Goal: Information Seeking & Learning: Find specific fact

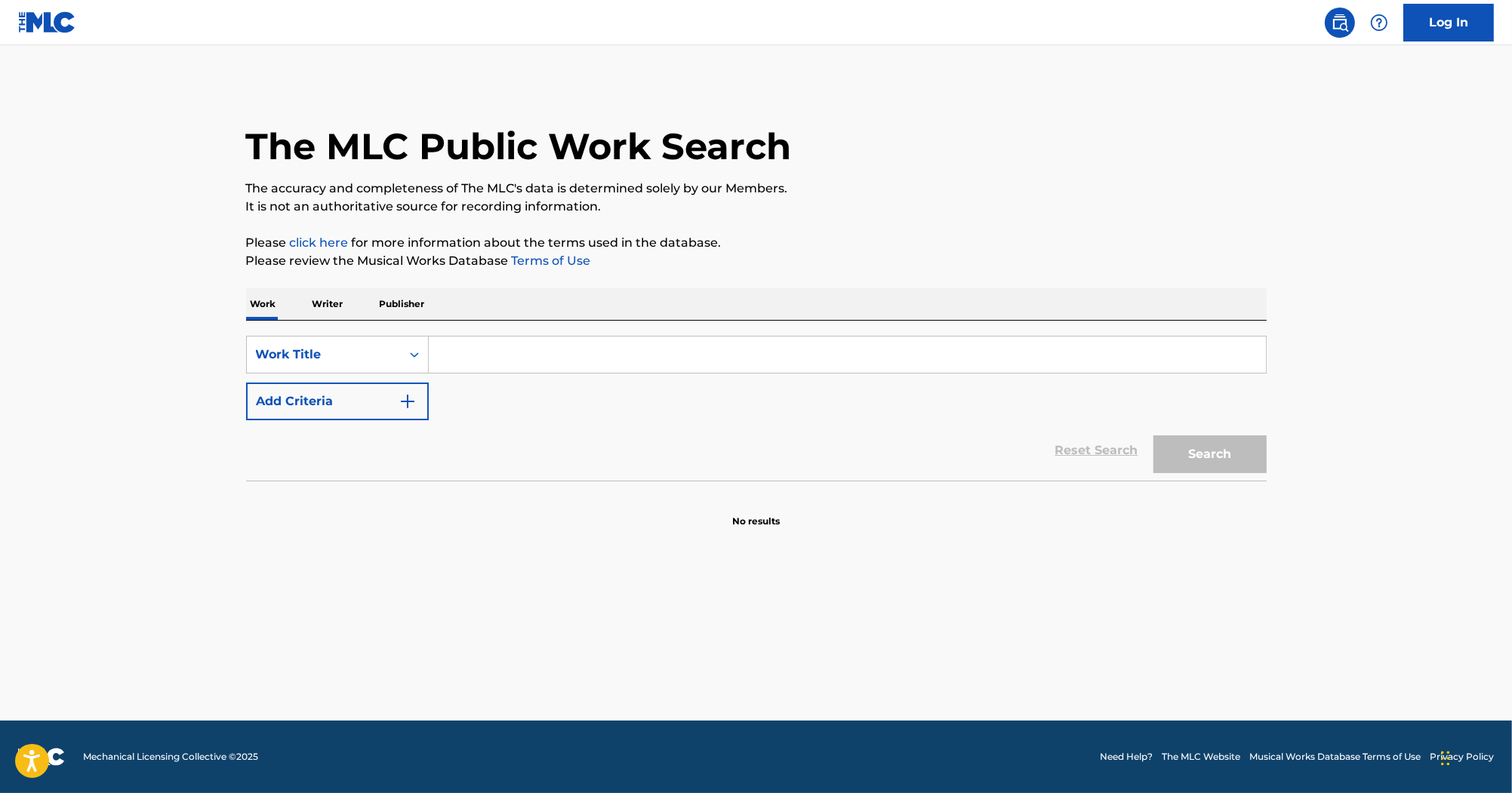
click at [601, 337] on div "Search Form" at bounding box center [848, 355] width 838 height 38
drag, startPoint x: 598, startPoint y: 351, endPoint x: 579, endPoint y: 359, distance: 20.6
click at [597, 353] on input "Search Form" at bounding box center [847, 355] width 837 height 36
paste input "She's Got The Part"
type input "She's Got The Part"
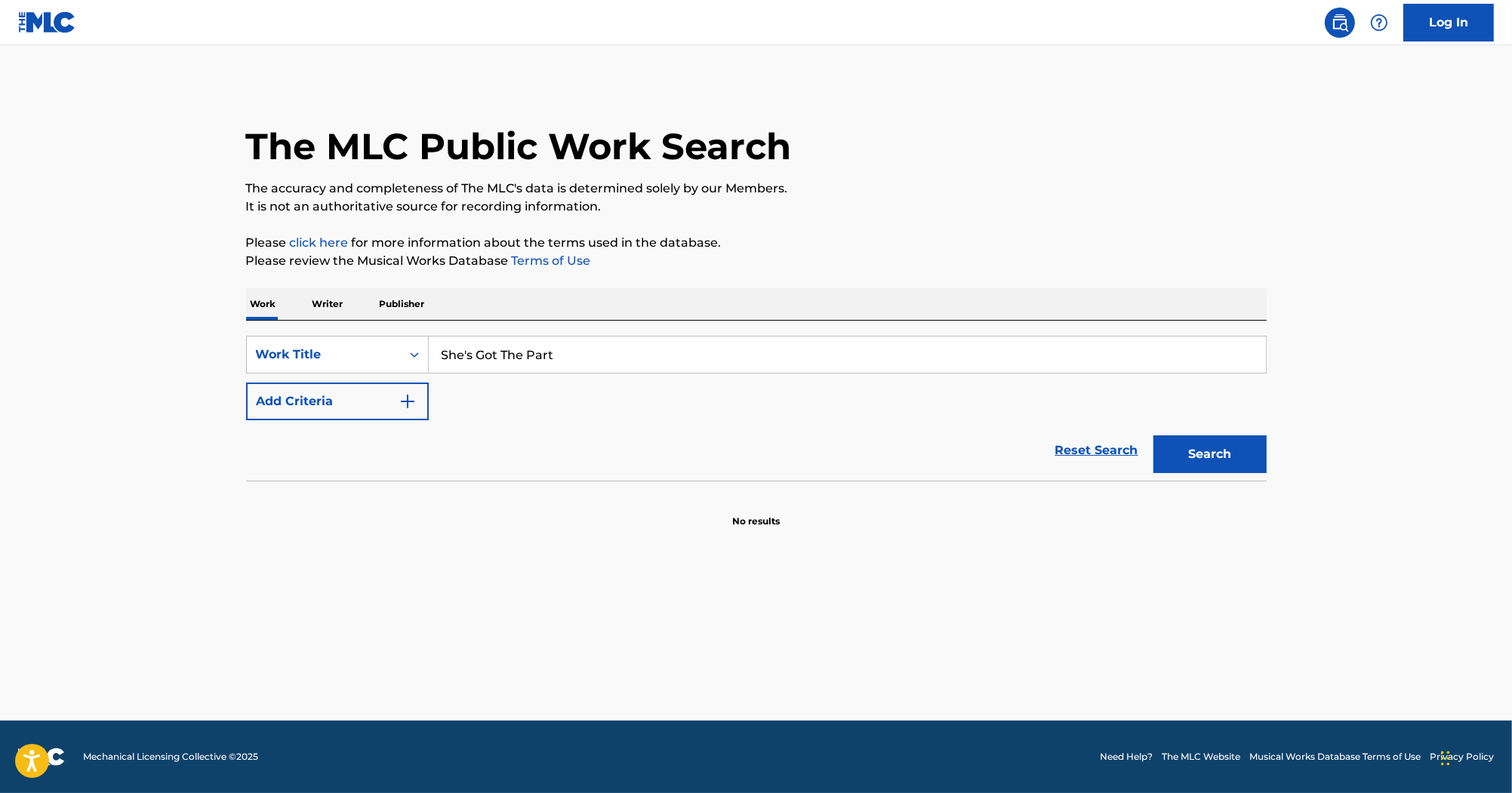
click at [418, 403] on button "Add Criteria" at bounding box center [338, 401] width 183 height 38
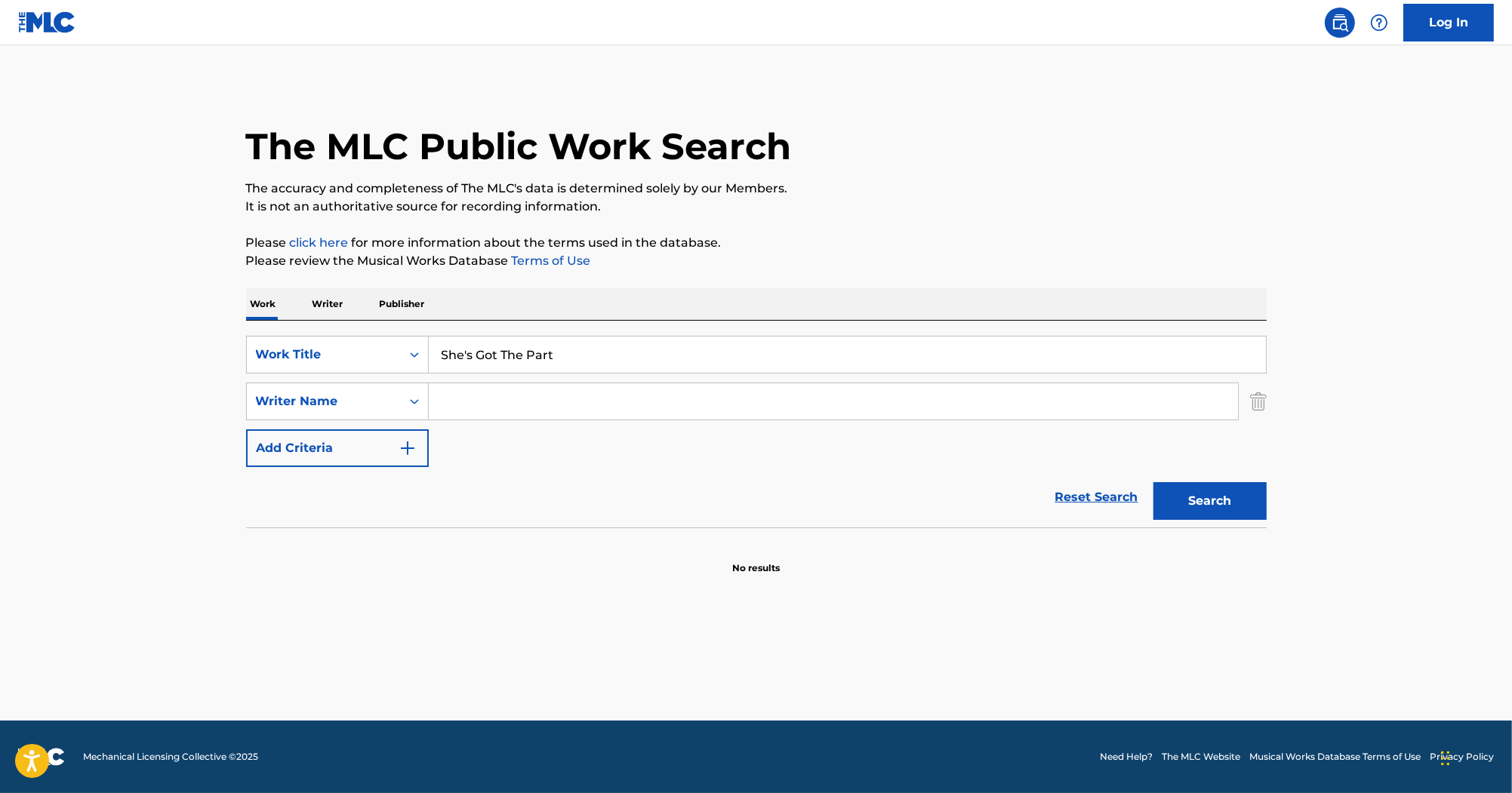
click at [538, 411] on input "Search Form" at bounding box center [833, 401] width 810 height 36
paste input "Biker"
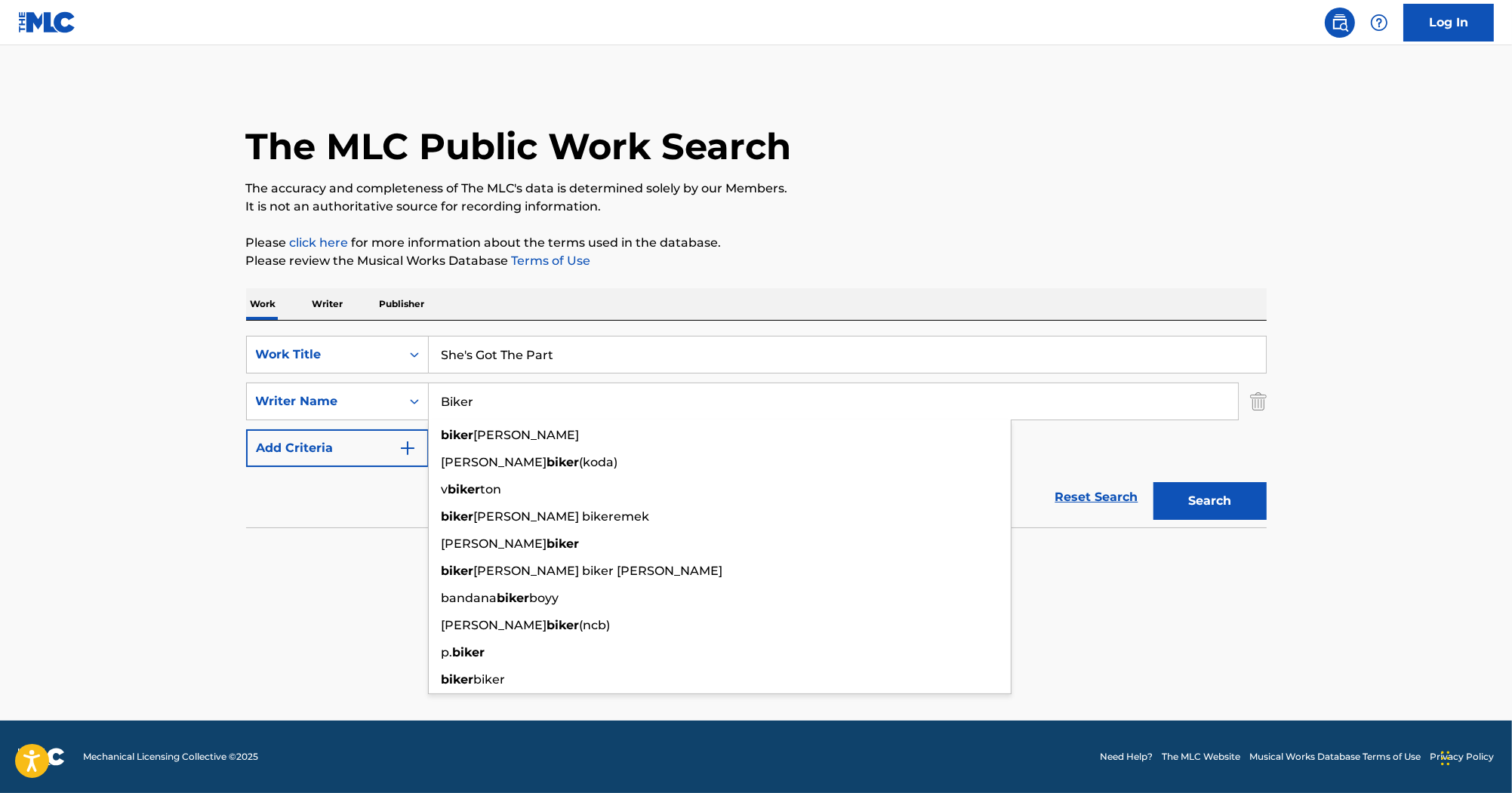
type input "Biker"
click at [1233, 503] on button "Search" at bounding box center [1210, 501] width 113 height 38
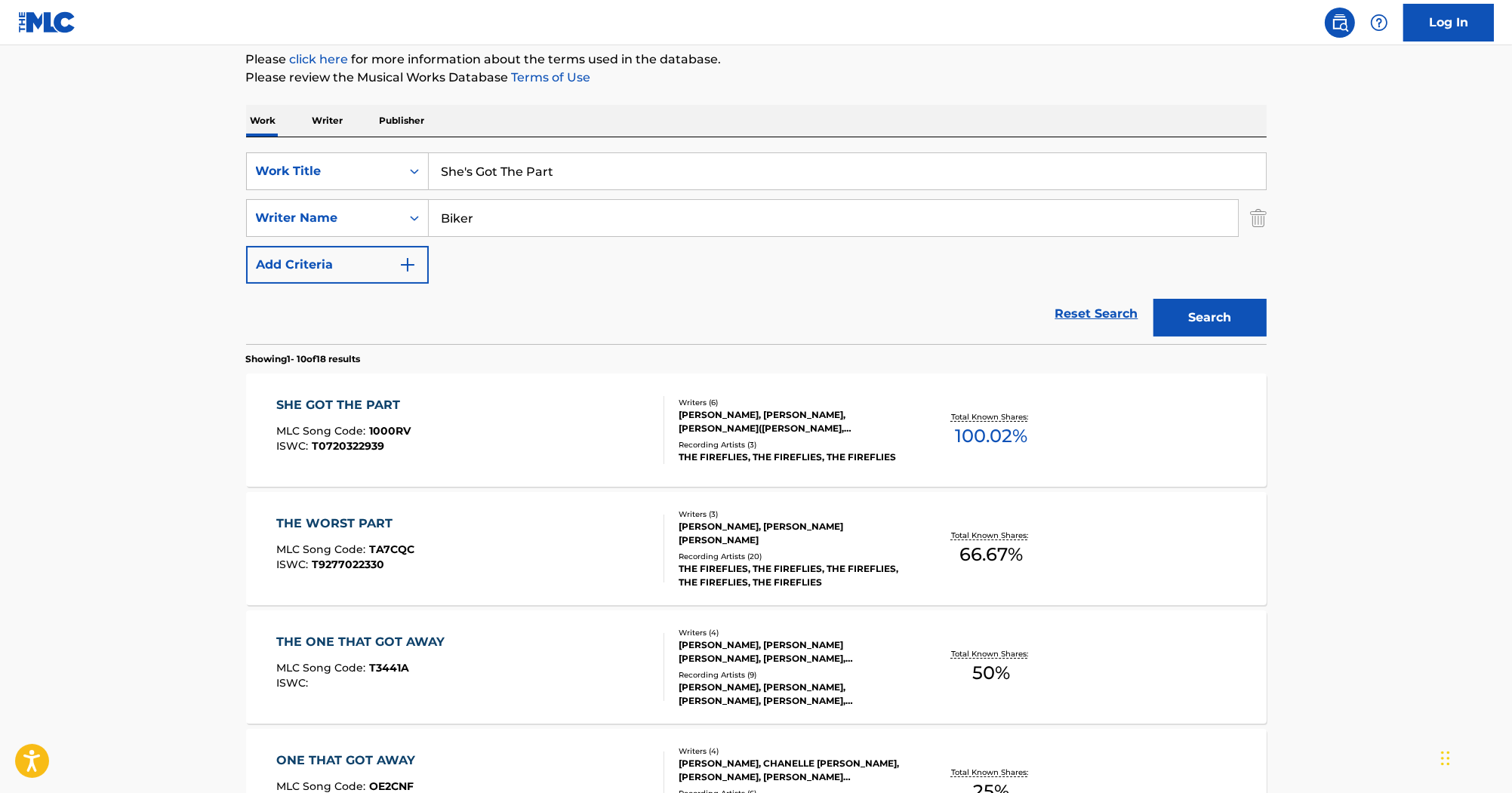
scroll to position [242, 0]
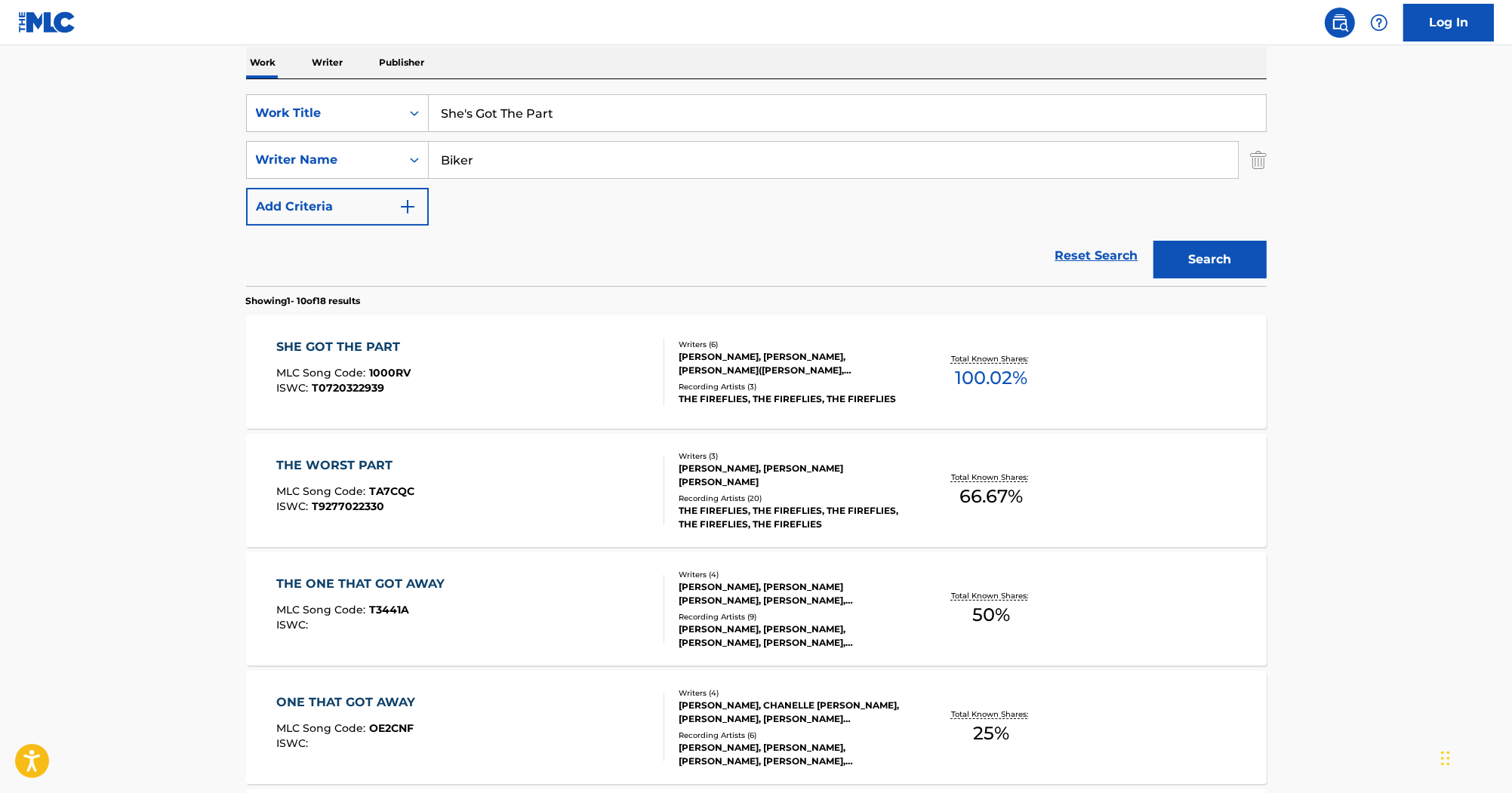
click at [359, 338] on div "SHE GOT THE PART" at bounding box center [344, 347] width 134 height 19
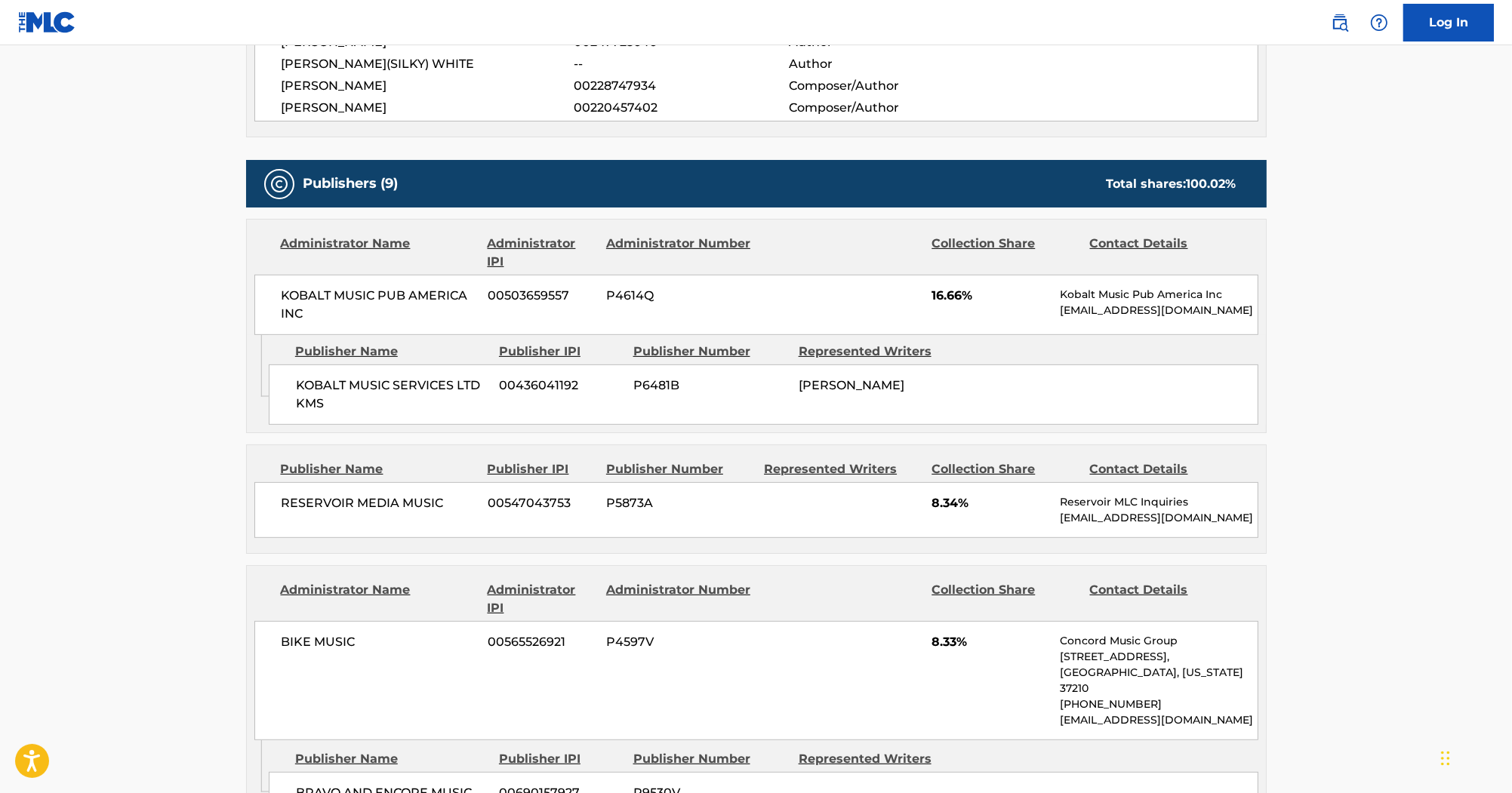
scroll to position [785, 0]
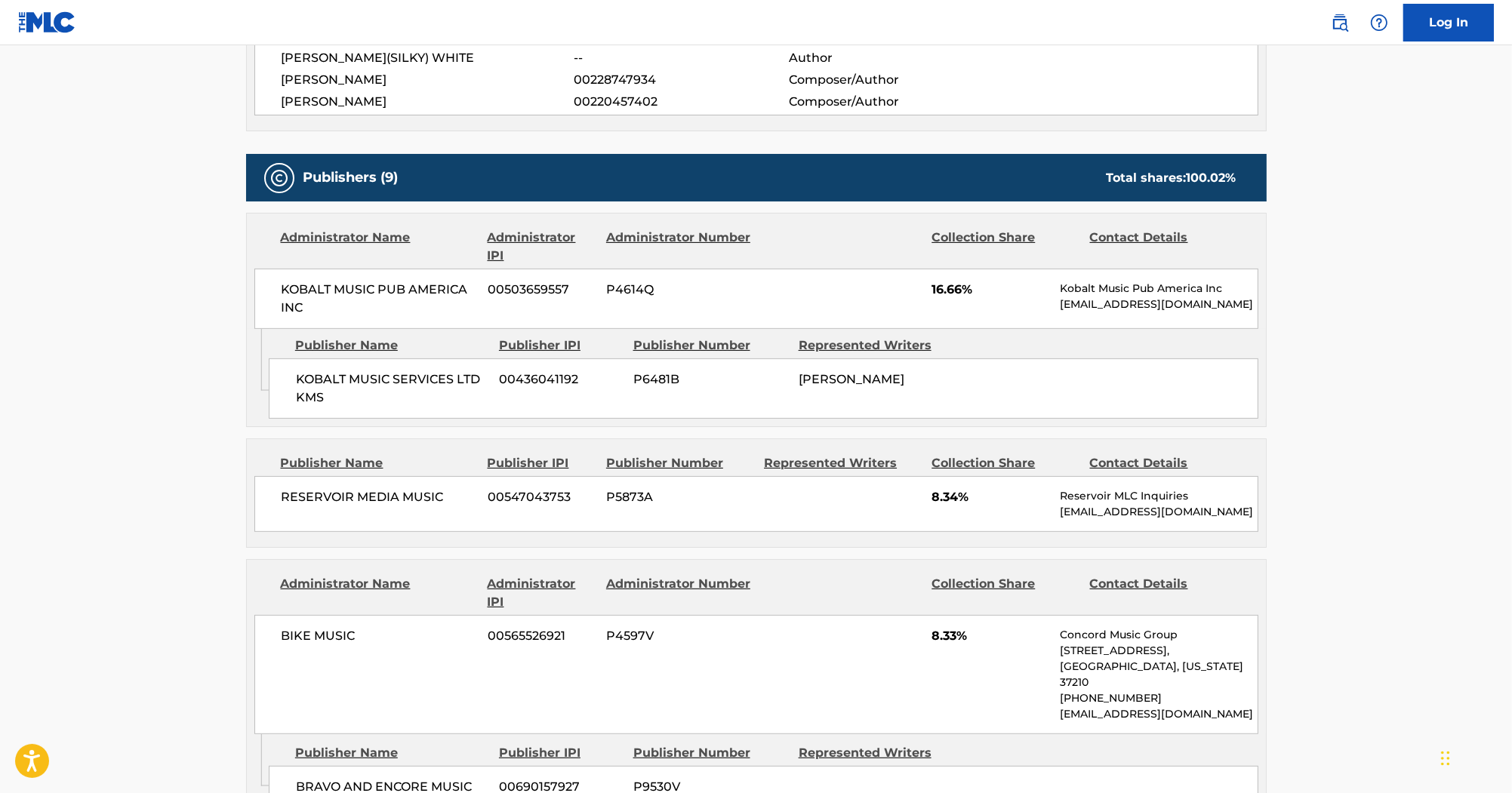
drag, startPoint x: 218, startPoint y: 734, endPoint x: 149, endPoint y: 653, distance: 106.4
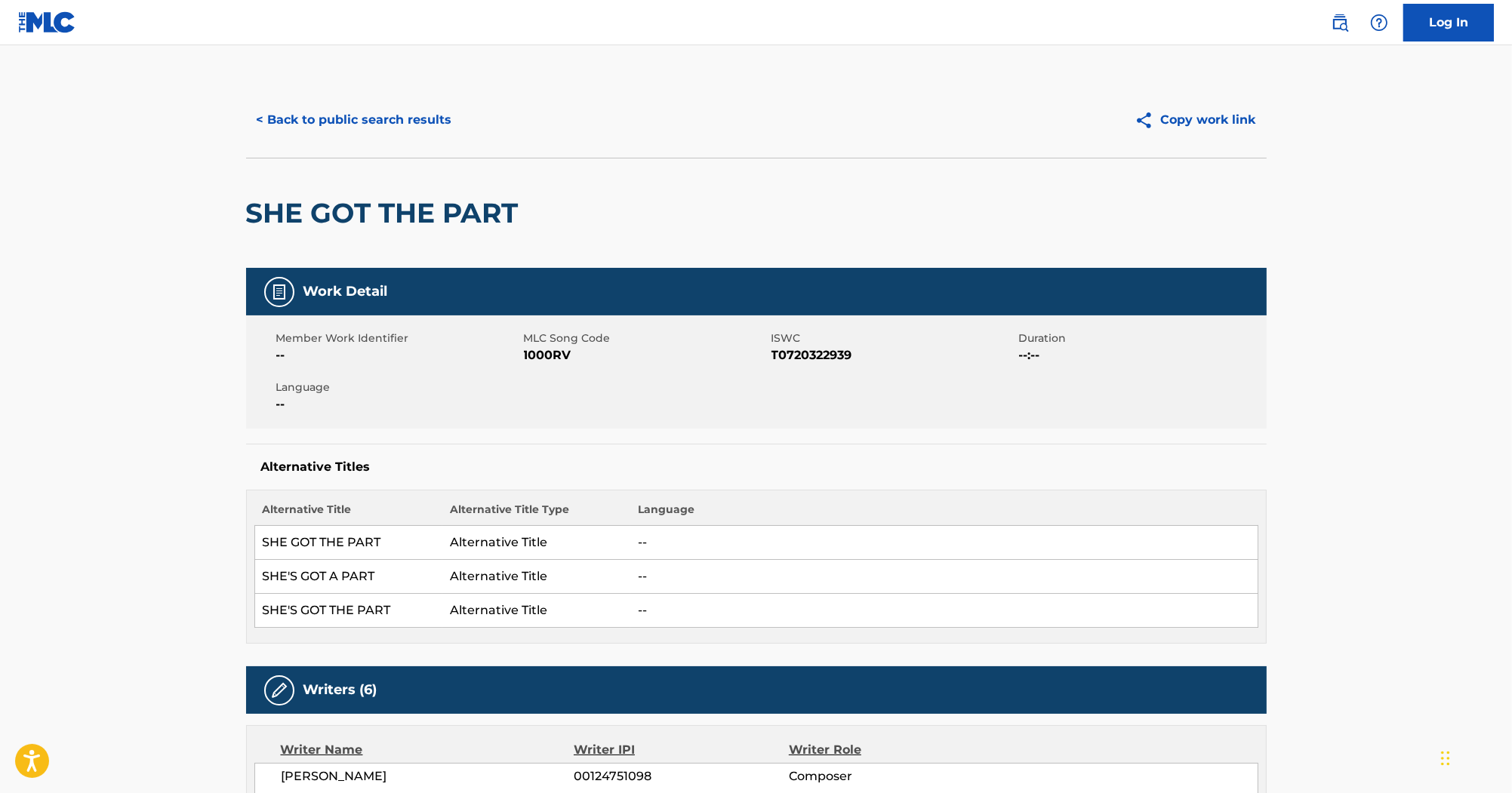
scroll to position [0, 0]
drag, startPoint x: 465, startPoint y: 203, endPoint x: 245, endPoint y: 187, distance: 220.6
copy h2 "SHE GOT THE PART"
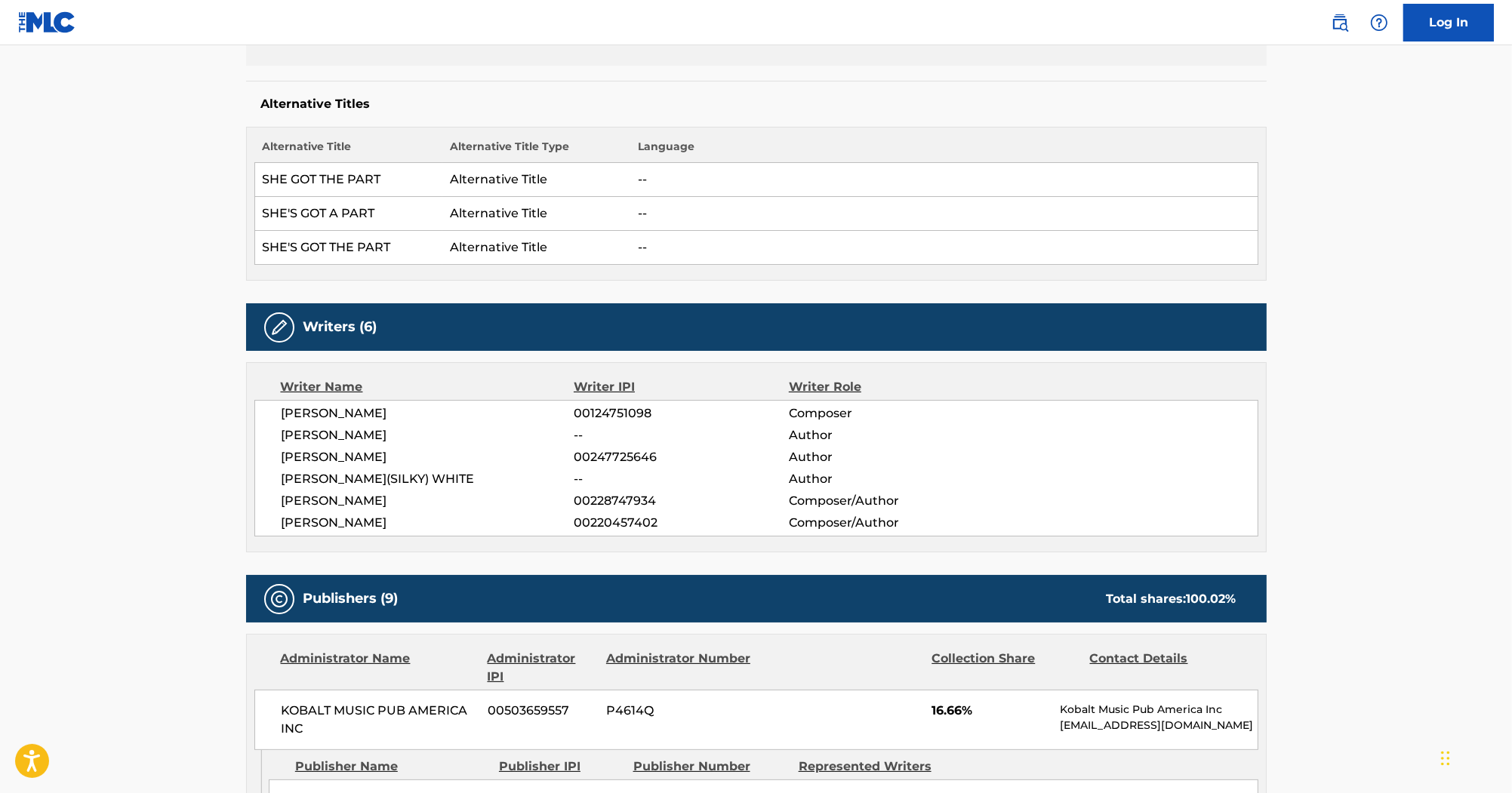
scroll to position [362, 0]
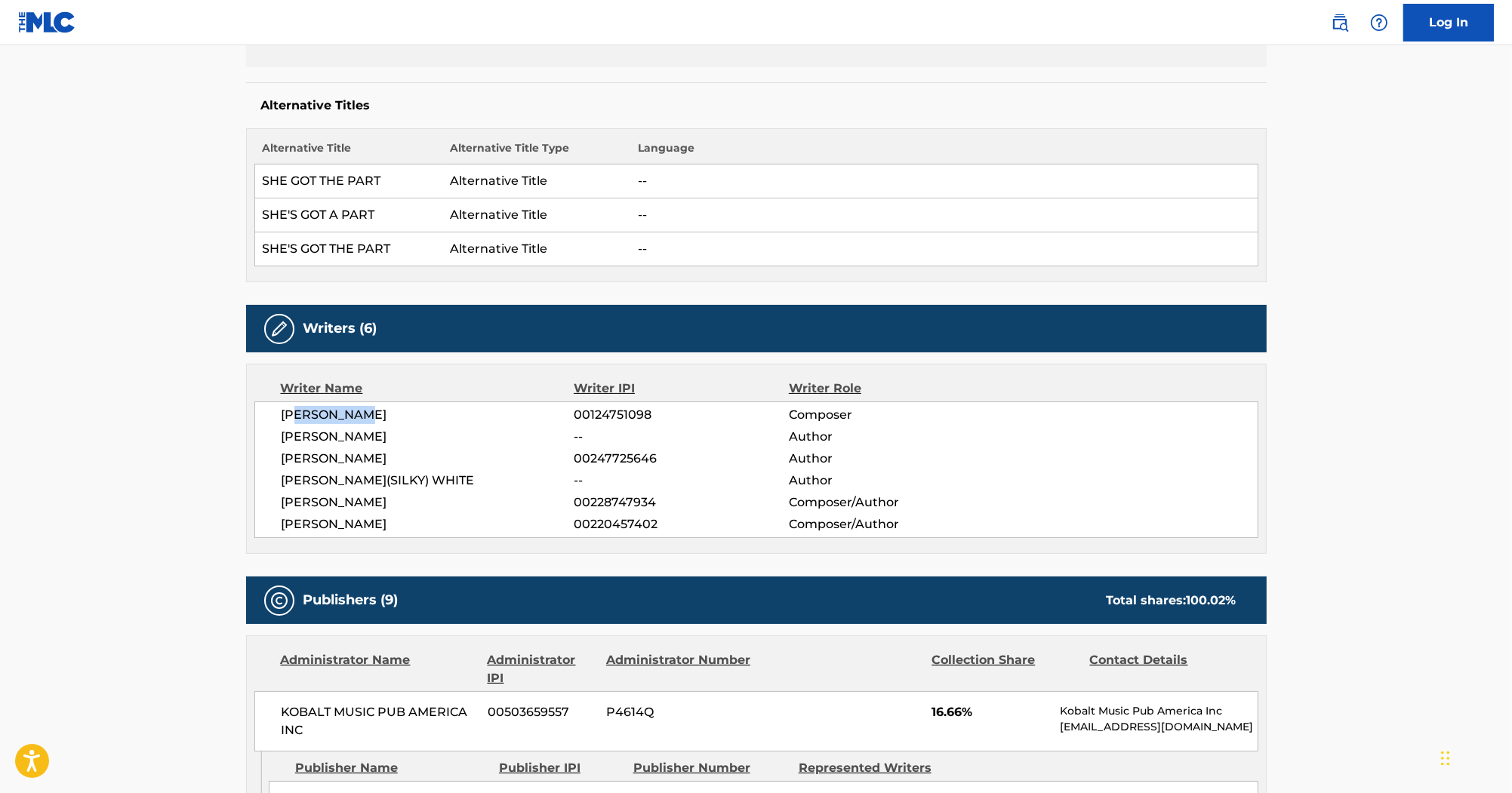
drag, startPoint x: 296, startPoint y: 413, endPoint x: 418, endPoint y: 411, distance: 122.0
click at [418, 411] on span "[PERSON_NAME]" at bounding box center [428, 415] width 293 height 19
drag, startPoint x: 310, startPoint y: 498, endPoint x: 365, endPoint y: 498, distance: 55.0
click at [365, 498] on span "[PERSON_NAME]" at bounding box center [428, 503] width 293 height 19
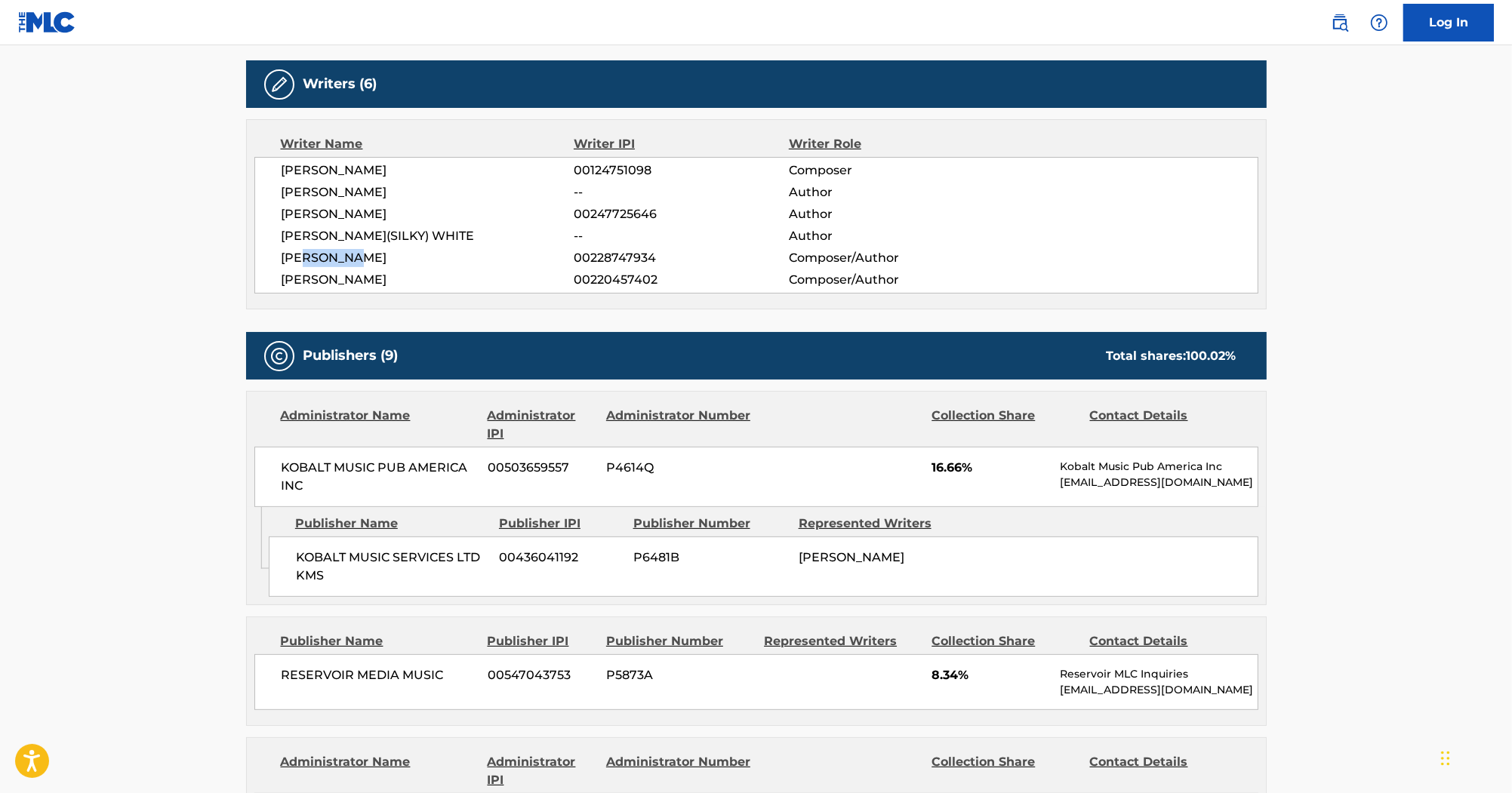
scroll to position [423, 0]
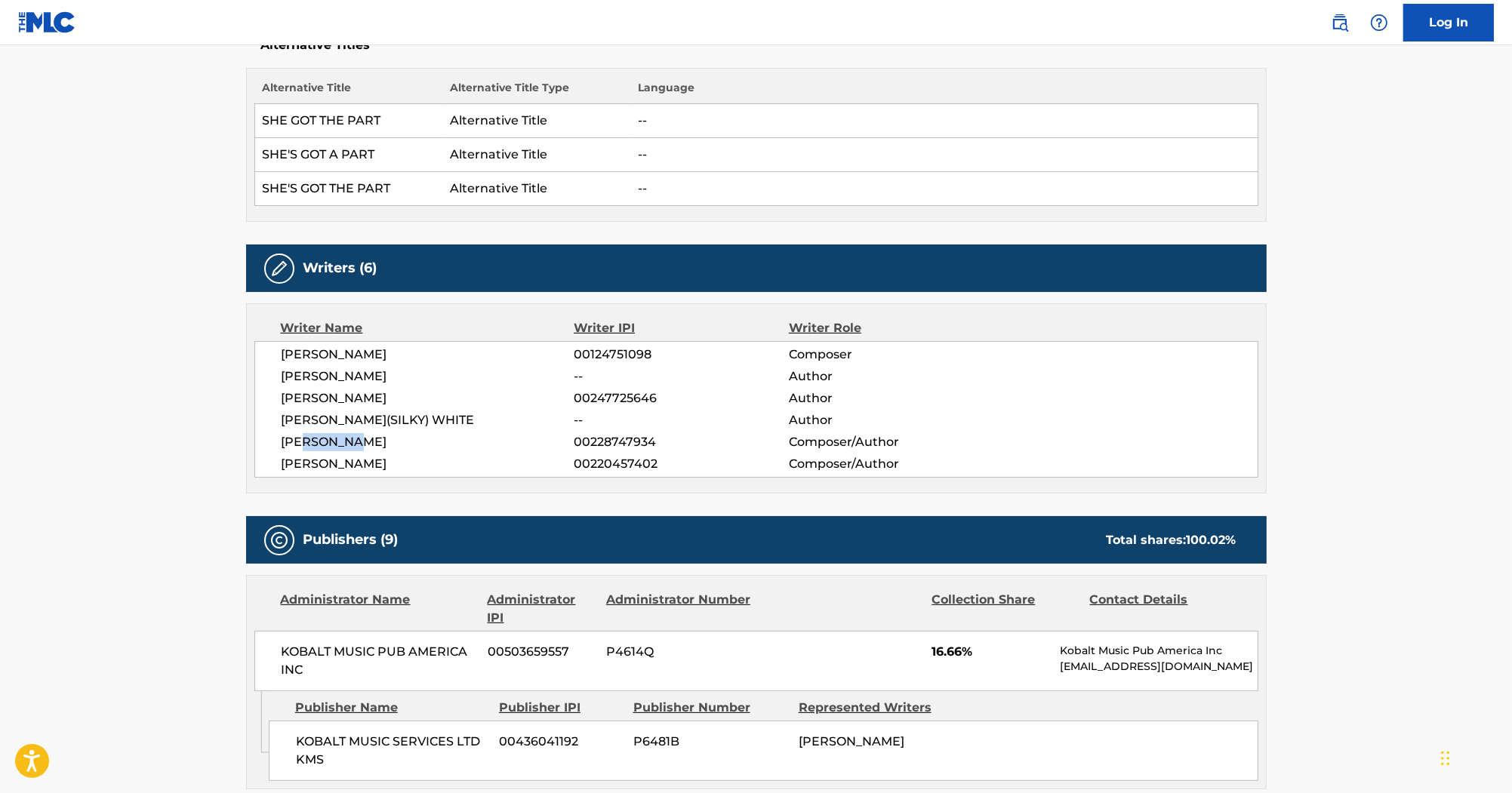
drag, startPoint x: 323, startPoint y: 377, endPoint x: 408, endPoint y: 374, distance: 85.1
click at [408, 374] on span "[PERSON_NAME]" at bounding box center [428, 376] width 293 height 19
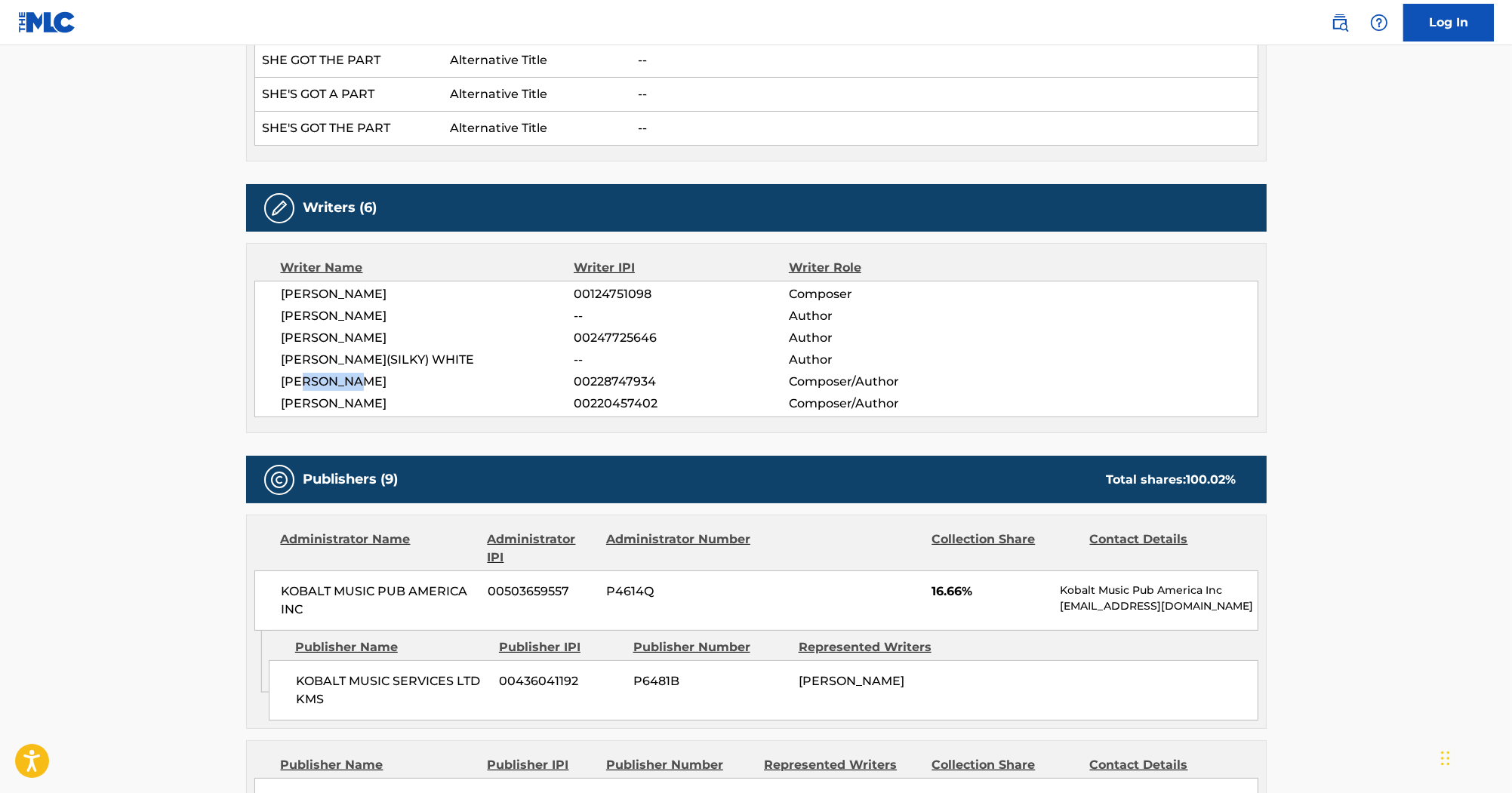
scroll to position [544, 0]
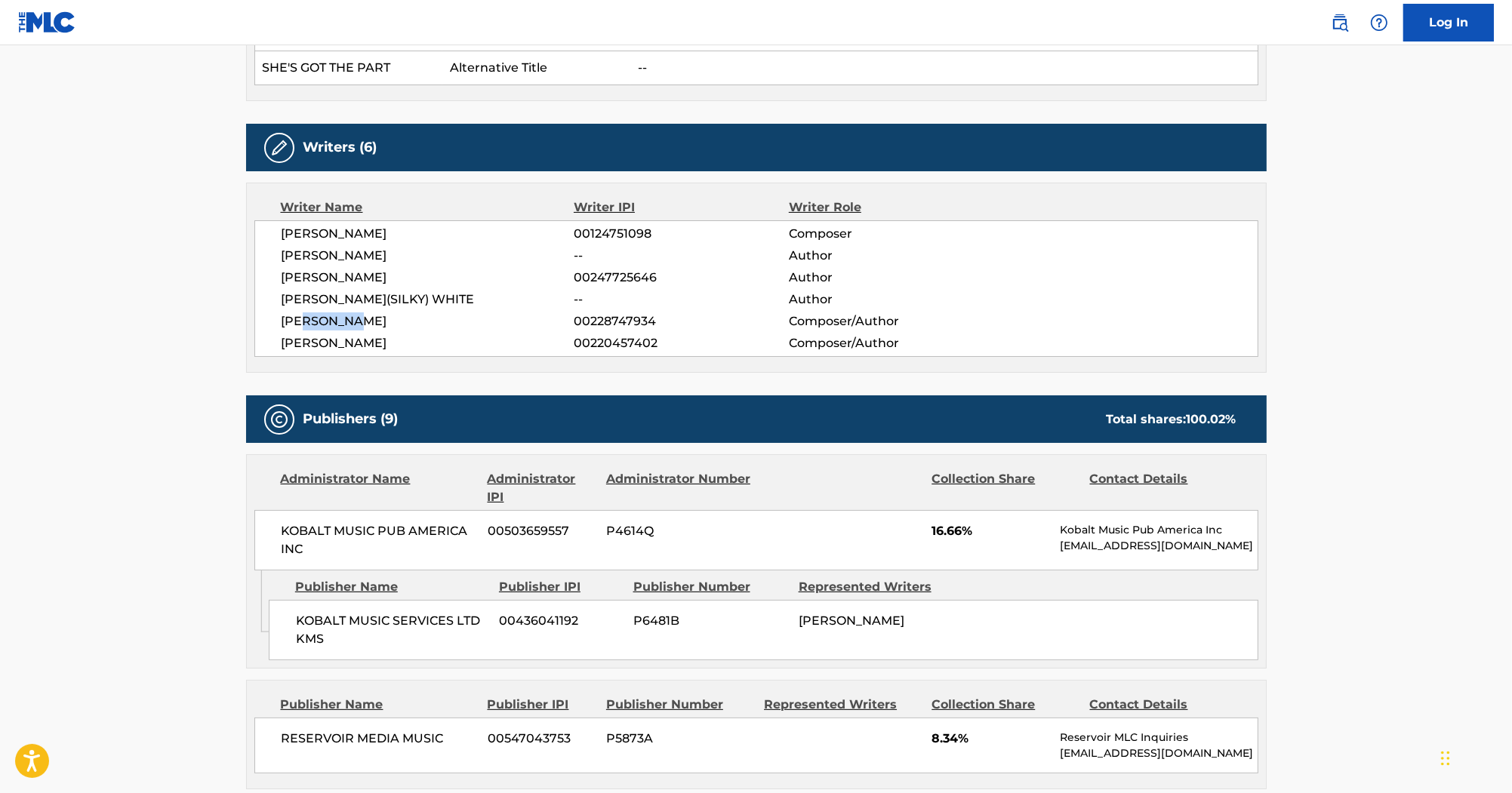
drag, startPoint x: 325, startPoint y: 265, endPoint x: 394, endPoint y: 285, distance: 71.8
click at [394, 285] on div "[PERSON_NAME] BIKER 00124751098 Composer [PERSON_NAME] -- Author [PERSON_NAME] …" at bounding box center [756, 288] width 1004 height 136
drag, startPoint x: 374, startPoint y: 300, endPoint x: 401, endPoint y: 306, distance: 27.7
click at [401, 306] on span "[PERSON_NAME](SILKY) WHITE" at bounding box center [428, 299] width 293 height 19
drag, startPoint x: 294, startPoint y: 300, endPoint x: 415, endPoint y: 293, distance: 121.2
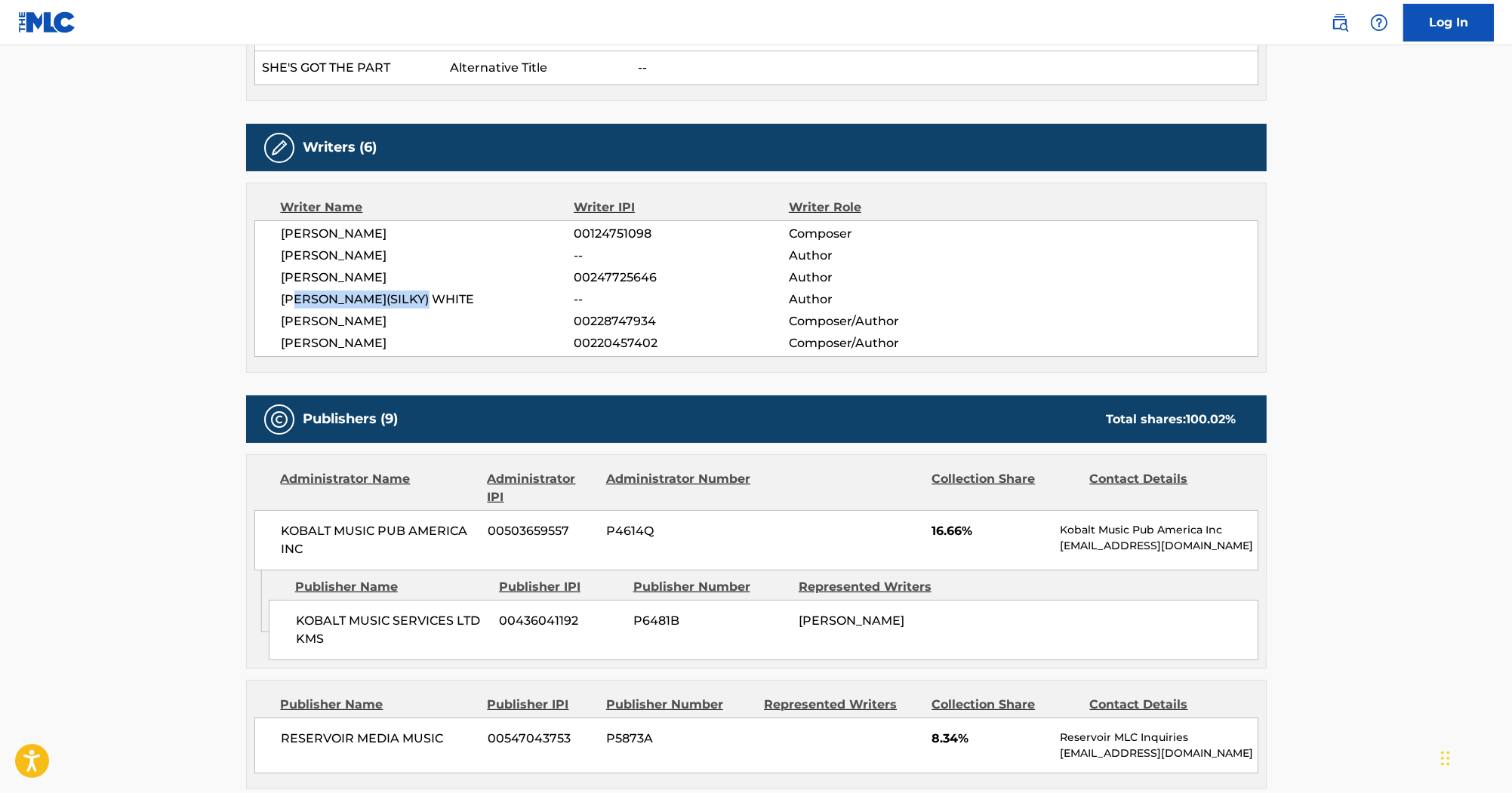
click at [415, 293] on span "[PERSON_NAME](SILKY) WHITE" at bounding box center [428, 299] width 293 height 19
drag, startPoint x: 313, startPoint y: 338, endPoint x: 391, endPoint y: 335, distance: 78.1
click at [391, 335] on span "[PERSON_NAME]" at bounding box center [428, 343] width 293 height 19
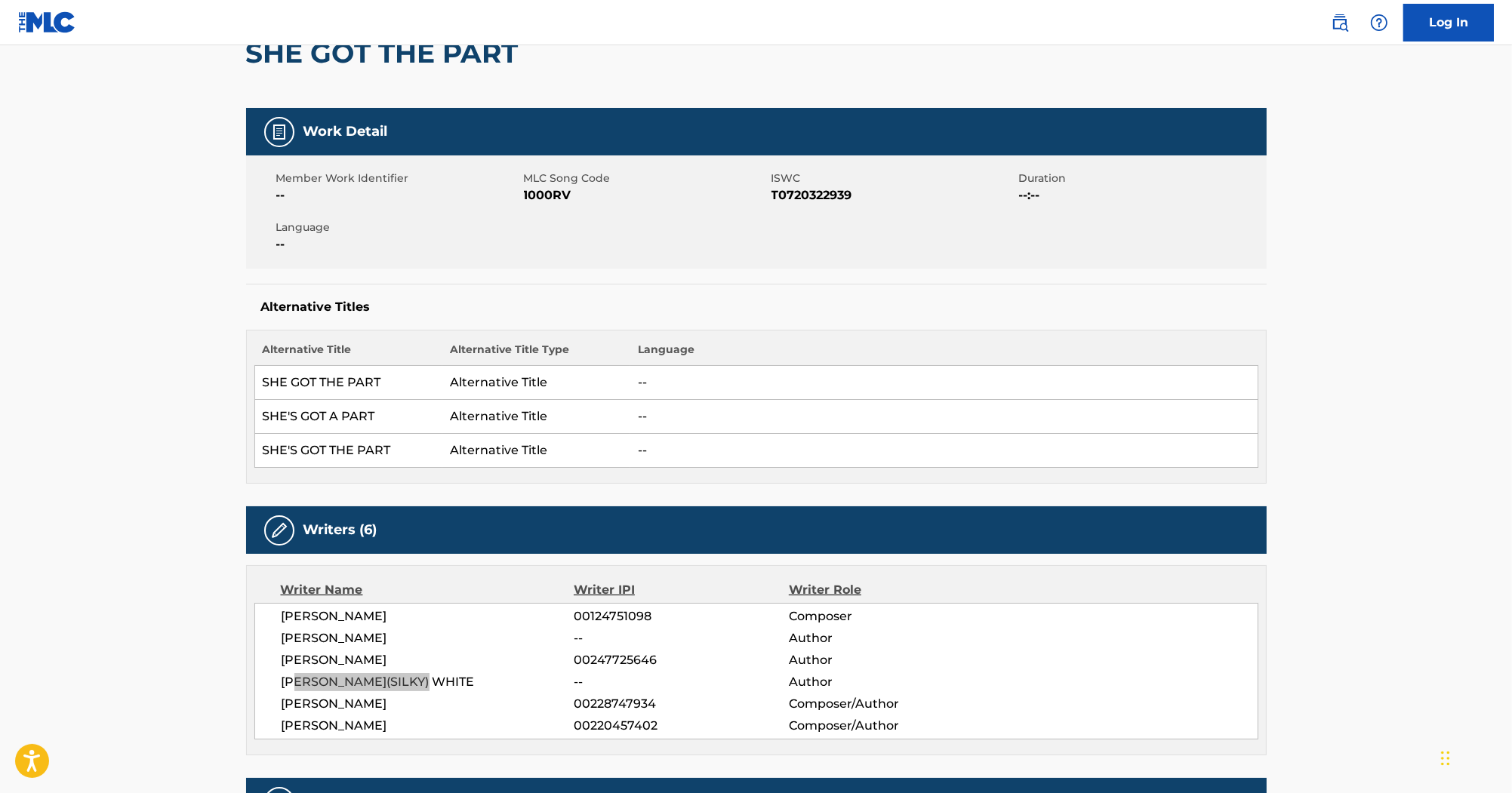
scroll to position [60, 0]
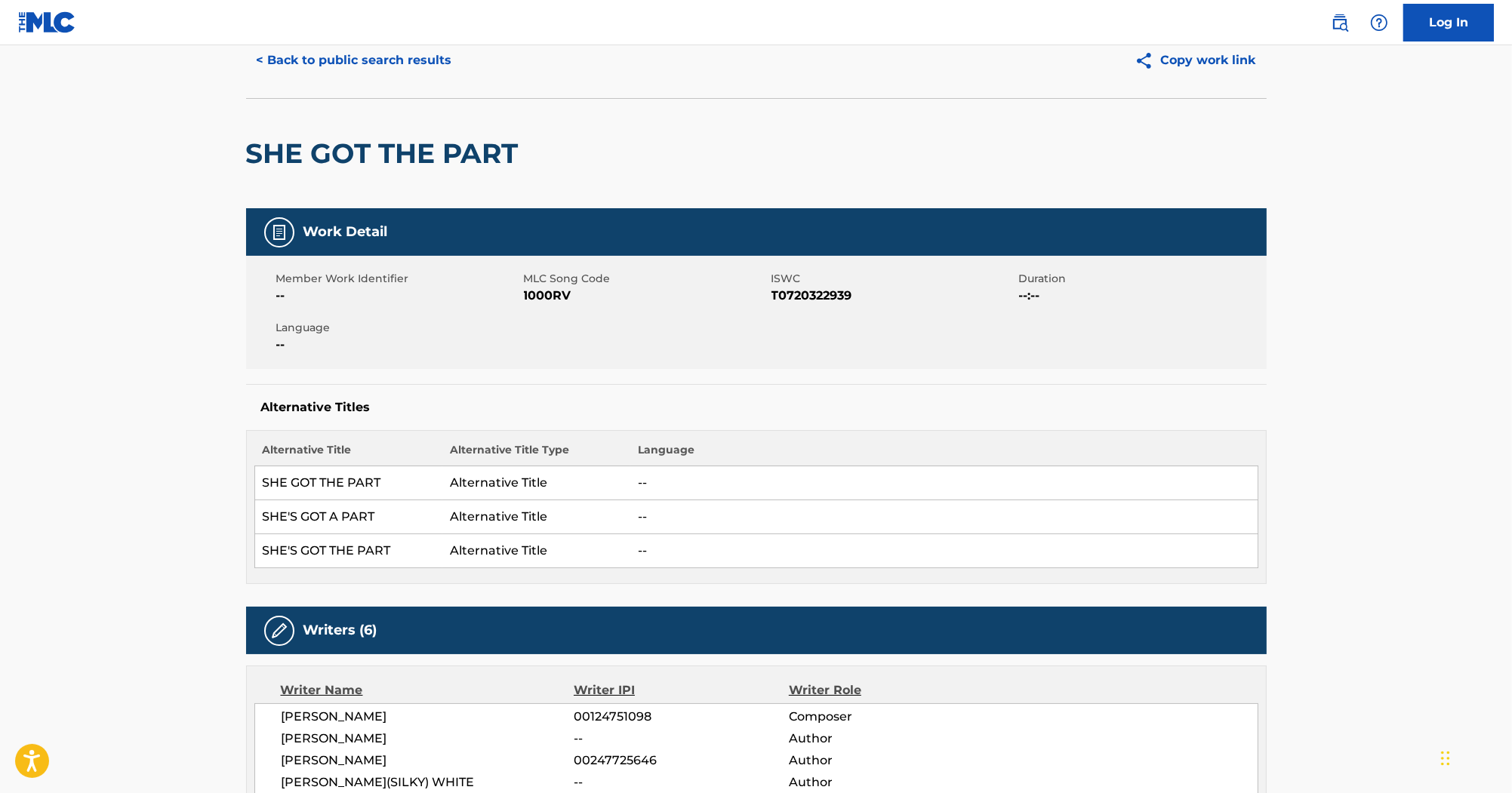
click at [540, 290] on span "1000RV" at bounding box center [646, 295] width 244 height 19
copy span "1000RV"
click at [810, 290] on span "T0720322939" at bounding box center [893, 295] width 244 height 19
click at [807, 293] on span "T0720322939" at bounding box center [893, 295] width 244 height 19
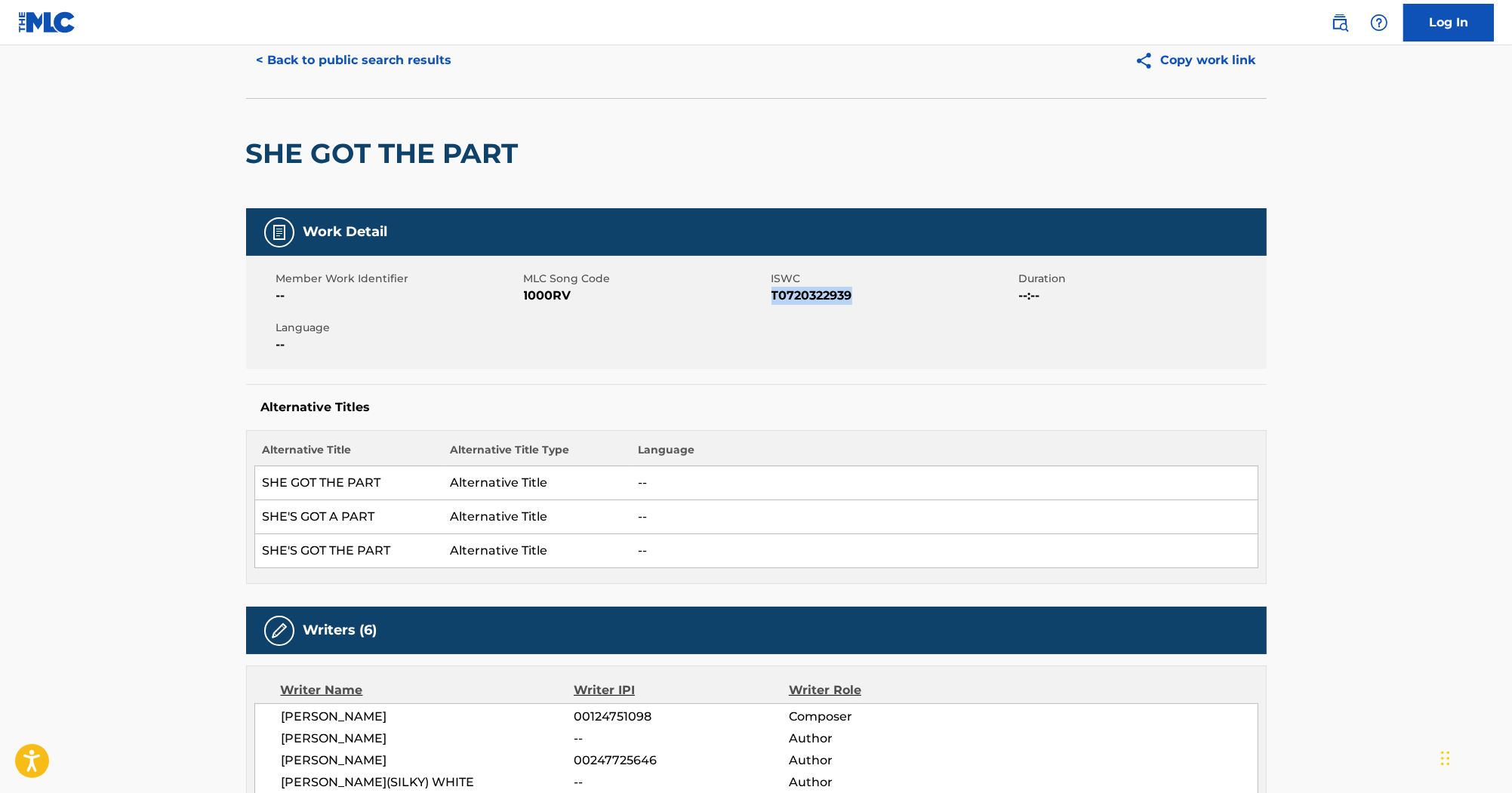
copy span "T0720322939"
click at [543, 281] on span "MLC Song Code" at bounding box center [646, 279] width 244 height 16
click at [445, 69] on button "< Back to public search results" at bounding box center [355, 60] width 216 height 38
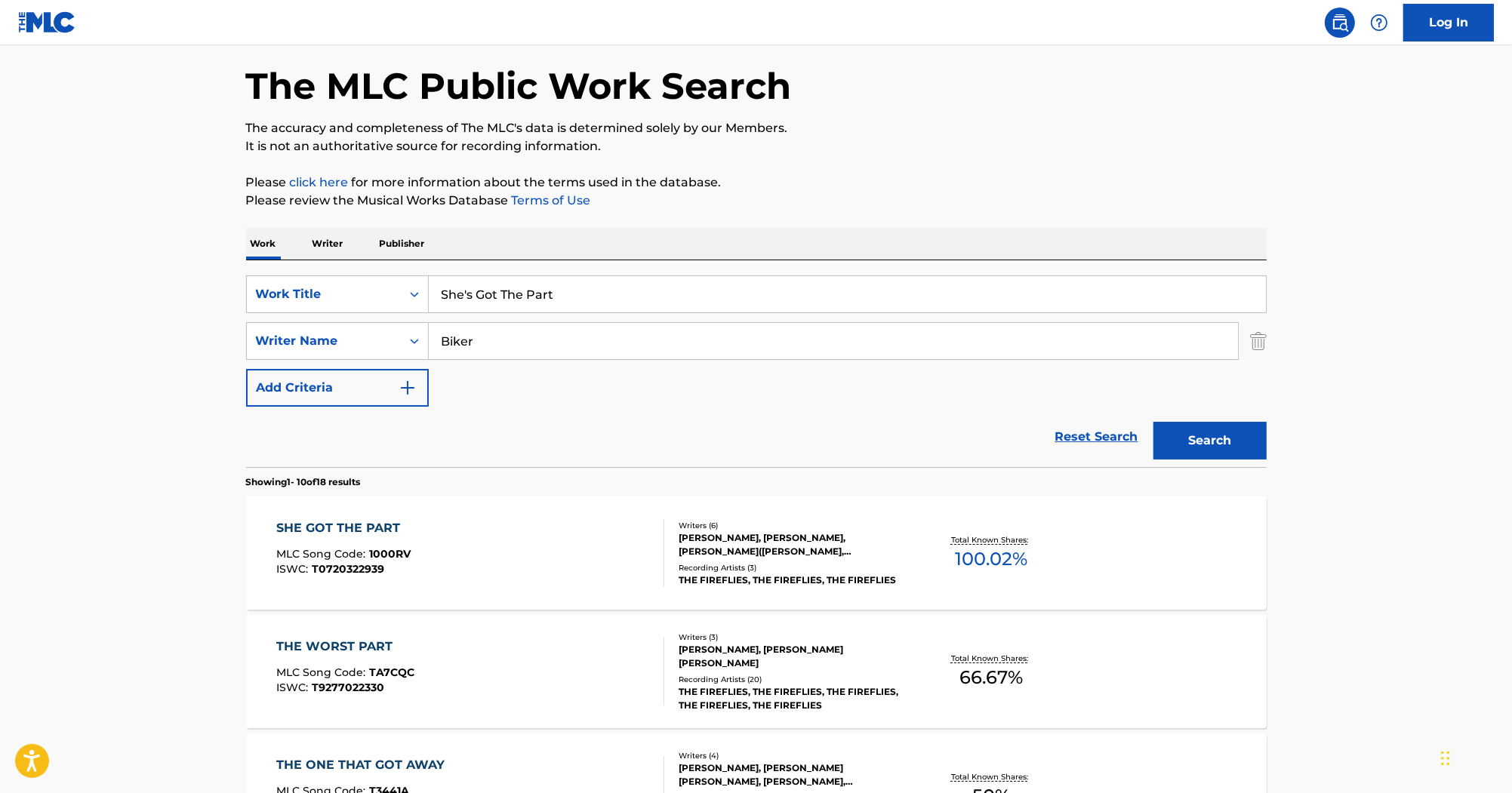
scroll to position [242, 0]
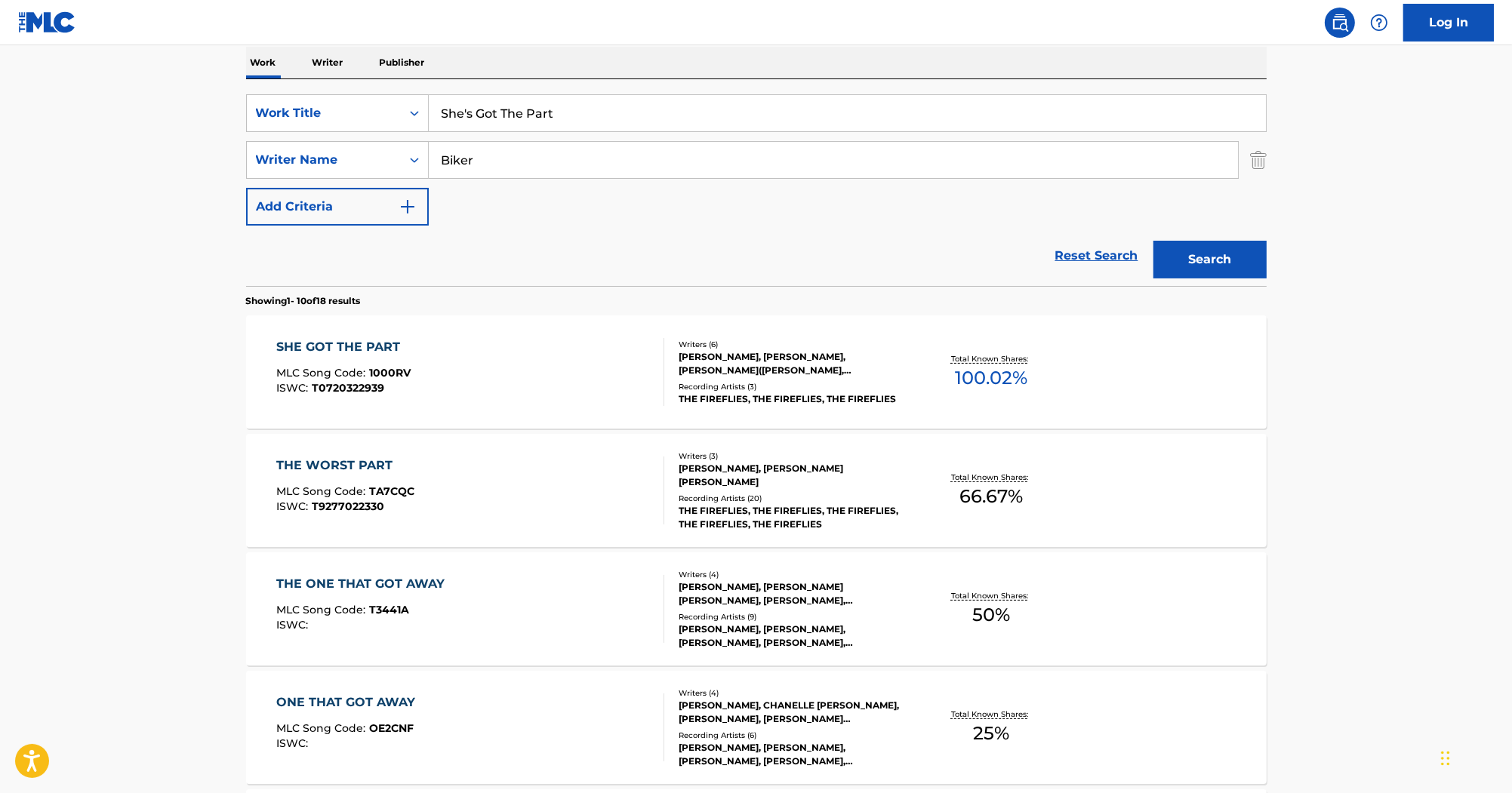
drag, startPoint x: 580, startPoint y: 120, endPoint x: 338, endPoint y: 39, distance: 255.2
paste input "Let's Go Home"
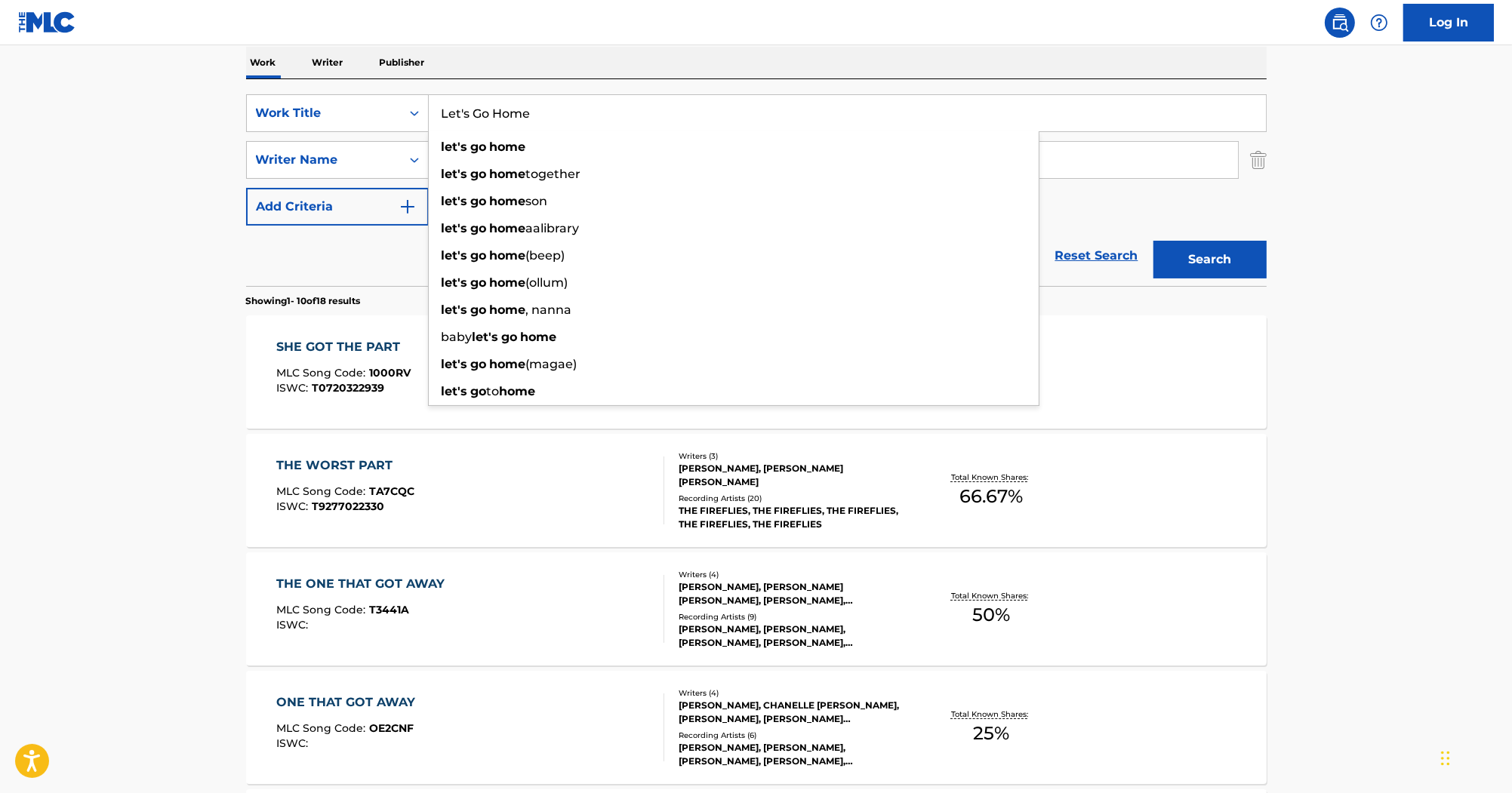
type input "Let's Go Home"
click at [468, 55] on div "Work Writer Publisher" at bounding box center [757, 62] width 1021 height 32
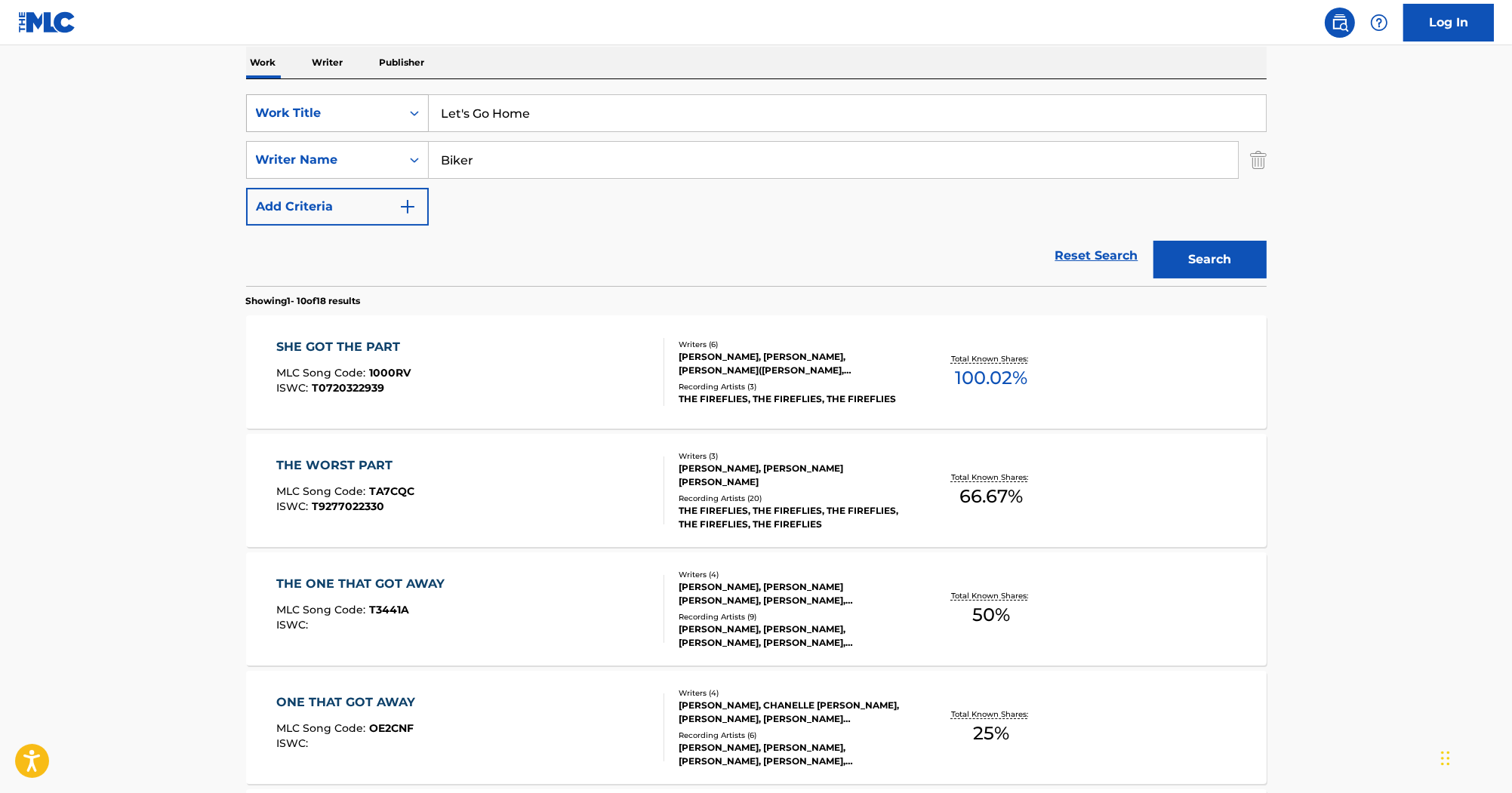
drag, startPoint x: 369, startPoint y: 139, endPoint x: 272, endPoint y: 124, distance: 98.2
click at [208, 126] on main "The MLC Public Work Search The accuracy and completeness of The MLC's data is d…" at bounding box center [756, 693] width 1512 height 1777
paste input "[PERSON_NAME]"
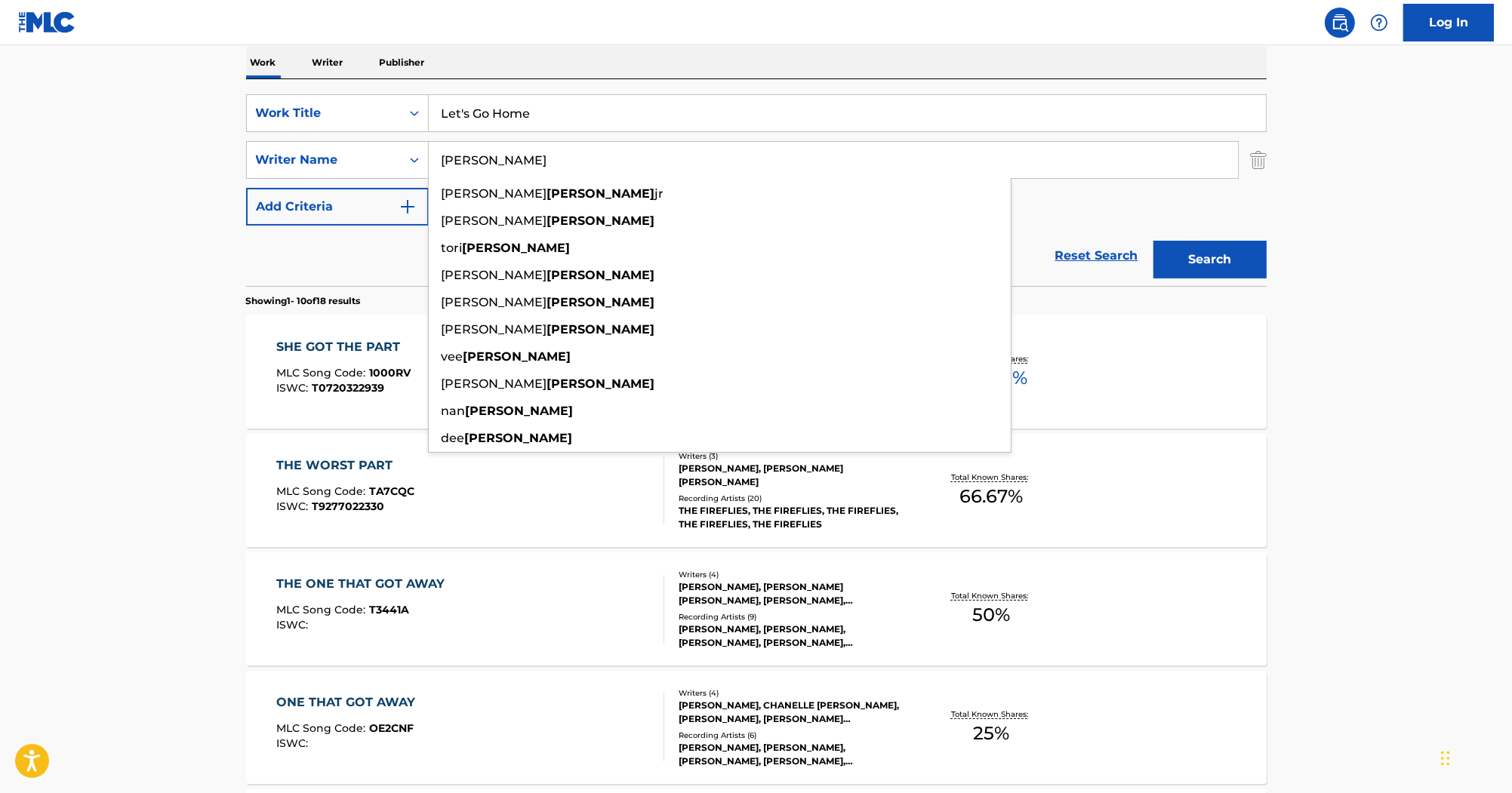
type input "[PERSON_NAME]"
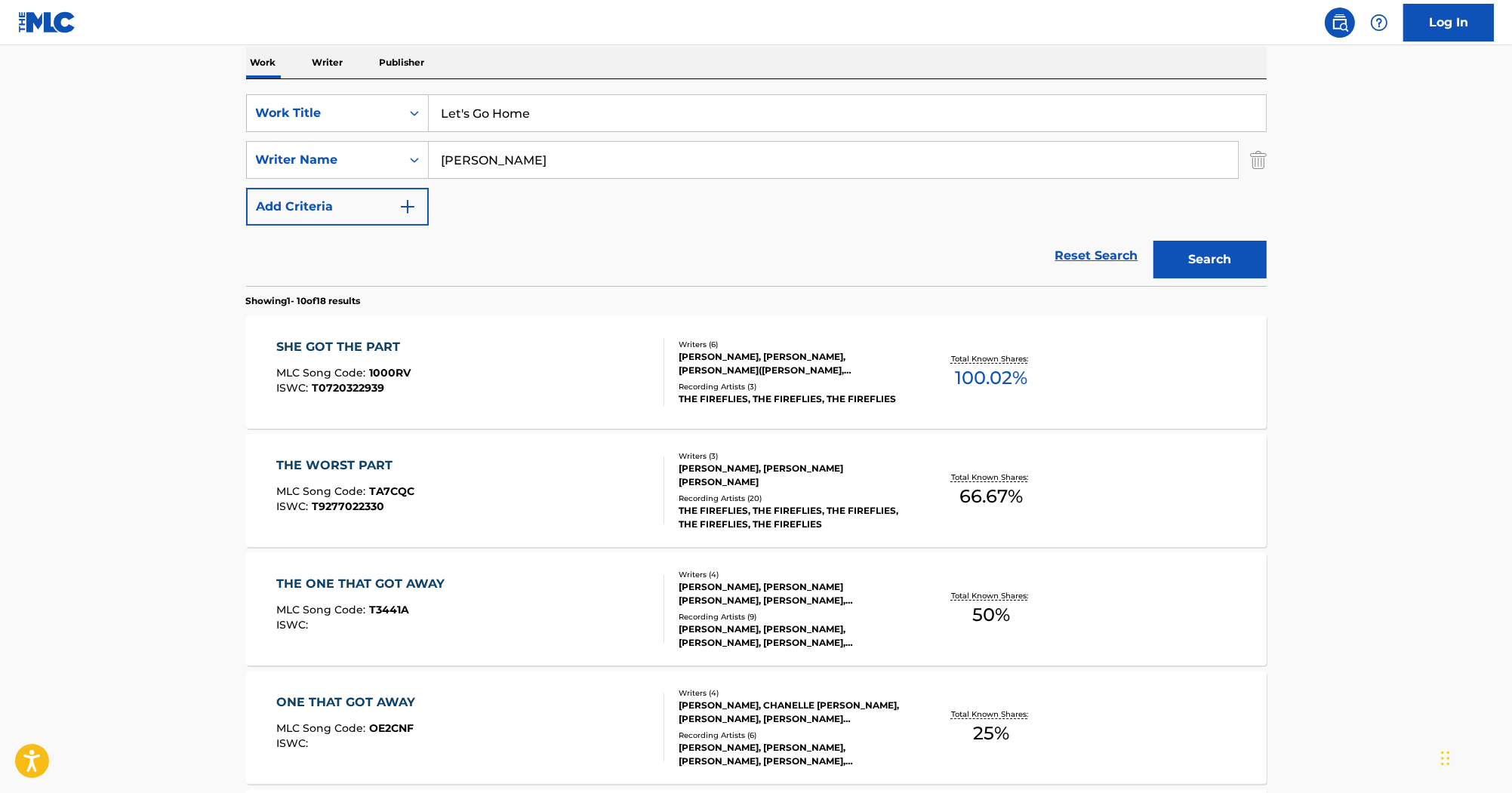
click at [1172, 241] on button "Search" at bounding box center [1210, 259] width 113 height 38
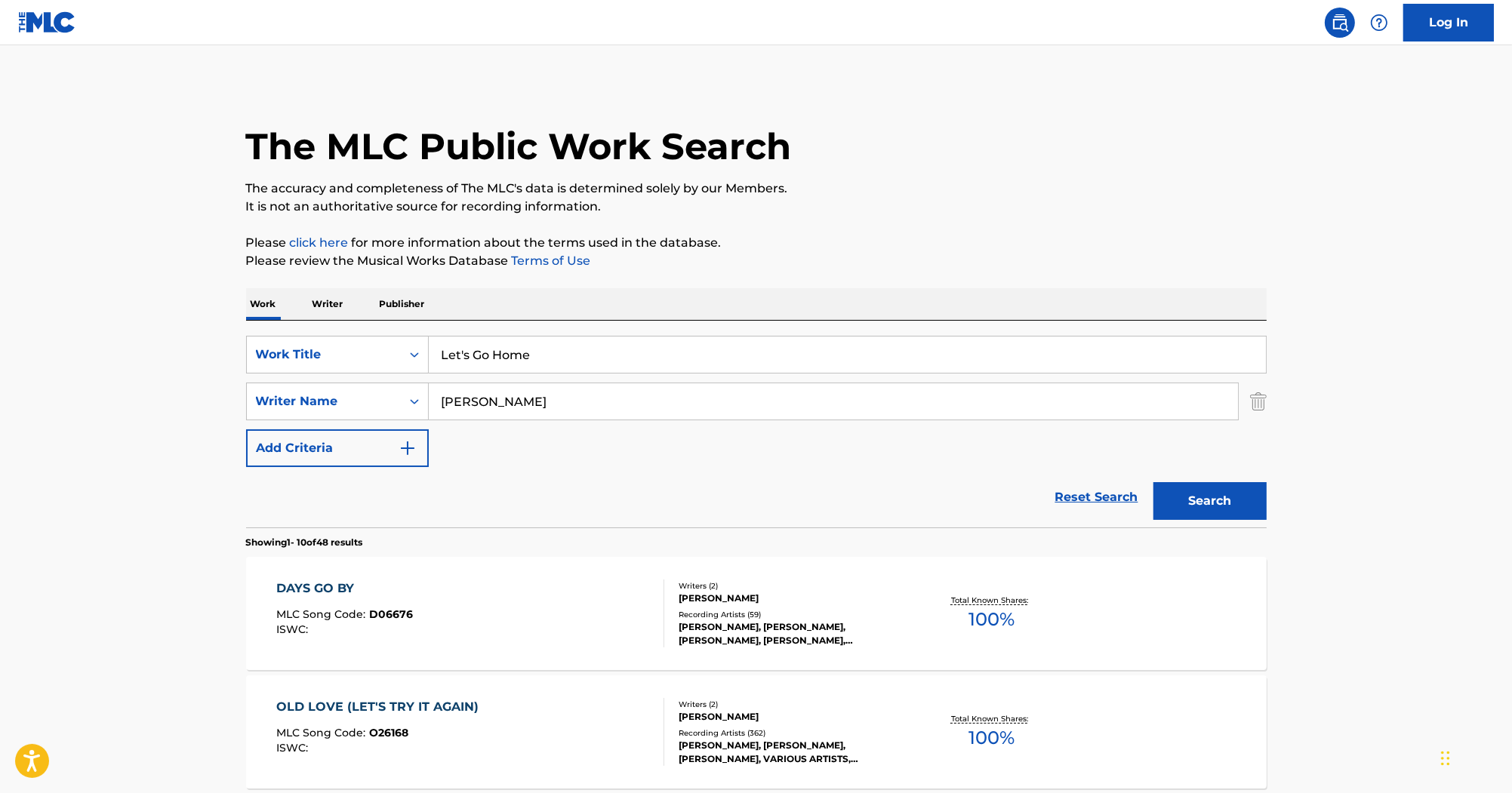
drag, startPoint x: 1389, startPoint y: 1, endPoint x: 1133, endPoint y: 220, distance: 336.9
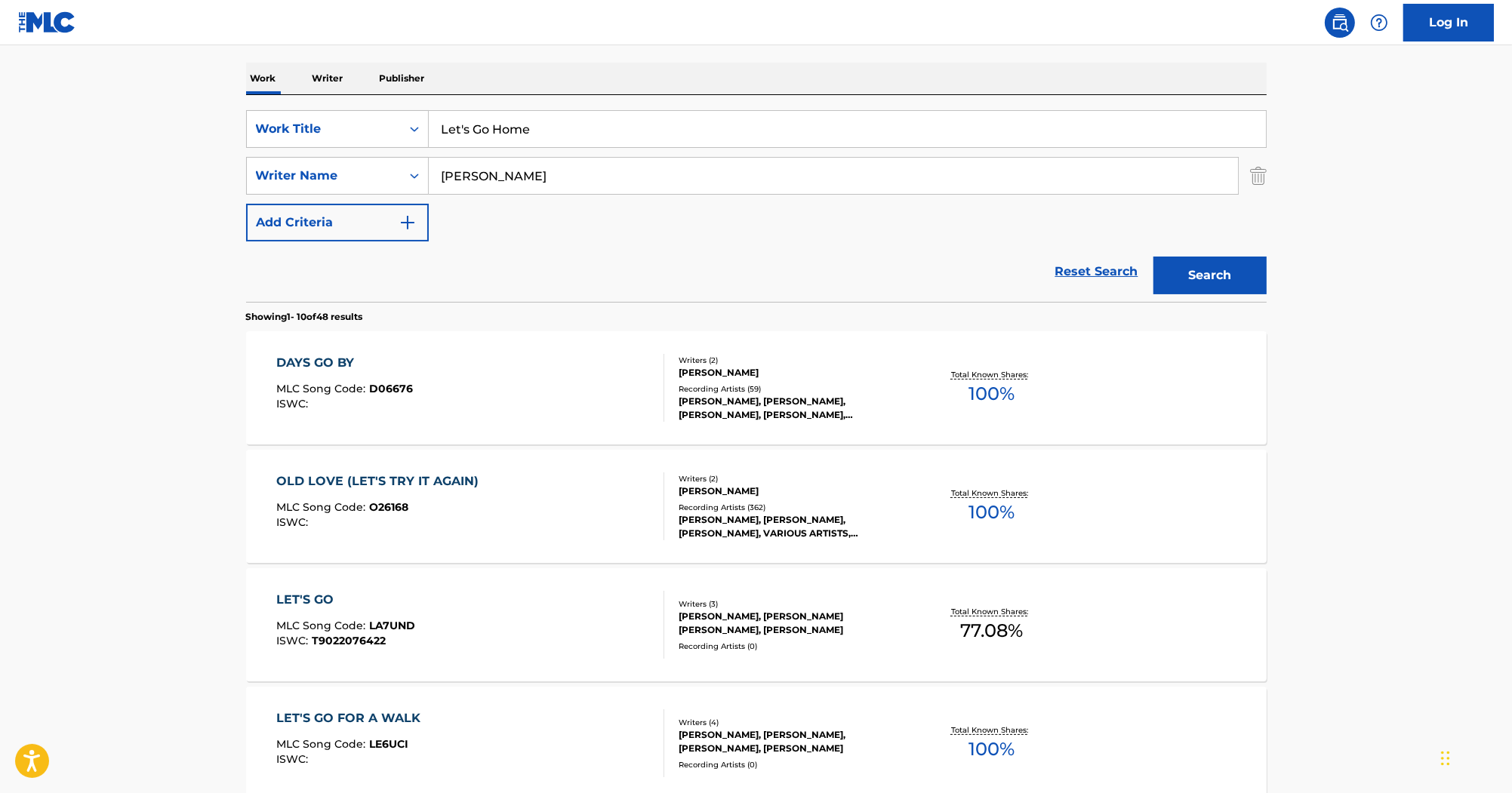
scroll to position [242, 0]
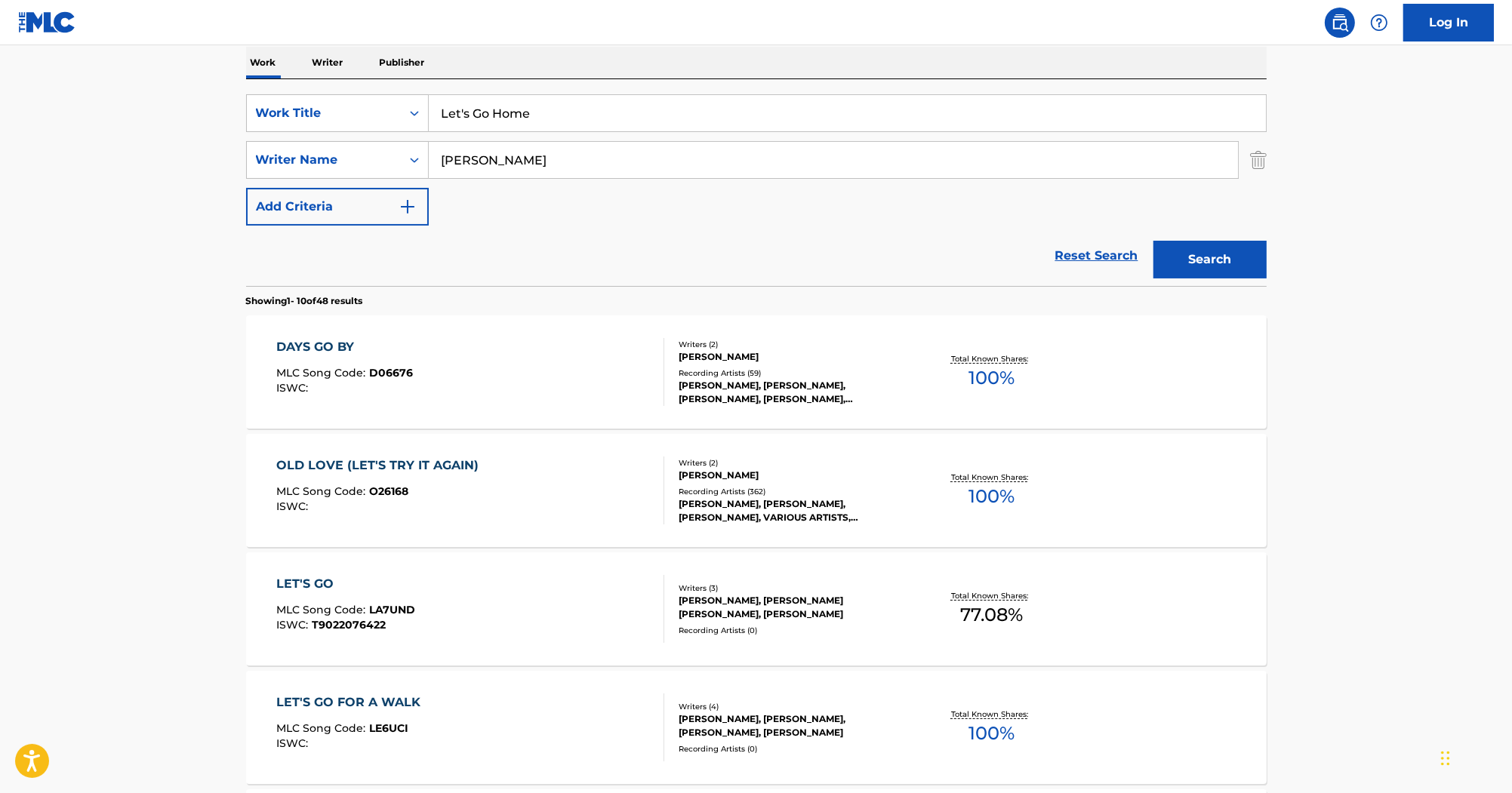
drag, startPoint x: 548, startPoint y: 120, endPoint x: 342, endPoint y: 43, distance: 219.9
click at [293, 90] on div "SearchWithCriteria80247811-60e0-4ad0-9adc-cc5c04fb7cd7 Work Title Let's Go Home…" at bounding box center [757, 182] width 1021 height 207
click at [544, 116] on input "Search Form" at bounding box center [847, 113] width 837 height 36
paste input "Let's Go Home"
type input "Let's Go Home"
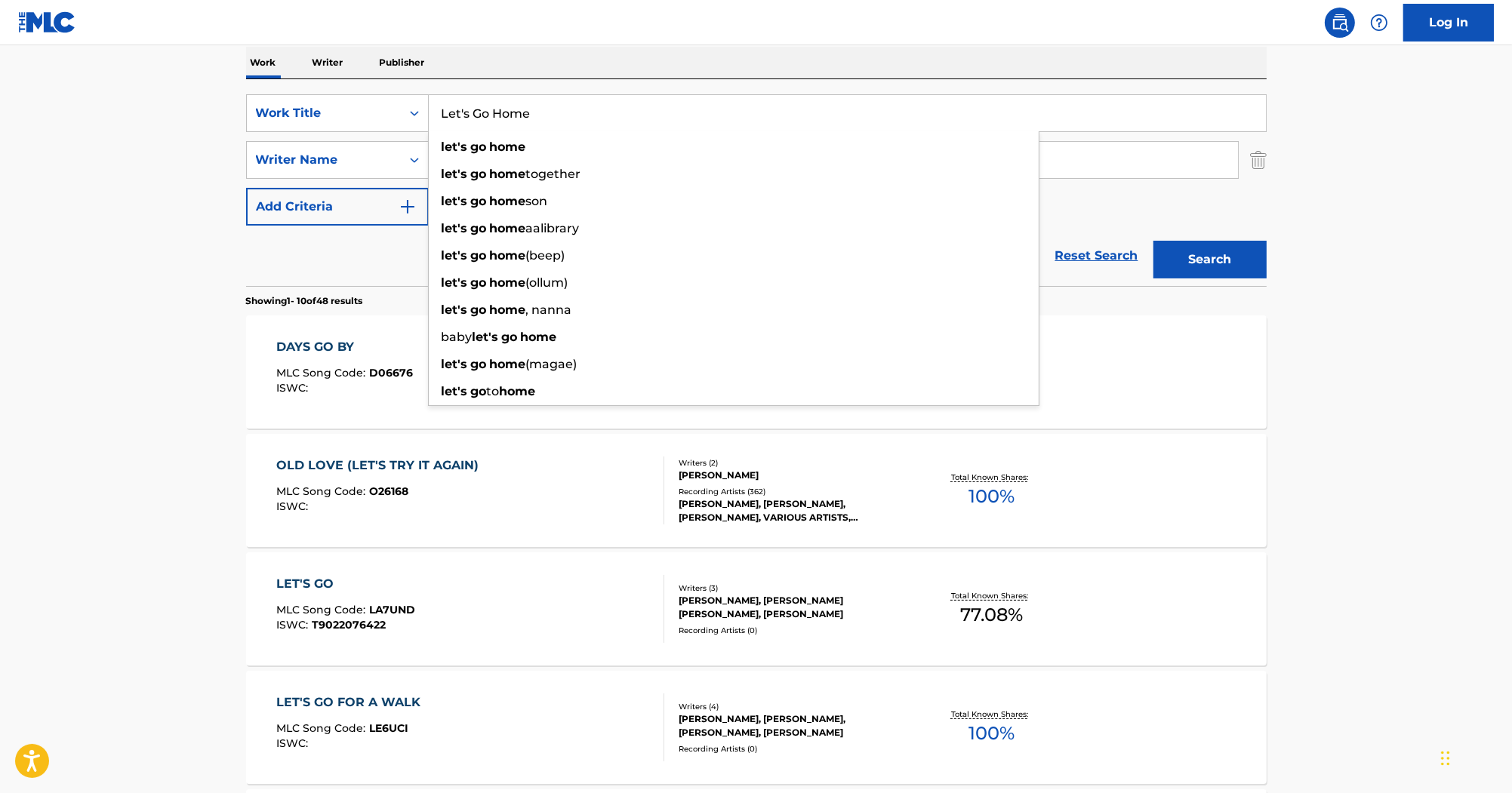
click at [338, 247] on div "Reset Search Search" at bounding box center [757, 256] width 1021 height 60
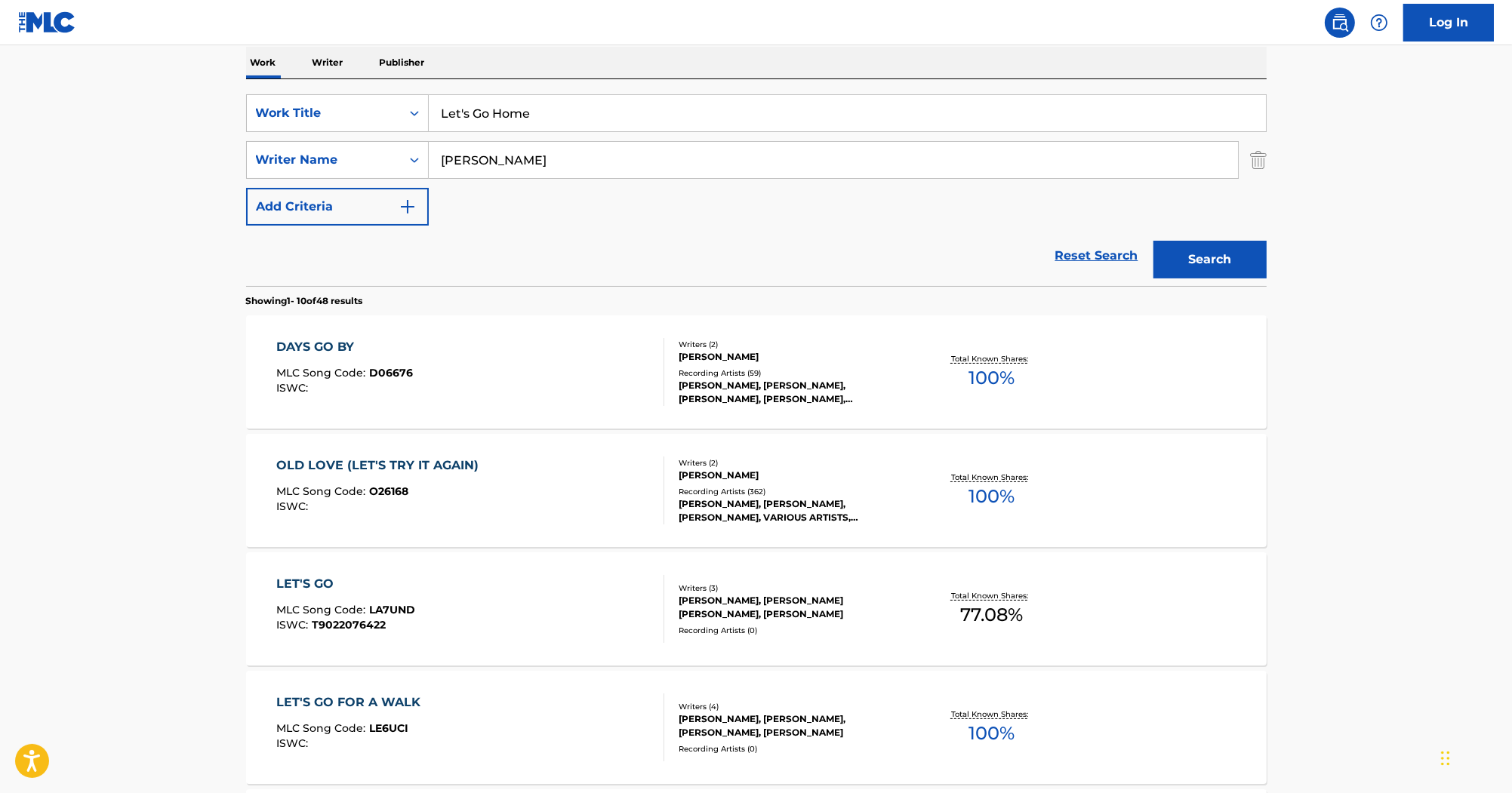
drag, startPoint x: 605, startPoint y: 163, endPoint x: 33, endPoint y: 156, distance: 572.0
click at [33, 156] on main "The MLC Public Work Search The accuracy and completeness of The MLC's data is d…" at bounding box center [756, 693] width 1512 height 1777
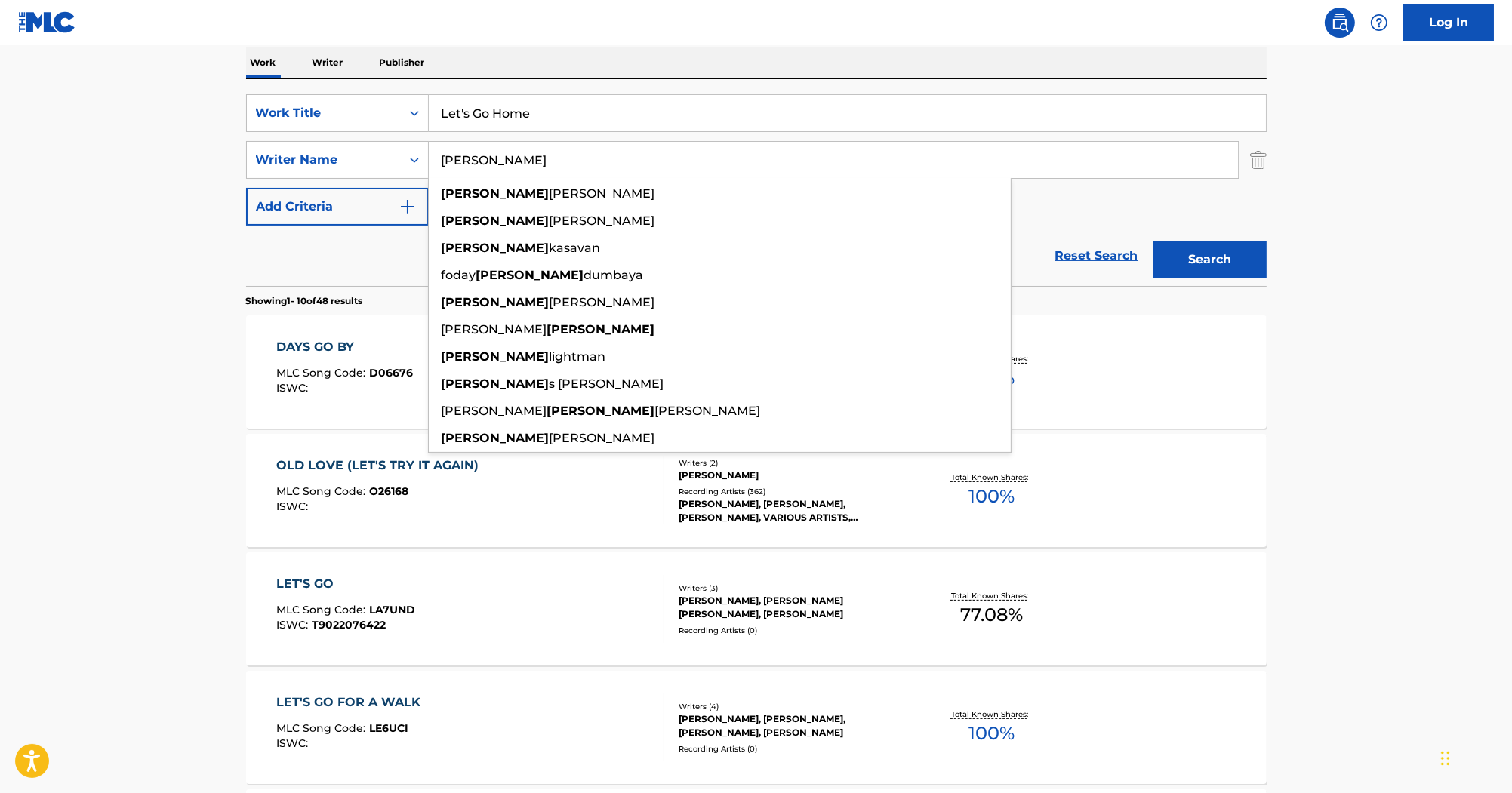
click at [1235, 267] on button "Search" at bounding box center [1210, 259] width 113 height 38
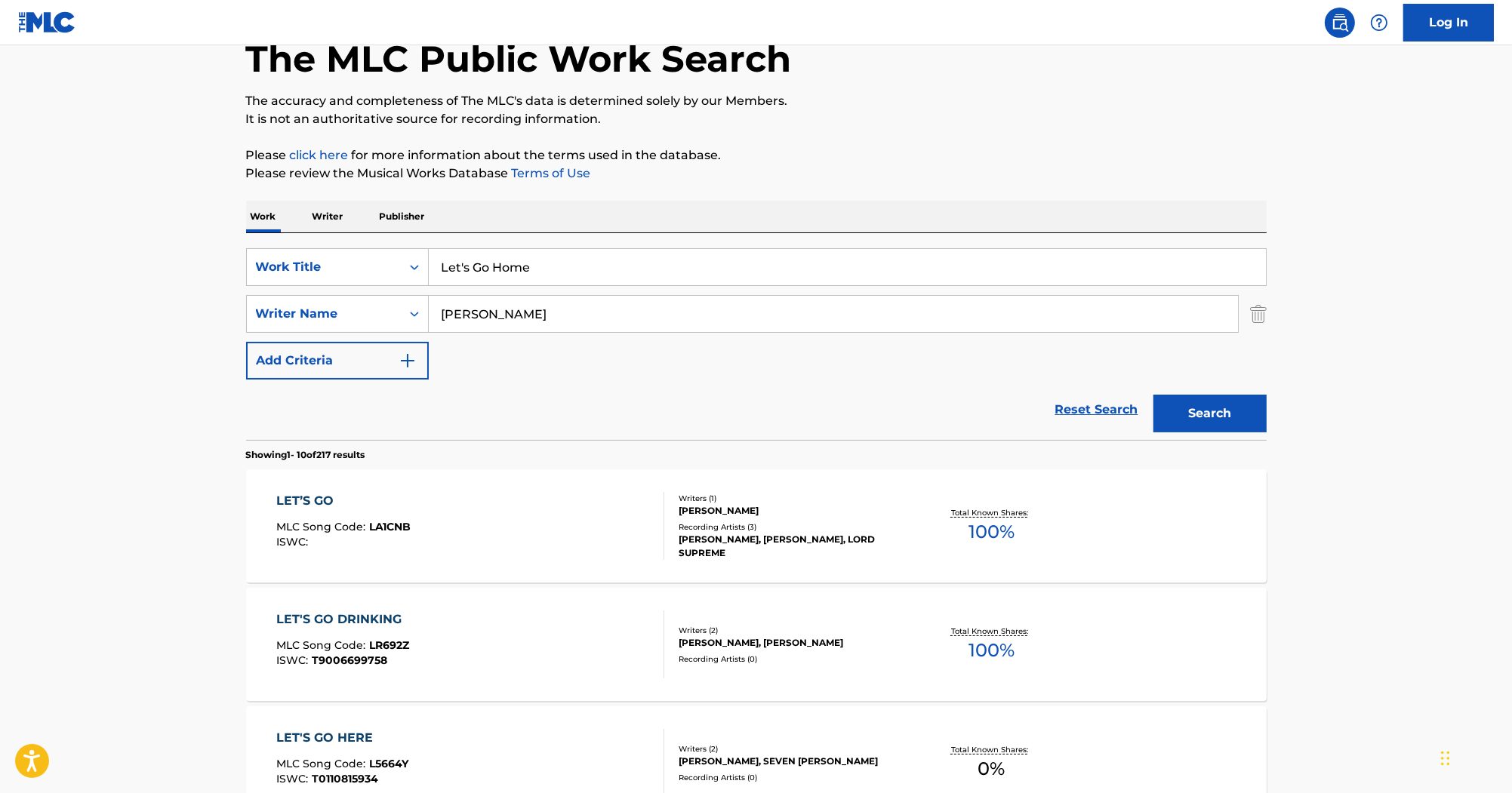
scroll to position [121, 0]
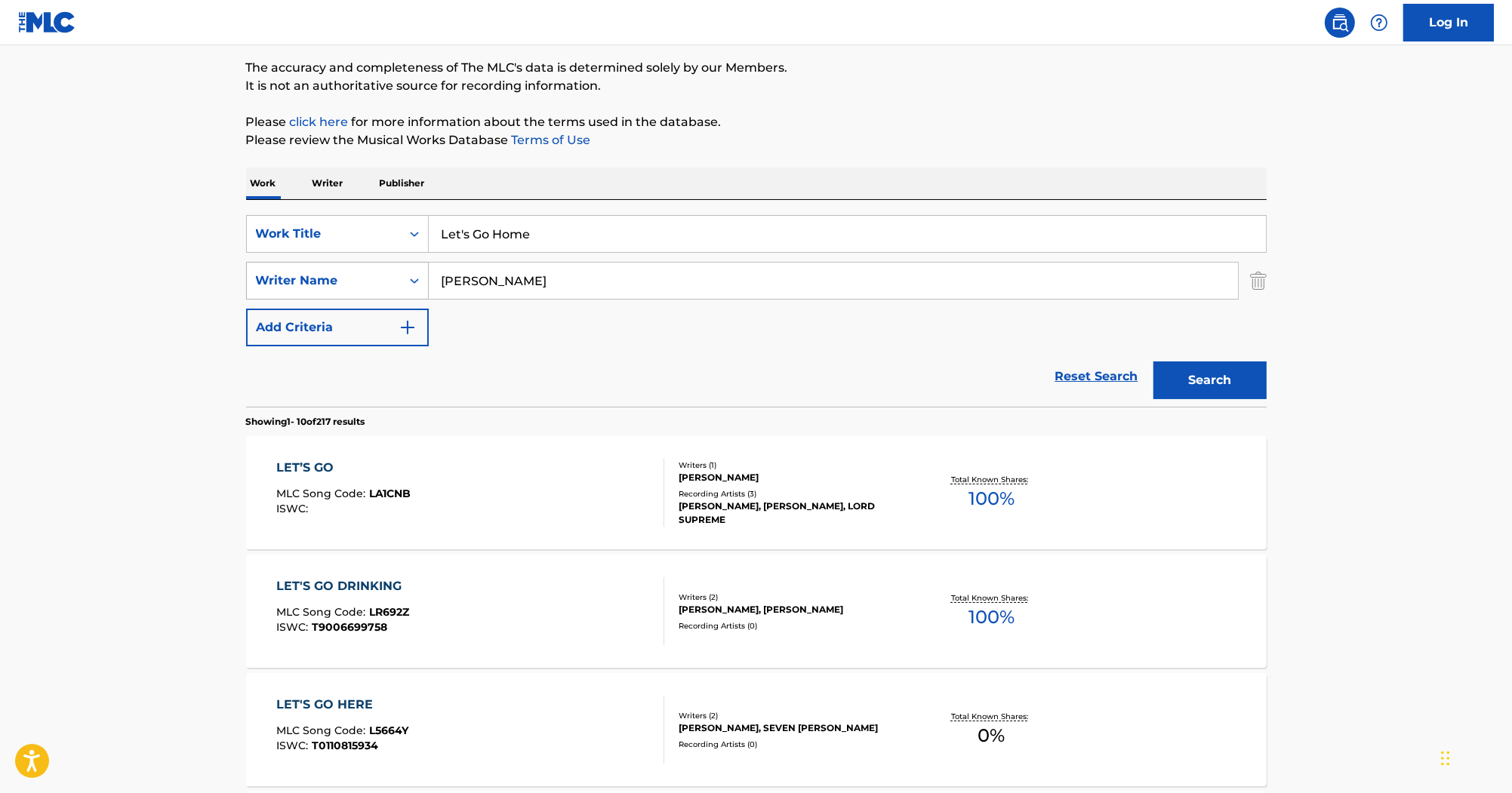
drag, startPoint x: 381, startPoint y: 290, endPoint x: 284, endPoint y: 283, distance: 97.3
click at [286, 283] on div "SearchWithCriteria8f890d7d-1d26-4f8e-8b55-32a6de25070a Writer Name [PERSON_NAME]" at bounding box center [757, 281] width 1021 height 38
paste input "[PERSON_NAME]"
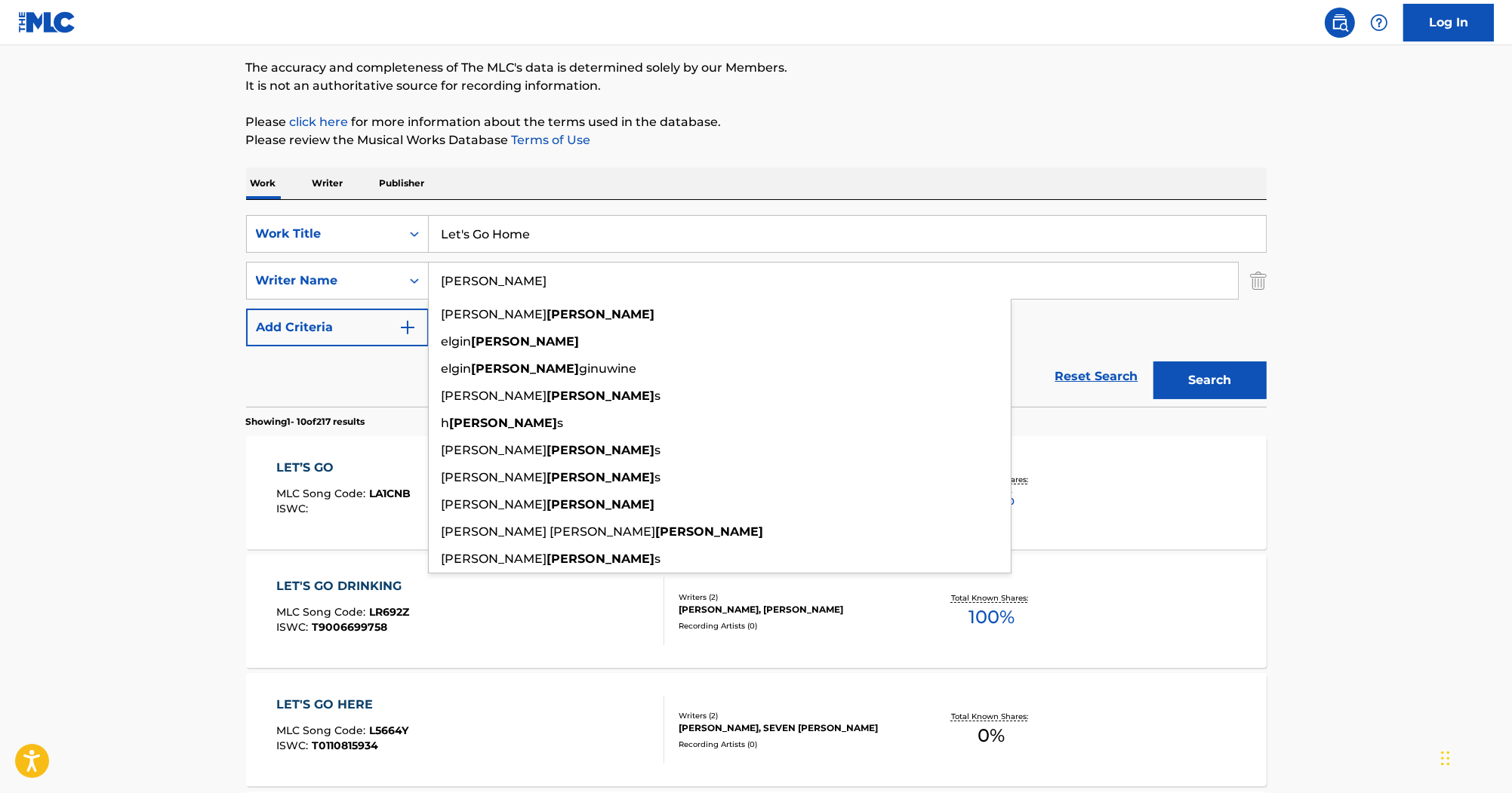
type input "[PERSON_NAME]"
click at [1218, 377] on button "Search" at bounding box center [1210, 380] width 113 height 38
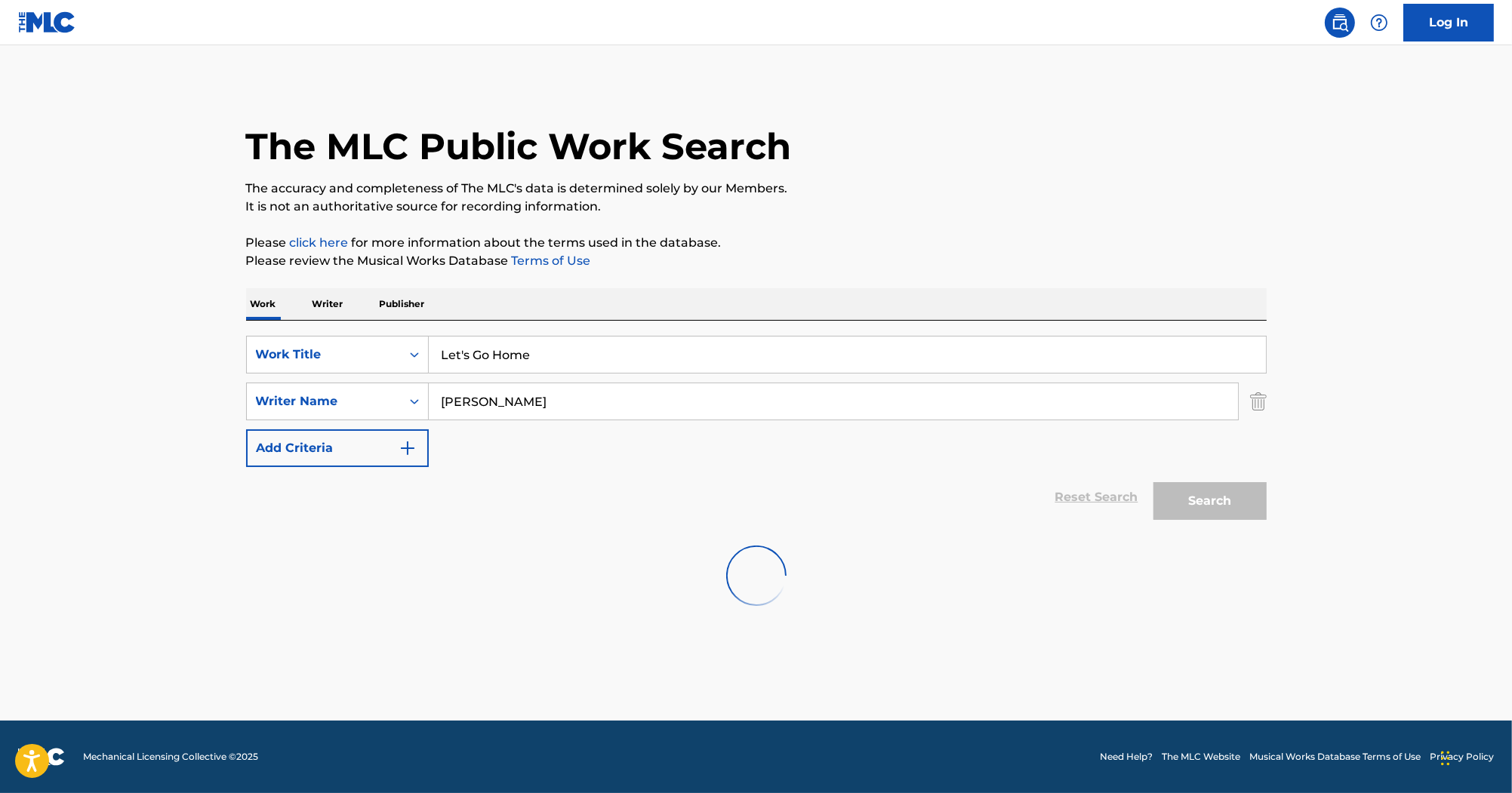
scroll to position [0, 0]
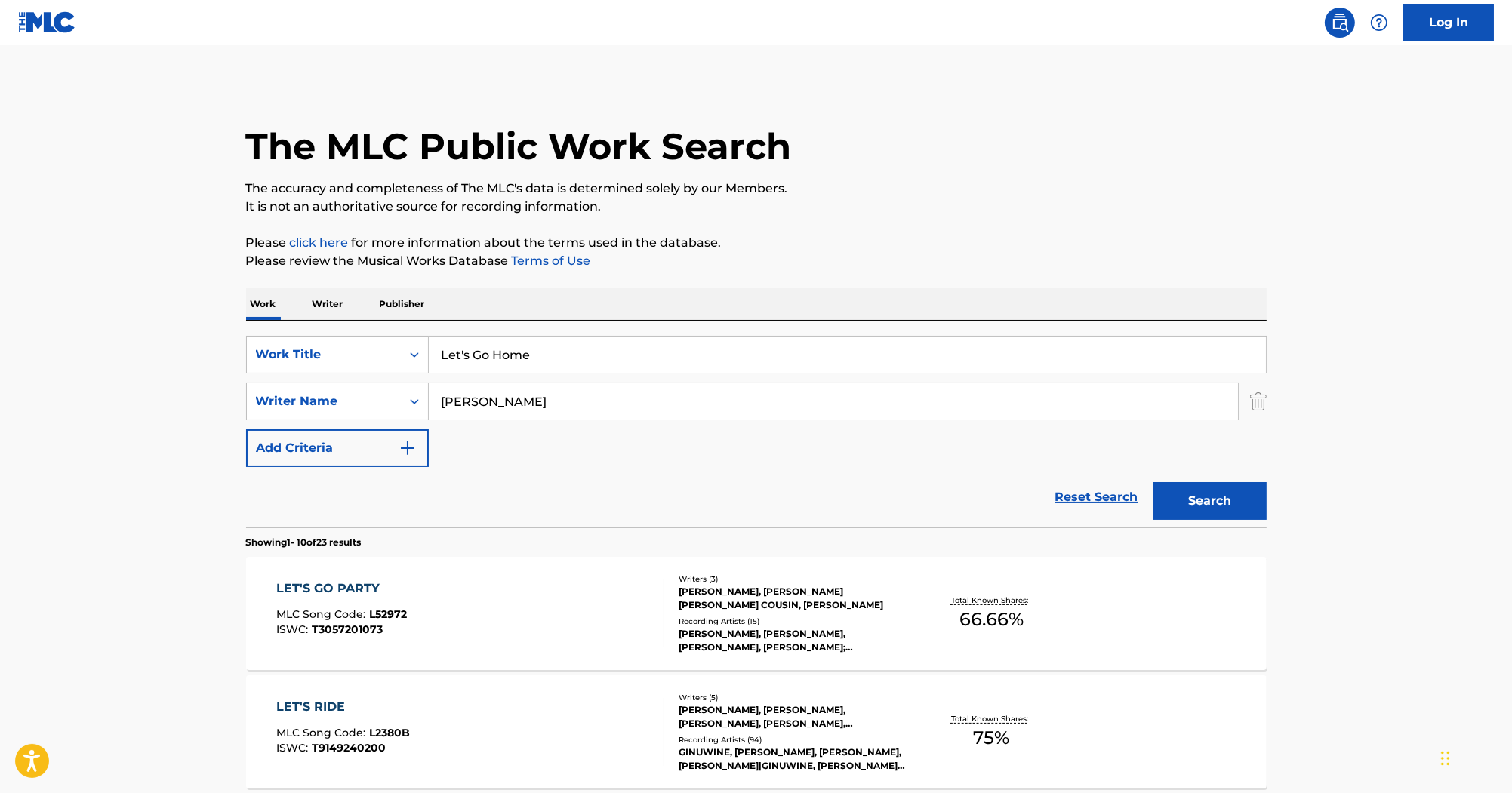
drag, startPoint x: 558, startPoint y: 354, endPoint x: 239, endPoint y: 319, distance: 320.9
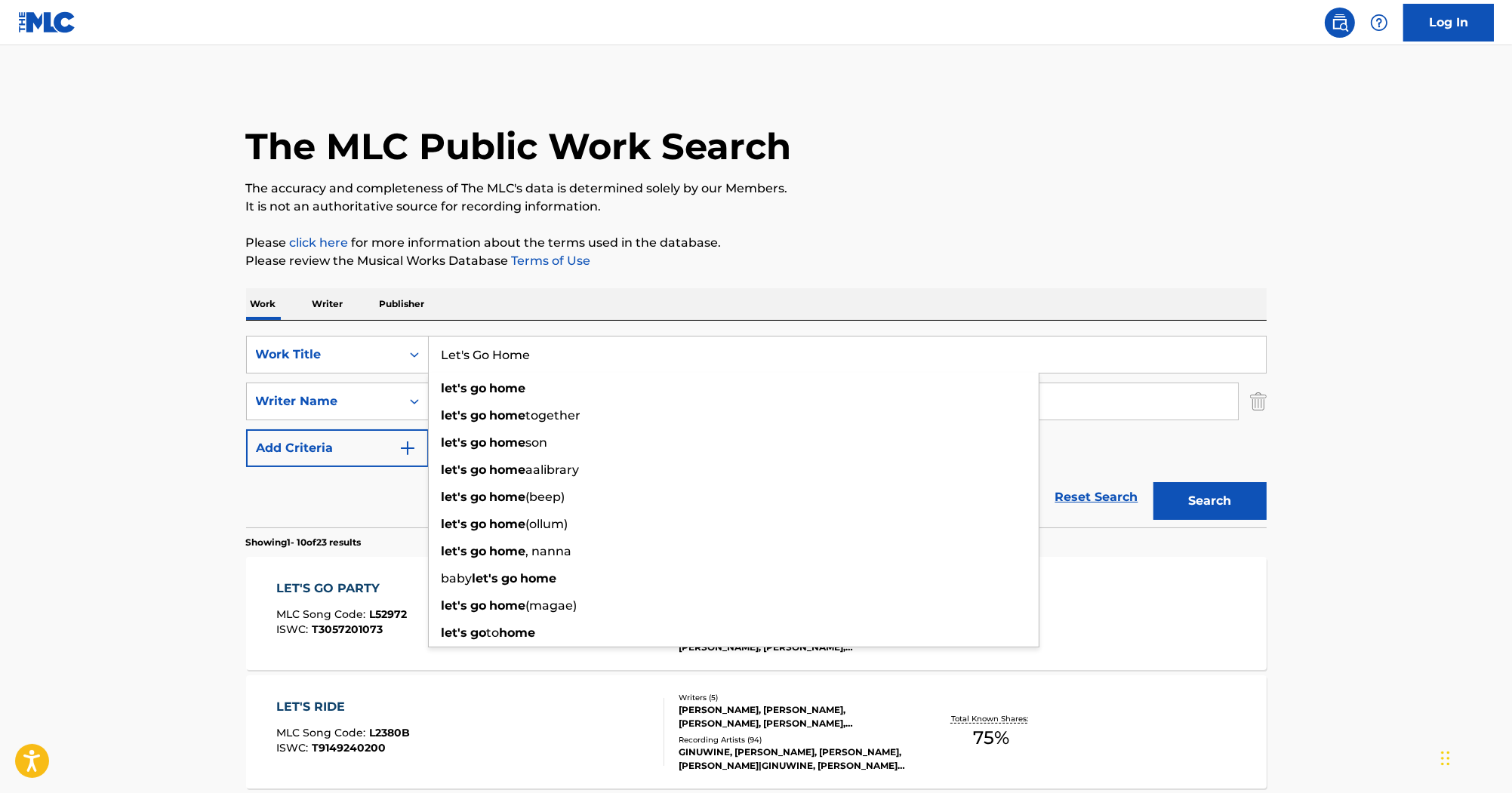
paste input "Excusses"
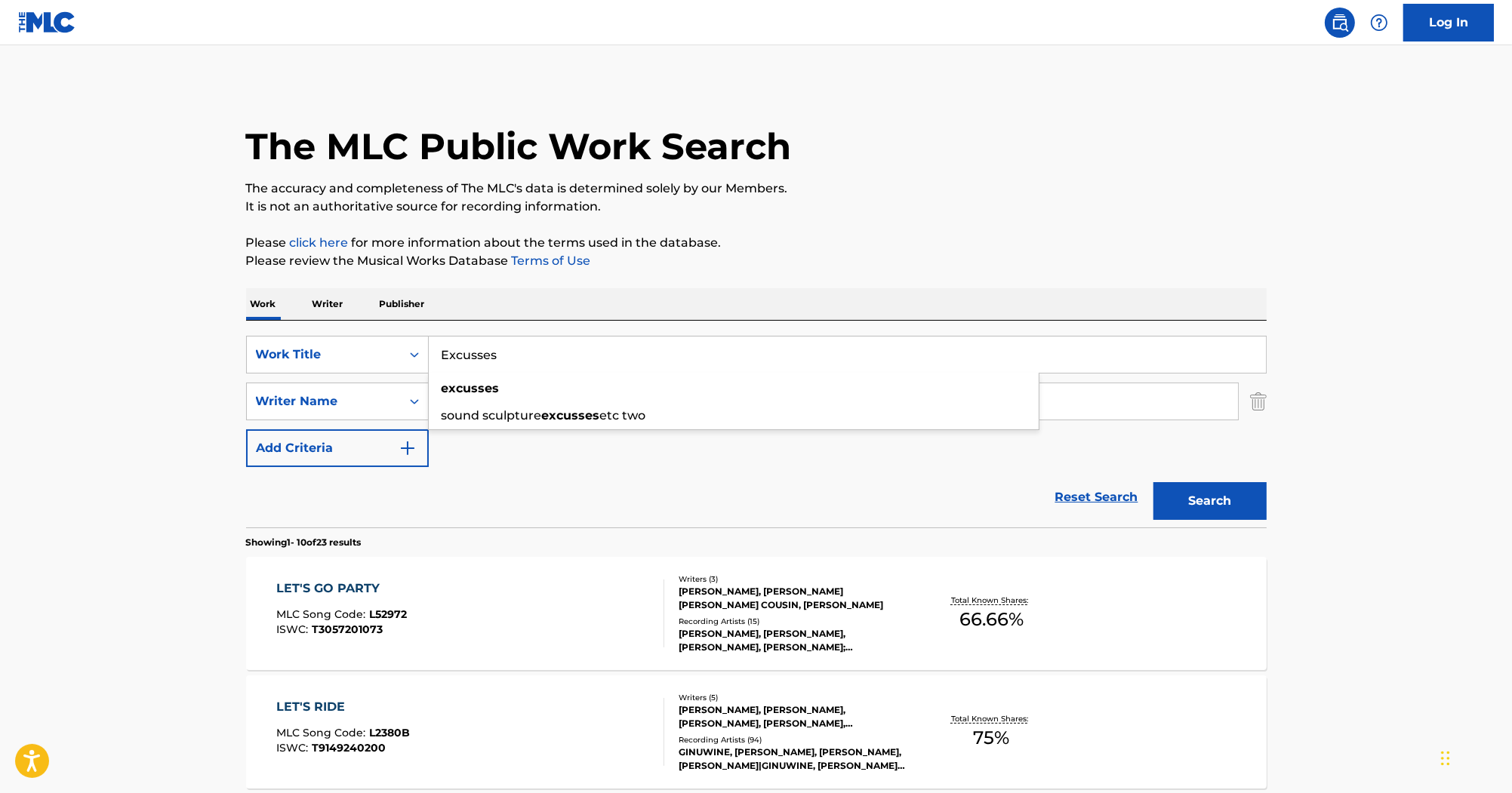
click at [1220, 492] on button "Search" at bounding box center [1210, 501] width 113 height 38
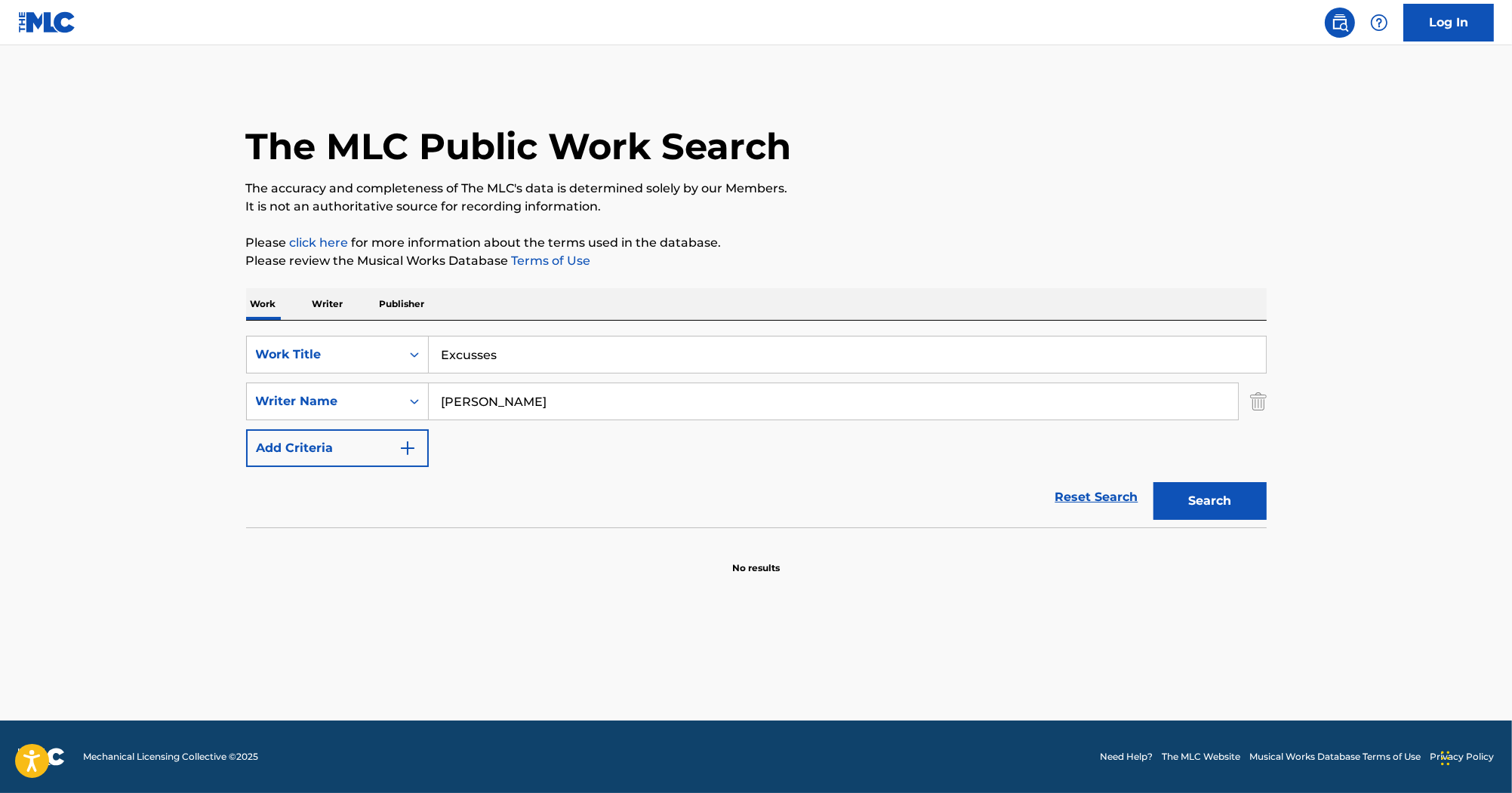
drag, startPoint x: 548, startPoint y: 359, endPoint x: 317, endPoint y: 322, distance: 233.9
click at [317, 322] on div "SearchWithCriteria80247811-60e0-4ad0-9adc-cc5c04fb7cd7 Work Title Excusses Sear…" at bounding box center [757, 424] width 1021 height 207
paste input "This Very Moment"
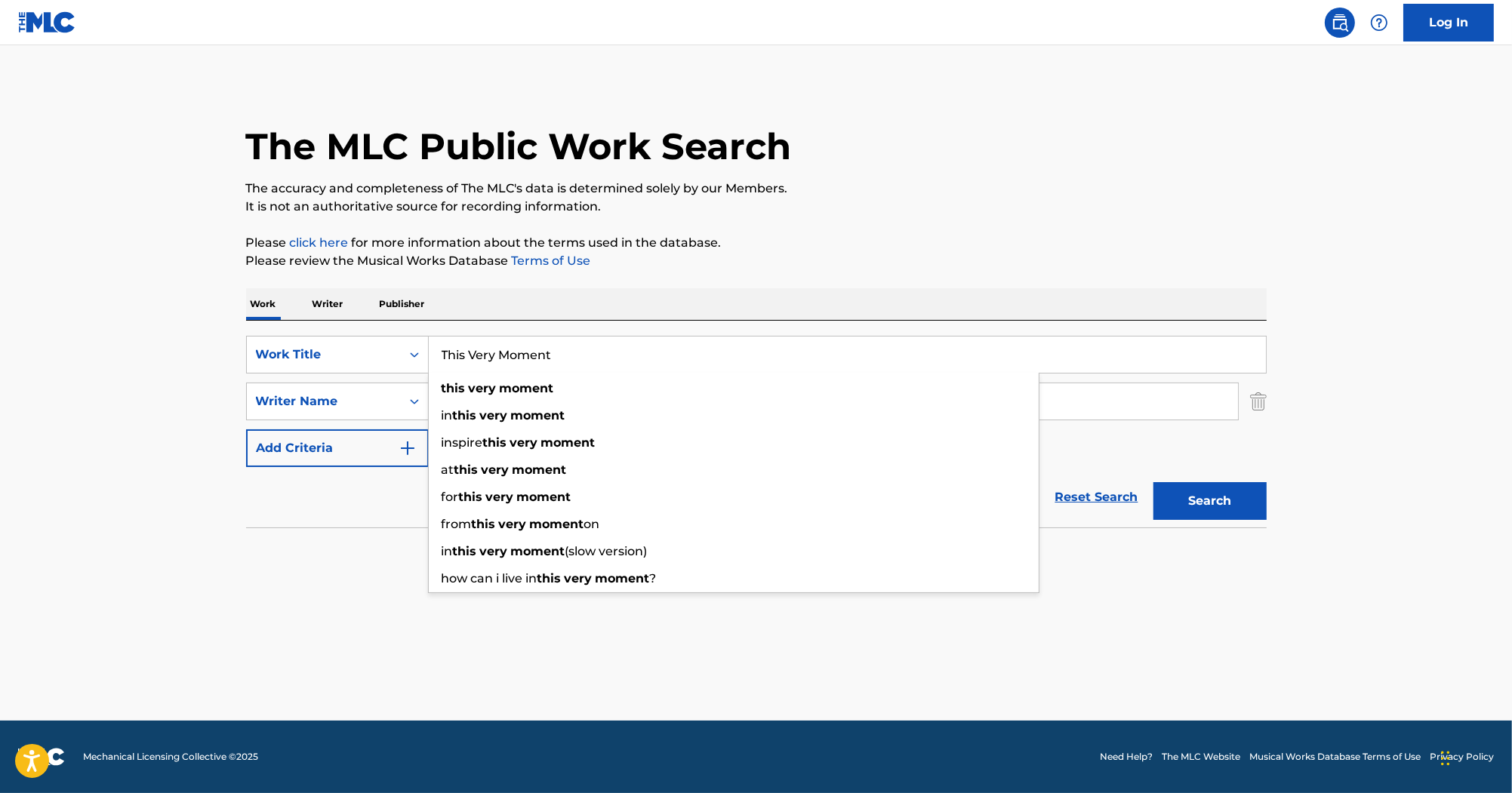
click at [441, 357] on input "This Very Moment" at bounding box center [847, 355] width 837 height 36
click at [687, 301] on div "Work Writer Publisher" at bounding box center [757, 304] width 1021 height 32
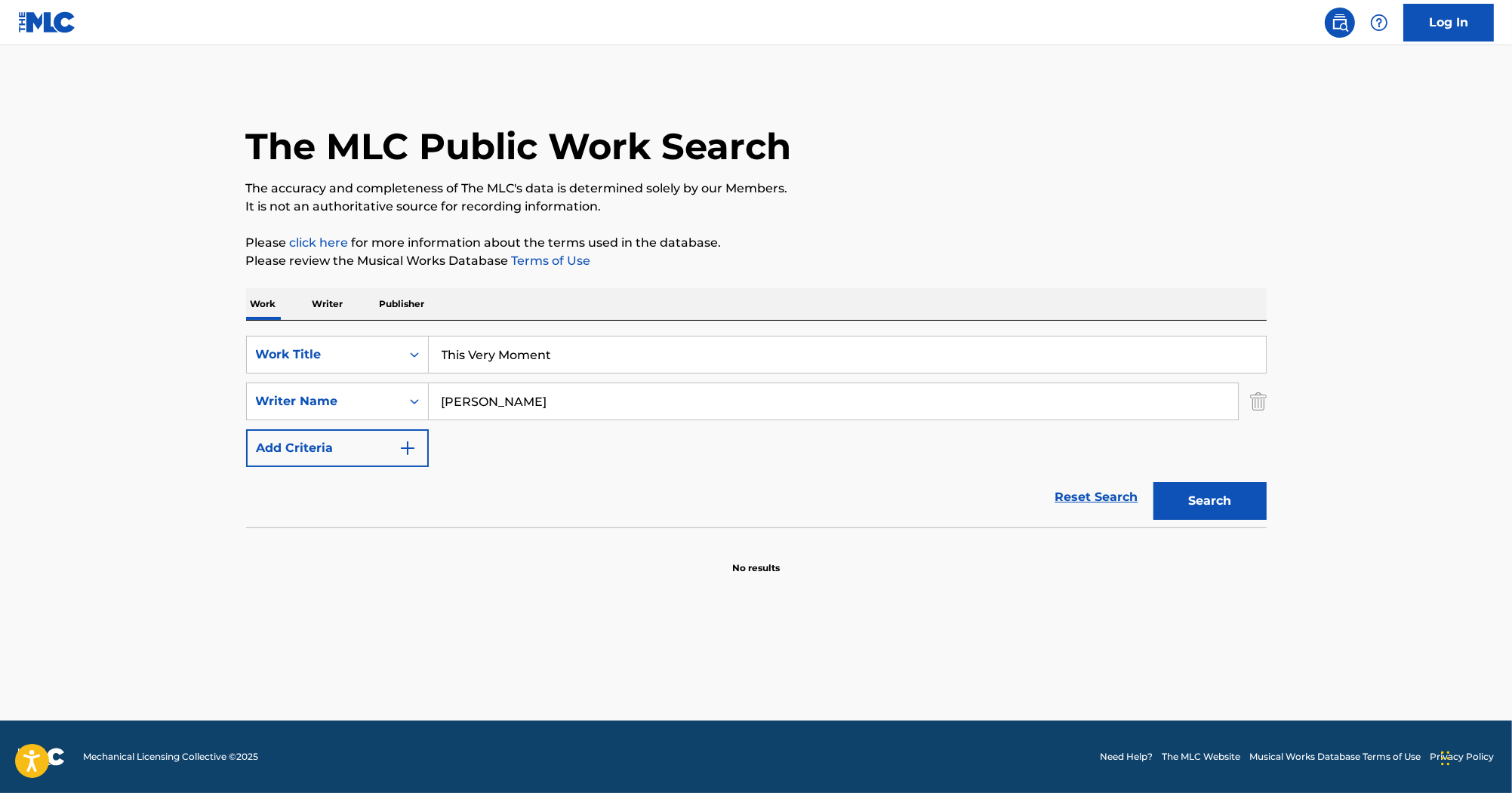
click at [616, 360] on input "This Very Moment" at bounding box center [847, 355] width 837 height 36
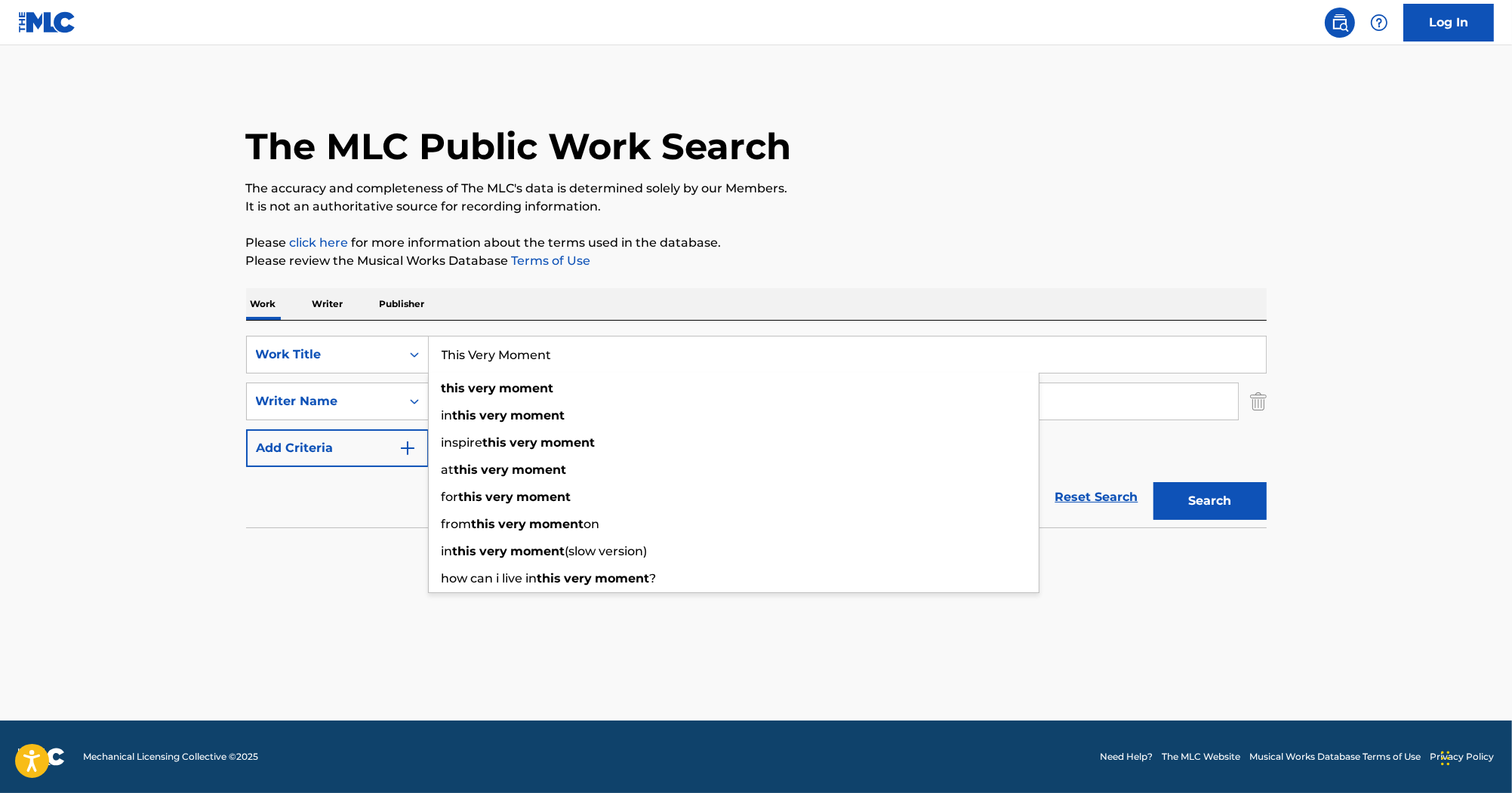
paste input "[PERSON_NAME]"
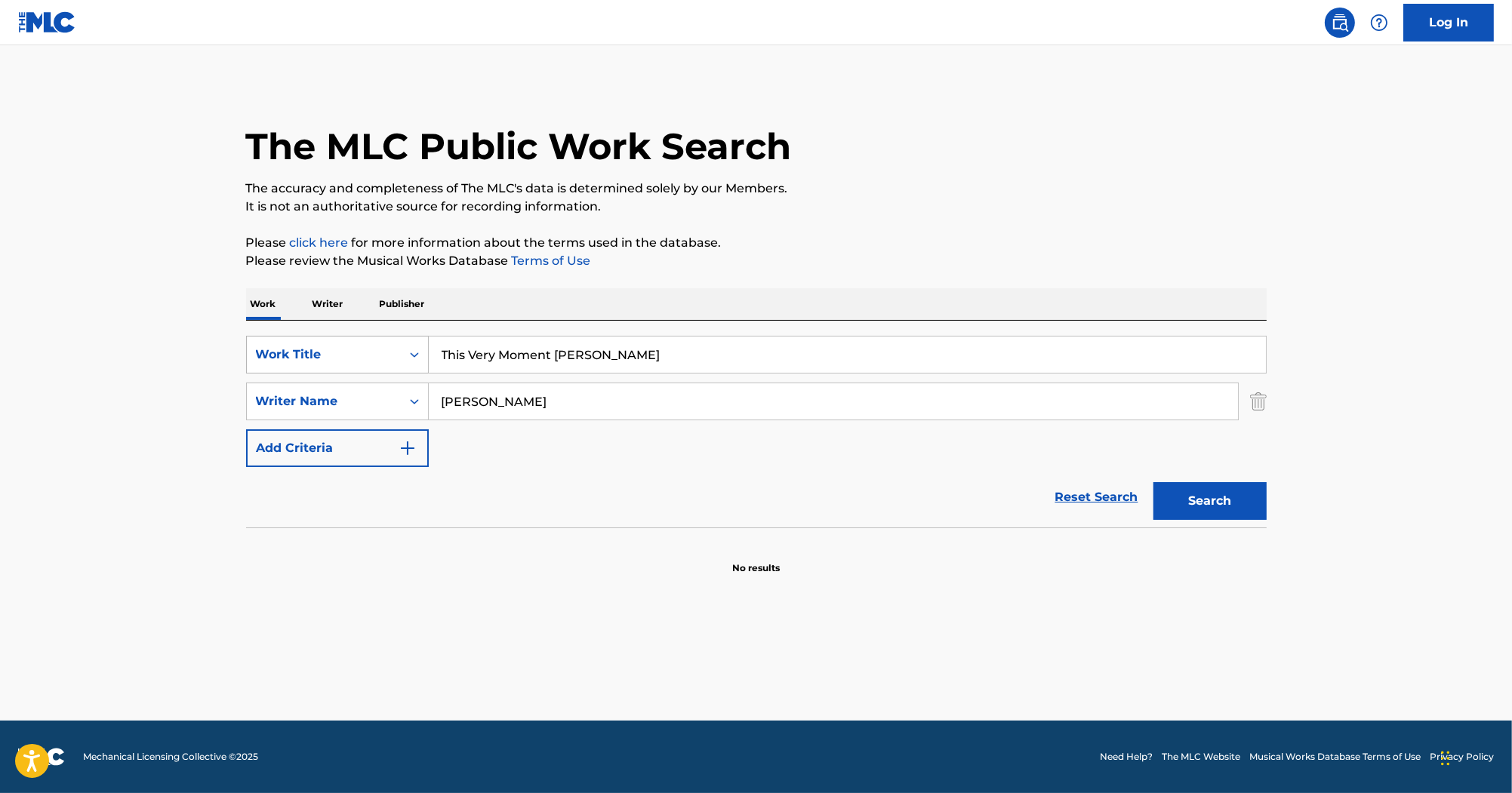
drag, startPoint x: 616, startPoint y: 360, endPoint x: 293, endPoint y: 348, distance: 323.2
click at [293, 348] on div "SearchWithCriteria80247811-60e0-4ad0-9adc-cc5c04fb7cd7 Work Title This Very Mom…" at bounding box center [757, 355] width 1021 height 38
click at [581, 359] on input "This Very Moment [PERSON_NAME]" at bounding box center [847, 355] width 837 height 36
type input "This Very Moment"
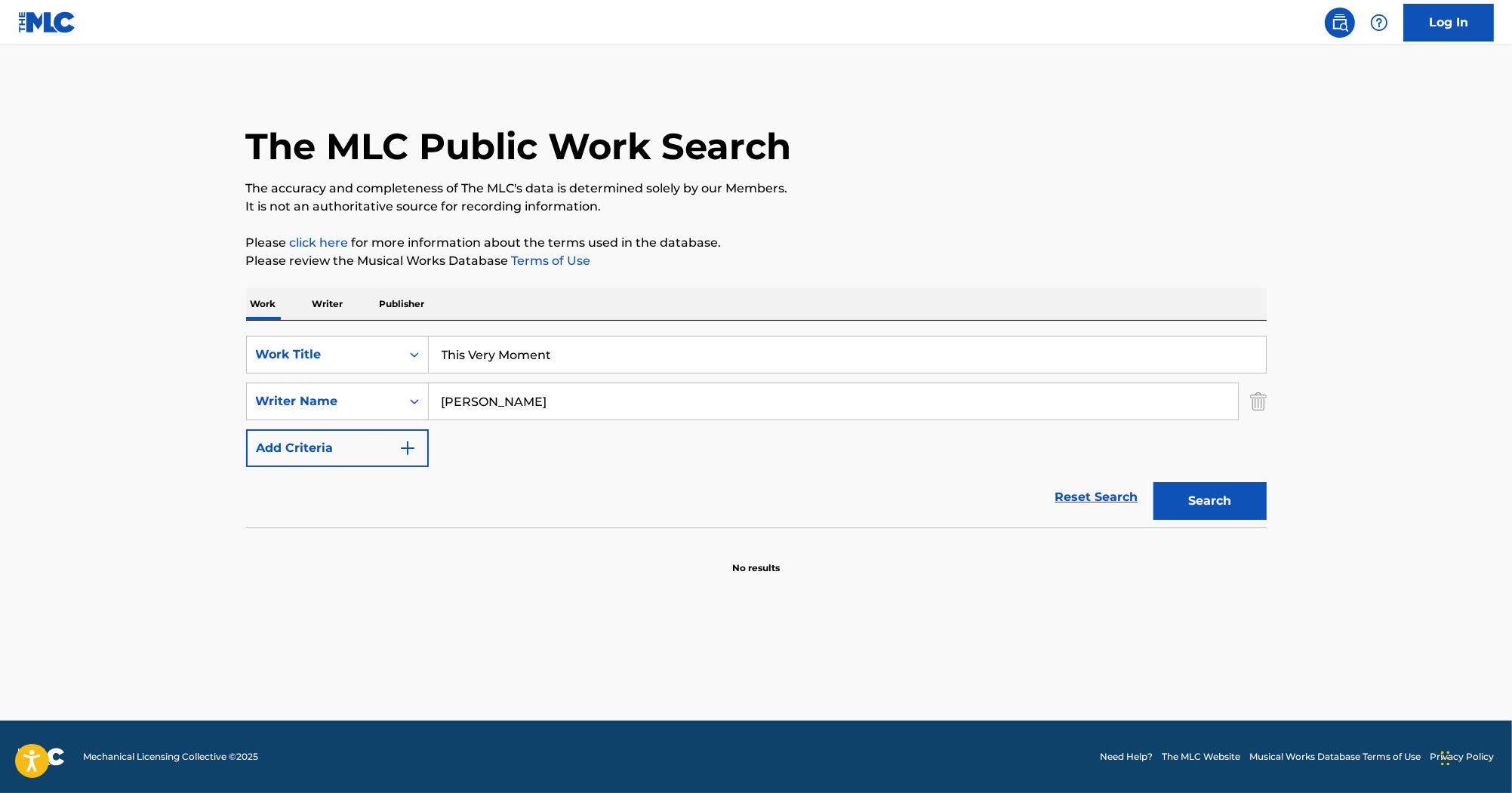
drag, startPoint x: 729, startPoint y: 228, endPoint x: 634, endPoint y: 365, distance: 166.7
click at [728, 230] on div "The MLC Public Work Search The accuracy and completeness of The MLC's data is d…" at bounding box center [756, 328] width 1057 height 492
drag, startPoint x: 596, startPoint y: 401, endPoint x: 62, endPoint y: 314, distance: 541.0
click at [66, 314] on main "The MLC Public Work Search The accuracy and completeness of The MLC's data is d…" at bounding box center [756, 383] width 1512 height 676
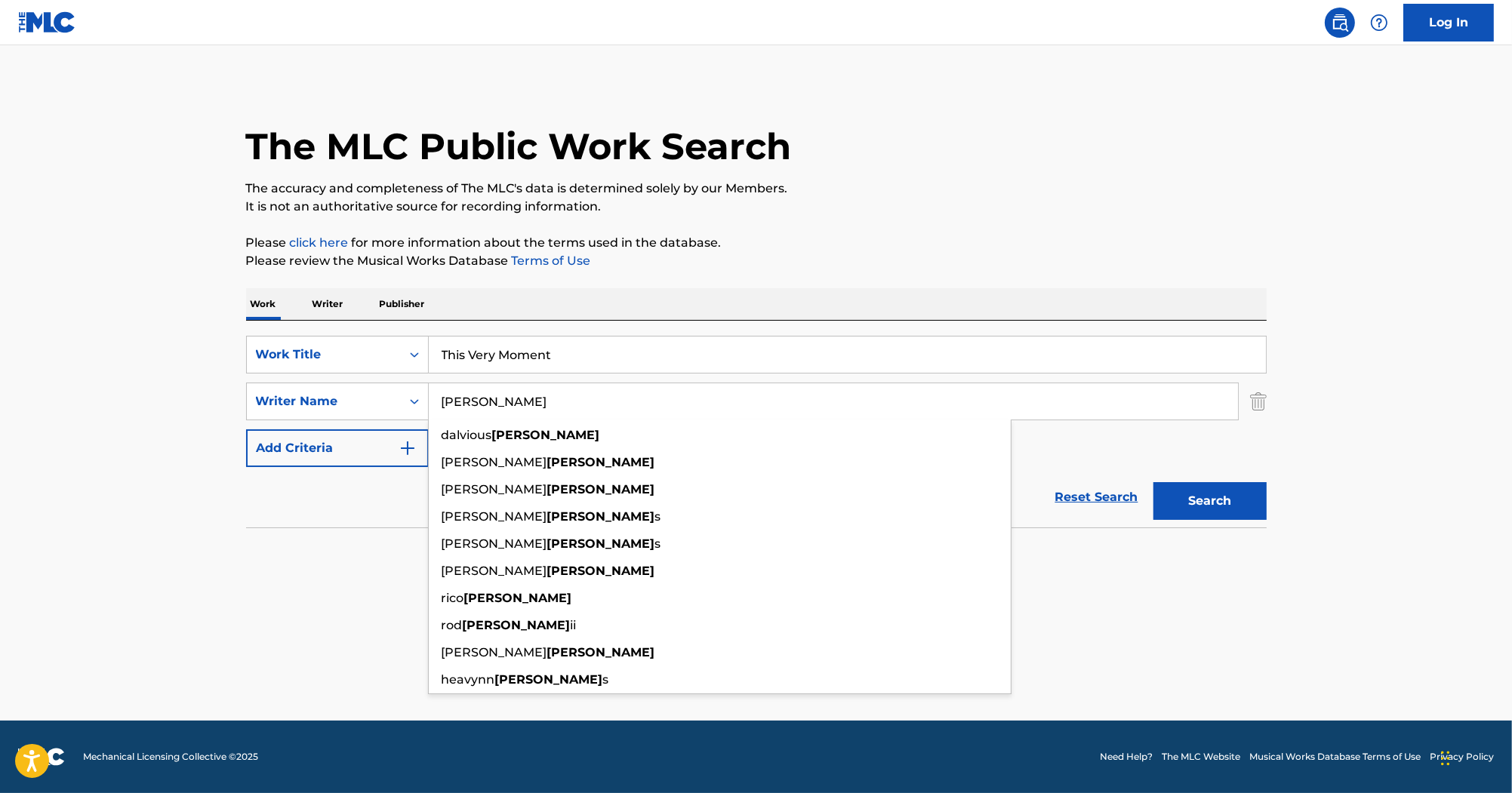
paste input "[PERSON_NAME]"
type input "[PERSON_NAME]"
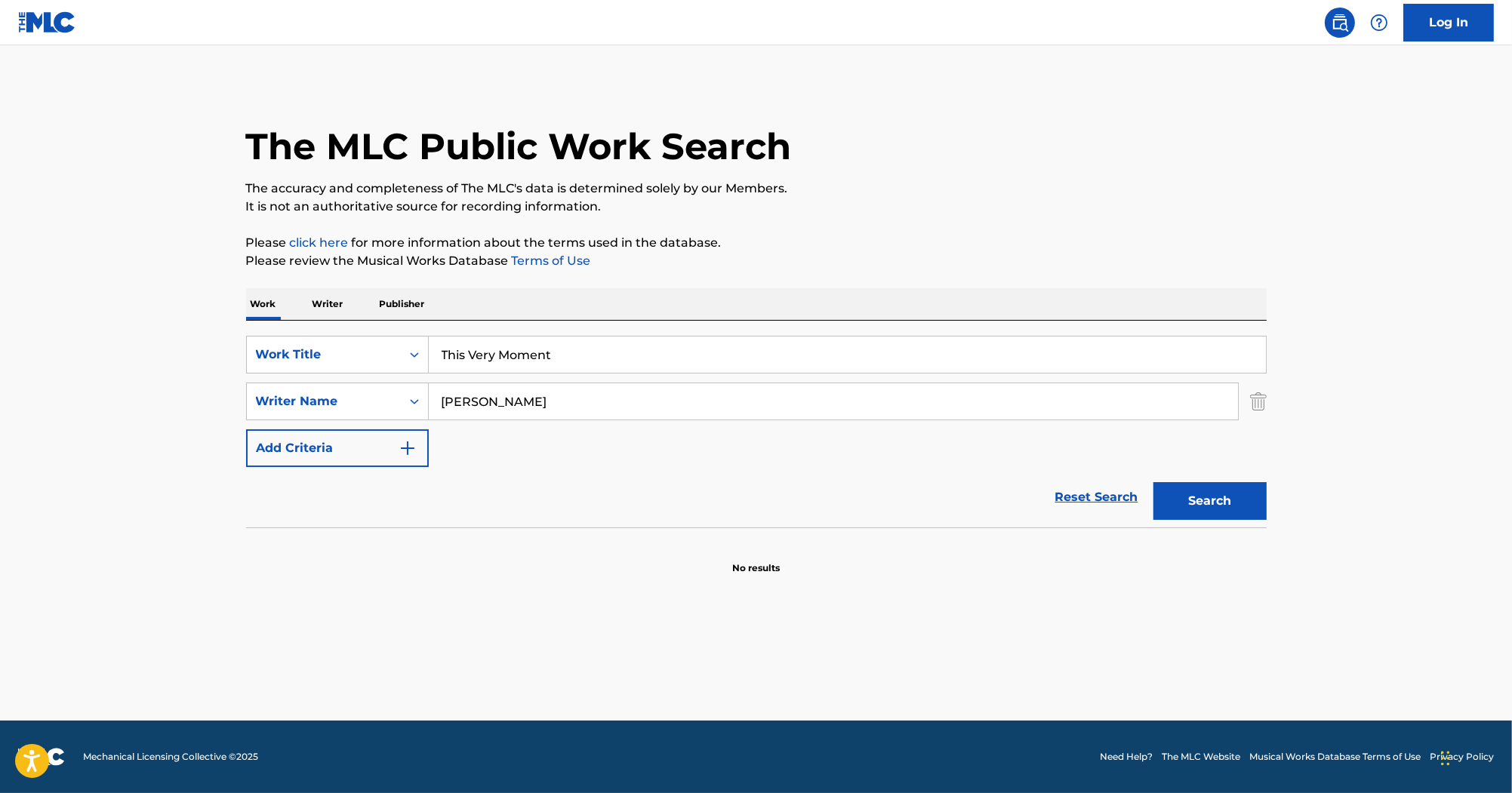
click at [1204, 497] on button "Search" at bounding box center [1210, 501] width 113 height 38
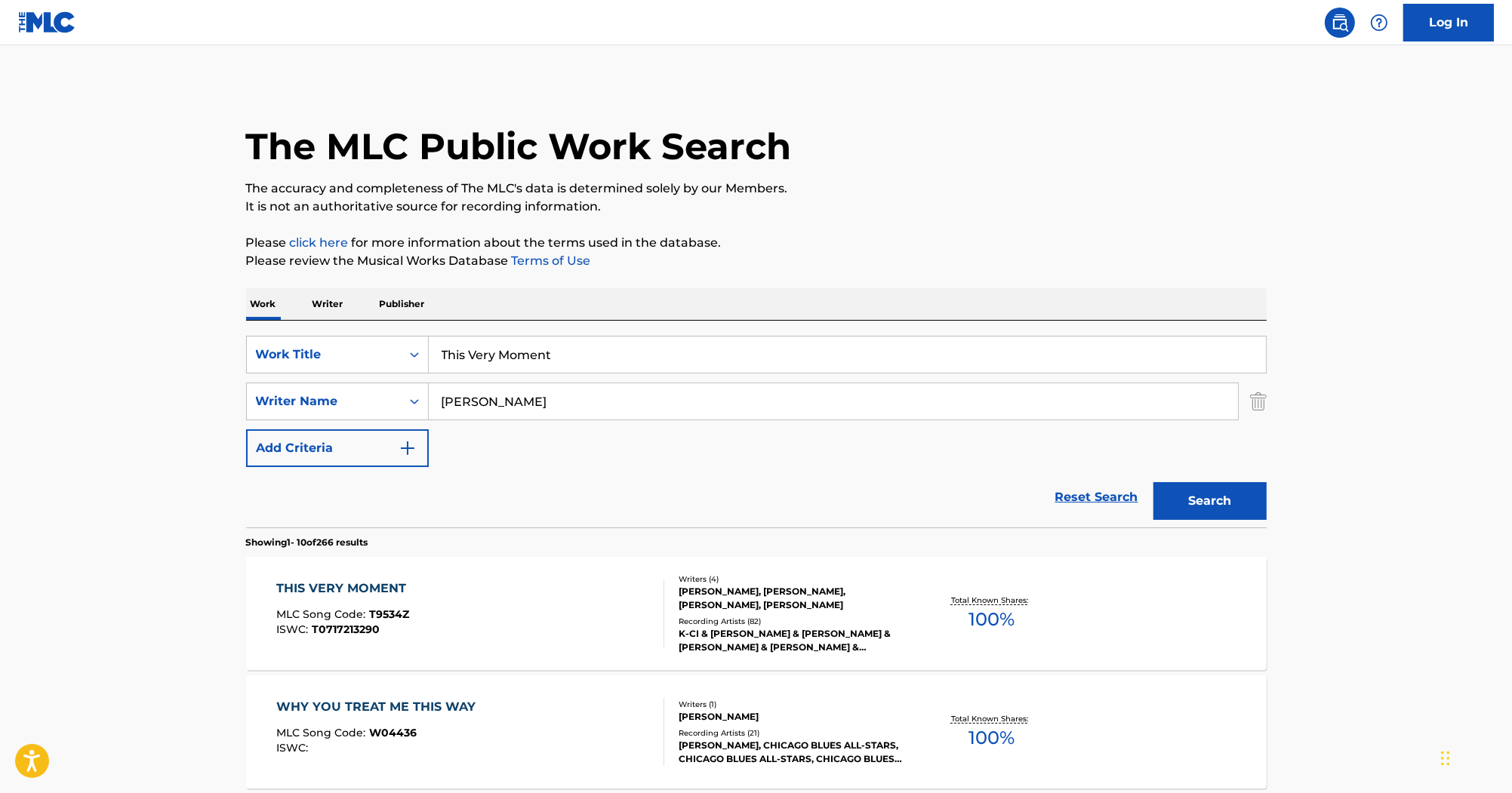
click at [377, 585] on div "THIS VERY MOMENT" at bounding box center [345, 588] width 137 height 19
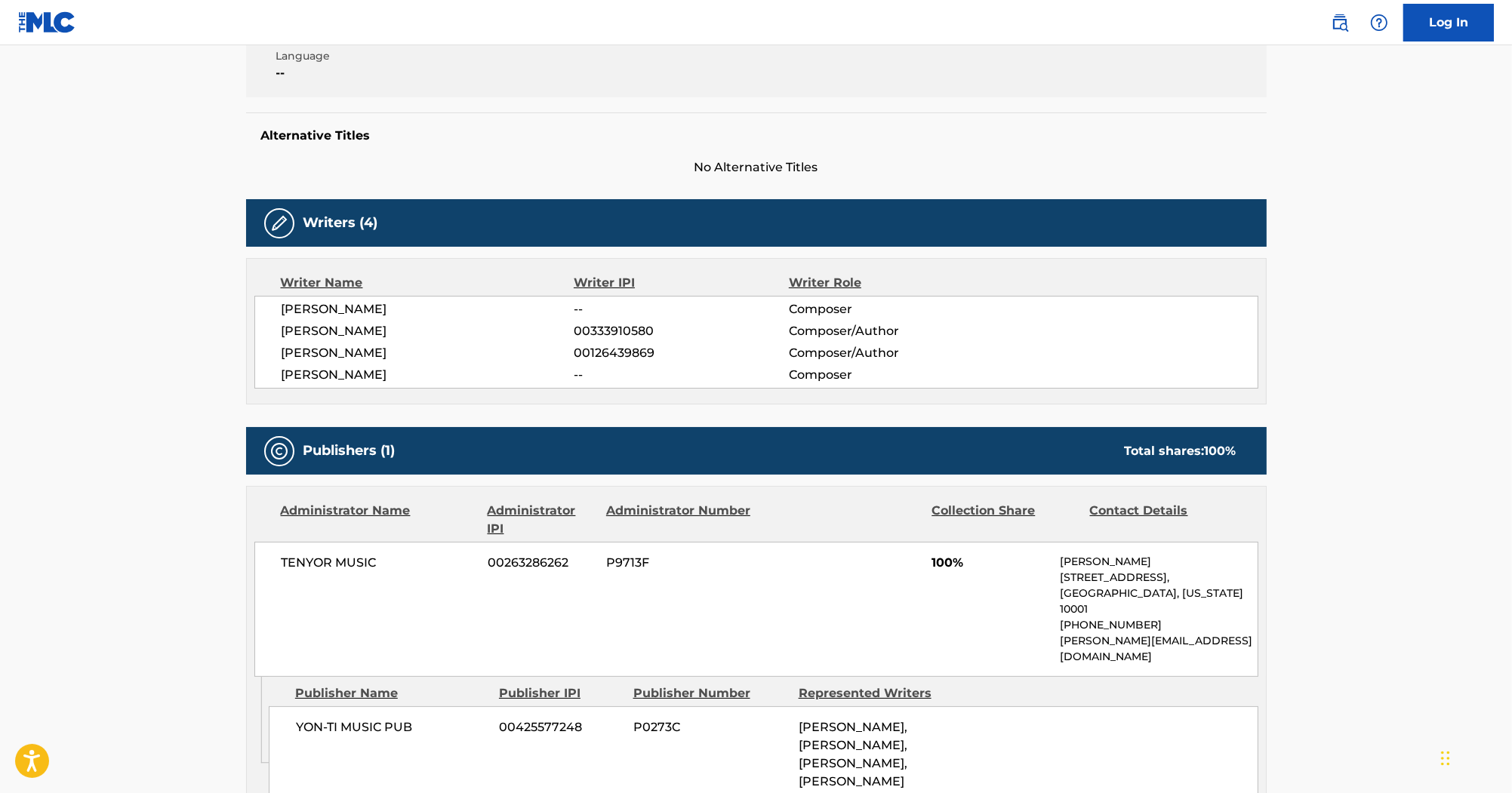
scroll to position [362, 0]
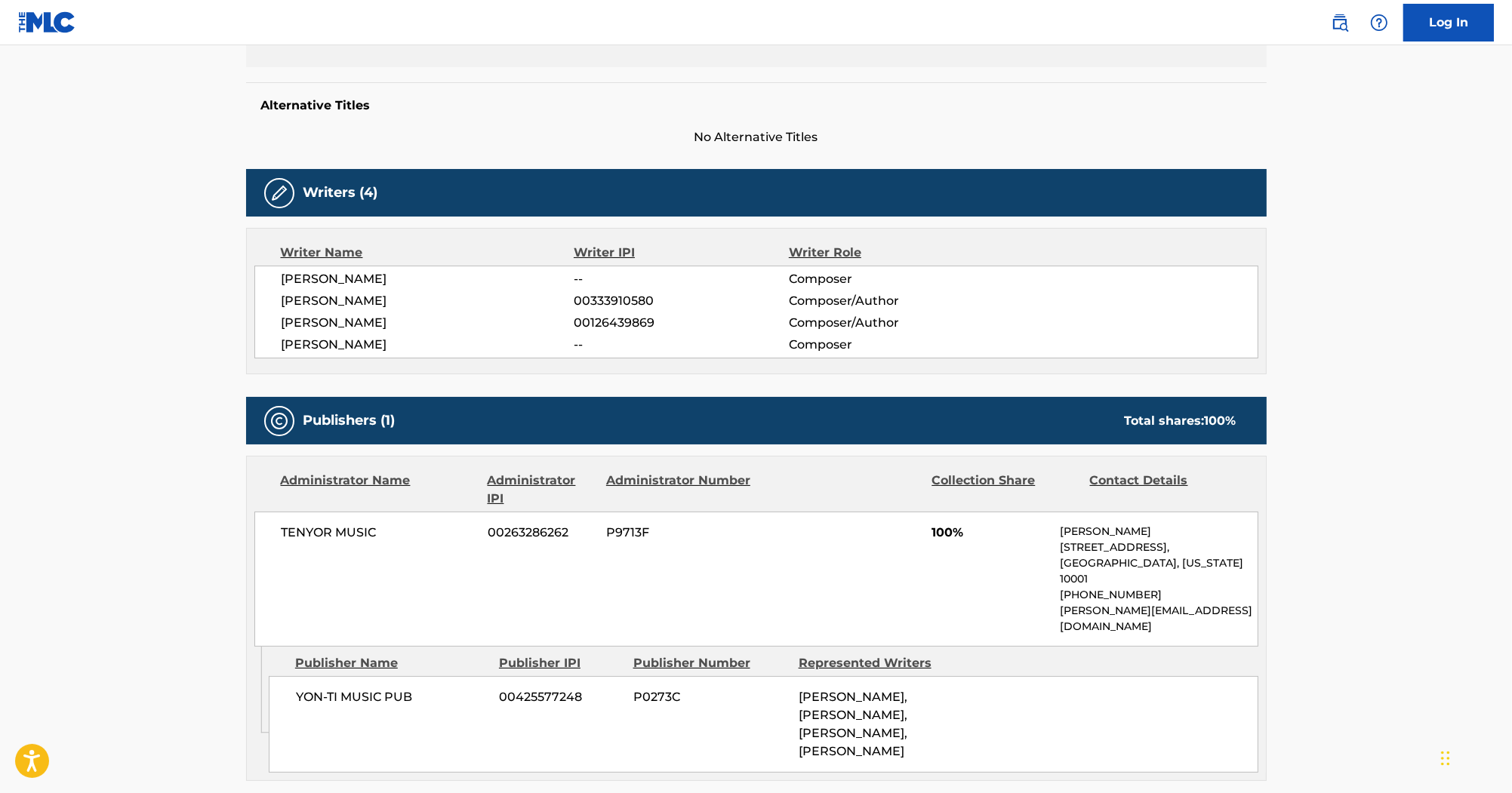
click at [458, 308] on span "[PERSON_NAME]" at bounding box center [428, 301] width 293 height 19
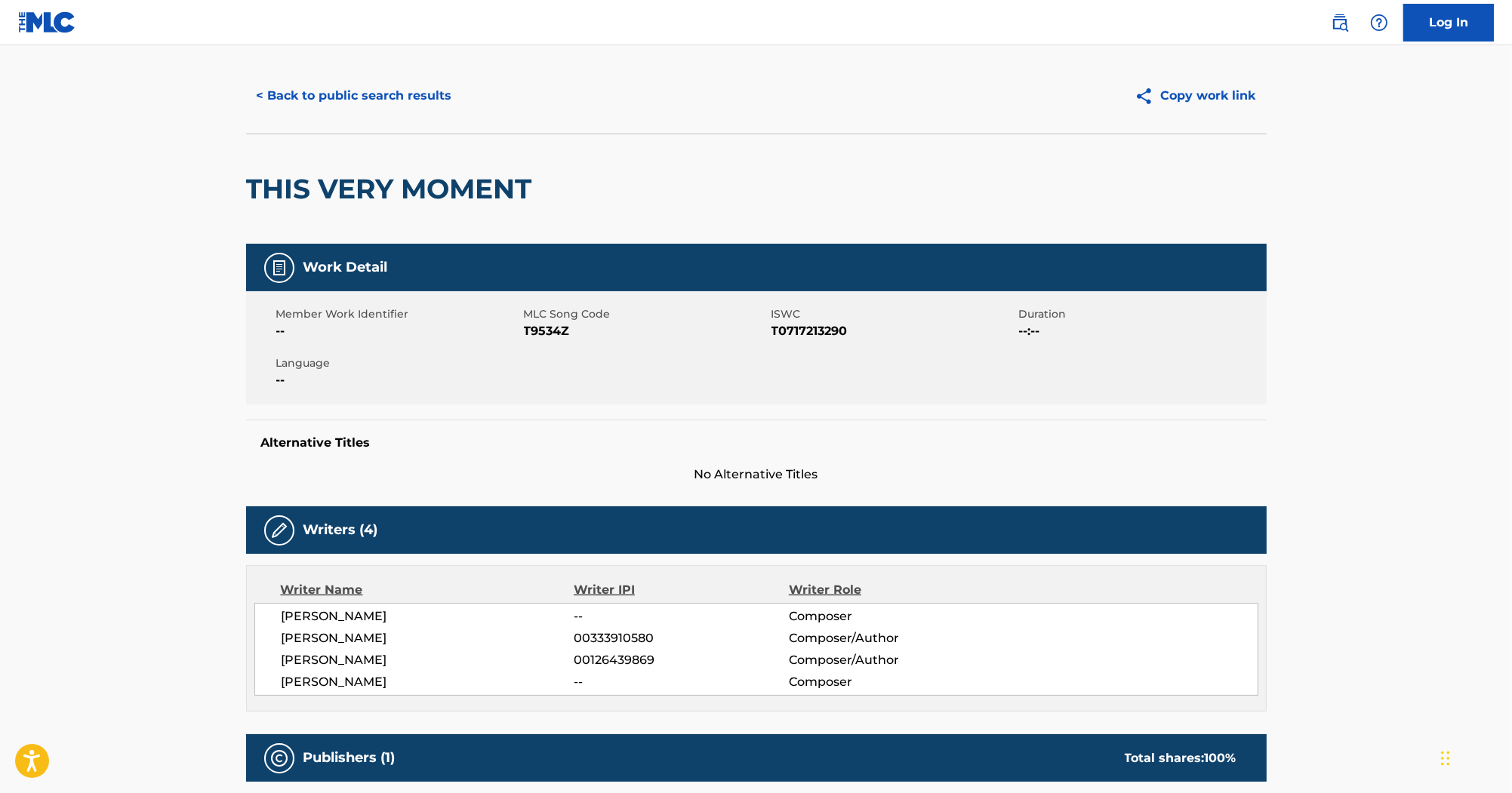
scroll to position [0, 0]
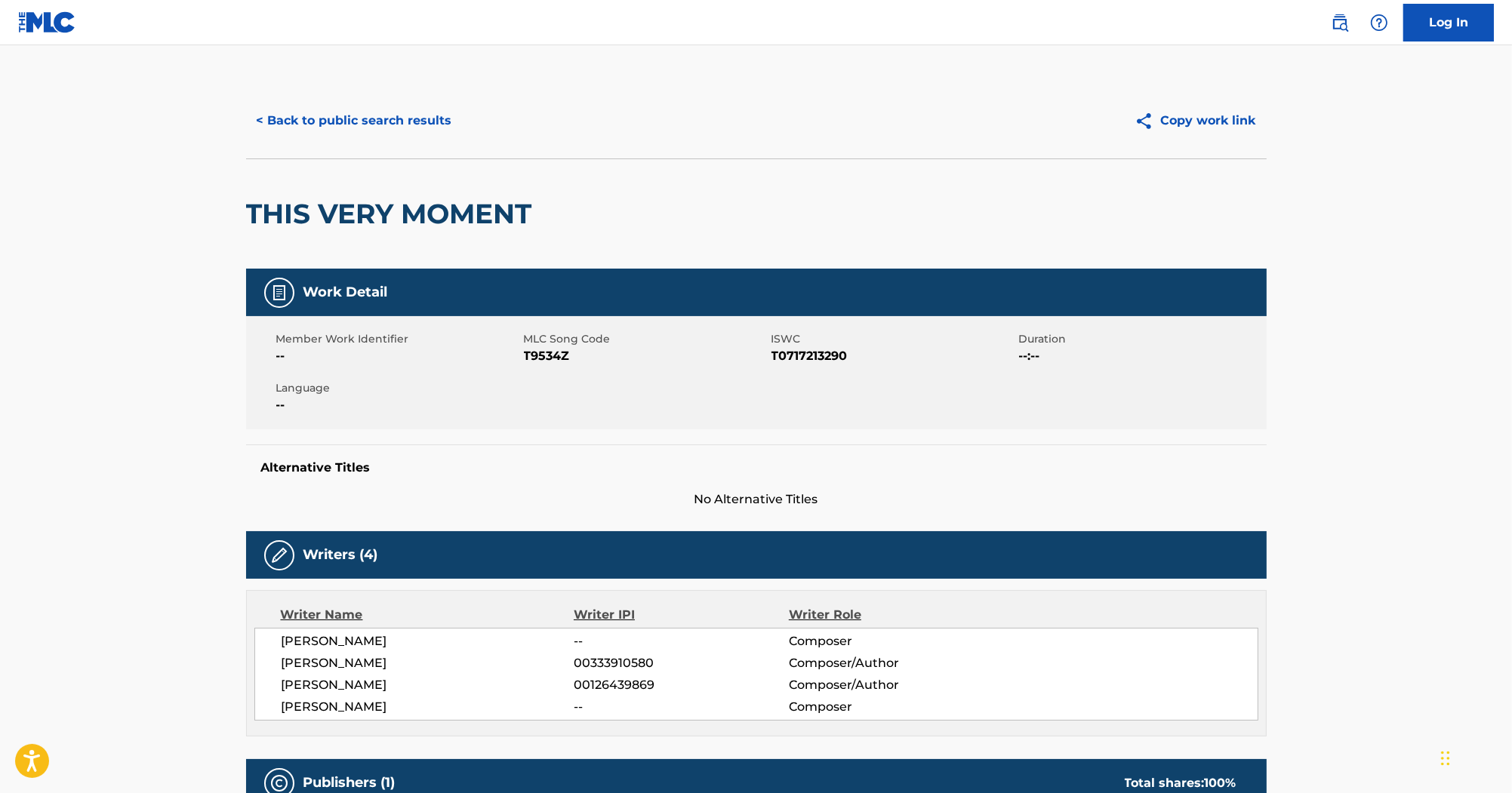
click at [567, 367] on div "Member Work Identifier -- MLC Song Code T9534Z ISWC T0717213290 Duration --:-- …" at bounding box center [757, 373] width 1021 height 113
click at [538, 355] on span "T9534Z" at bounding box center [646, 356] width 244 height 19
copy span "T9534Z"
click at [825, 358] on span "T0717213290" at bounding box center [893, 356] width 244 height 19
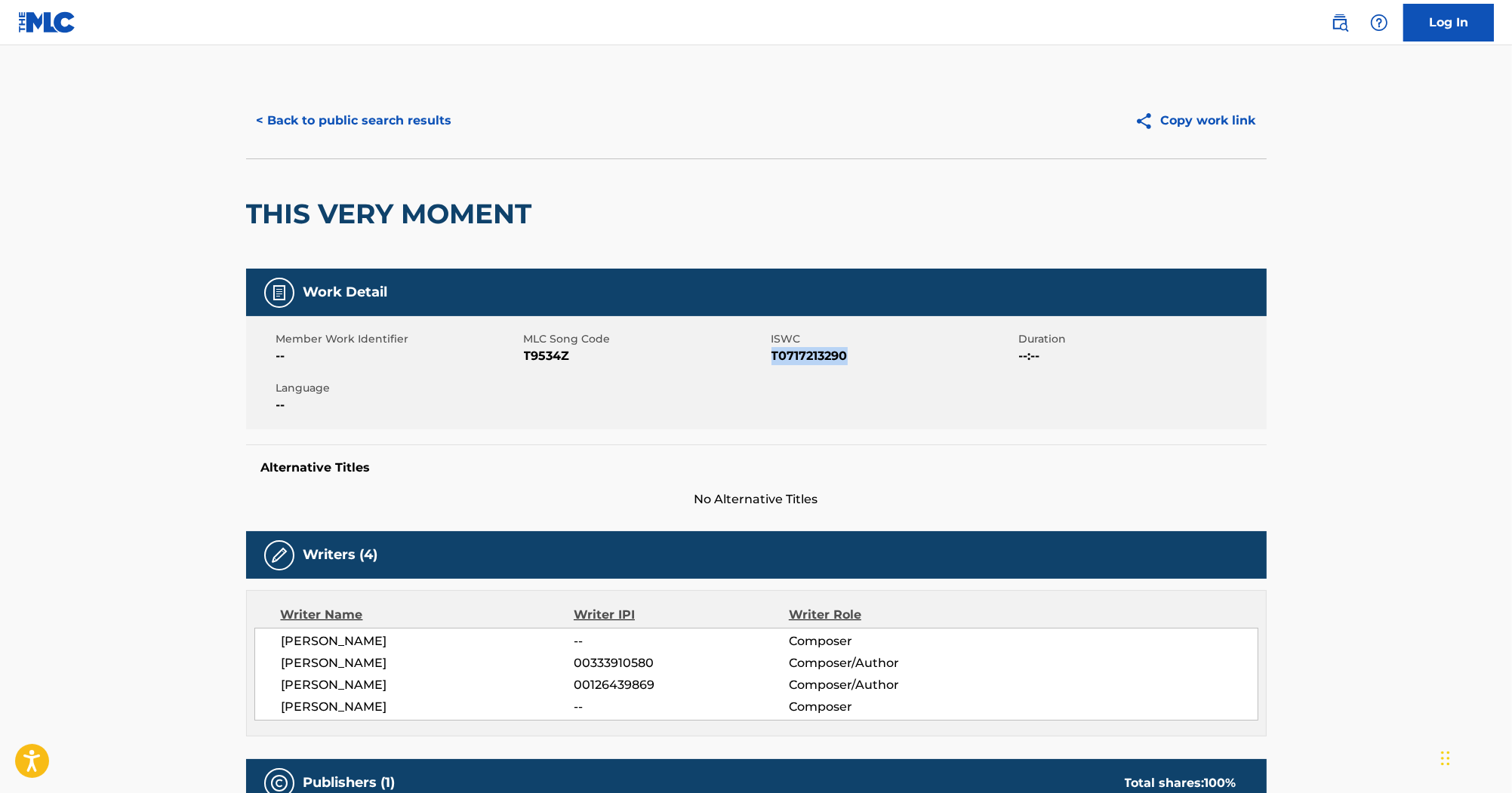
click at [825, 358] on span "T0717213290" at bounding box center [893, 356] width 244 height 19
copy span "T0717213290"
click at [381, 121] on button "< Back to public search results" at bounding box center [355, 121] width 216 height 38
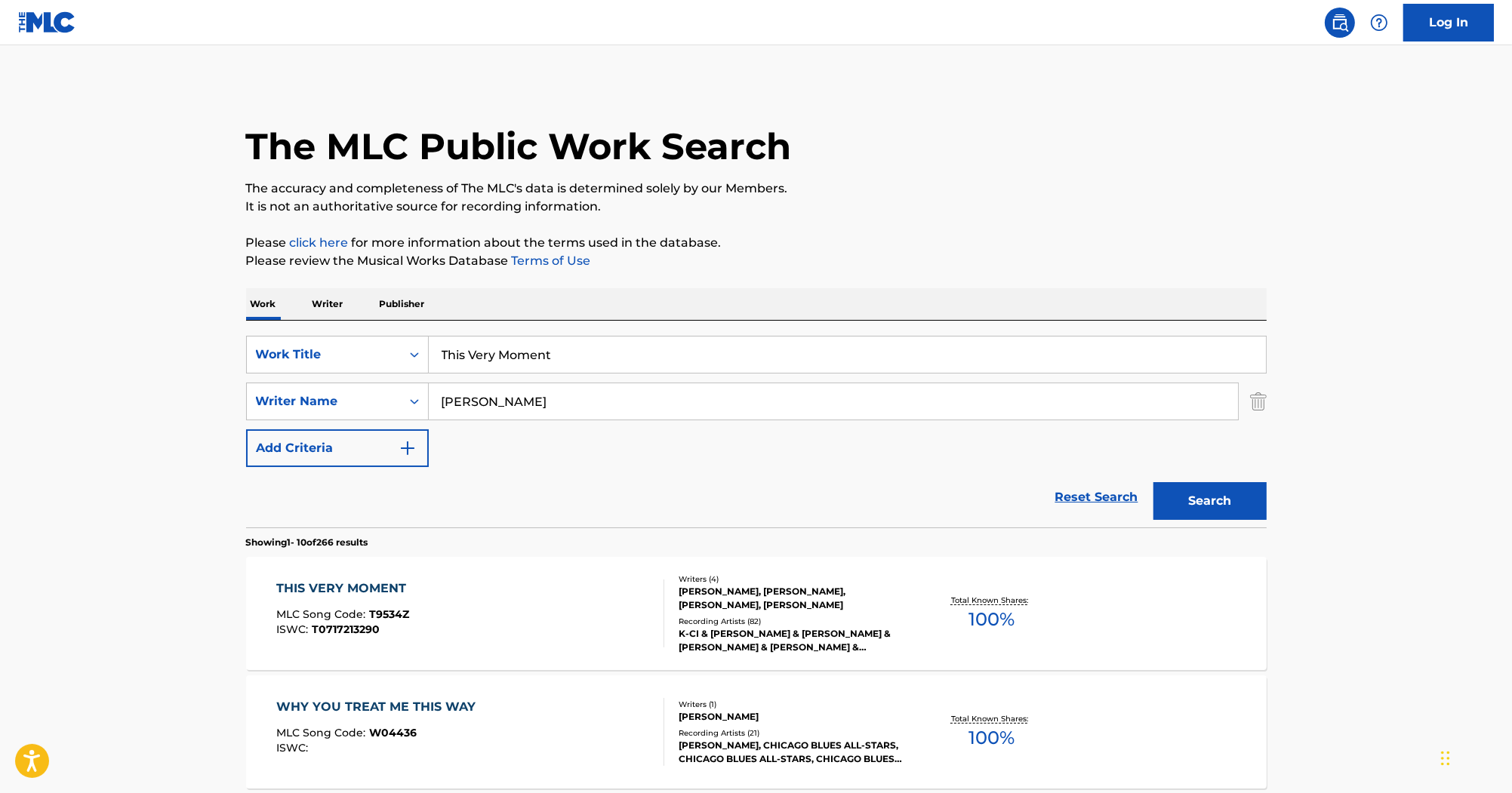
drag, startPoint x: 299, startPoint y: 360, endPoint x: 305, endPoint y: 279, distance: 81.2
click at [286, 360] on div "SearchWithCriteria80247811-60e0-4ad0-9adc-cc5c04fb7cd7 Work Title This Very Mom…" at bounding box center [757, 355] width 1021 height 38
paste input "Rock Tonigh"
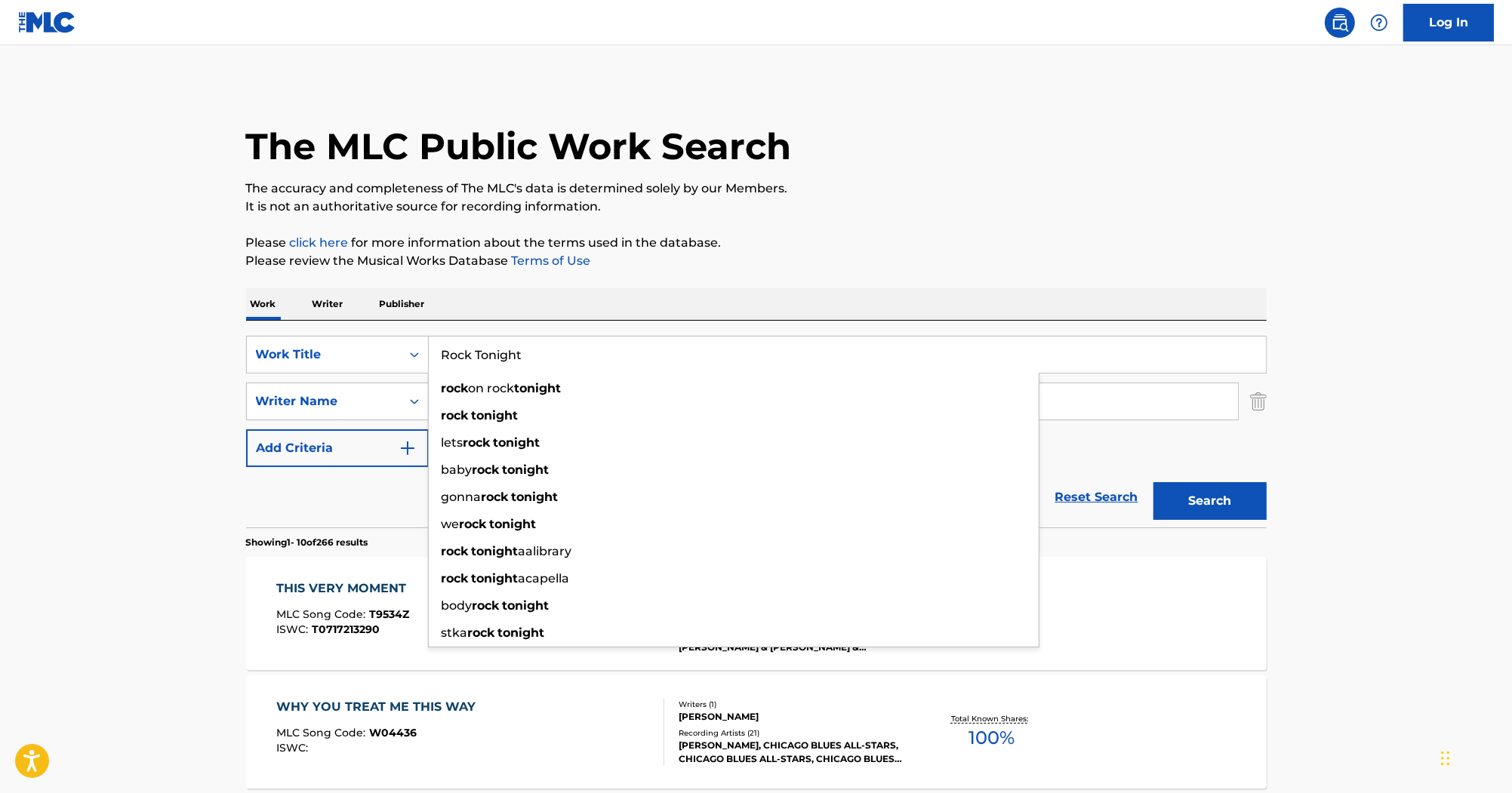
drag, startPoint x: 609, startPoint y: 365, endPoint x: 278, endPoint y: 312, distance: 335.2
paste input "Show And Prove"
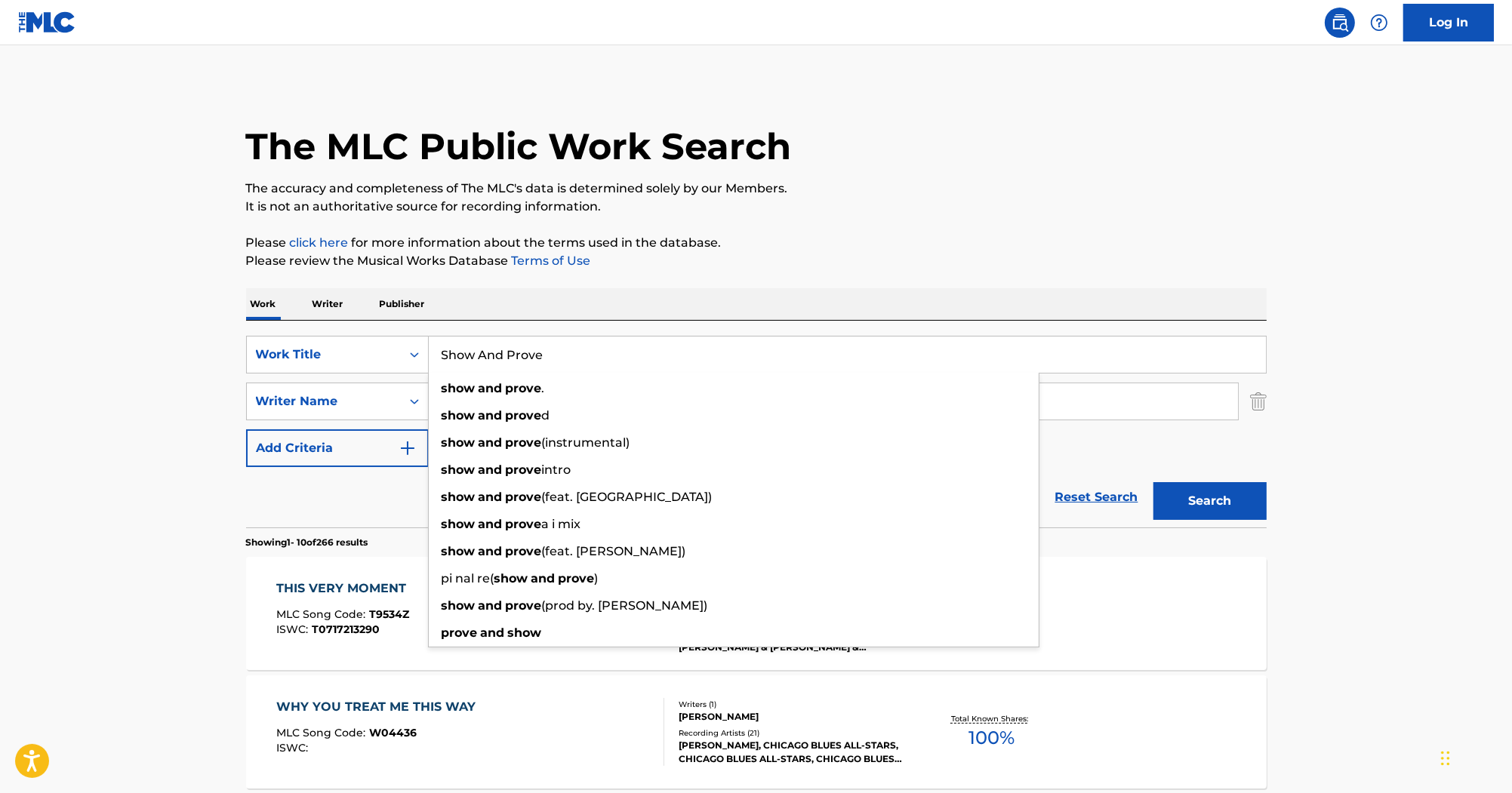
type input "Show And Prove"
click at [579, 269] on p "Please review the Musical Works Database Terms of Use" at bounding box center [757, 261] width 1021 height 19
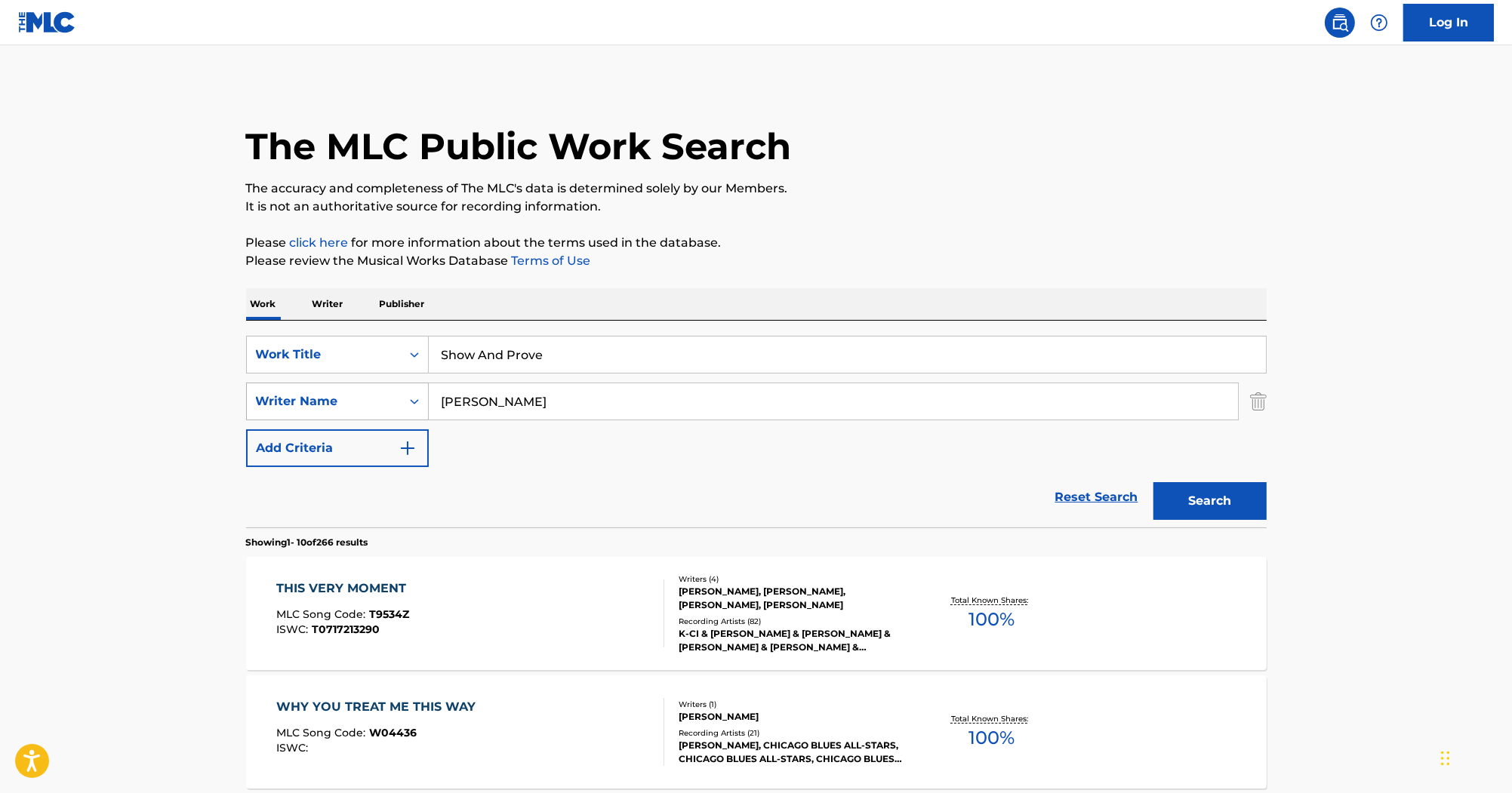
drag, startPoint x: 519, startPoint y: 396, endPoint x: 371, endPoint y: 388, distance: 148.2
click at [371, 388] on div "SearchWithCriteria8f890d7d-1d26-4f8e-8b55-32a6de25070a Writer Name [PERSON_NAME]" at bounding box center [757, 401] width 1021 height 38
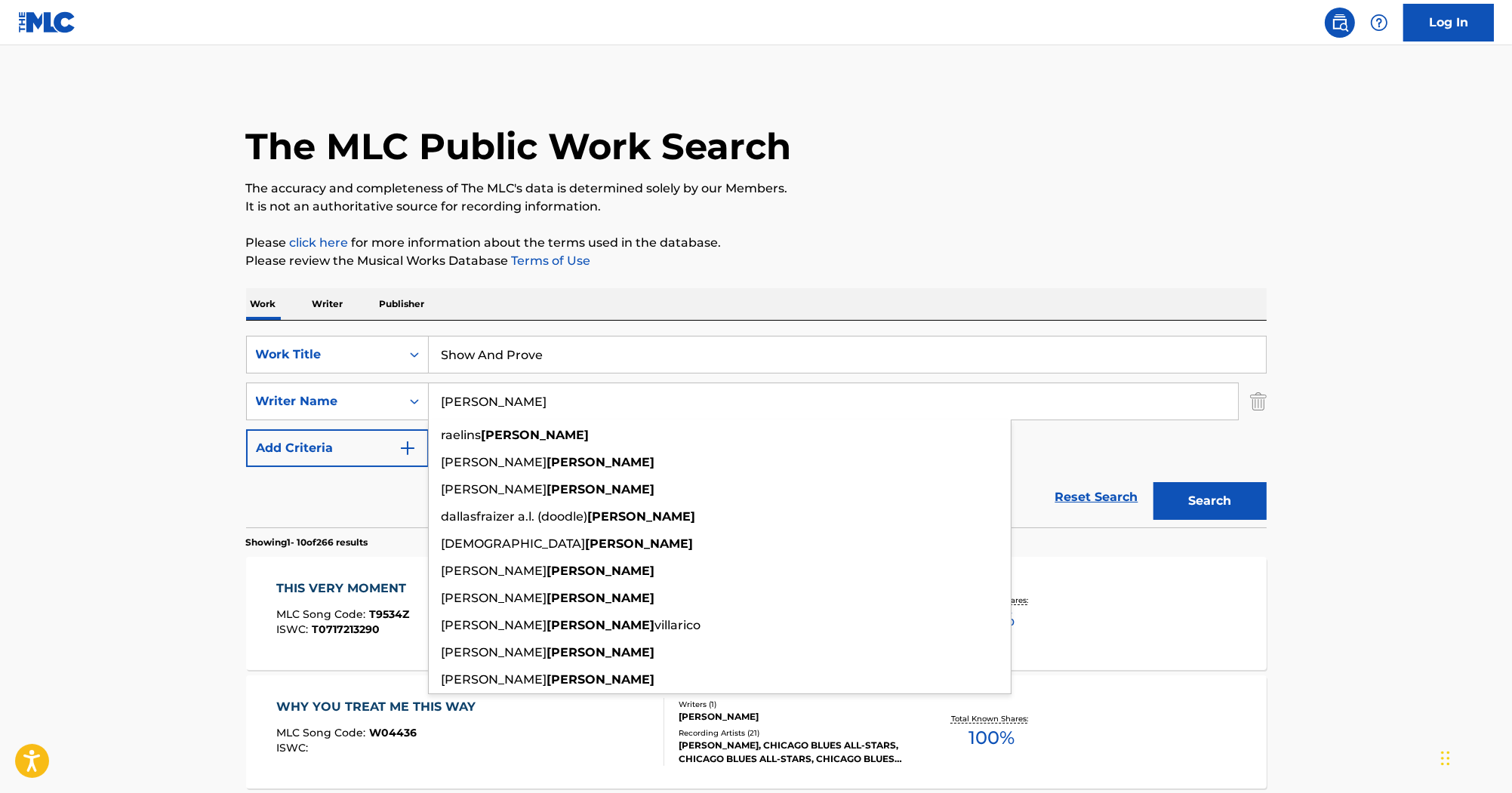
paste input "Mir"
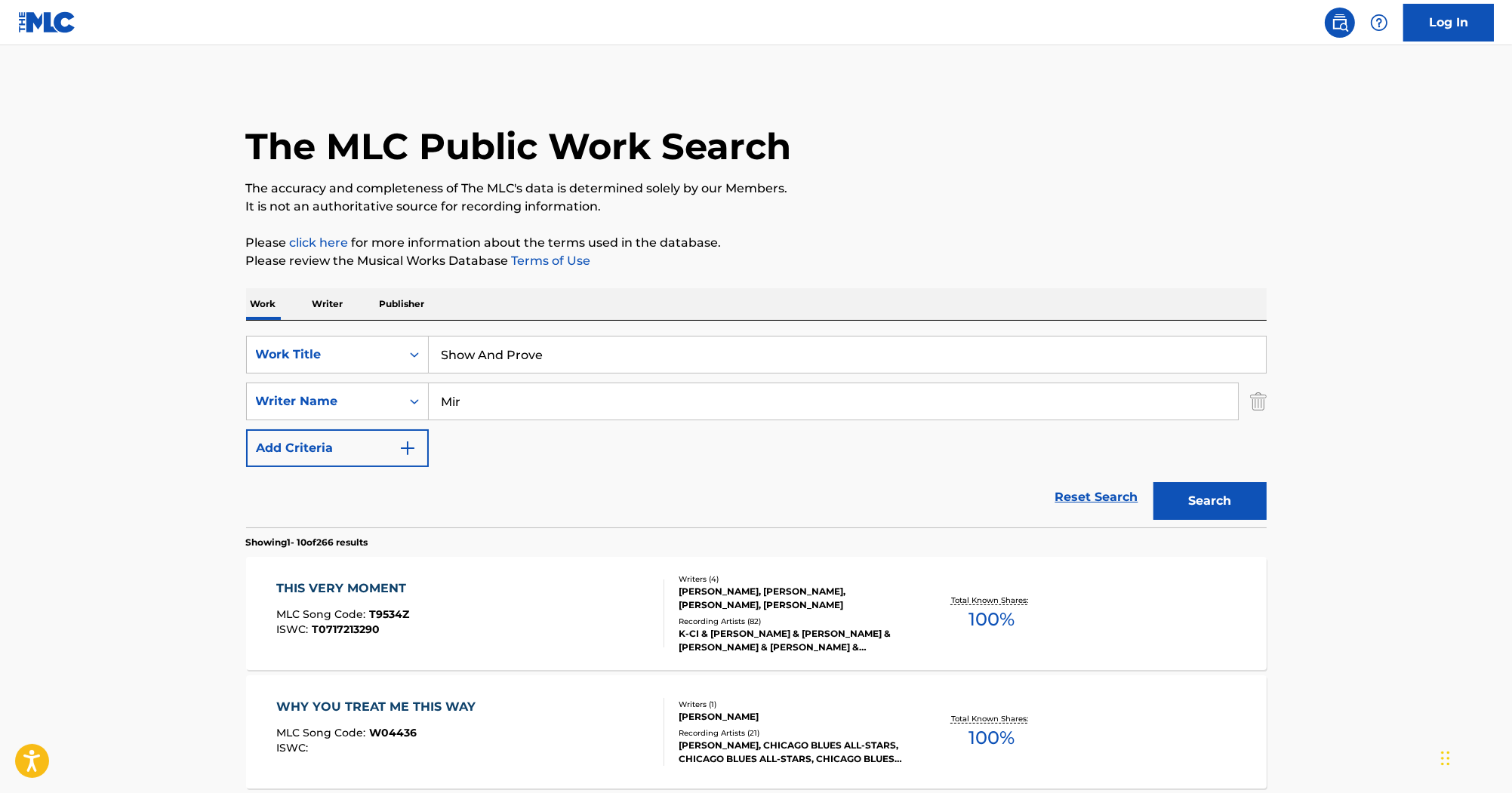
click at [1174, 505] on button "Search" at bounding box center [1210, 501] width 113 height 38
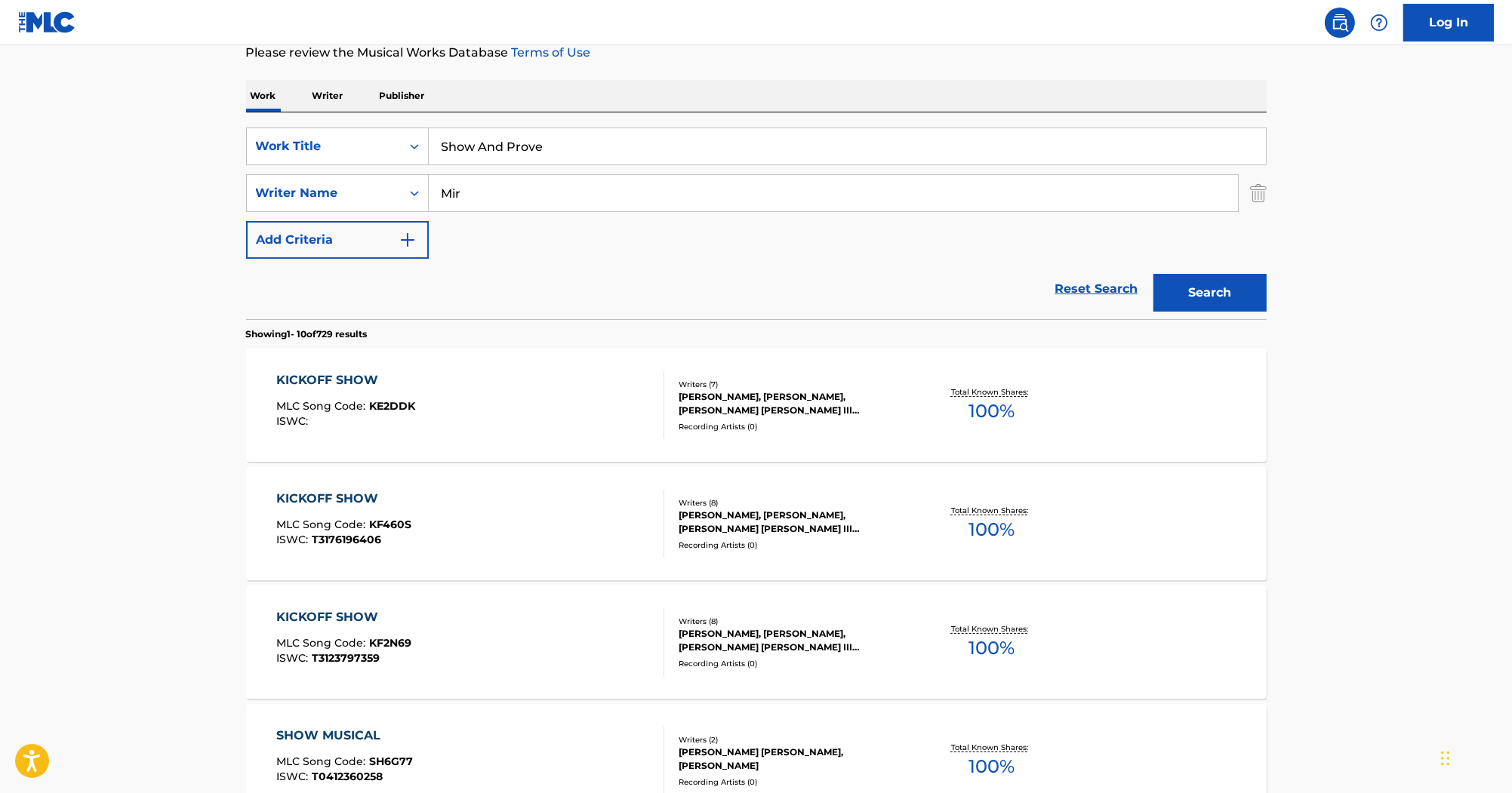
scroll to position [242, 0]
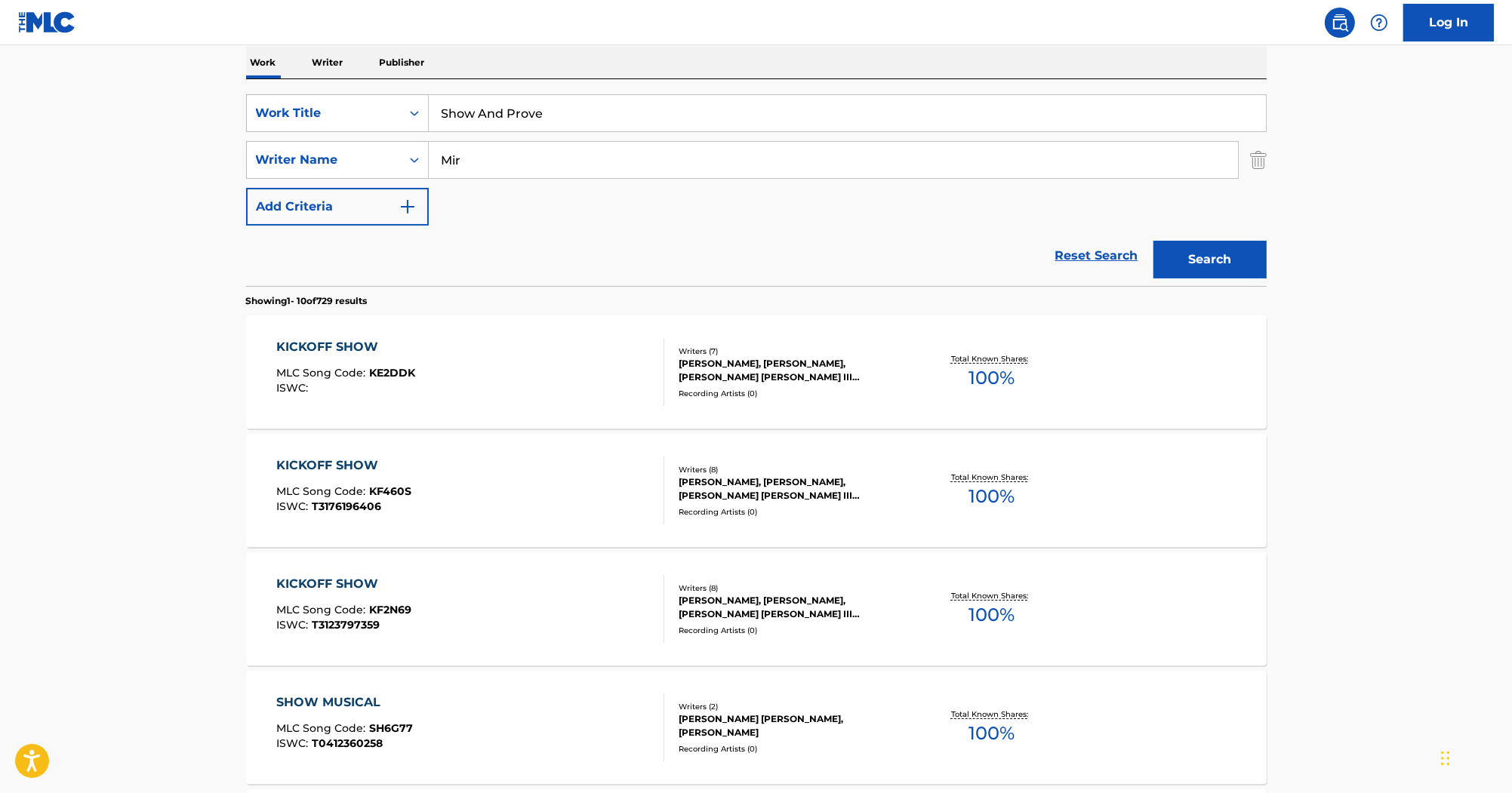
click at [1255, 247] on button "Search" at bounding box center [1210, 259] width 113 height 38
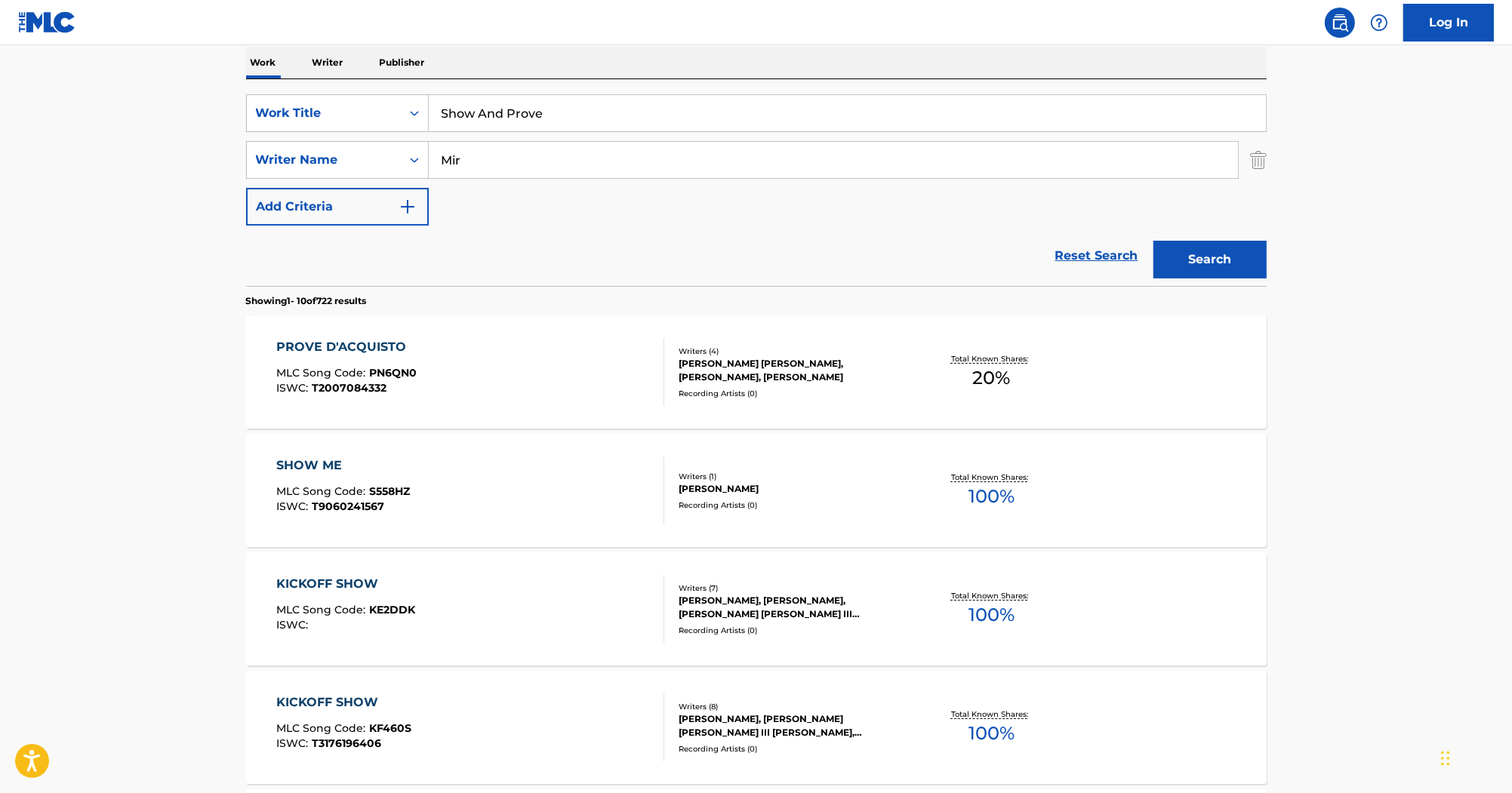
drag, startPoint x: 547, startPoint y: 156, endPoint x: 320, endPoint y: 132, distance: 228.3
click at [320, 132] on div "SearchWithCriteria80247811-60e0-4ad0-9adc-cc5c04fb7cd7 Work Title Show And Prov…" at bounding box center [757, 160] width 1021 height 132
paste input "[PERSON_NAME]"
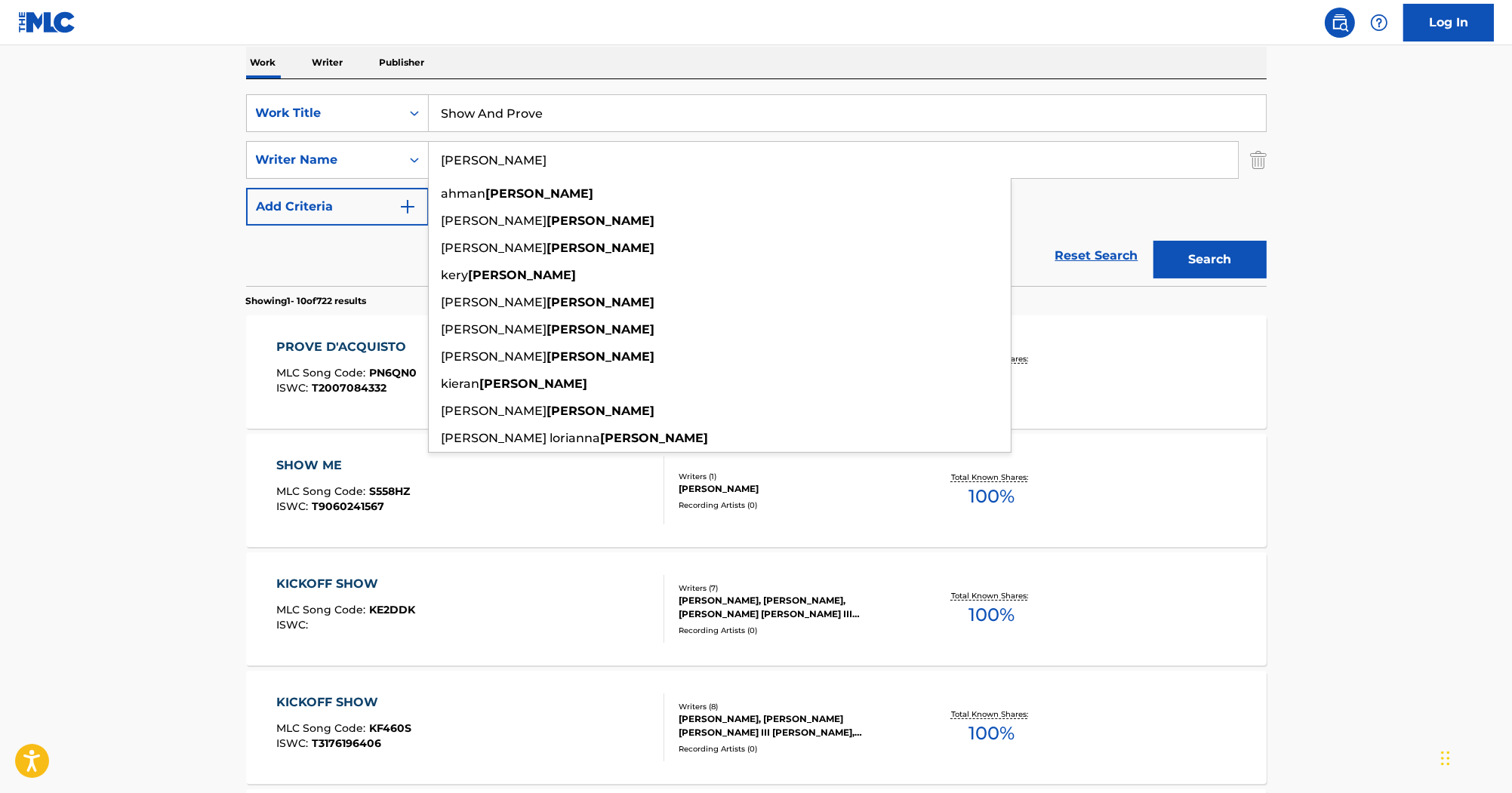
type input "[PERSON_NAME]"
click at [1169, 263] on button "Search" at bounding box center [1210, 259] width 113 height 38
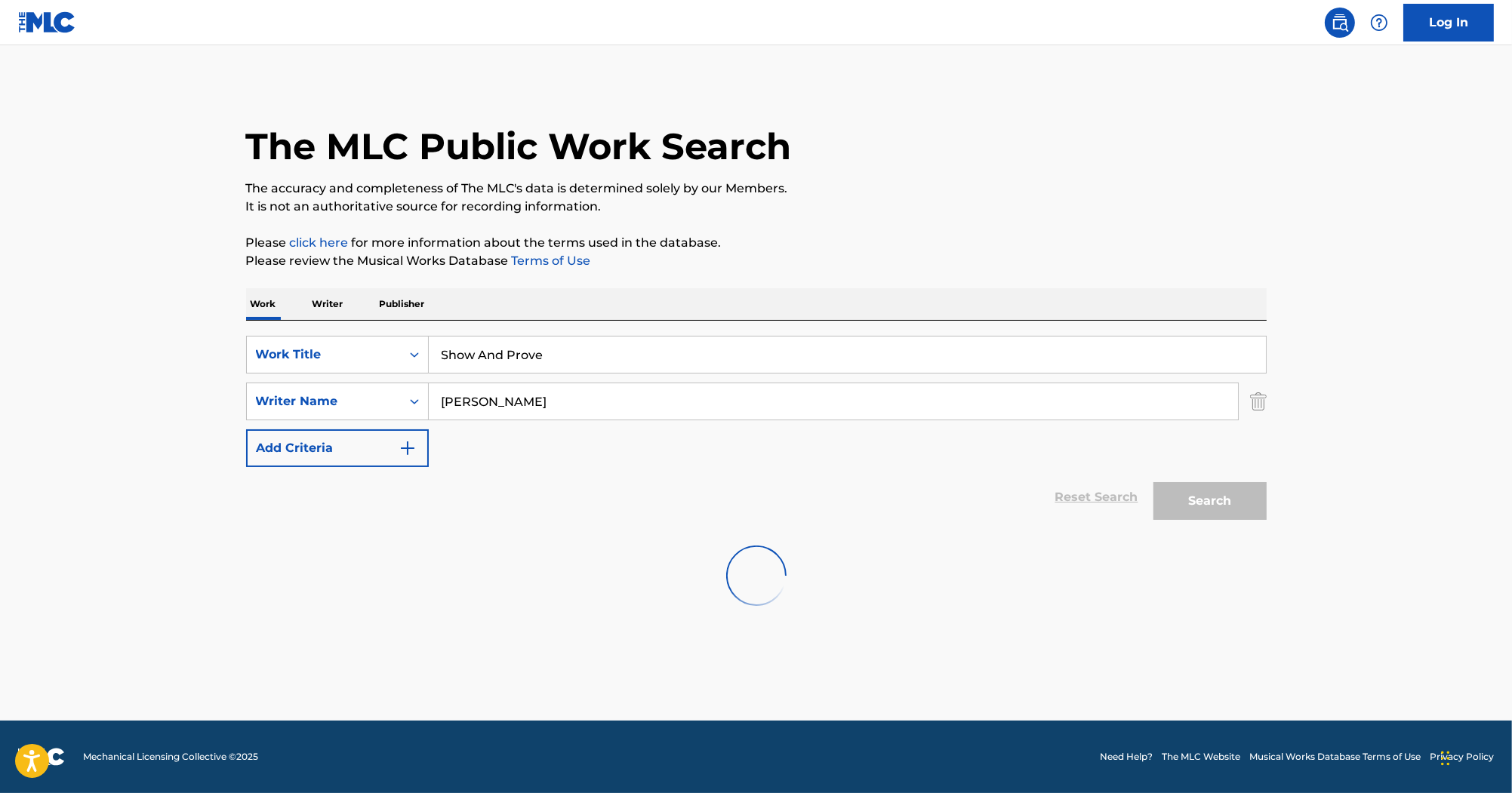
scroll to position [0, 0]
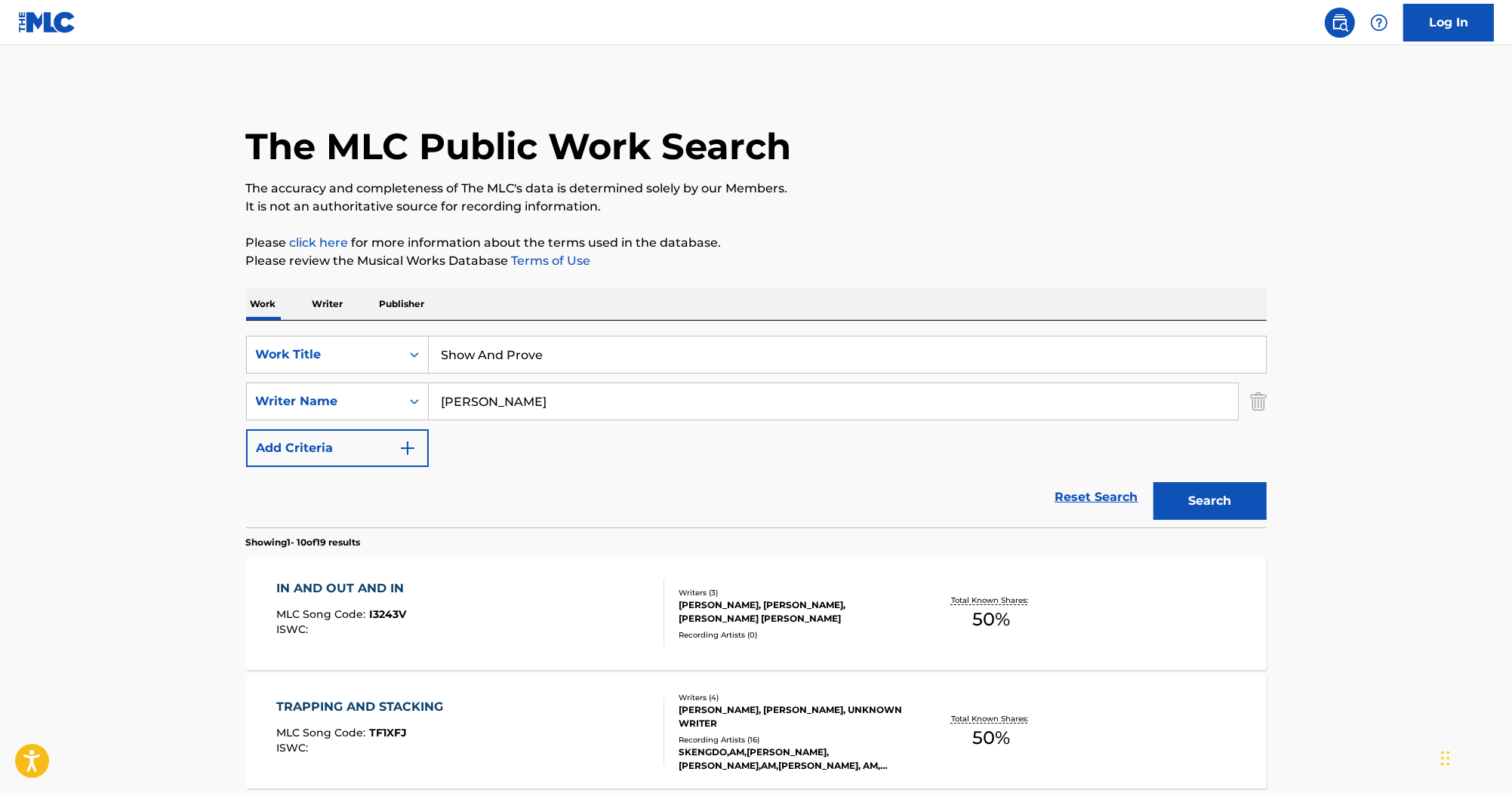
drag, startPoint x: 588, startPoint y: 358, endPoint x: 286, endPoint y: 304, distance: 306.8
paste input "[GEOGRAPHIC_DATA]"
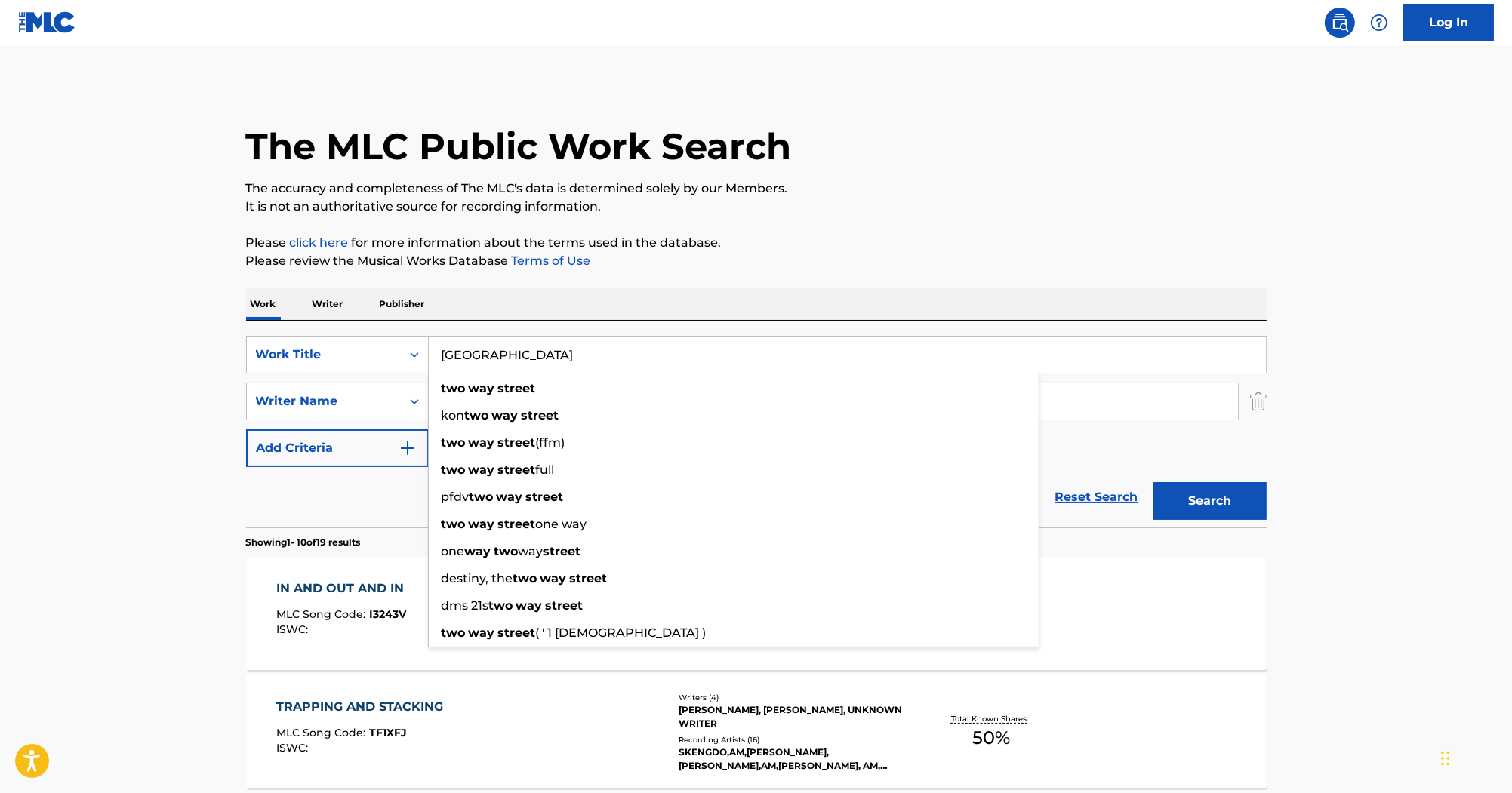
type input "[GEOGRAPHIC_DATA]"
drag, startPoint x: 681, startPoint y: 286, endPoint x: 662, endPoint y: 321, distance: 39.8
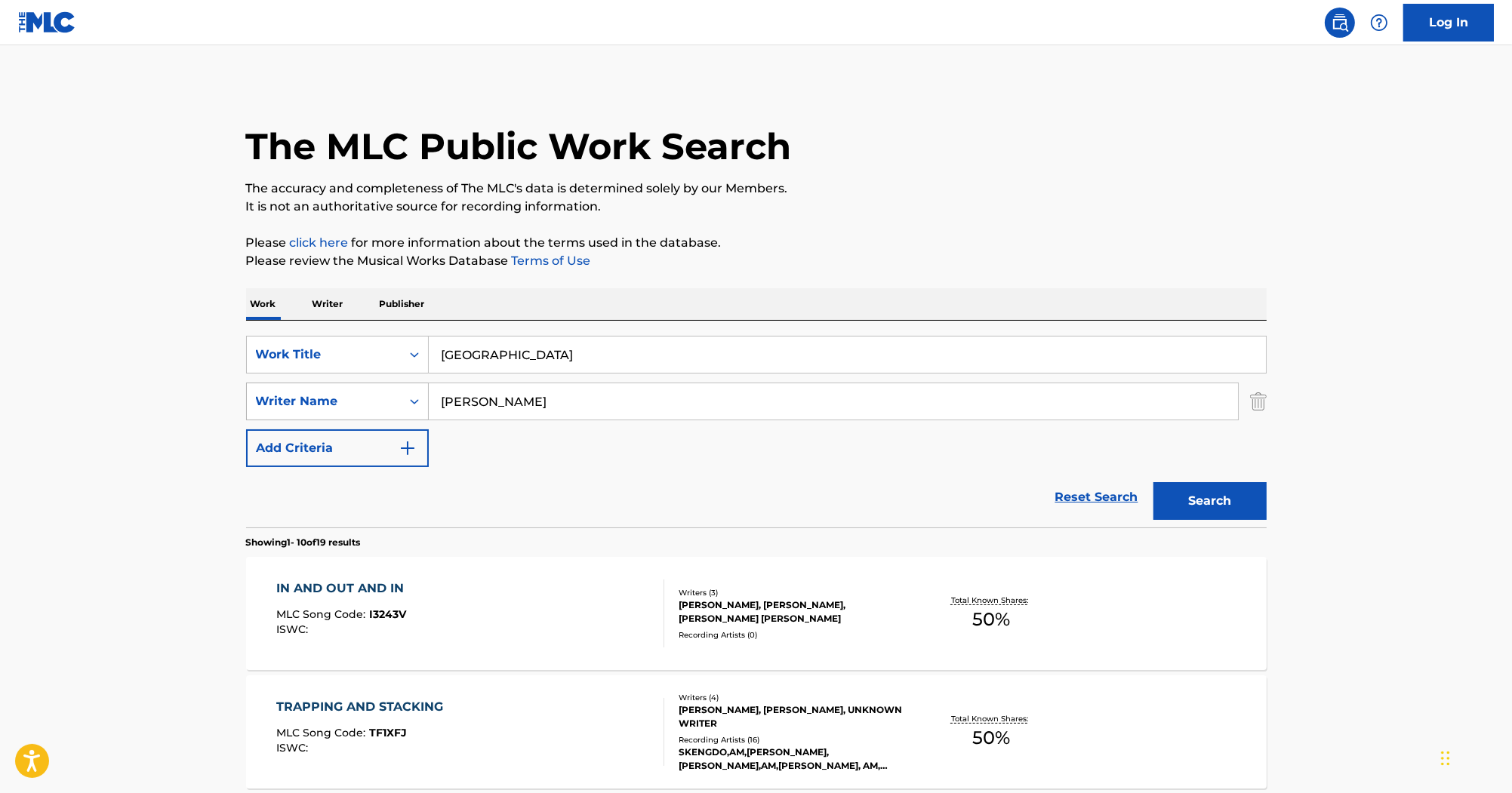
drag, startPoint x: 411, startPoint y: 404, endPoint x: 327, endPoint y: 404, distance: 84.0
click at [327, 404] on div "SearchWithCriteria8f890d7d-1d26-4f8e-8b55-32a6de25070a Writer Name [PERSON_NAME]" at bounding box center [757, 401] width 1021 height 38
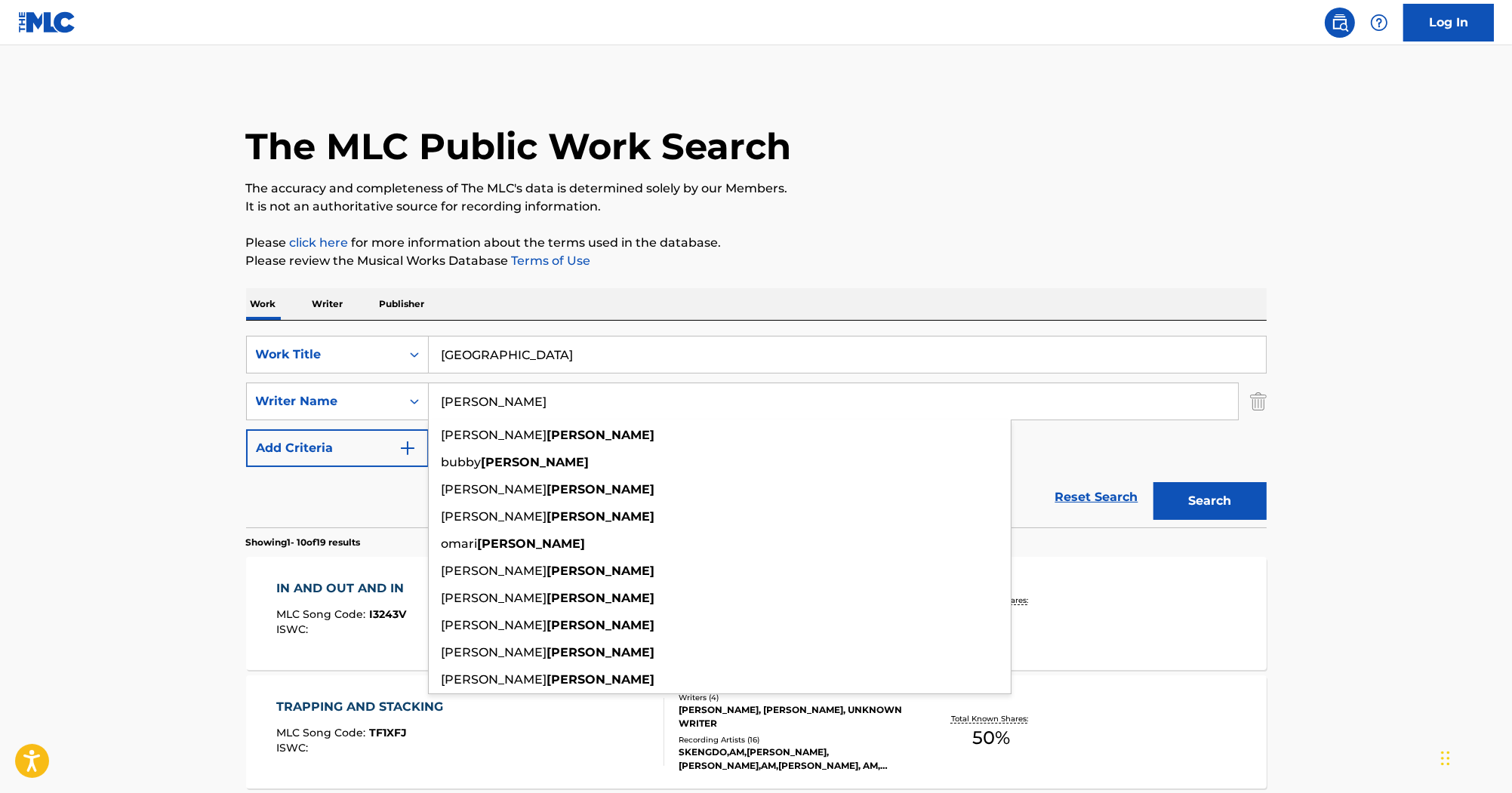
paste input "[PERSON_NAME]"
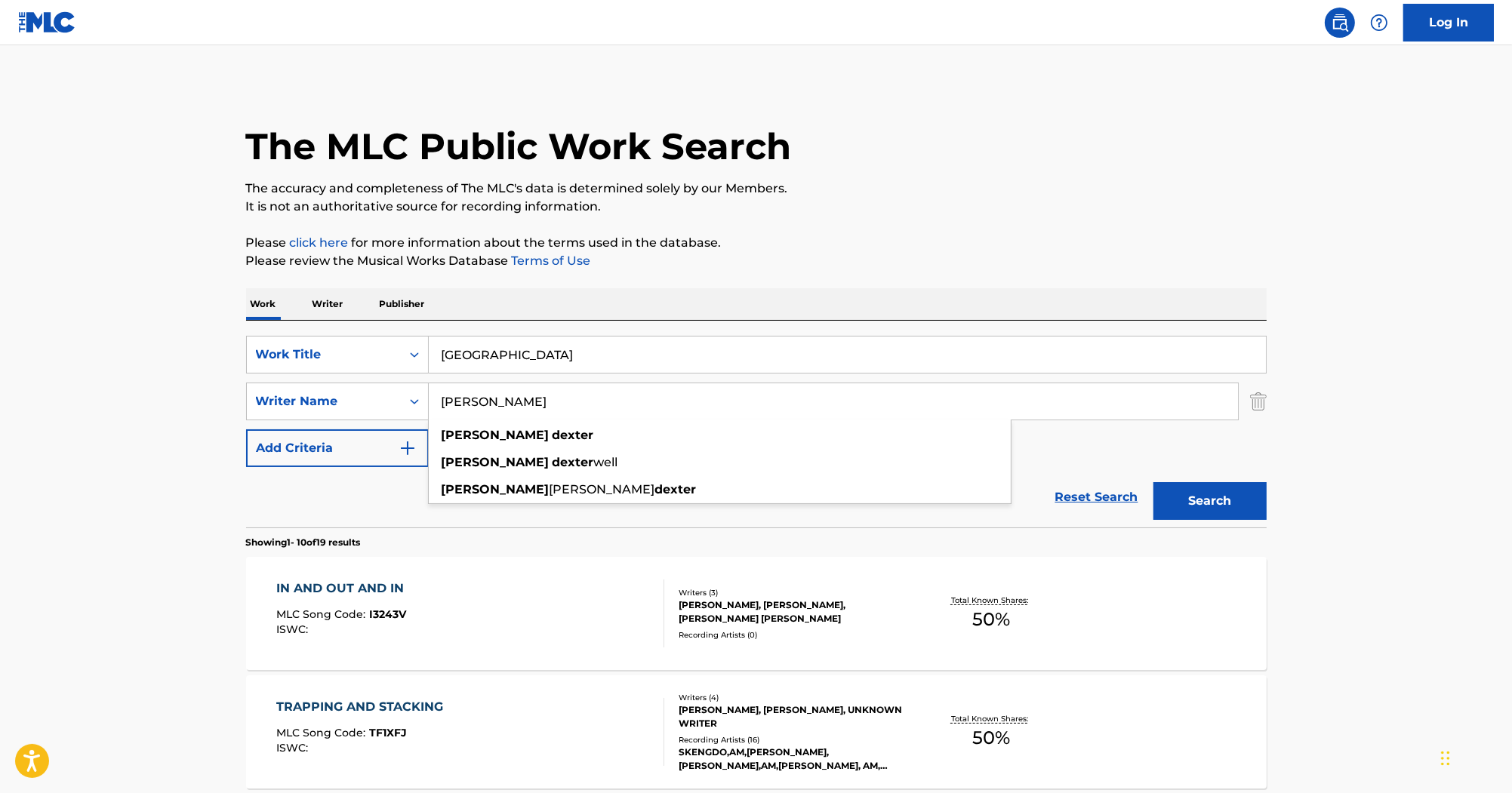
click at [1190, 485] on button "Search" at bounding box center [1210, 501] width 113 height 38
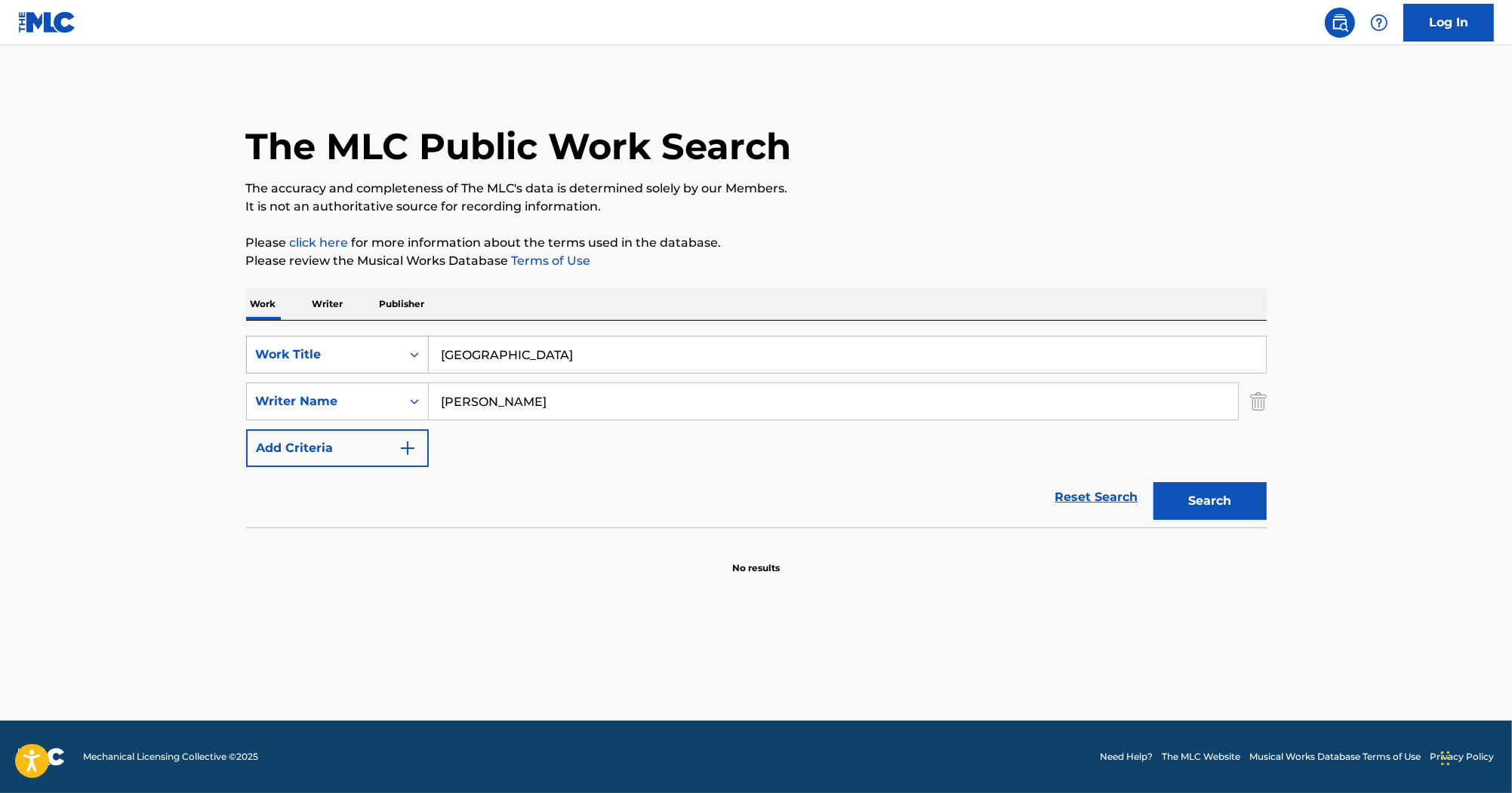
drag, startPoint x: 569, startPoint y: 392, endPoint x: 307, endPoint y: 368, distance: 263.1
click at [307, 368] on div "SearchWithCriteria80247811-60e0-4ad0-9adc-cc5c04fb7cd7 Work Title Two Way Stree…" at bounding box center [757, 401] width 1021 height 132
paste input "[PERSON_NAME]"
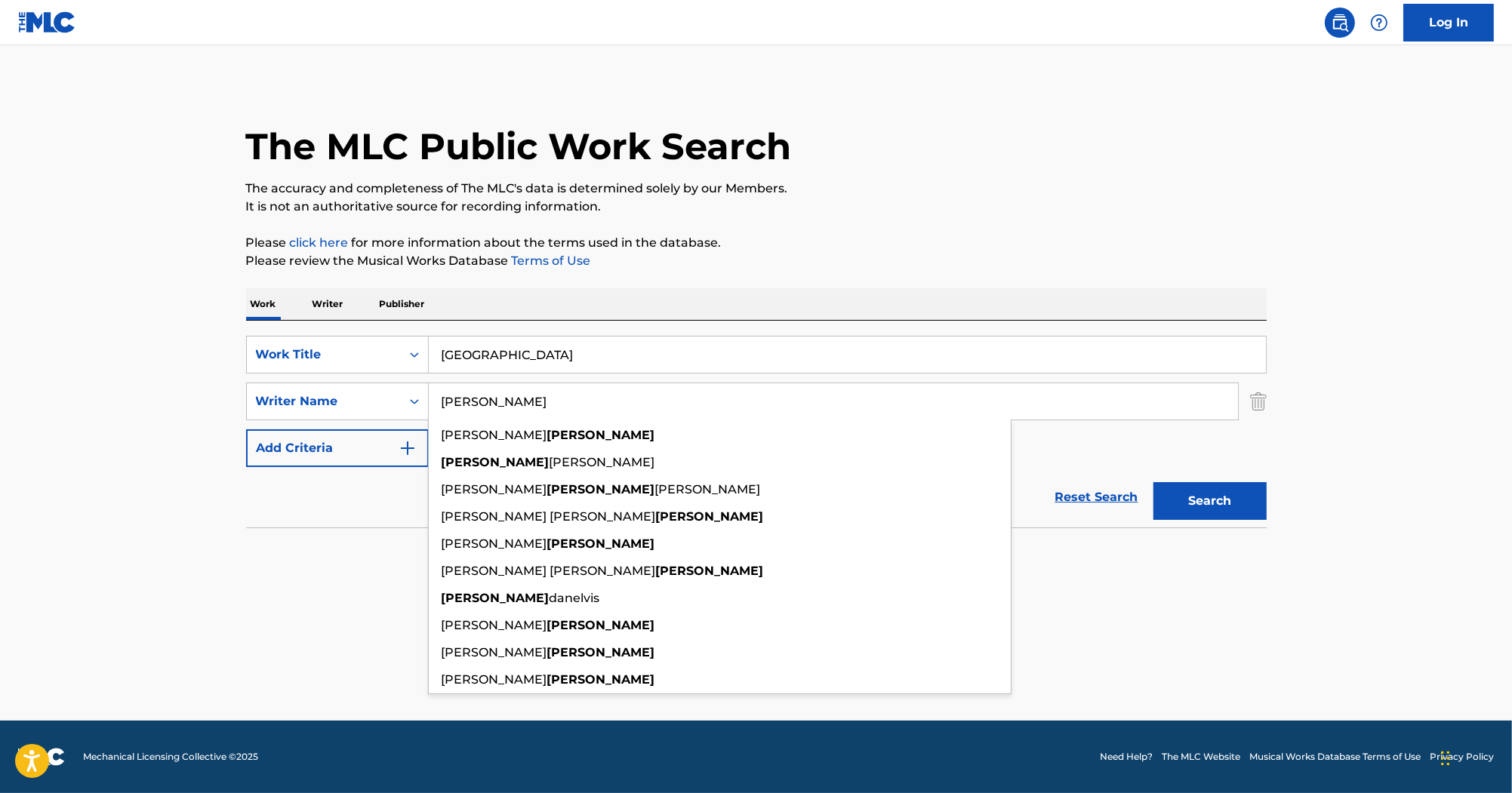
type input "[PERSON_NAME]"
click at [1220, 507] on button "Search" at bounding box center [1210, 501] width 113 height 38
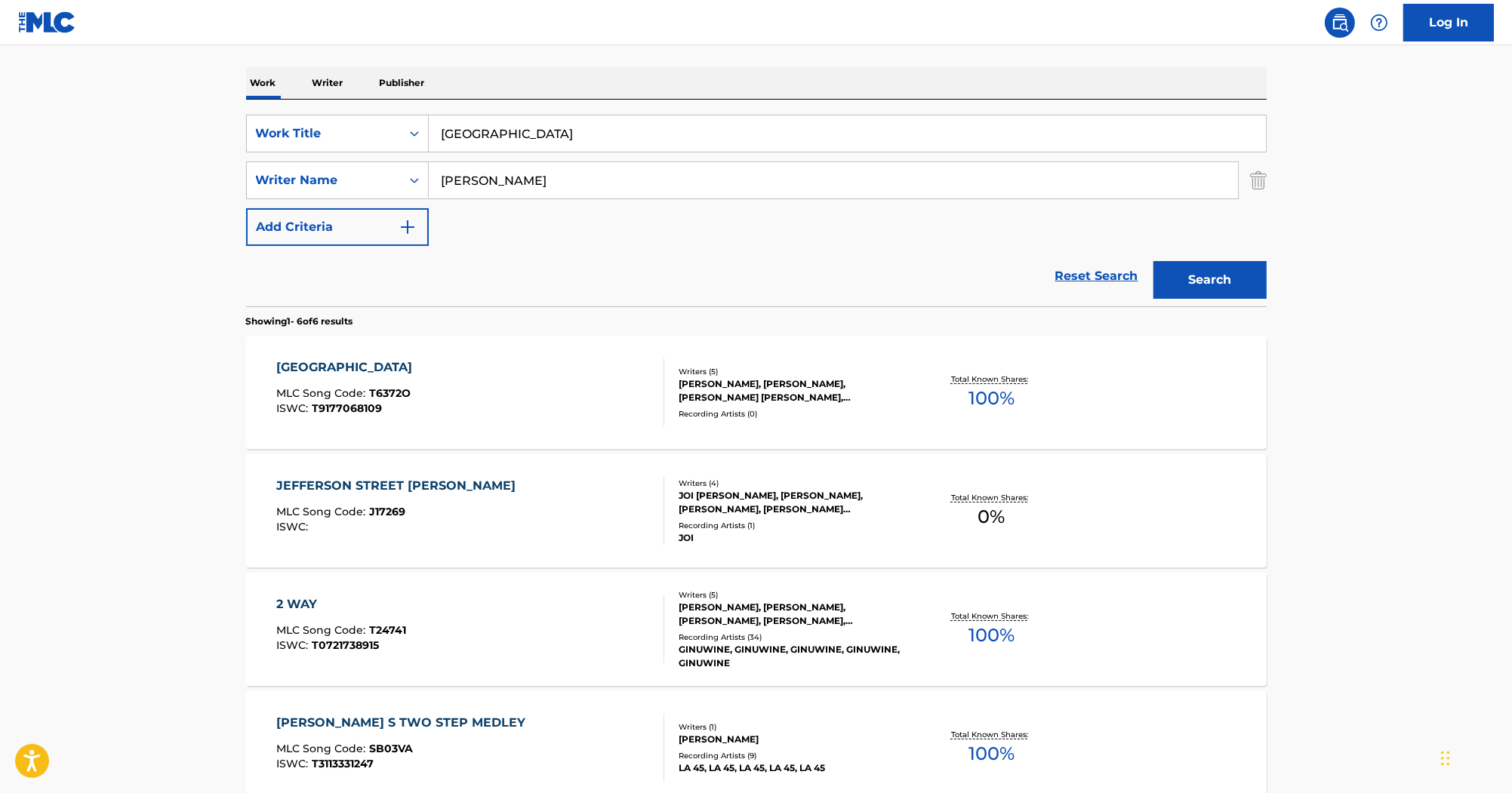
scroll to position [242, 0]
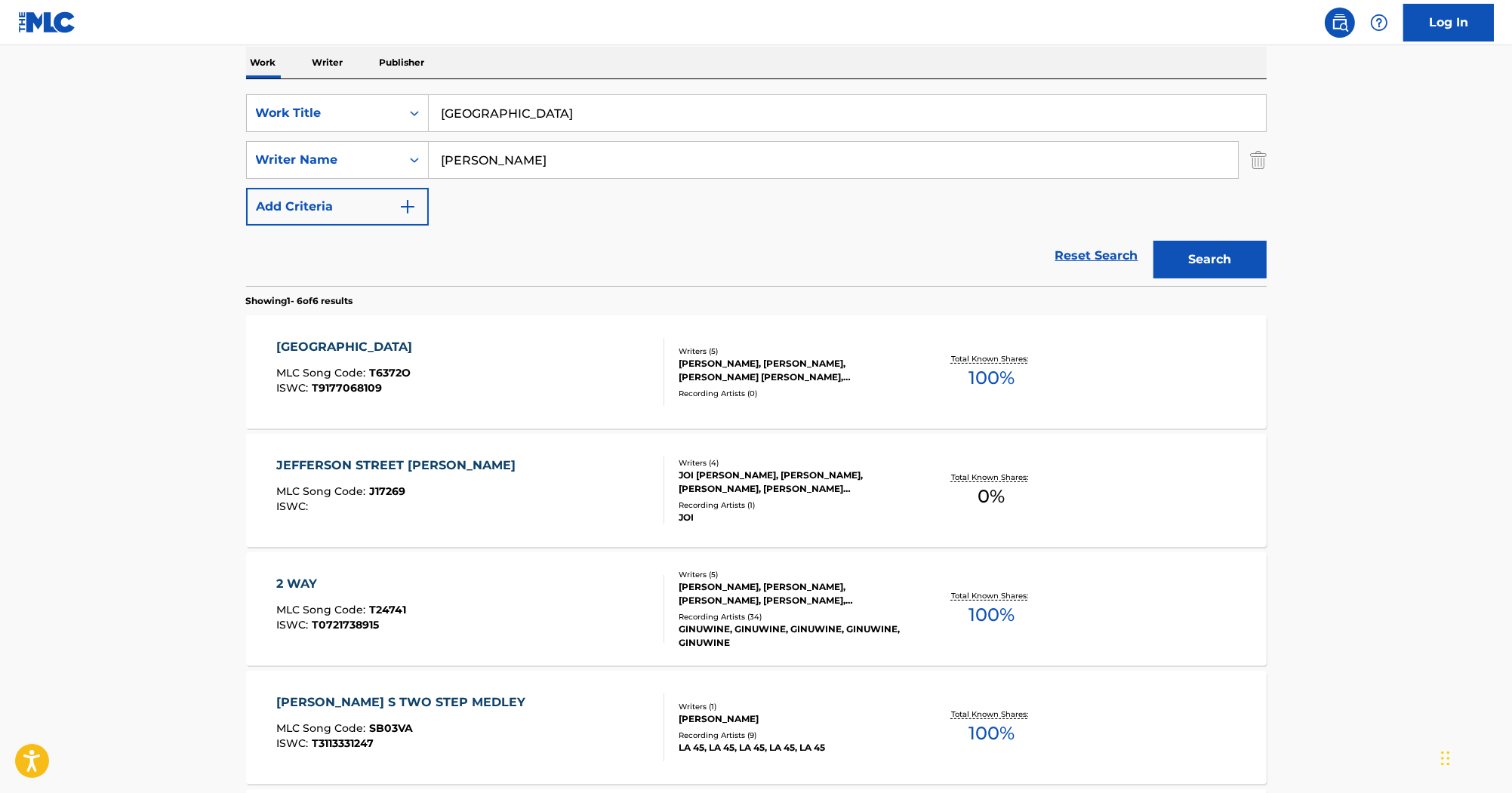
click at [351, 346] on div "[GEOGRAPHIC_DATA]" at bounding box center [348, 347] width 143 height 19
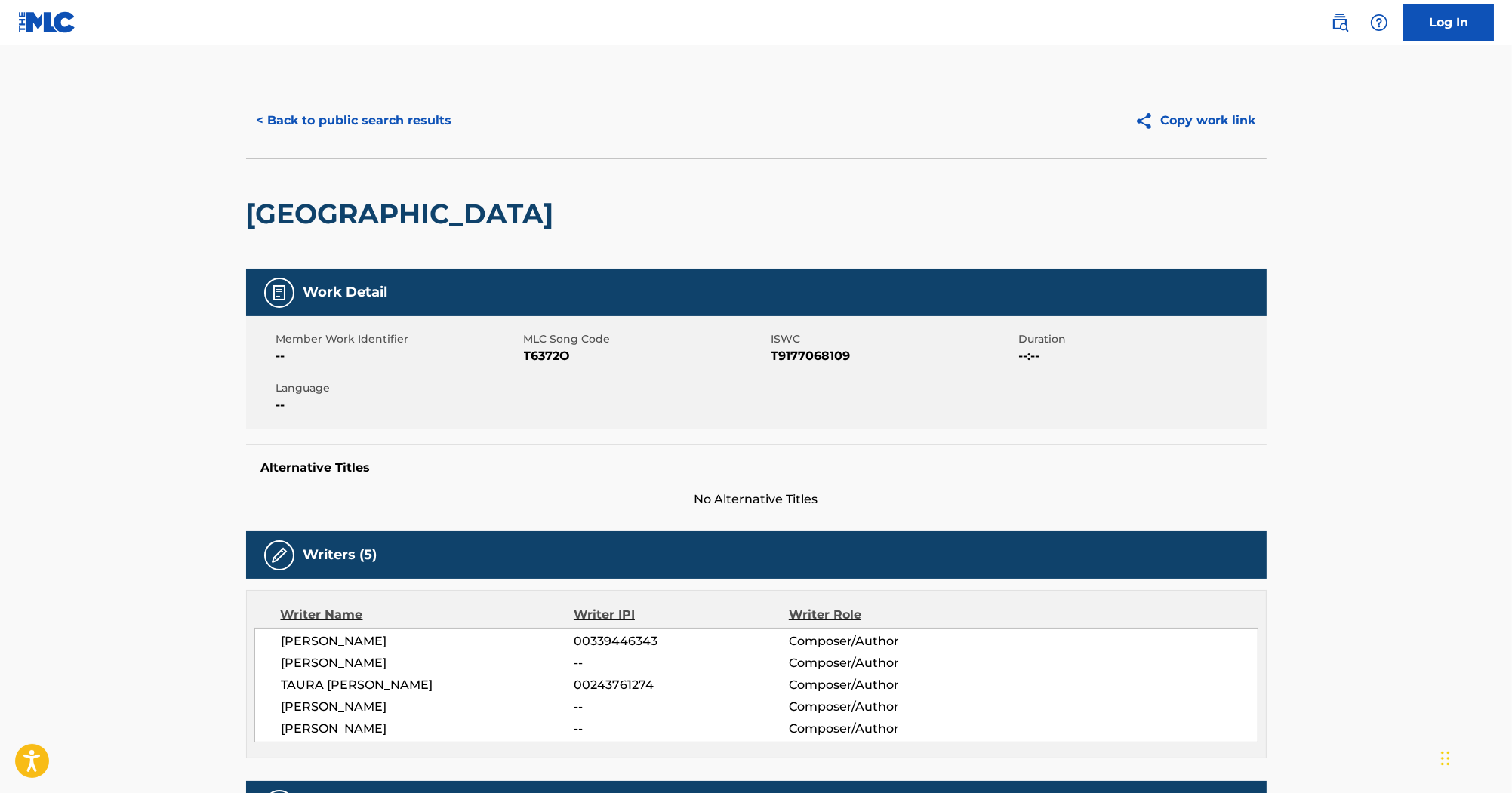
drag, startPoint x: 498, startPoint y: 213, endPoint x: 489, endPoint y: 213, distance: 9.0
click at [489, 213] on h2 "[GEOGRAPHIC_DATA]" at bounding box center [404, 213] width 316 height 34
drag, startPoint x: 533, startPoint y: 217, endPoint x: 242, endPoint y: 237, distance: 291.7
copy h2 "[GEOGRAPHIC_DATA]"
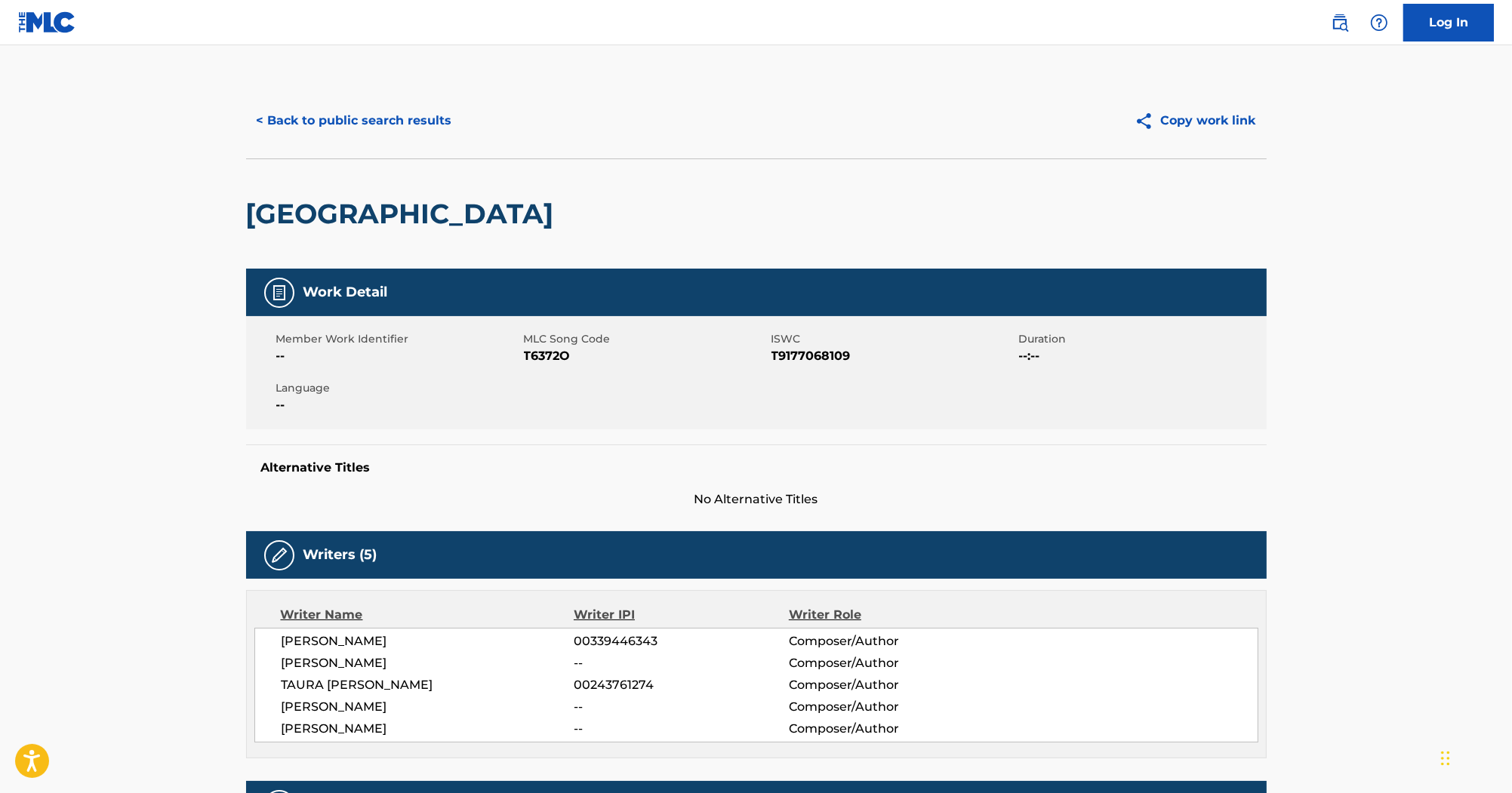
click at [359, 728] on span "[PERSON_NAME]" at bounding box center [428, 729] width 293 height 19
click at [359, 729] on span "[PERSON_NAME]" at bounding box center [428, 729] width 293 height 19
drag, startPoint x: 359, startPoint y: 729, endPoint x: 347, endPoint y: 706, distance: 25.9
click at [347, 706] on span "[PERSON_NAME]" at bounding box center [428, 707] width 293 height 19
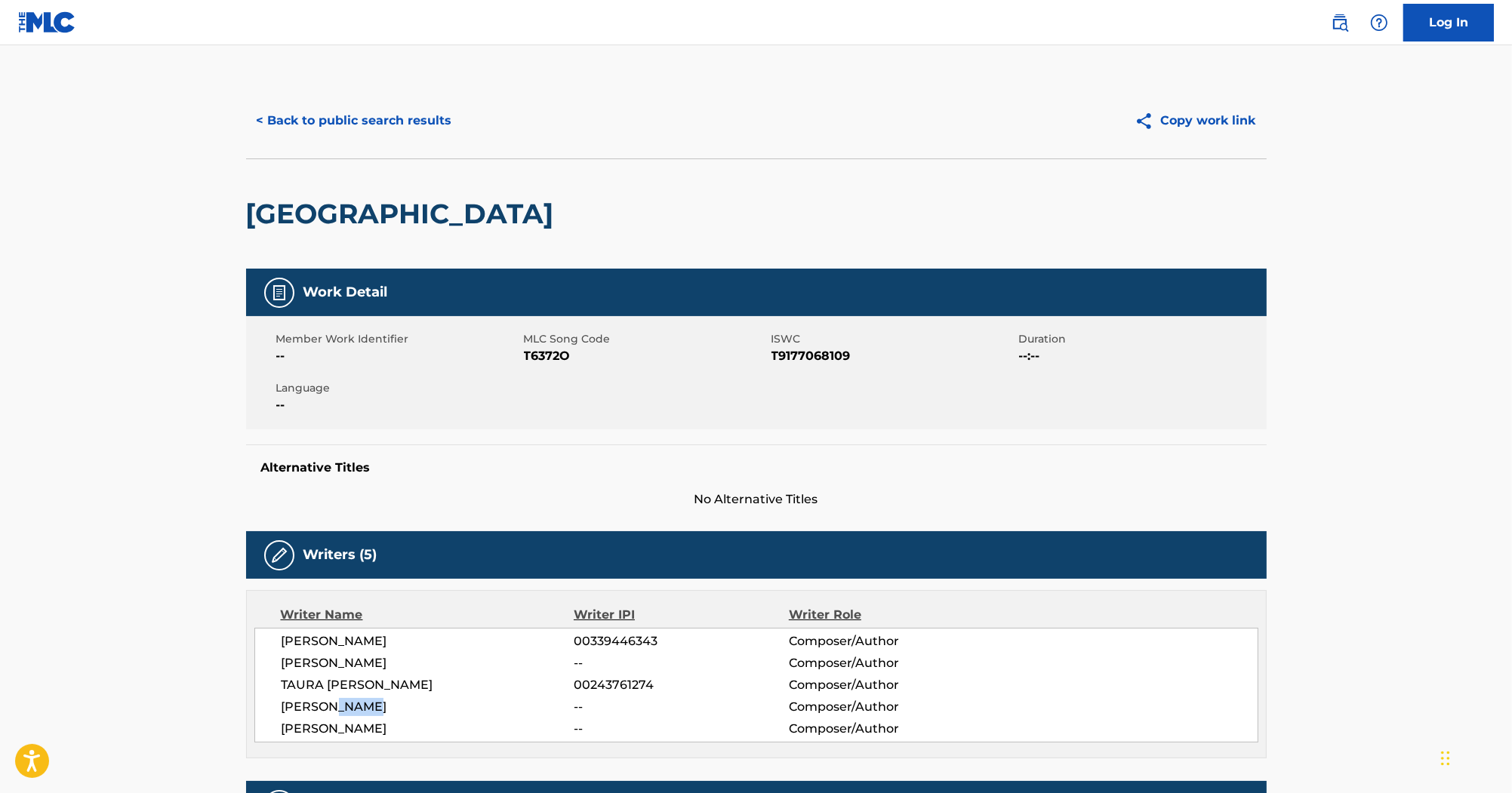
copy span "[PERSON_NAME]"
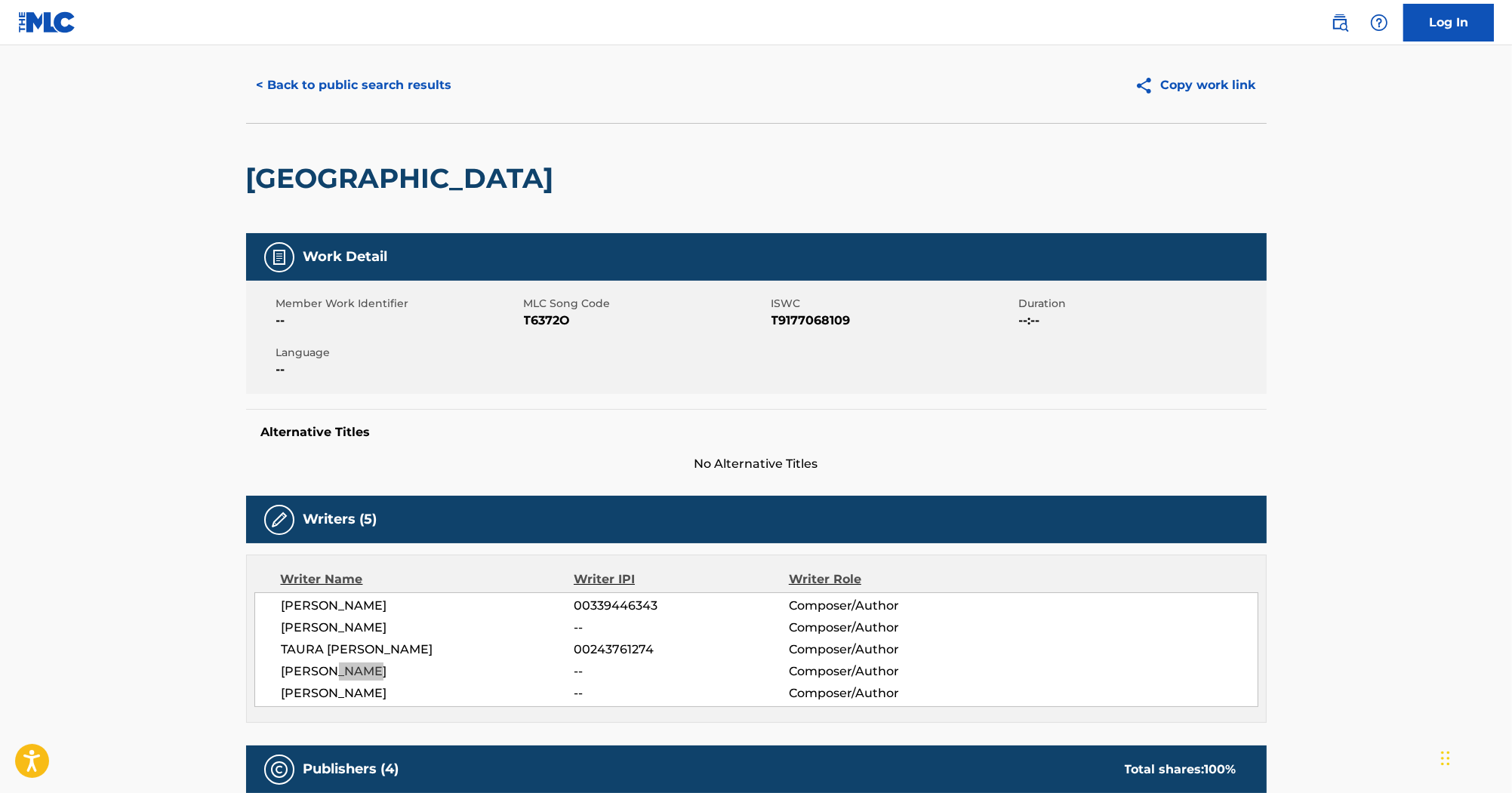
scroll to position [17, 0]
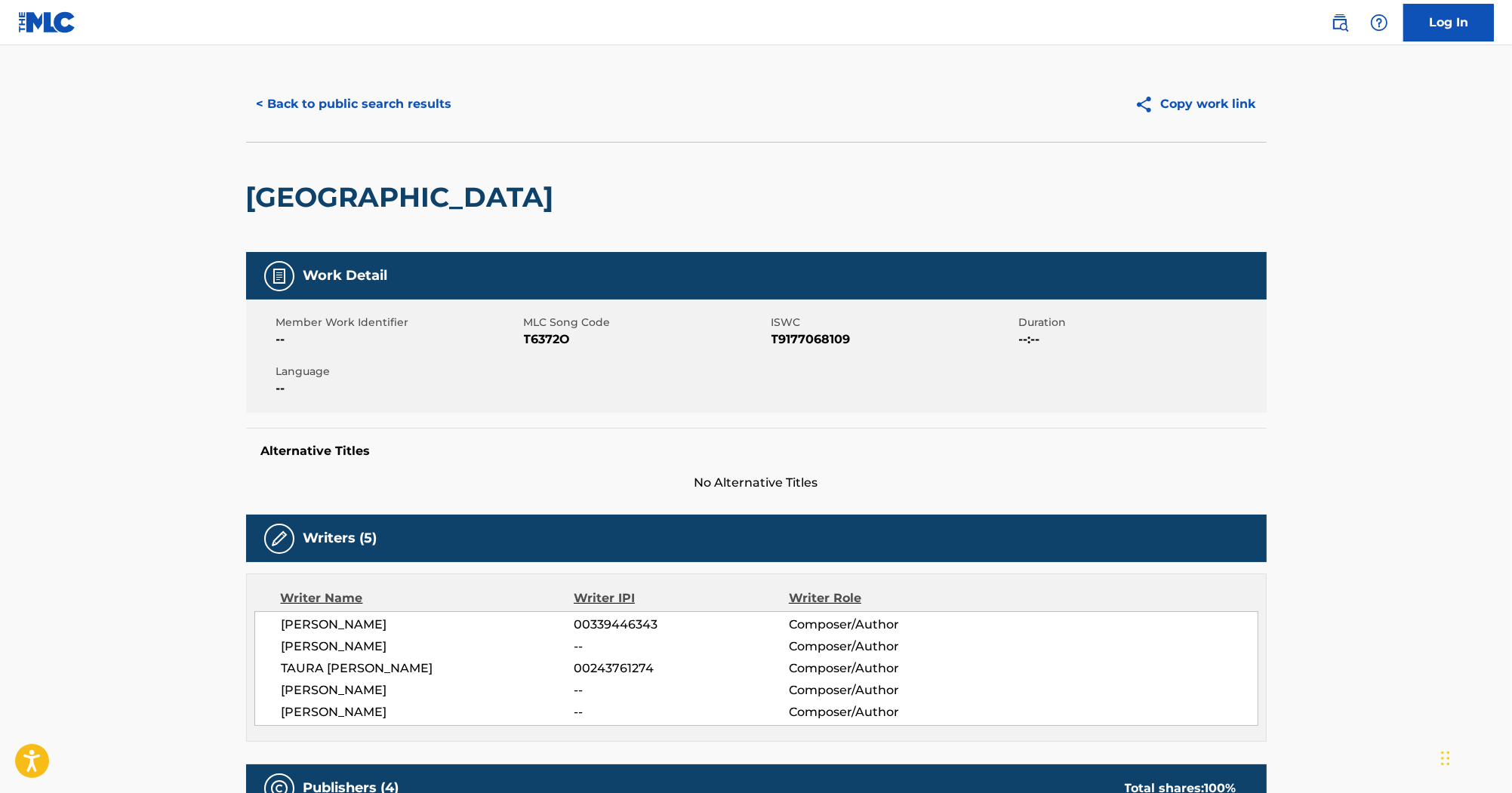
click at [559, 344] on span "T6372O" at bounding box center [646, 339] width 244 height 19
copy span "T6372O"
click at [807, 342] on span "T9177068109" at bounding box center [893, 339] width 244 height 19
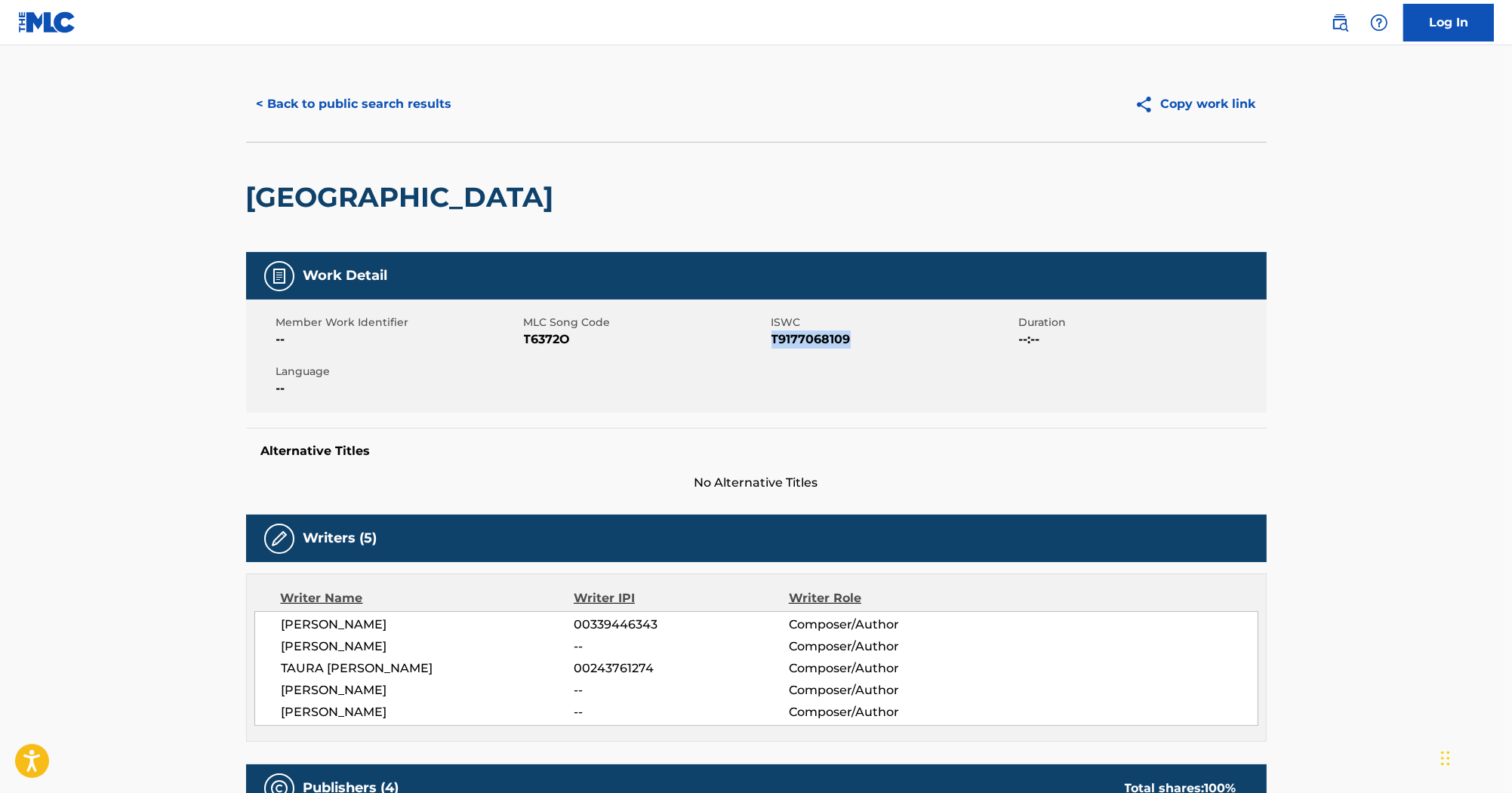
copy span "T9177068109"
click at [423, 116] on button "< Back to public search results" at bounding box center [355, 104] width 216 height 38
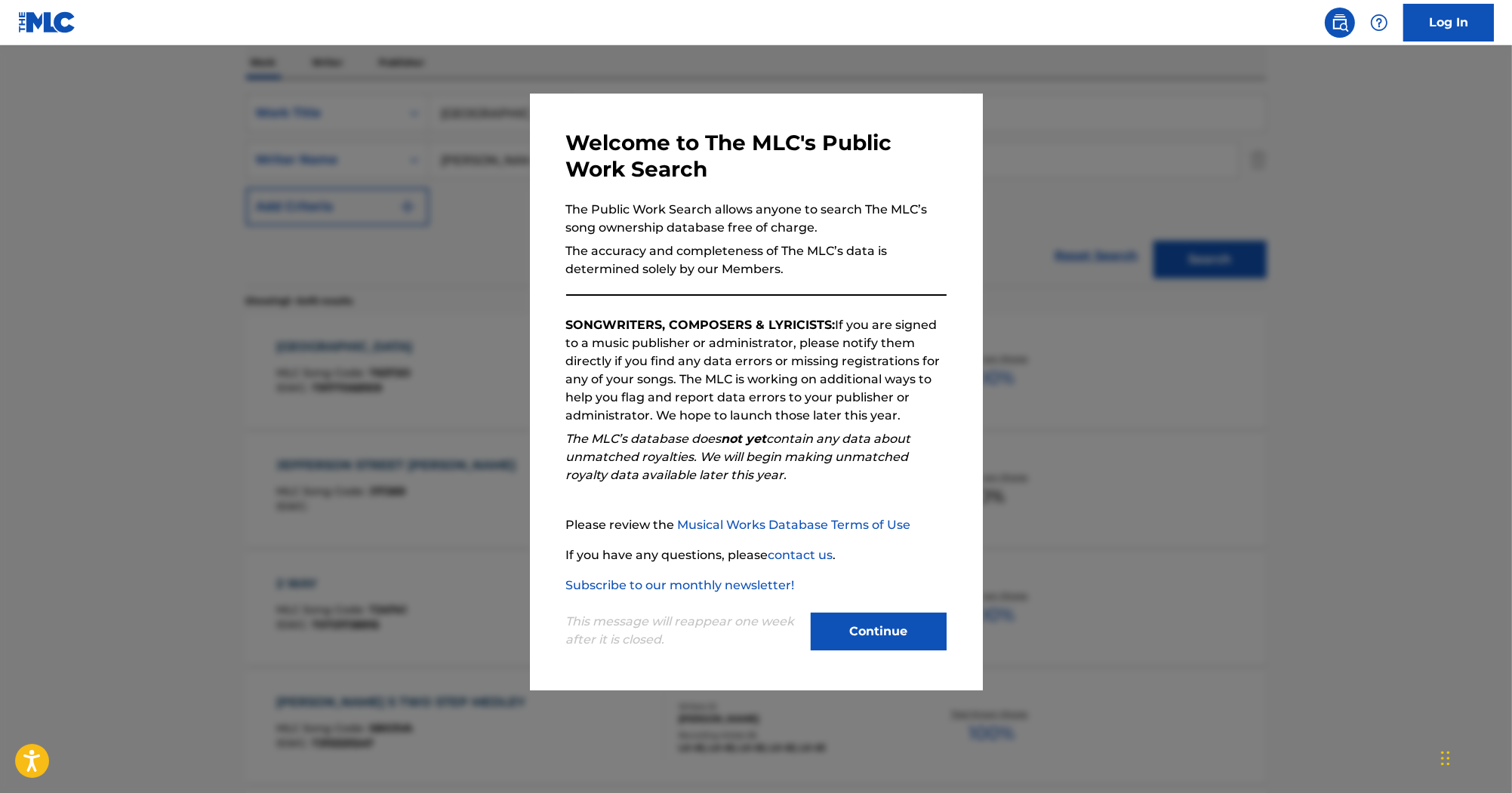
drag, startPoint x: 897, startPoint y: 646, endPoint x: 888, endPoint y: 583, distance: 63.6
click at [897, 644] on button "Continue" at bounding box center [878, 631] width 135 height 38
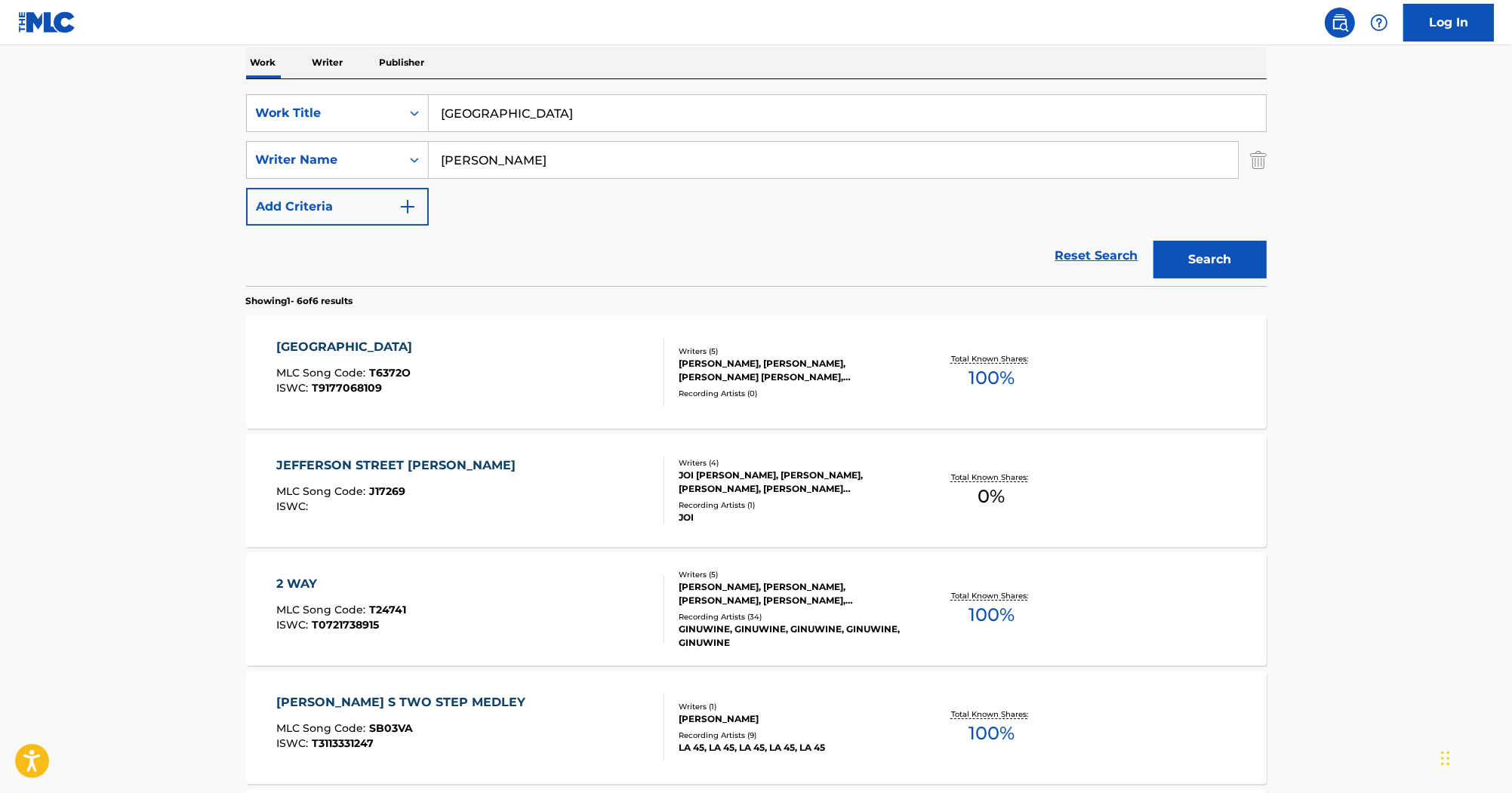
drag, startPoint x: 575, startPoint y: 126, endPoint x: 113, endPoint y: 1, distance: 478.6
click at [117, 5] on div "Log In The MLC Public Work Search The accuracy and completeness of The MLC's da…" at bounding box center [756, 465] width 1512 height 1414
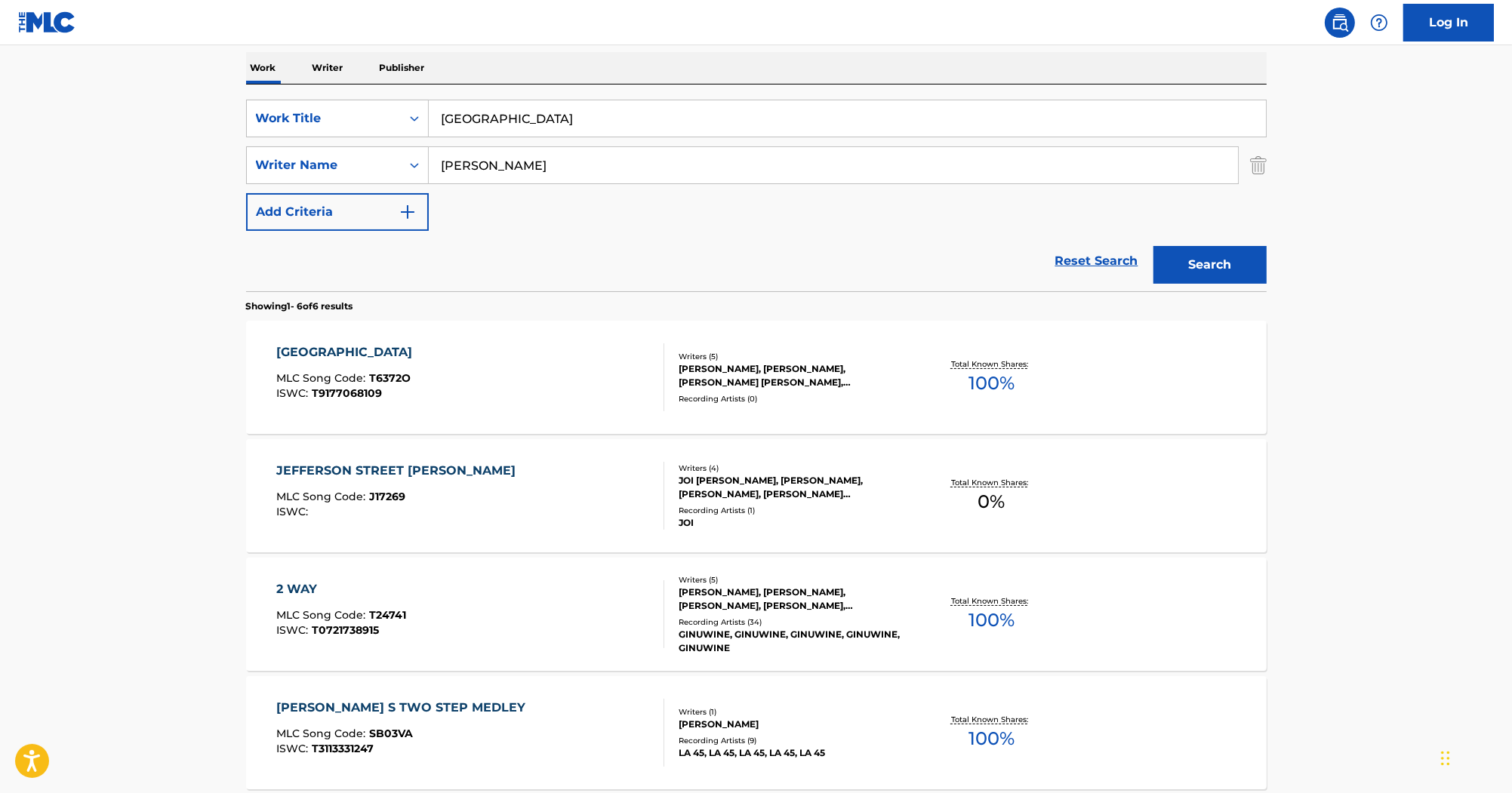
paste input "More Than Friends"
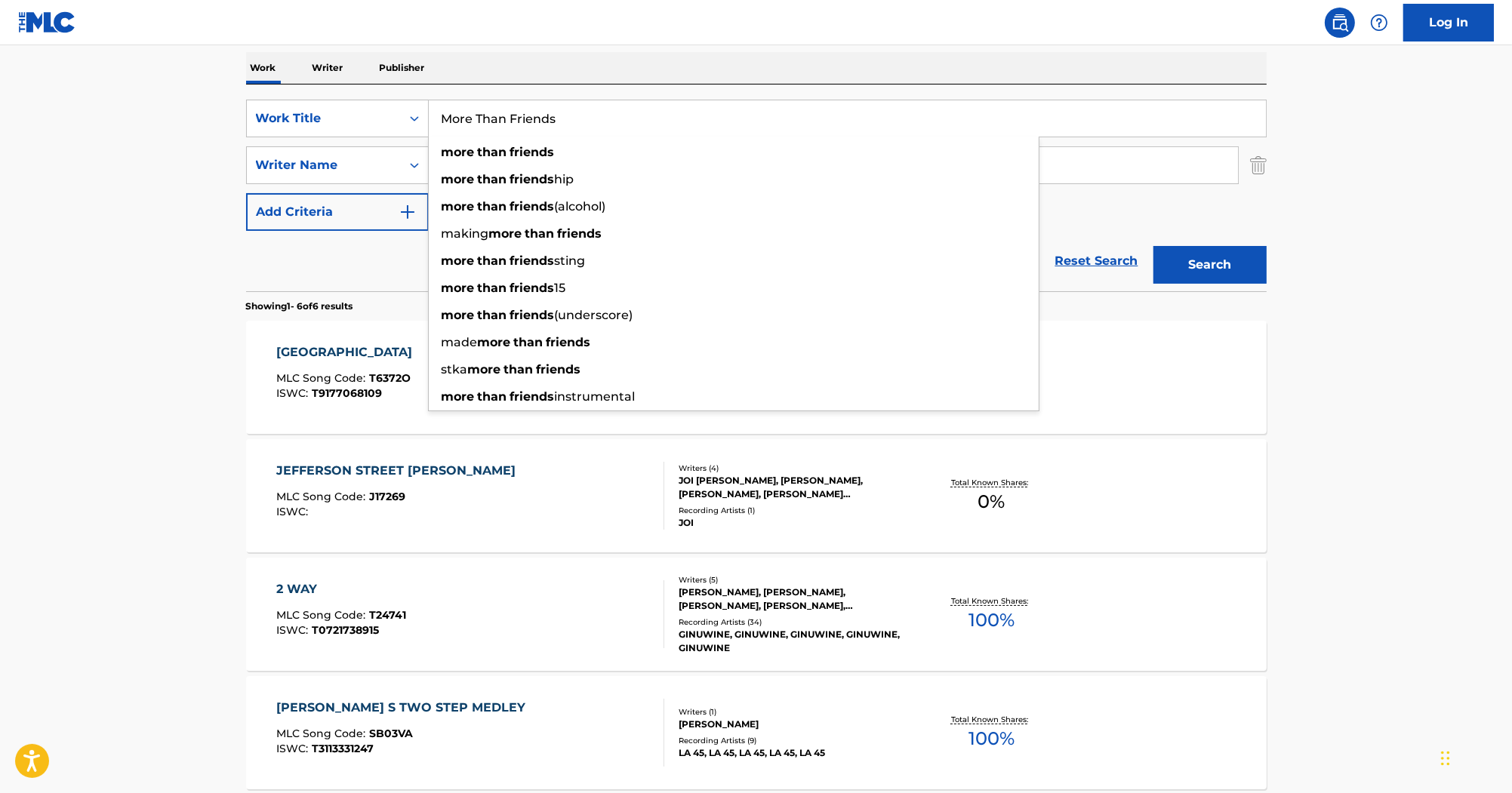
type input "More Than Friends"
click at [613, 60] on div "Work Writer Publisher" at bounding box center [757, 67] width 1021 height 32
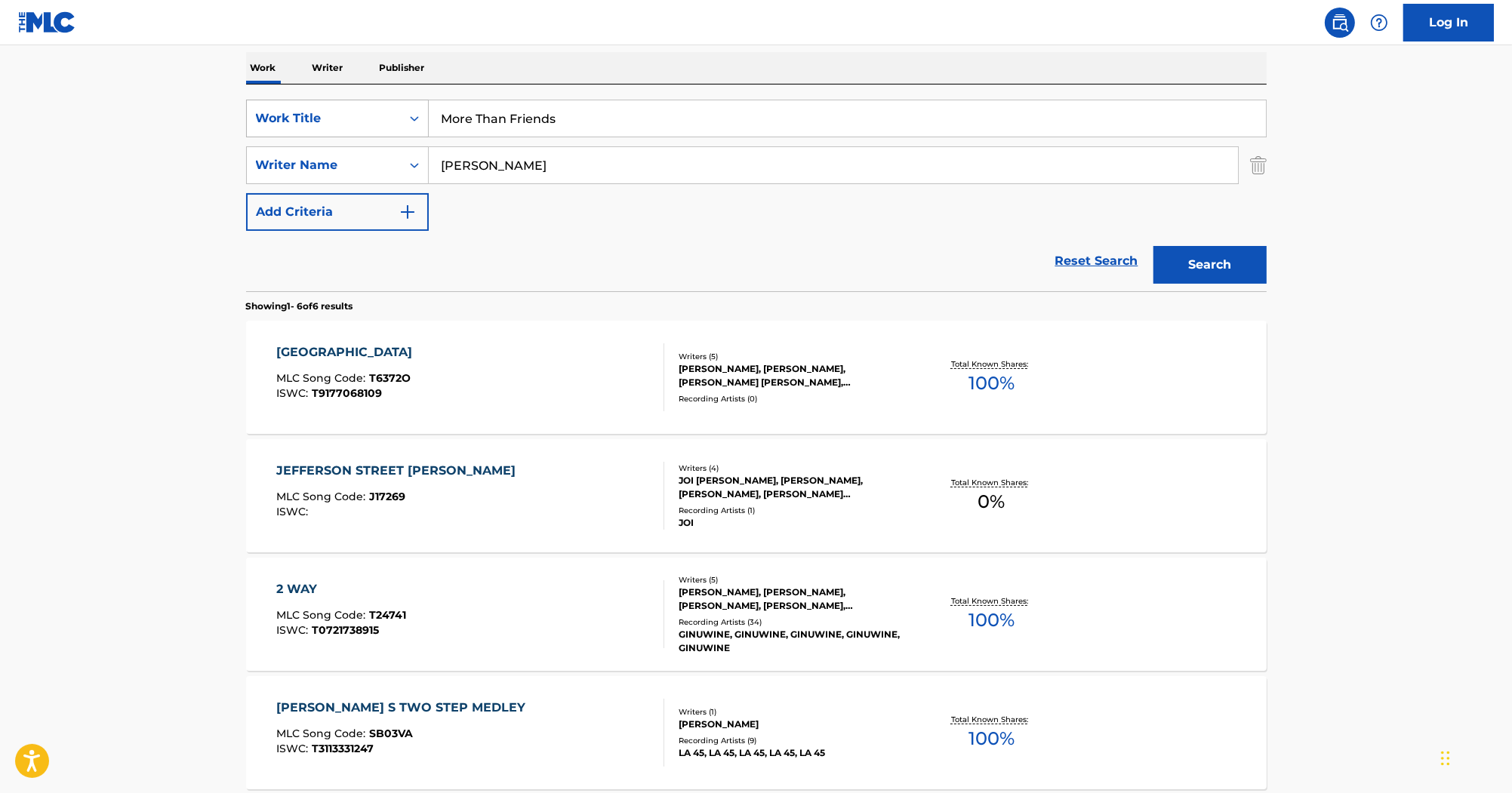
drag, startPoint x: 563, startPoint y: 159, endPoint x: 391, endPoint y: 132, distance: 174.1
click at [429, 147] on input "[PERSON_NAME]" at bounding box center [833, 165] width 810 height 36
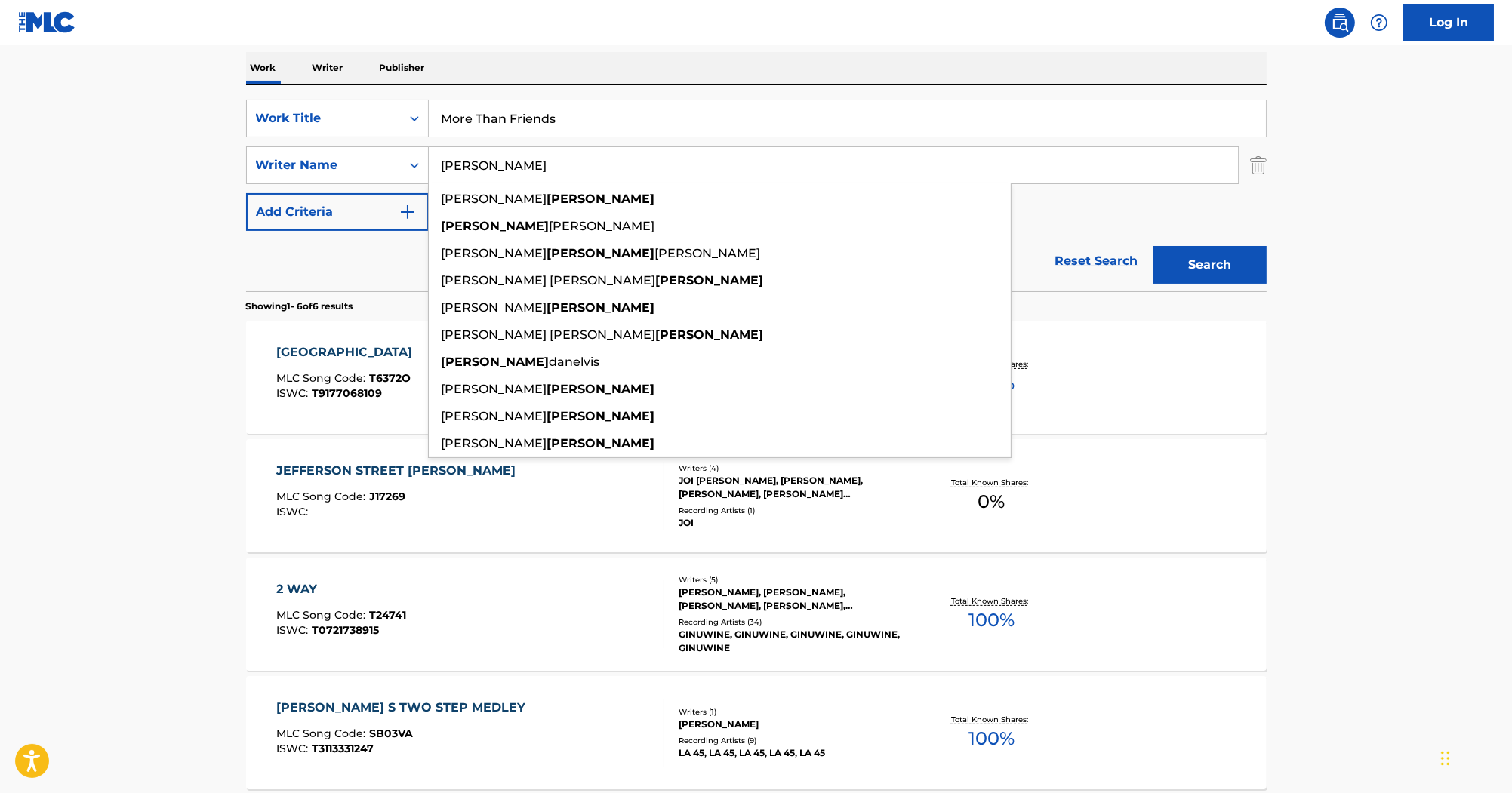
paste input "[PERSON_NAME]"
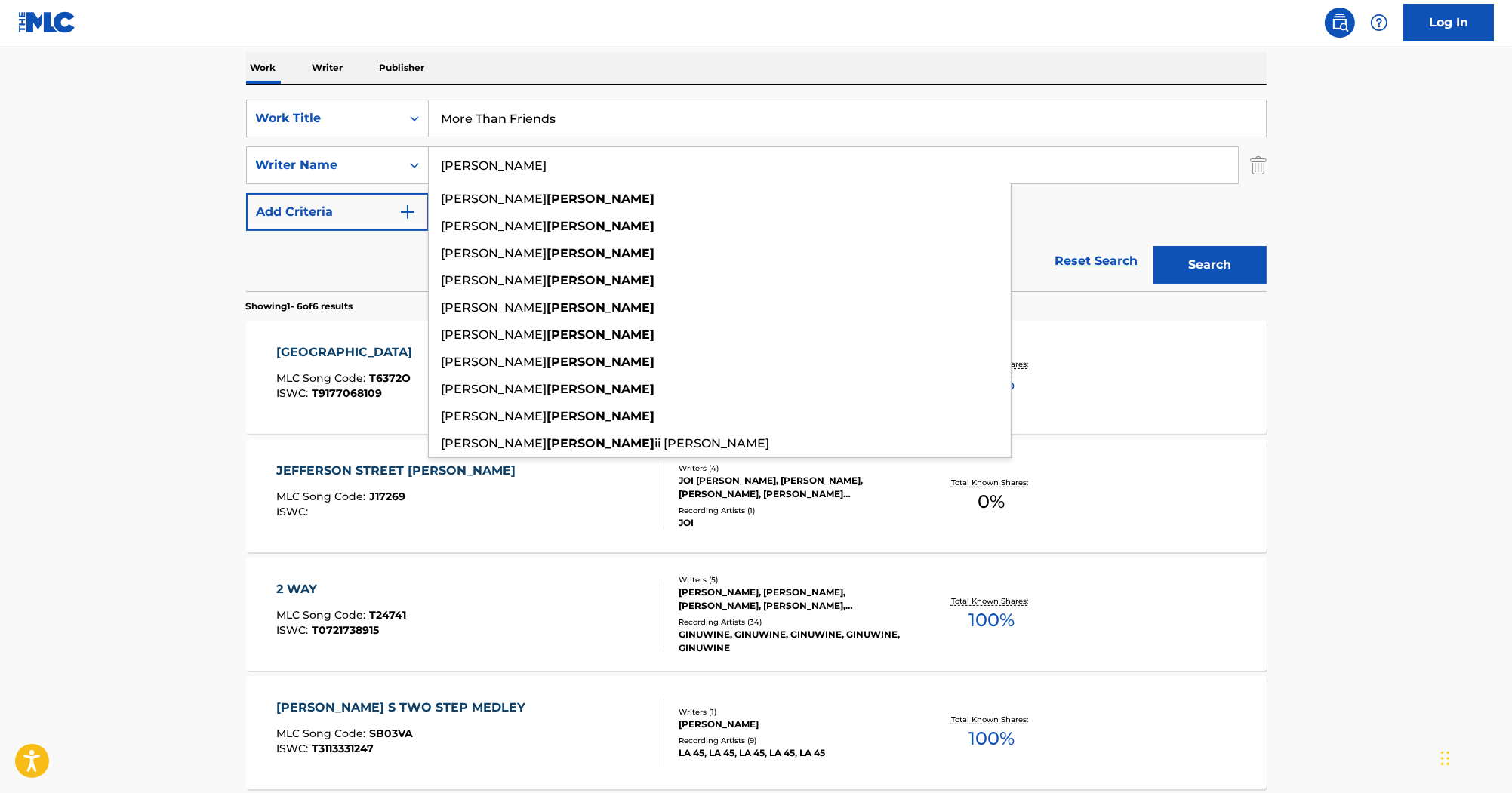
type input "[PERSON_NAME]"
click at [1242, 255] on button "Search" at bounding box center [1210, 265] width 113 height 38
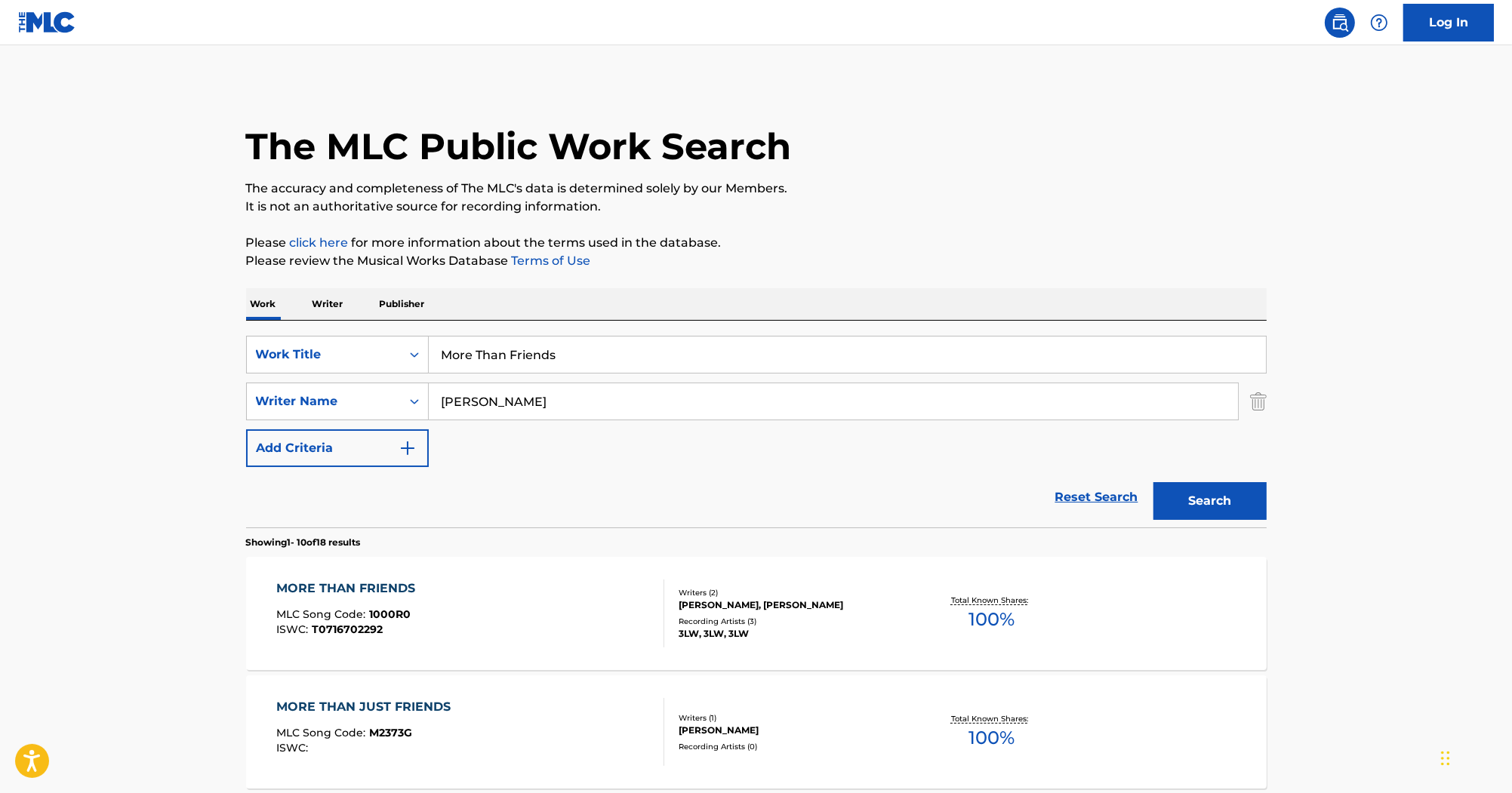
click at [385, 584] on div "MORE THAN FRIENDS" at bounding box center [350, 588] width 146 height 19
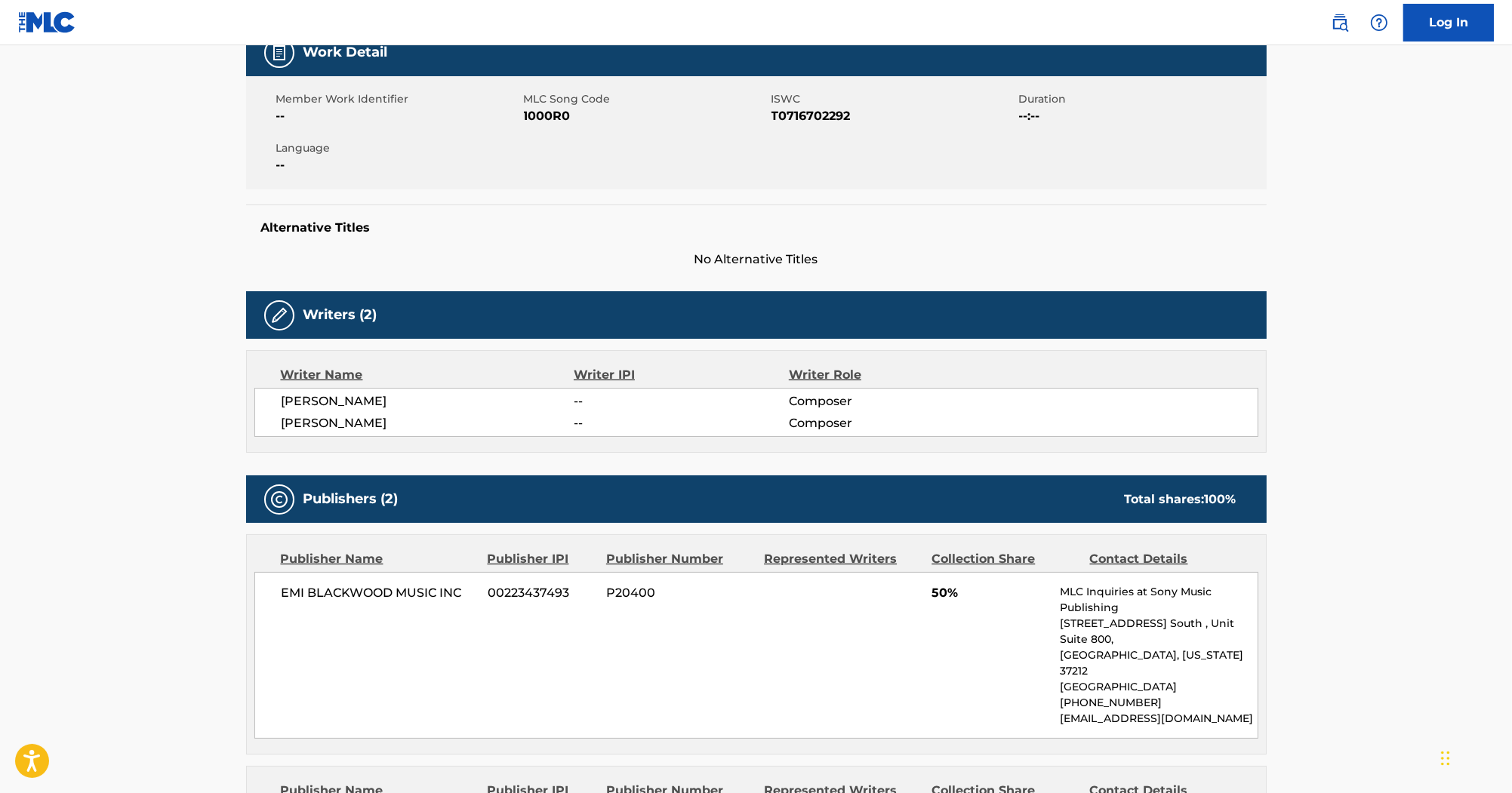
scroll to position [121, 0]
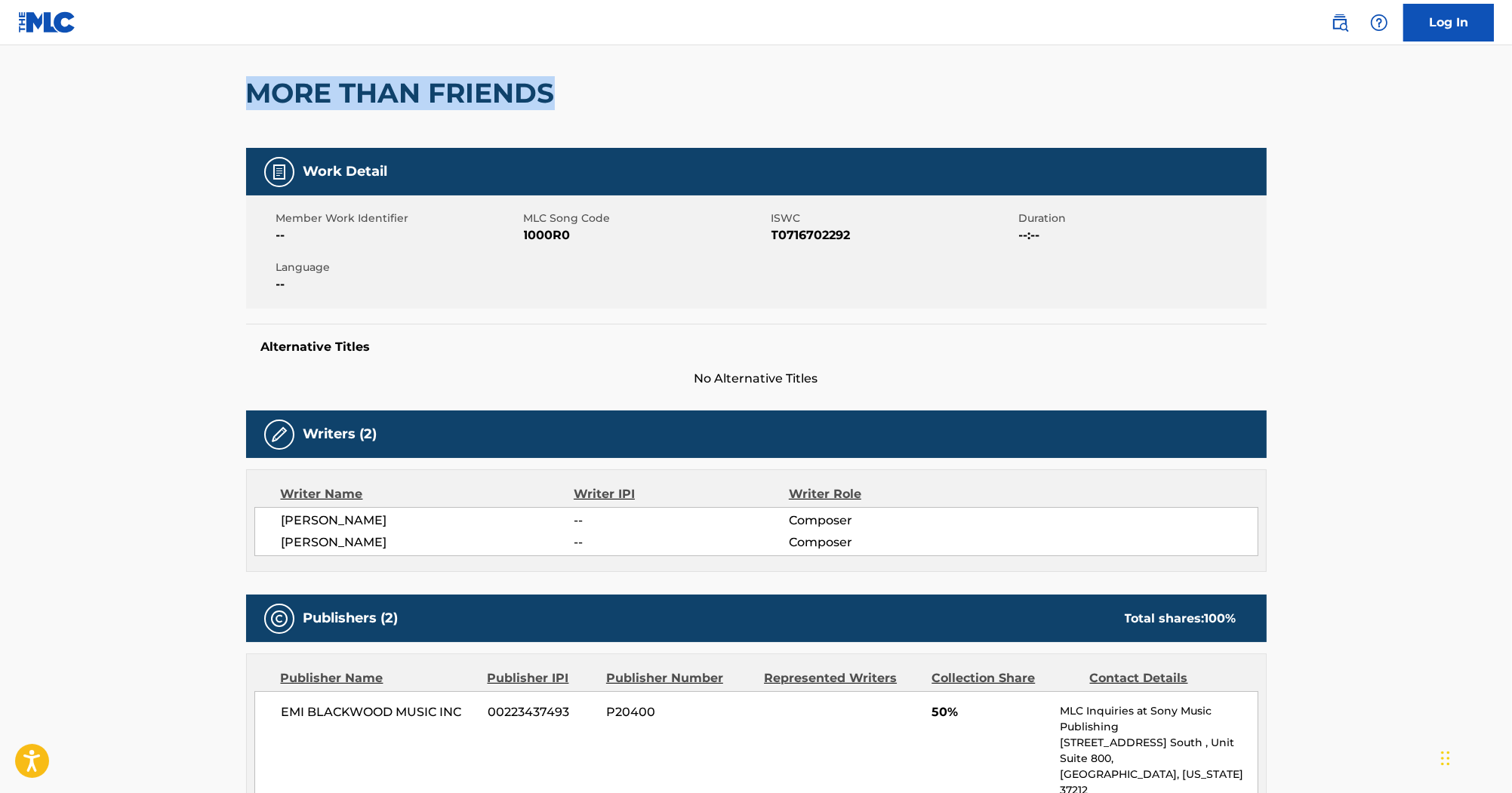
drag, startPoint x: 243, startPoint y: 85, endPoint x: 555, endPoint y: 91, distance: 312.1
click at [555, 91] on div "< Back to public search results Copy work link MORE THAN FRIENDS Work Detail Me…" at bounding box center [756, 631] width 1057 height 1340
copy h2 "MORE THAN FRIENDS"
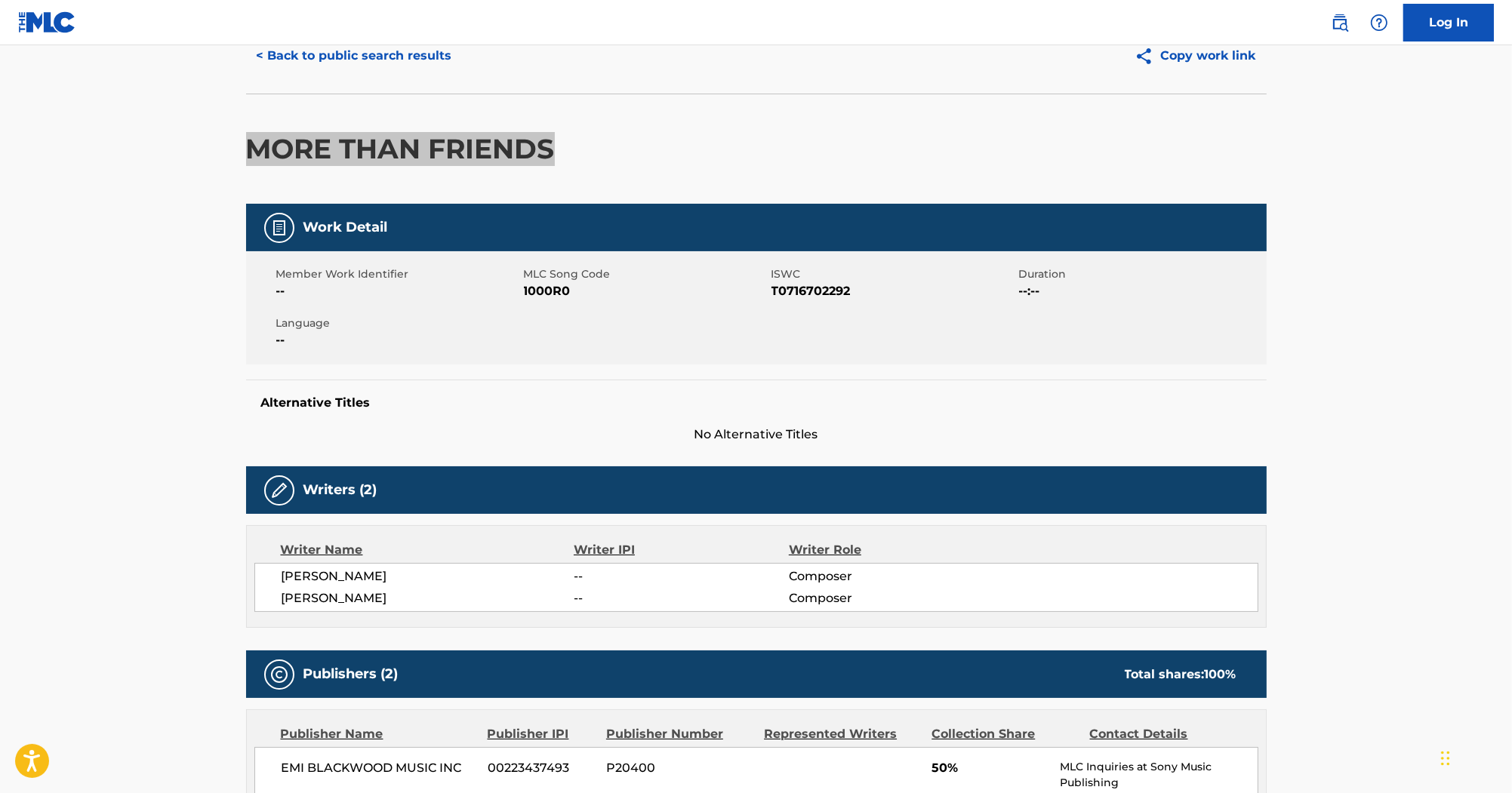
scroll to position [60, 0]
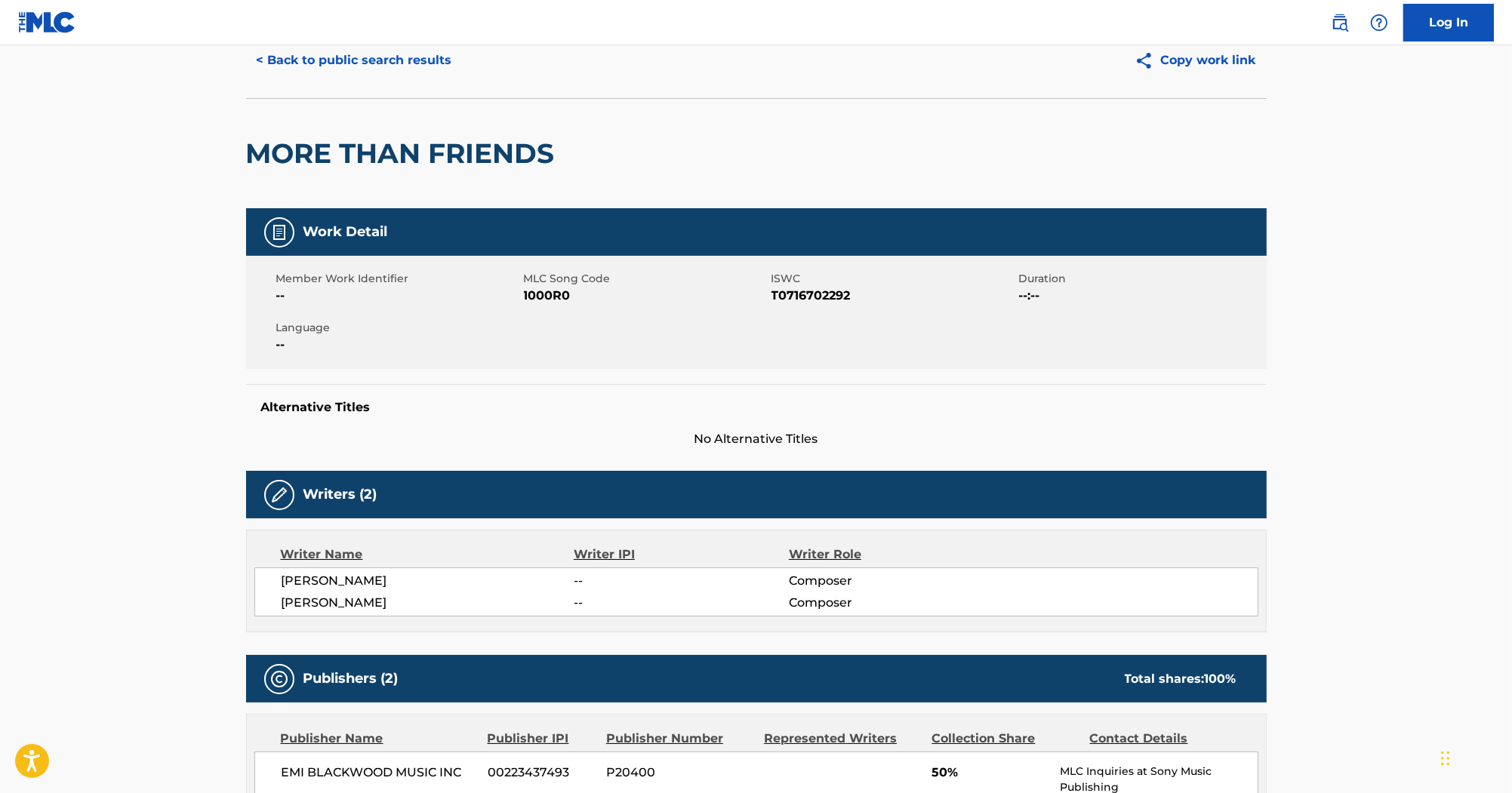
click at [569, 301] on span "1000R0" at bounding box center [646, 295] width 244 height 19
click at [558, 300] on span "1000R0" at bounding box center [646, 295] width 244 height 19
click at [790, 296] on span "T0716702292" at bounding box center [893, 295] width 244 height 19
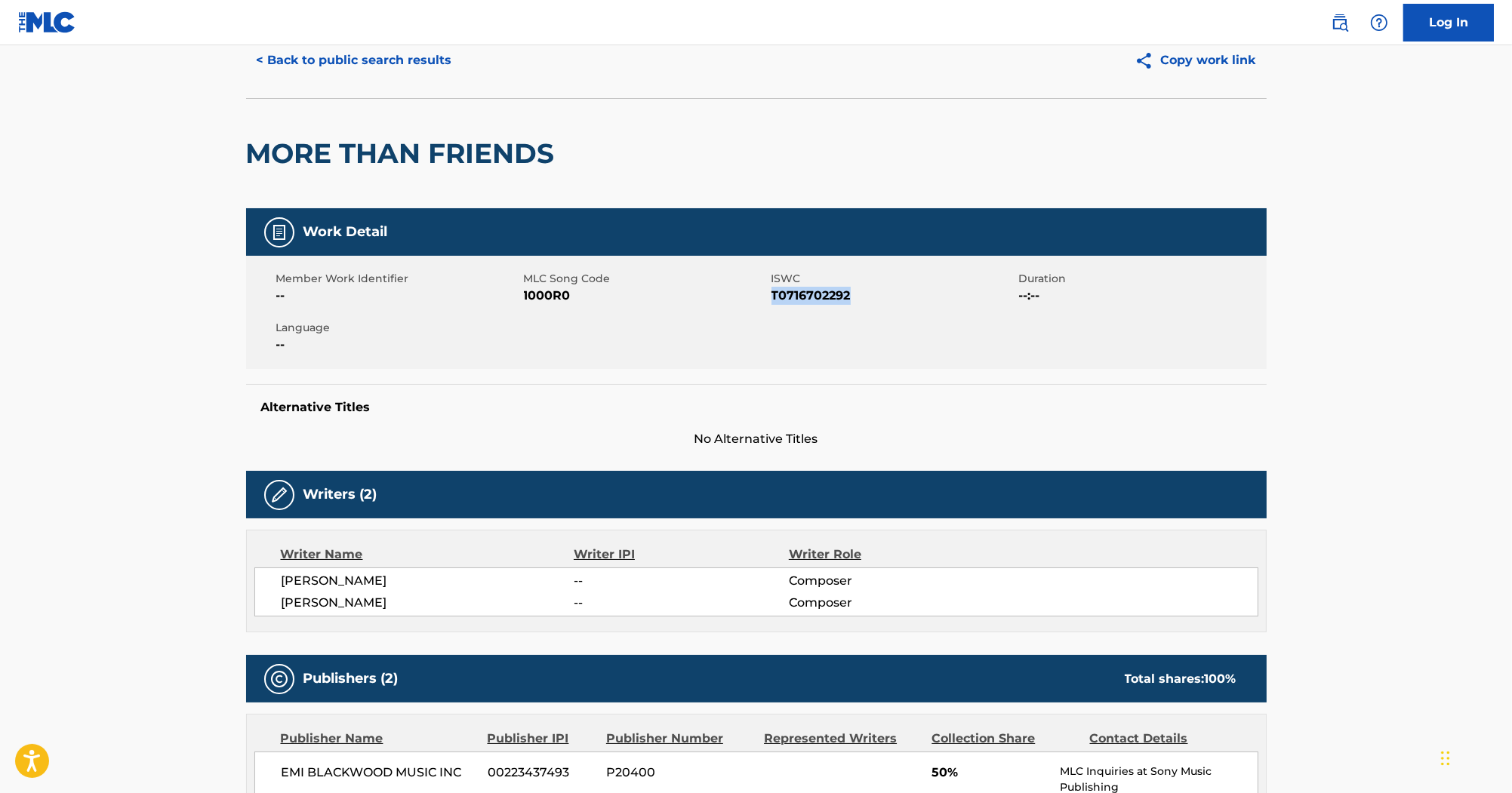
click at [790, 296] on span "T0716702292" at bounding box center [893, 295] width 244 height 19
click at [398, 65] on button "< Back to public search results" at bounding box center [355, 60] width 216 height 38
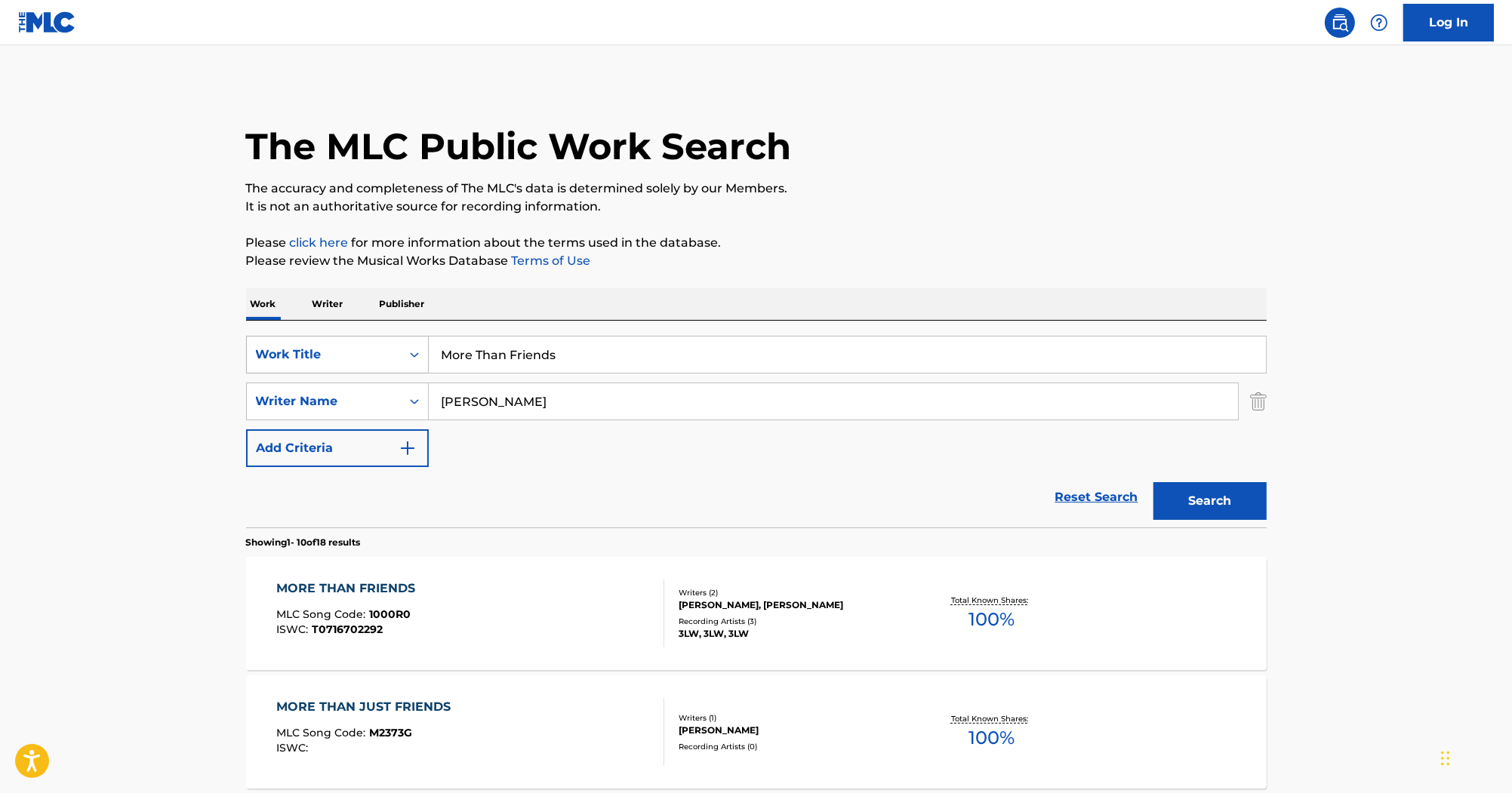
drag, startPoint x: 615, startPoint y: 364, endPoint x: 328, endPoint y: 357, distance: 287.1
click at [328, 357] on div "SearchWithCriteria80247811-60e0-4ad0-9adc-cc5c04fb7cd7 Work Title More Than Fri…" at bounding box center [757, 355] width 1021 height 38
paste input "Na Na"
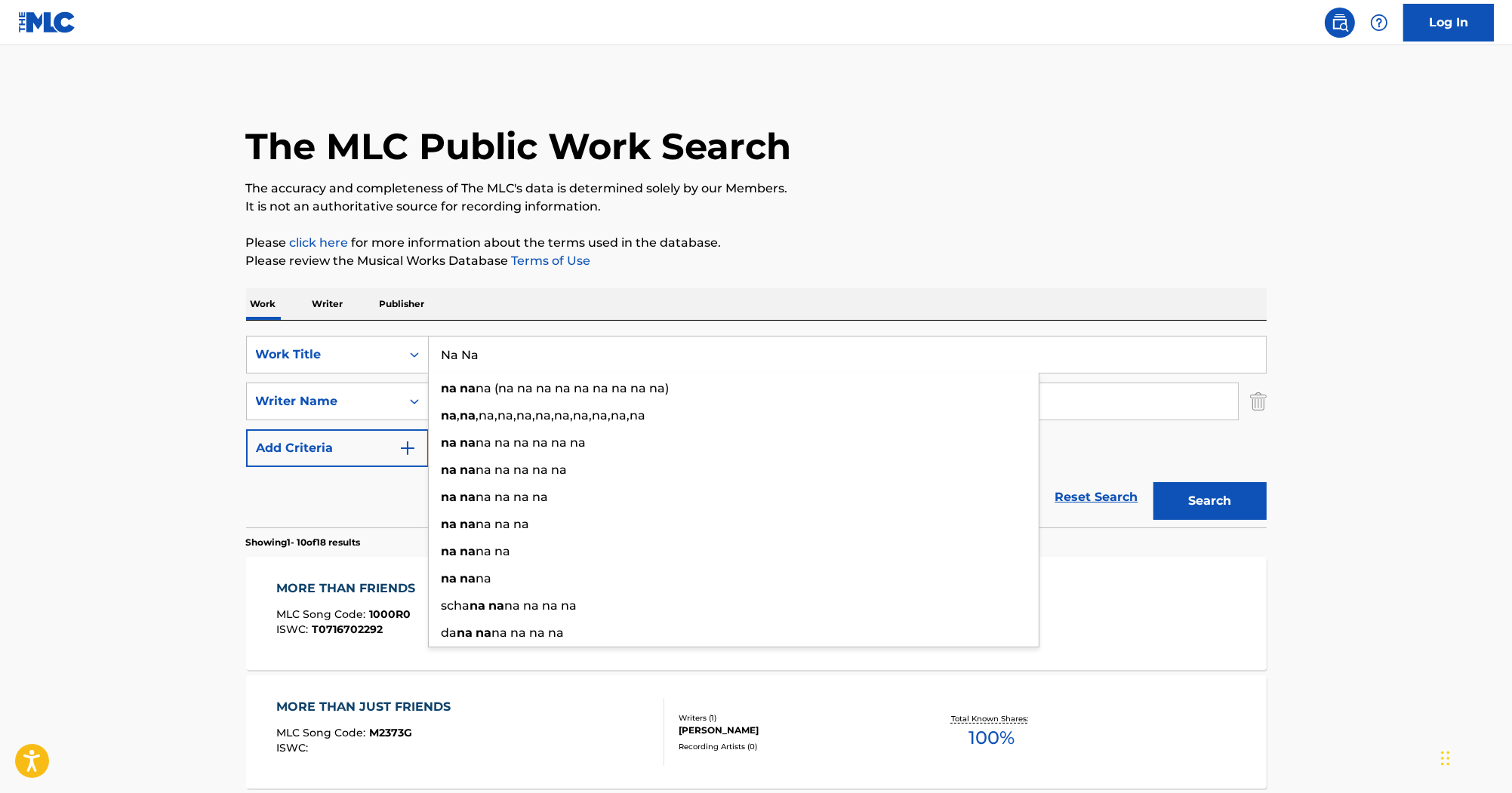
type input "Na Na"
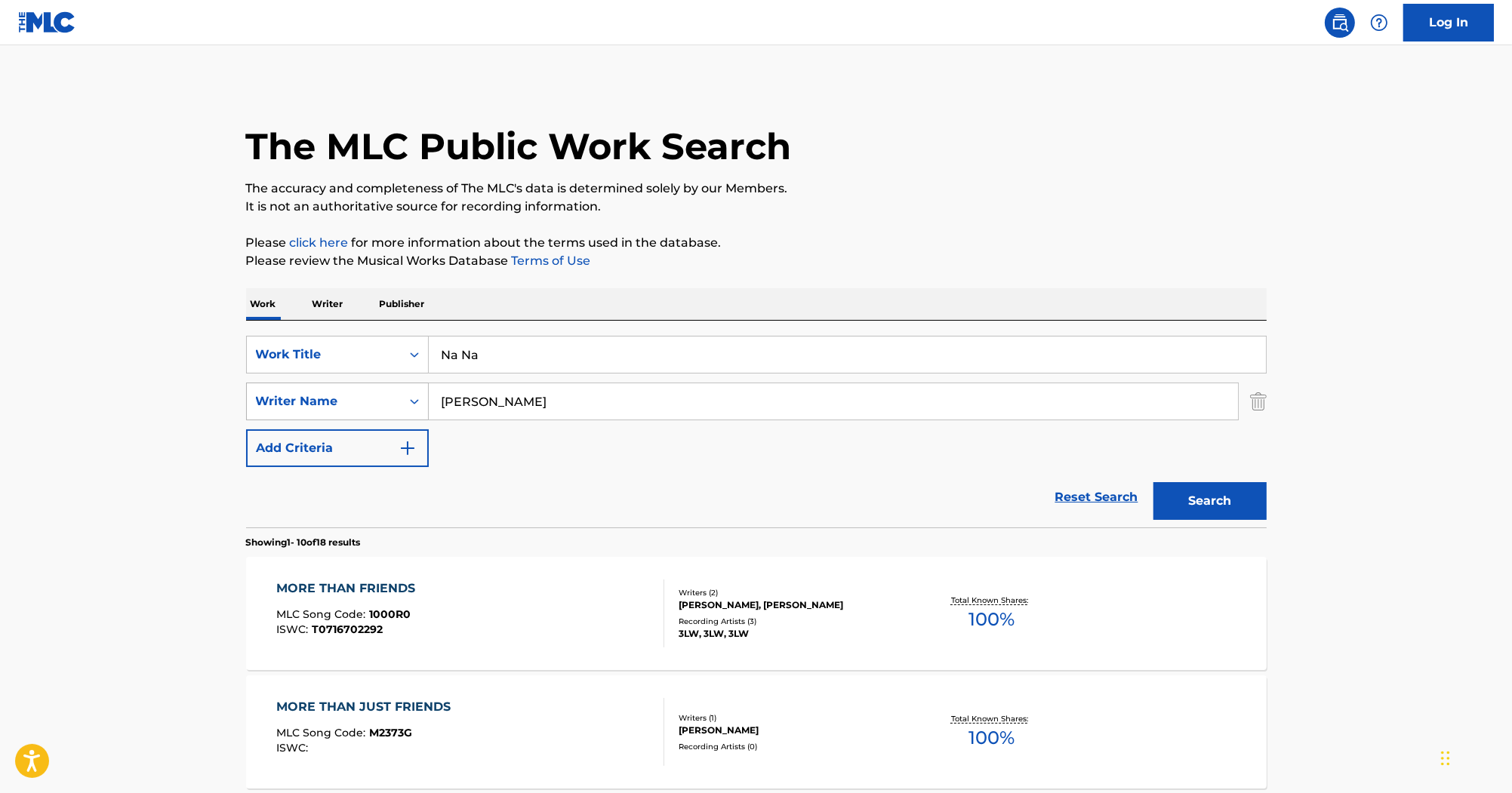
drag, startPoint x: 552, startPoint y: 409, endPoint x: 247, endPoint y: 396, distance: 305.3
click at [247, 396] on div "SearchWithCriteria8f890d7d-1d26-4f8e-8b55-32a6de25070a Writer Name [PERSON_NAME]" at bounding box center [757, 401] width 1021 height 38
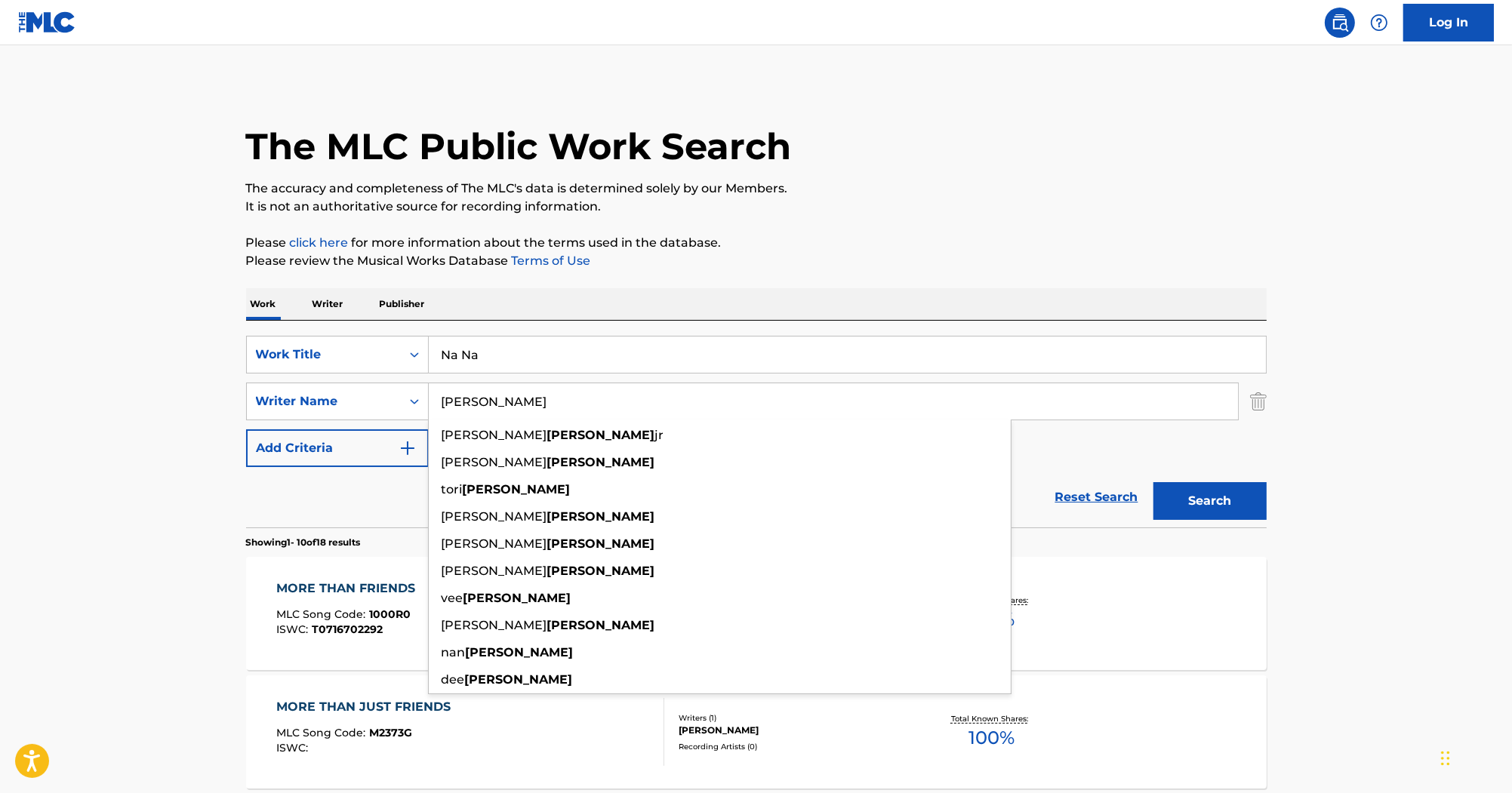
paste input "[PERSON_NAME]"
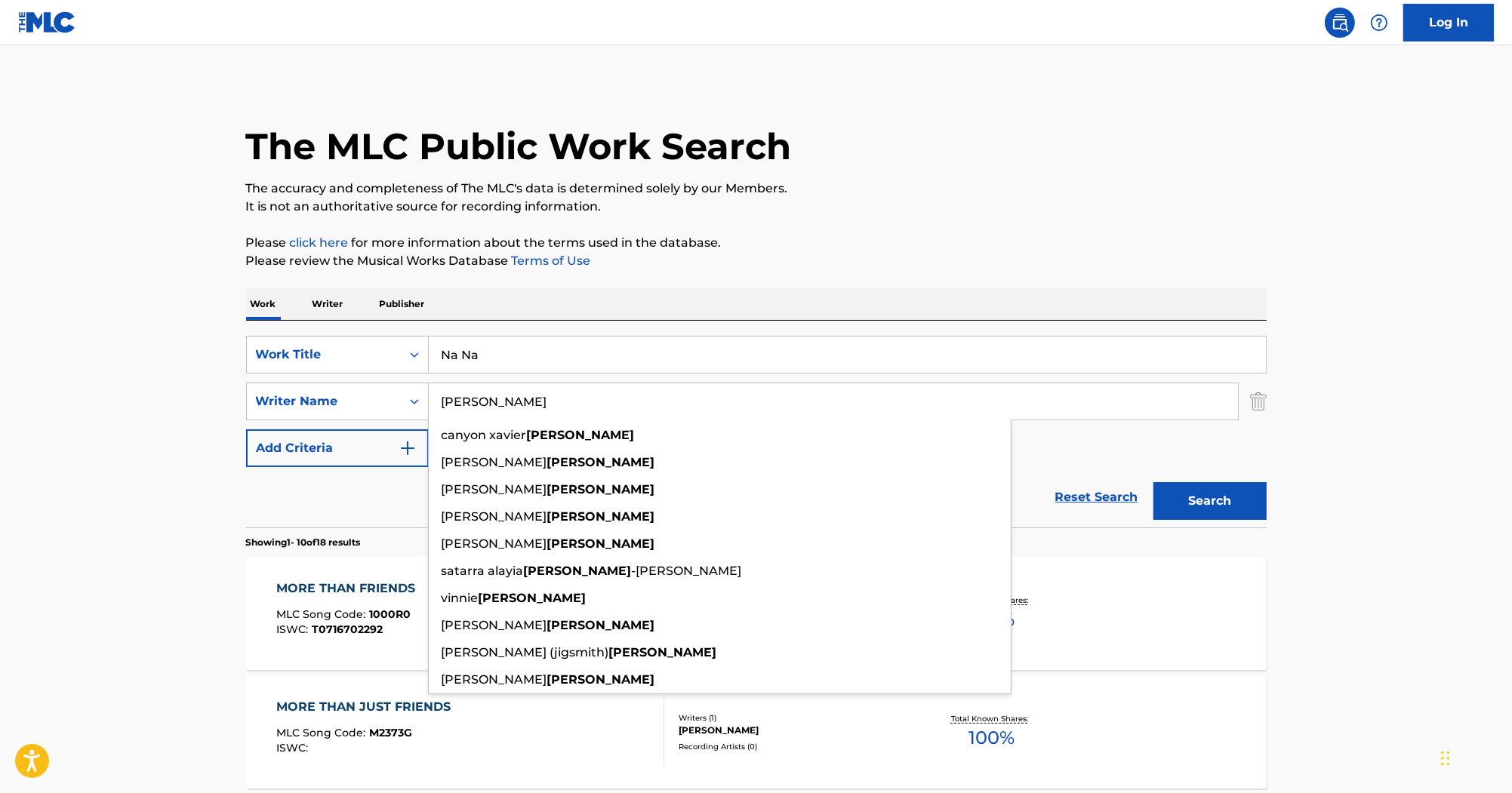
type input "[PERSON_NAME]"
click at [1204, 495] on button "Search" at bounding box center [1210, 501] width 113 height 38
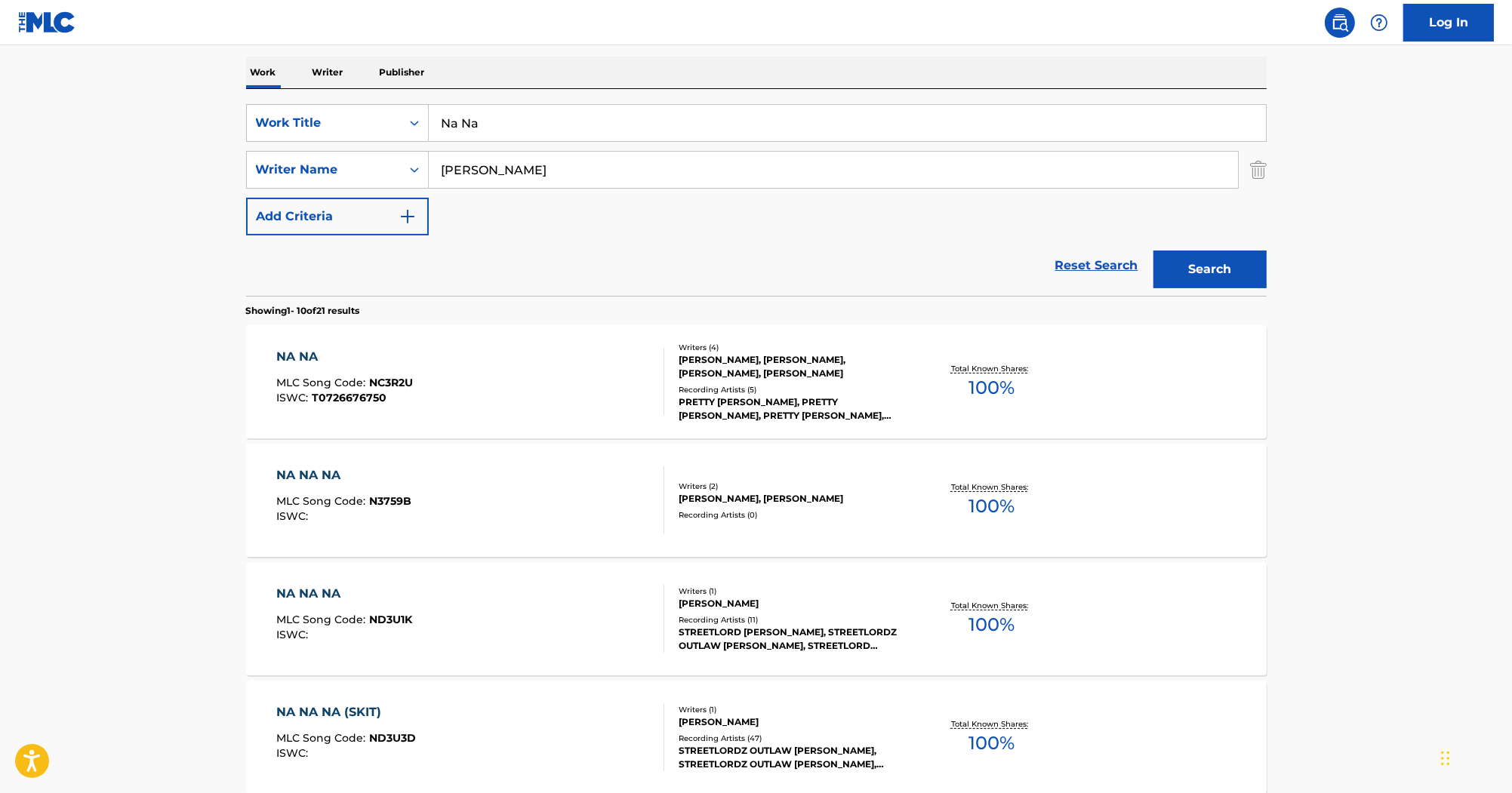
scroll to position [242, 0]
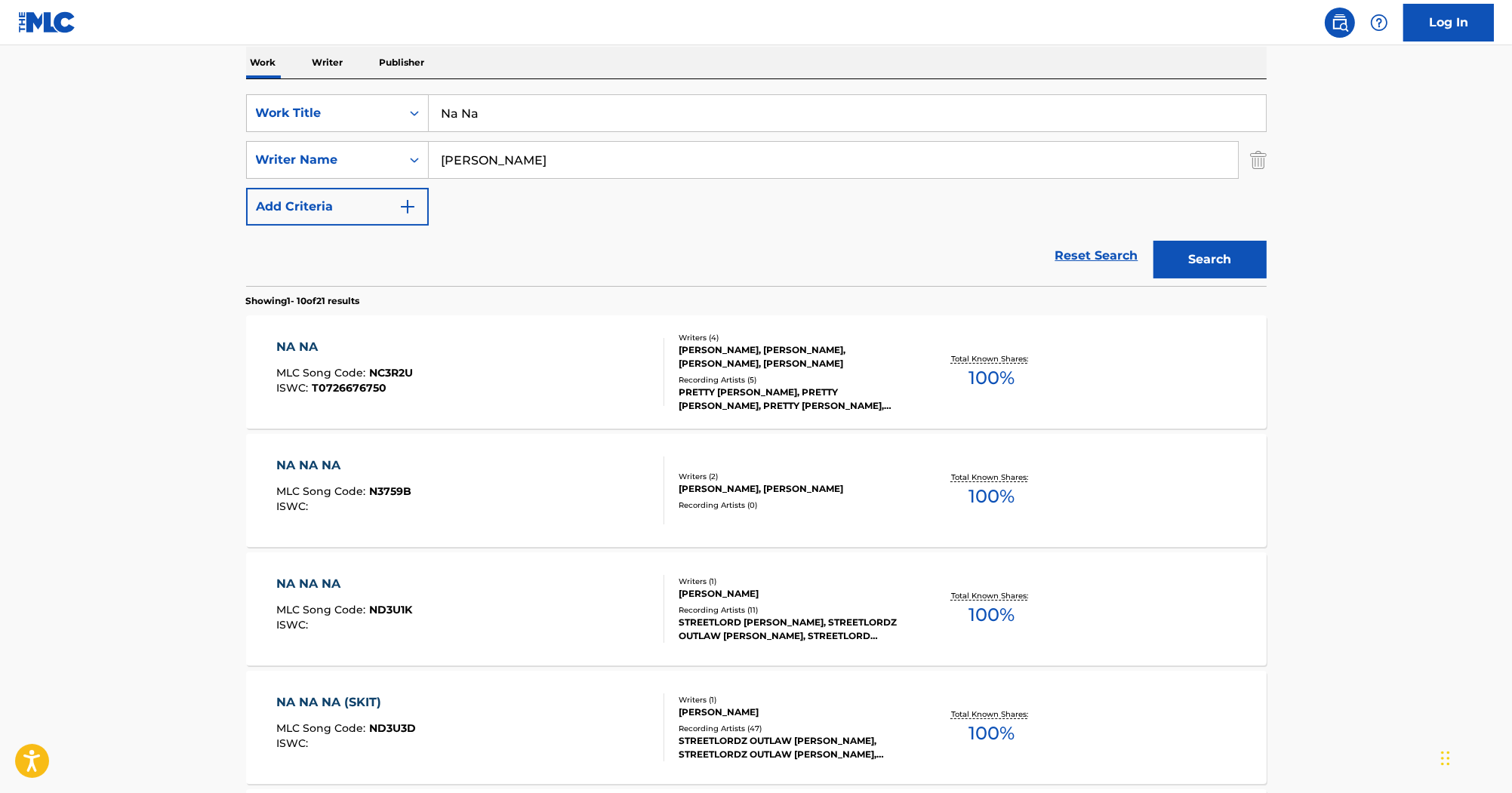
click at [323, 344] on div "NA NA" at bounding box center [345, 347] width 136 height 19
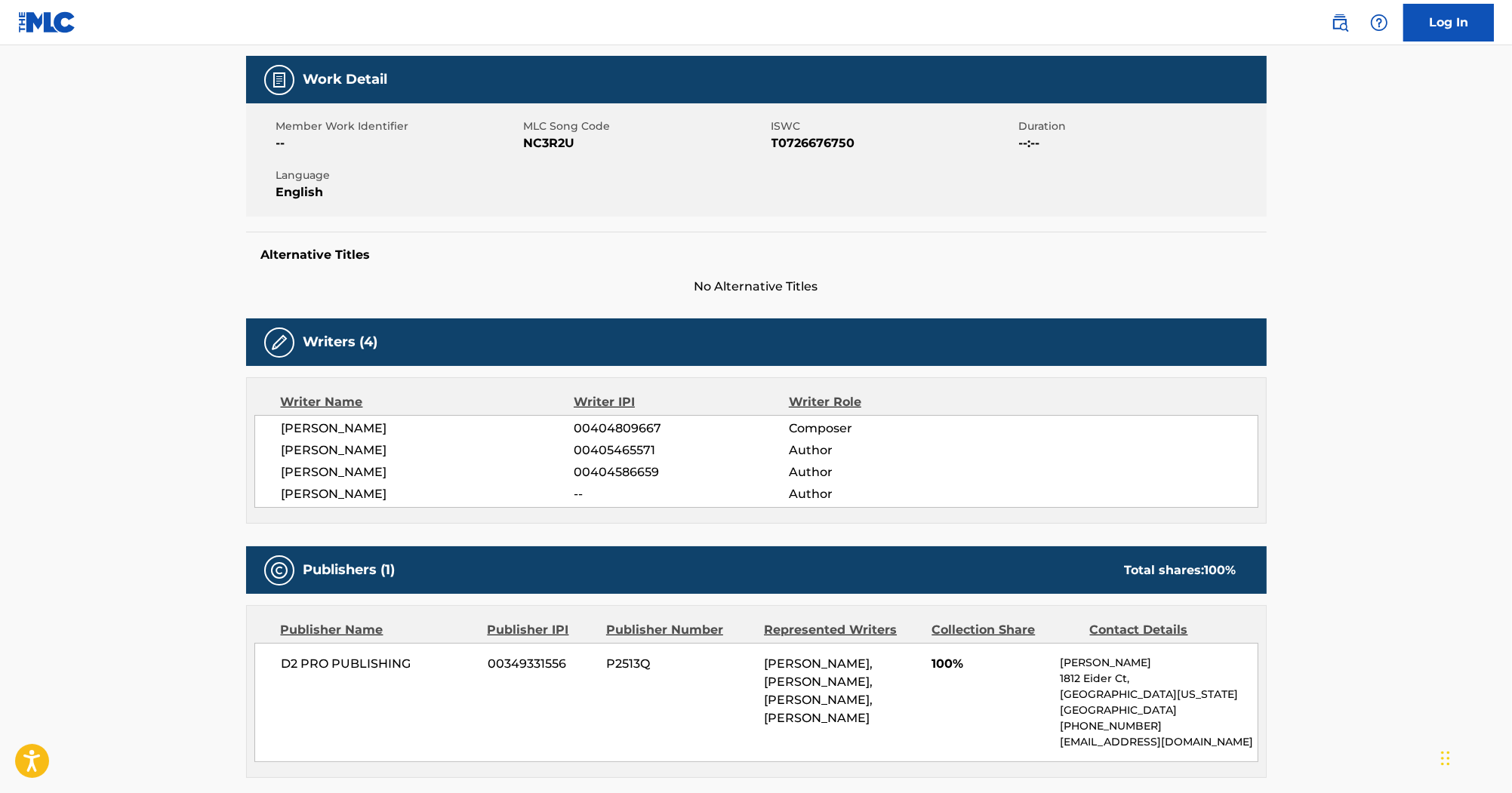
scroll to position [121, 0]
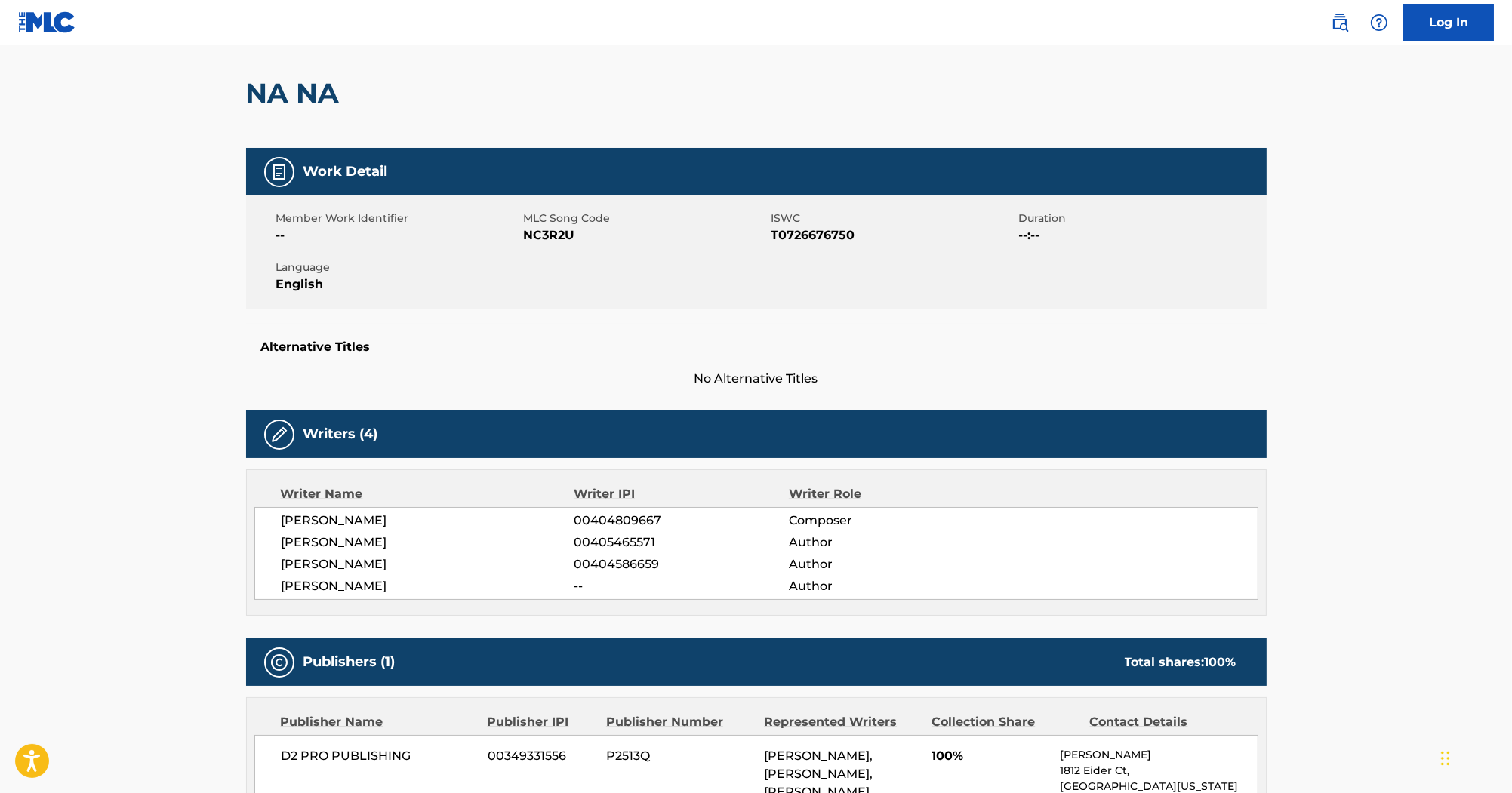
click at [535, 246] on div "Member Work Identifier -- MLC Song Code NC3R2U ISWC T0726676750 Duration --:-- …" at bounding box center [757, 252] width 1021 height 113
click at [542, 234] on span "NC3R2U" at bounding box center [646, 235] width 244 height 19
click at [790, 230] on span "T0726676750" at bounding box center [893, 235] width 244 height 19
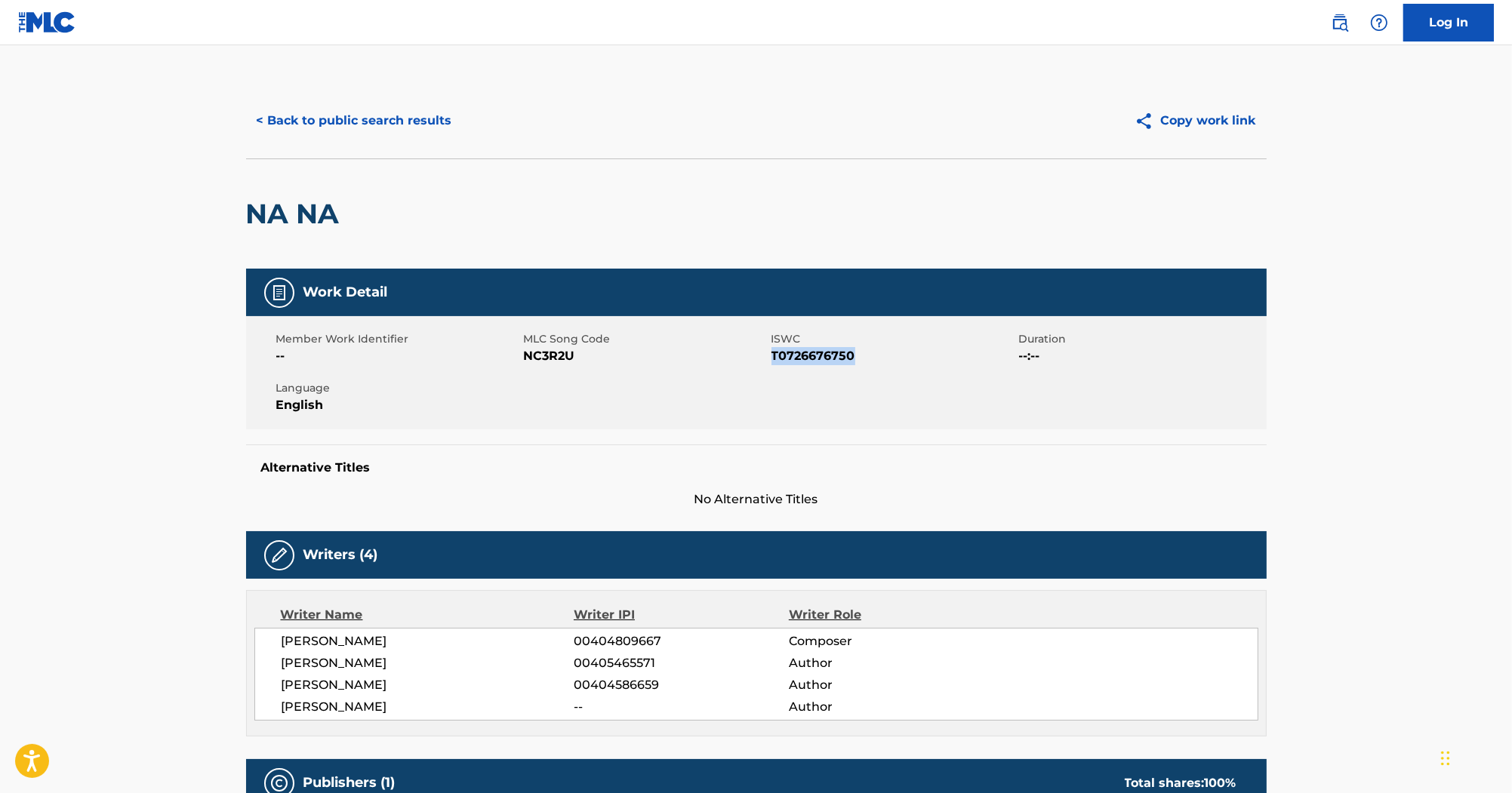
scroll to position [0, 0]
click at [331, 132] on button "< Back to public search results" at bounding box center [355, 121] width 216 height 38
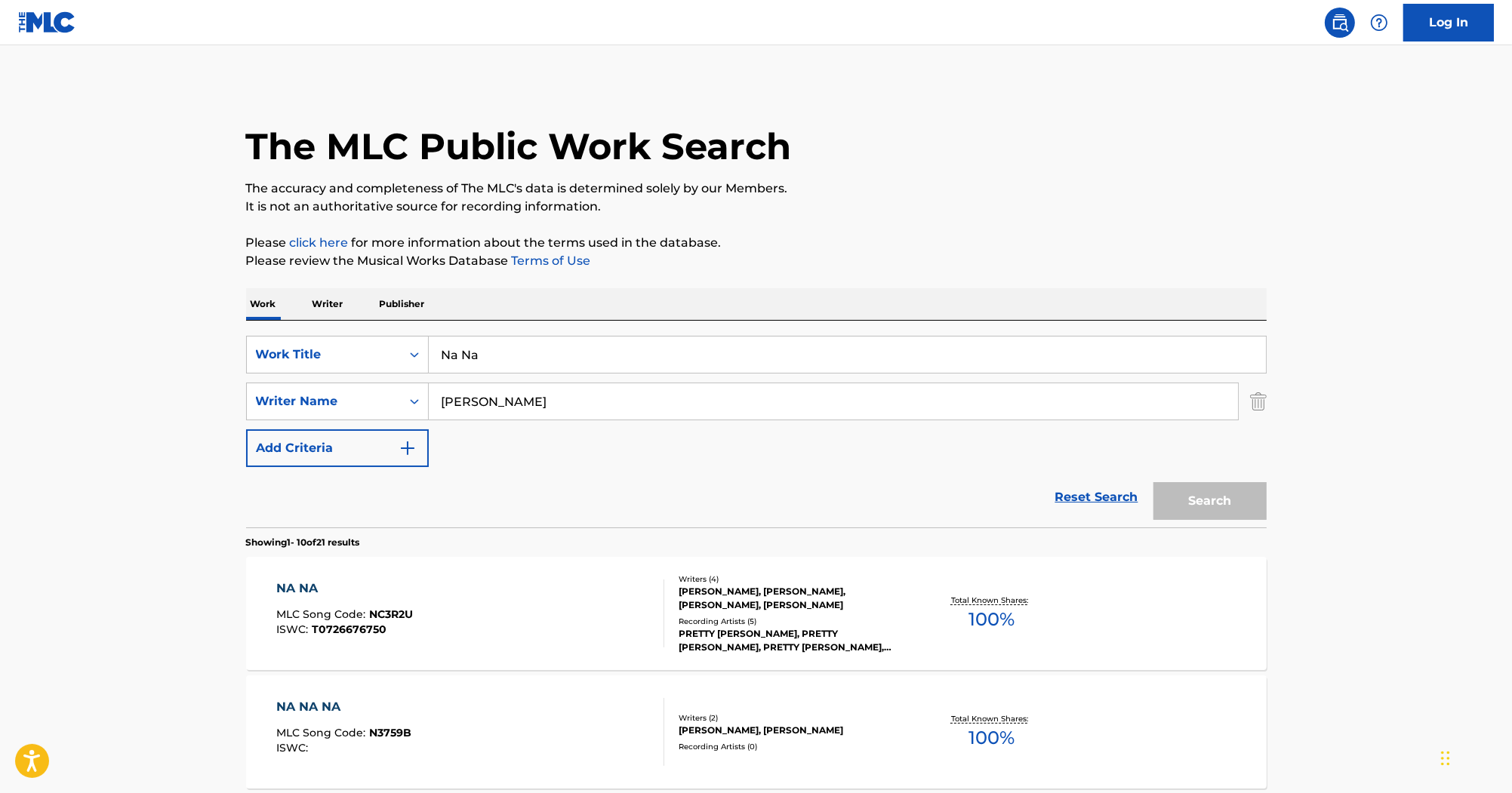
scroll to position [242, 0]
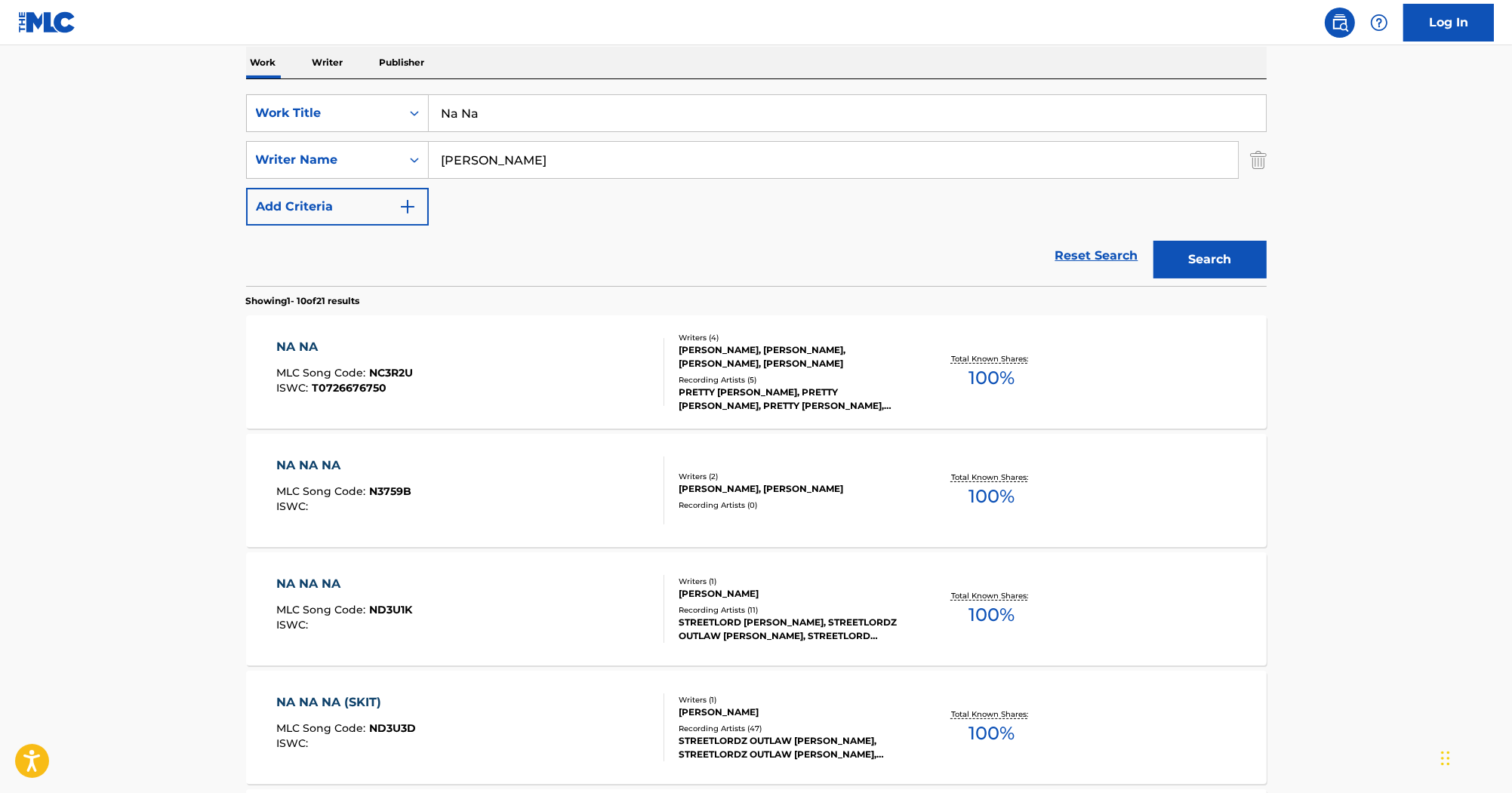
drag, startPoint x: 525, startPoint y: 115, endPoint x: 275, endPoint y: 82, distance: 252.2
click at [275, 82] on div "SearchWithCriteria80247811-60e0-4ad0-9adc-cc5c04fb7cd7 Work Title Na Na SearchW…" at bounding box center [757, 182] width 1021 height 207
paste input "All Out Of Love"
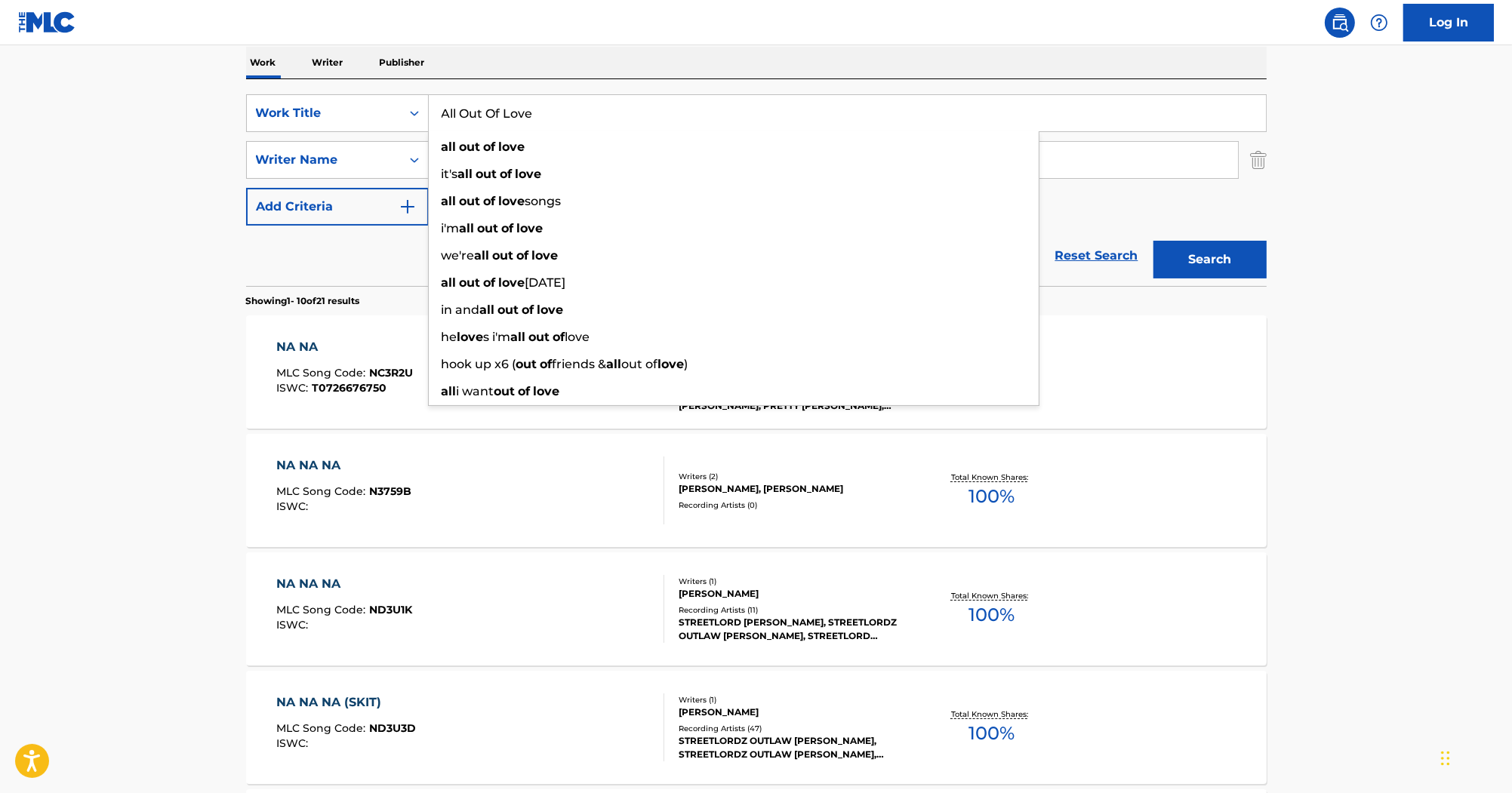
type input "All Out Of Love"
click at [387, 273] on div "Reset Search Search" at bounding box center [757, 256] width 1021 height 60
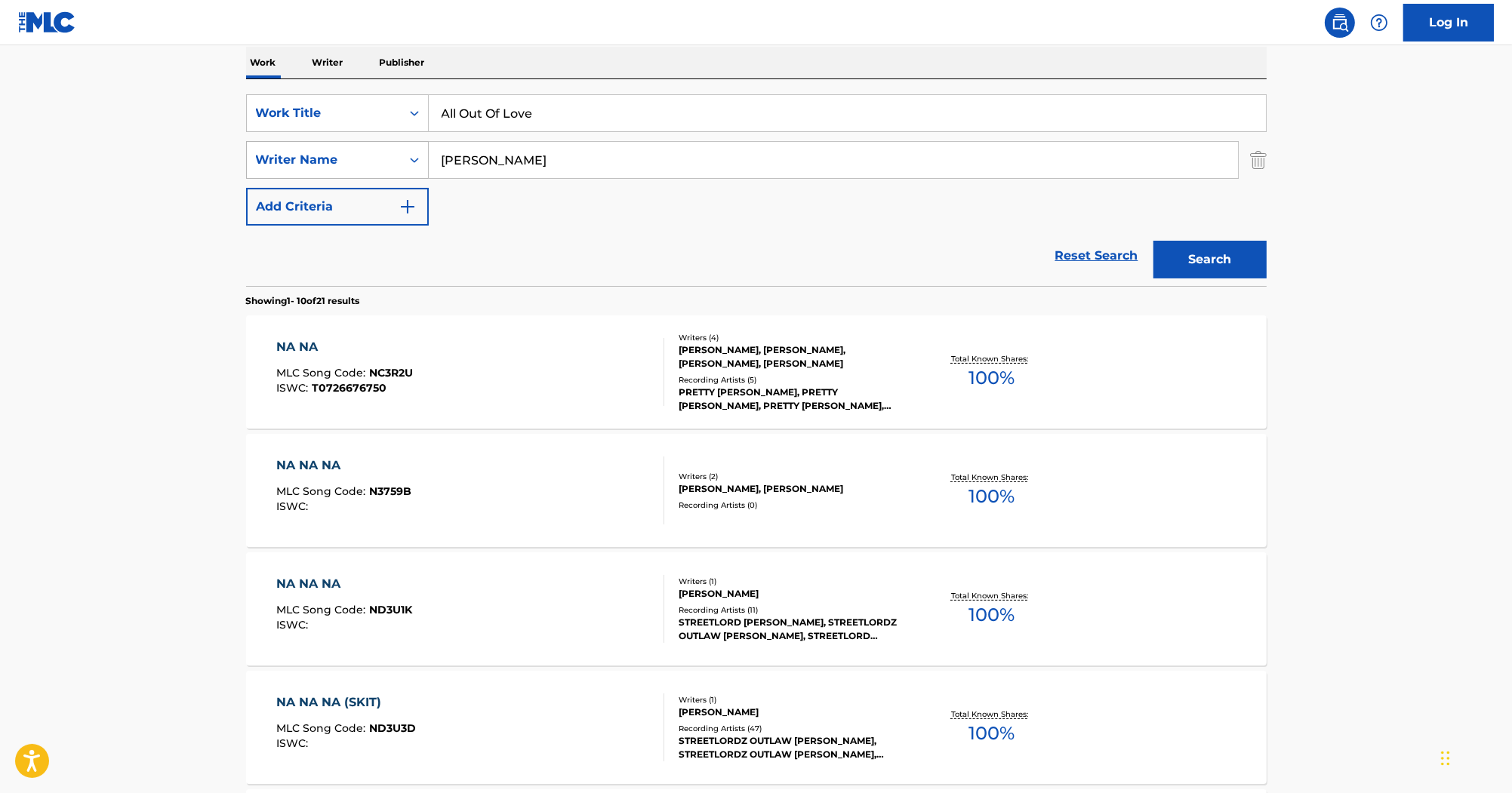
drag, startPoint x: 559, startPoint y: 163, endPoint x: 348, endPoint y: 146, distance: 211.7
click at [348, 146] on div "SearchWithCriteria8f890d7d-1d26-4f8e-8b55-32a6de25070a Writer Name [PERSON_NAME]" at bounding box center [757, 160] width 1021 height 38
paste input "[PERSON_NAME]"
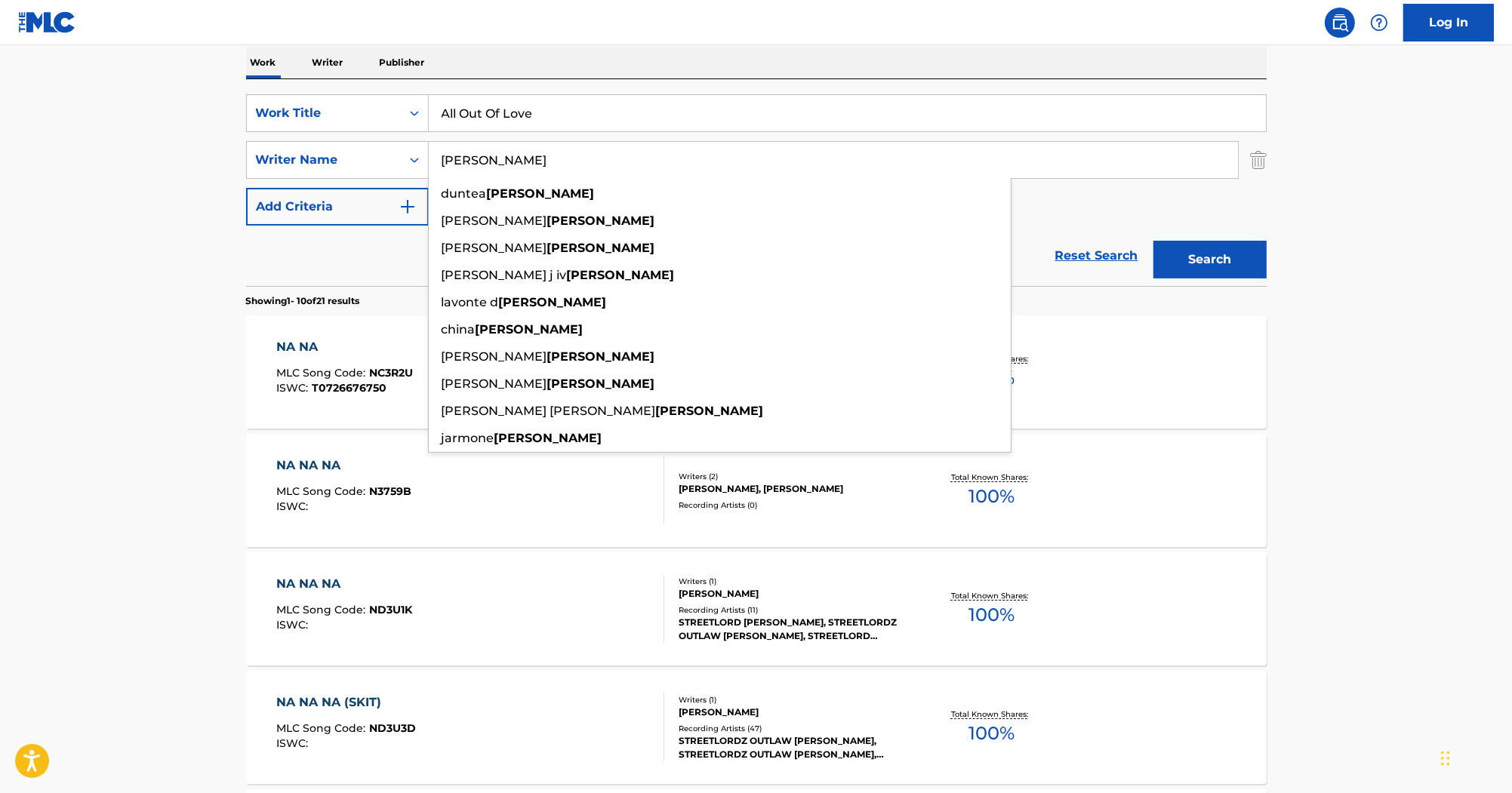
type input "[PERSON_NAME]"
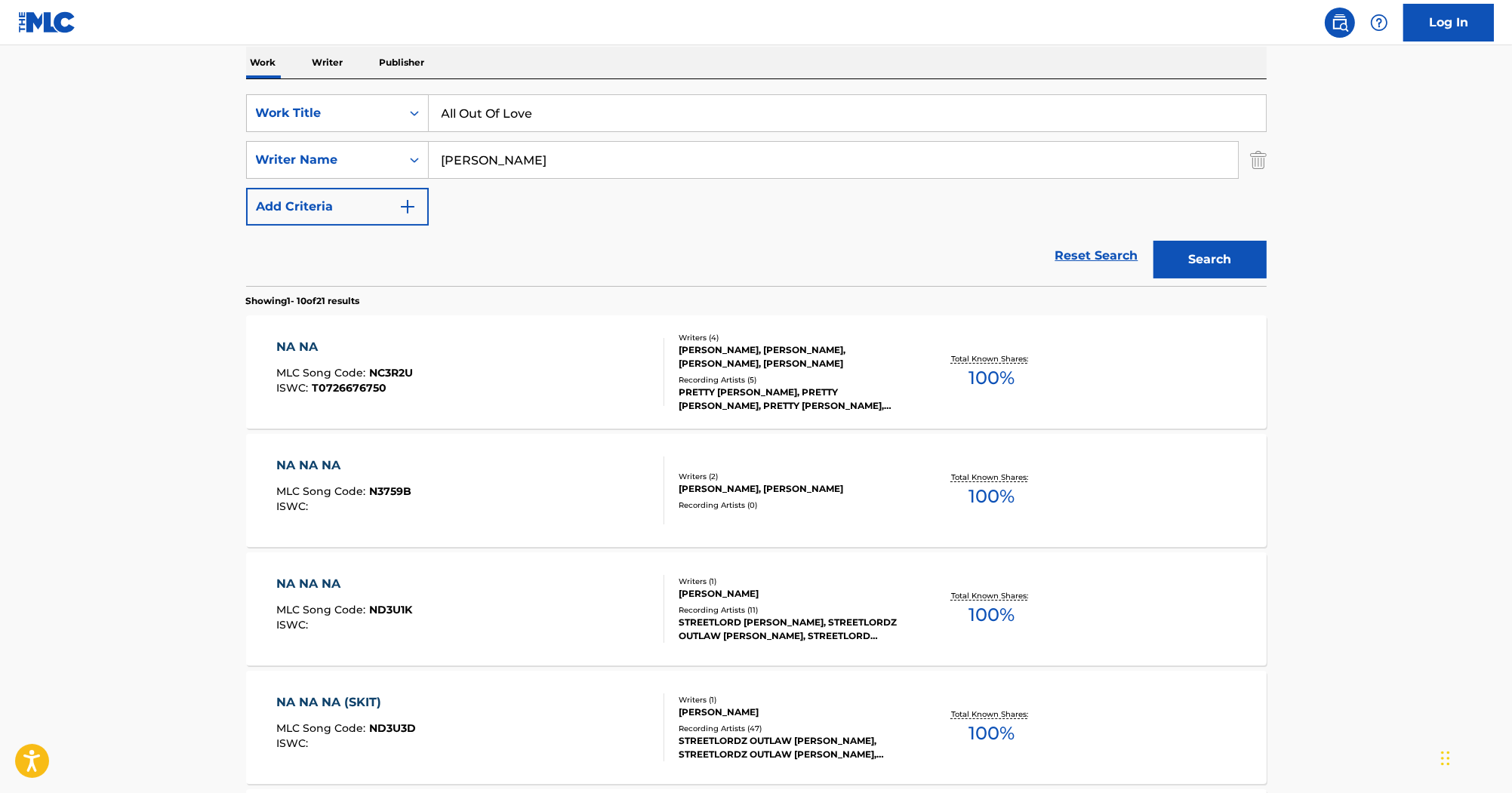
click at [1220, 267] on button "Search" at bounding box center [1210, 259] width 113 height 38
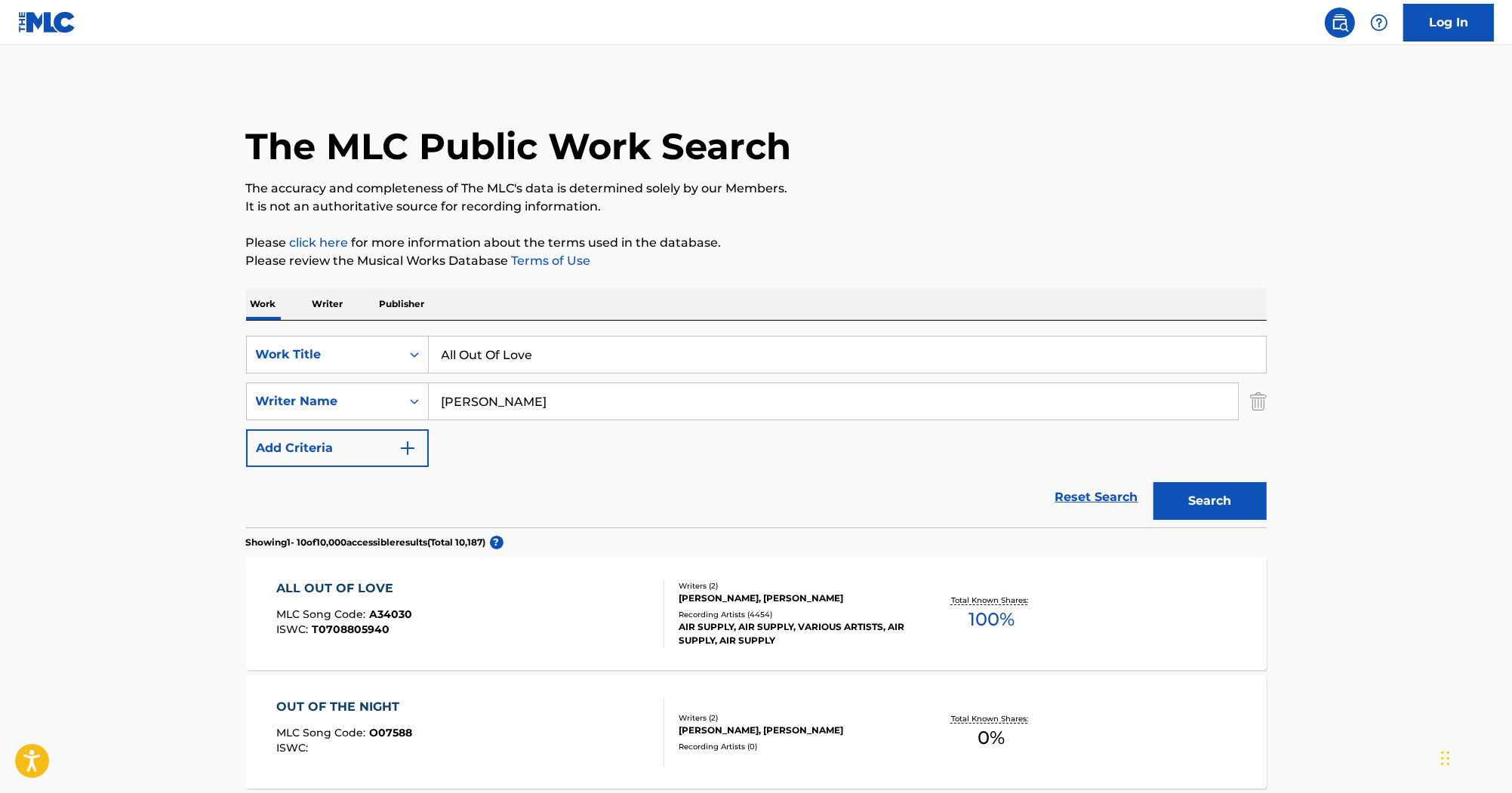
click at [368, 577] on div "ALL OUT OF LOVE MLC Song Code : A34030 ISWC : T0708805940 Writers ( 2 ) [PERSON…" at bounding box center [757, 614] width 1021 height 113
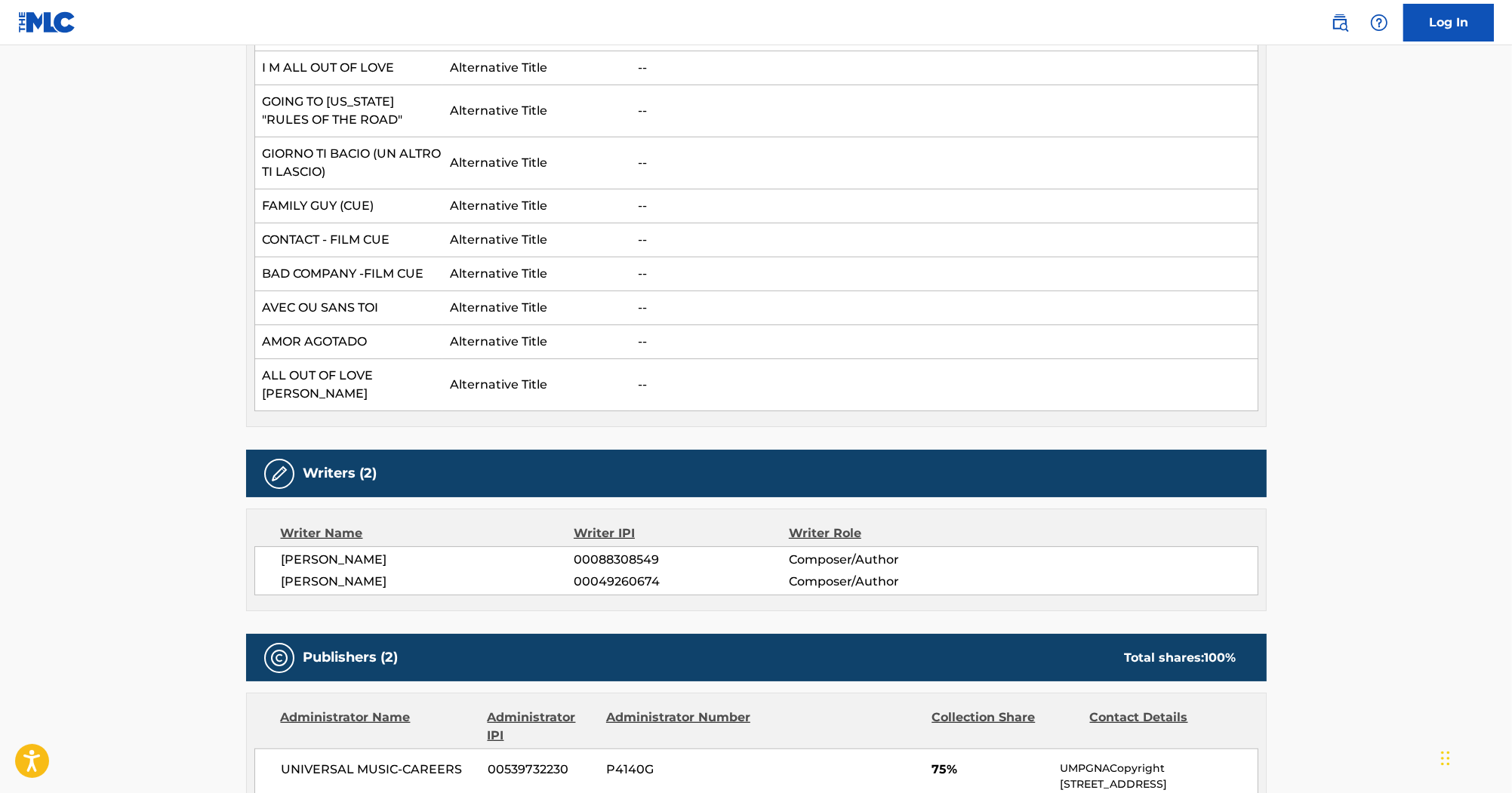
scroll to position [1329, 0]
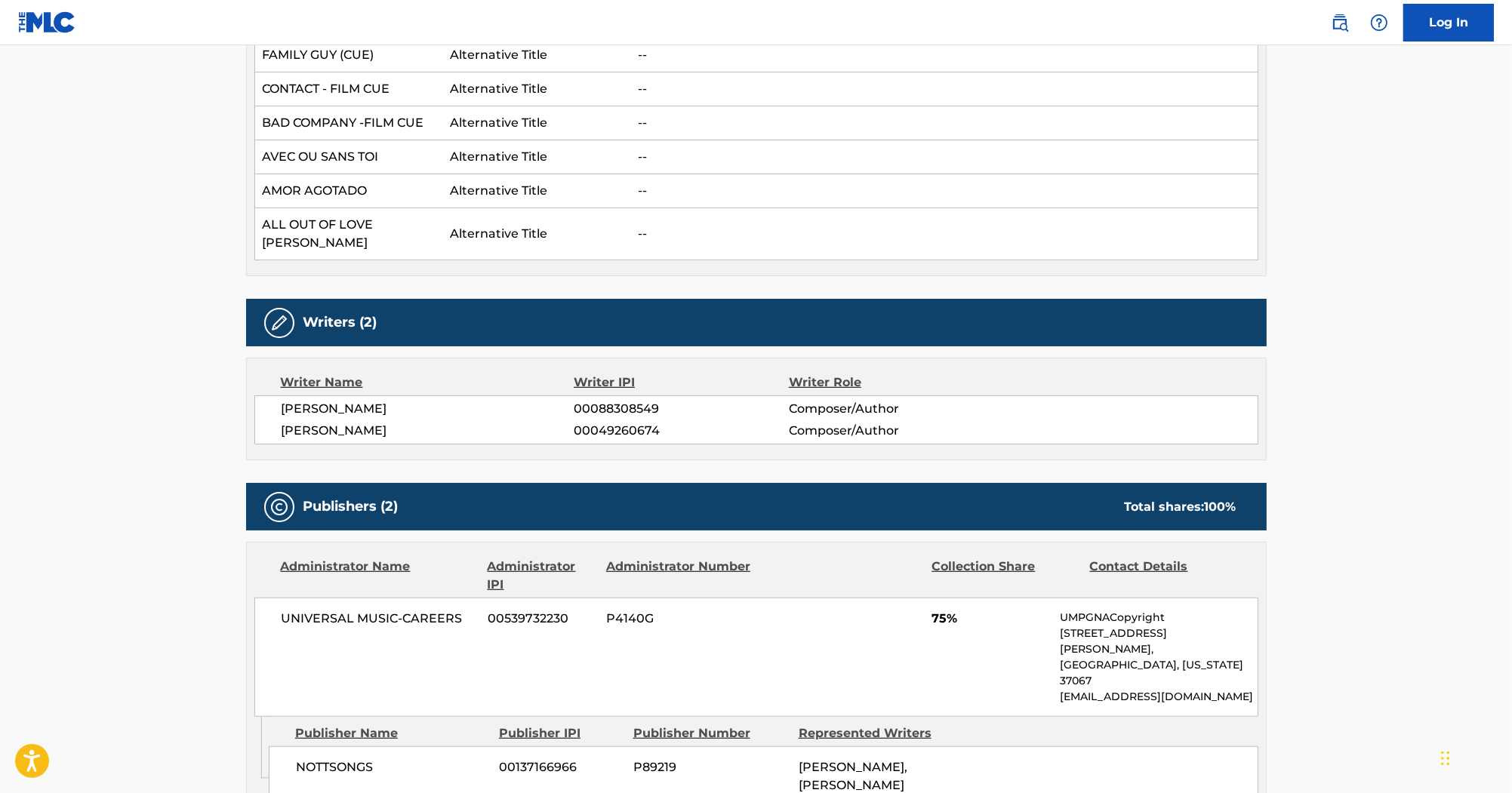
click at [388, 400] on span "[PERSON_NAME]" at bounding box center [428, 409] width 293 height 19
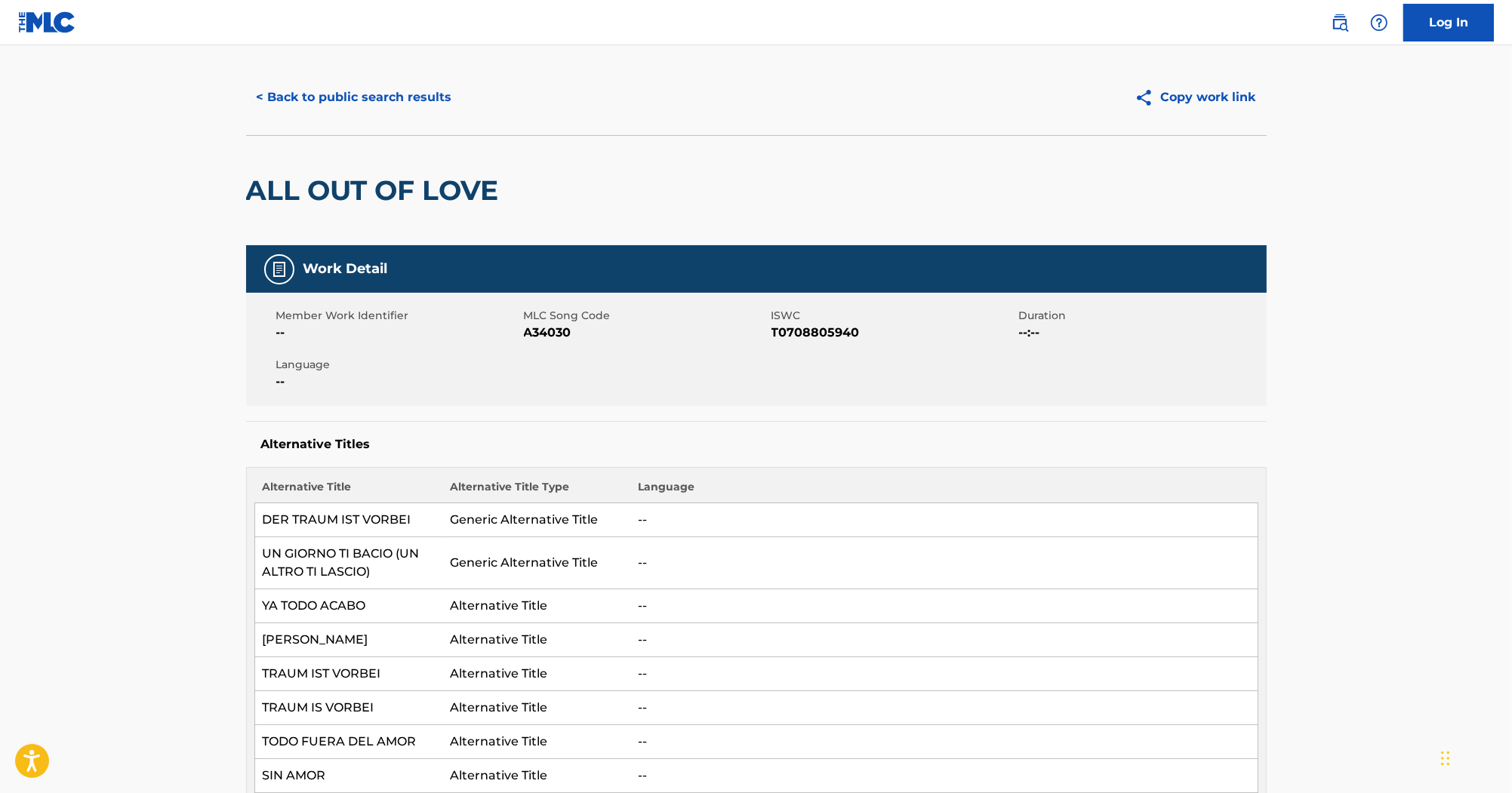
scroll to position [0, 0]
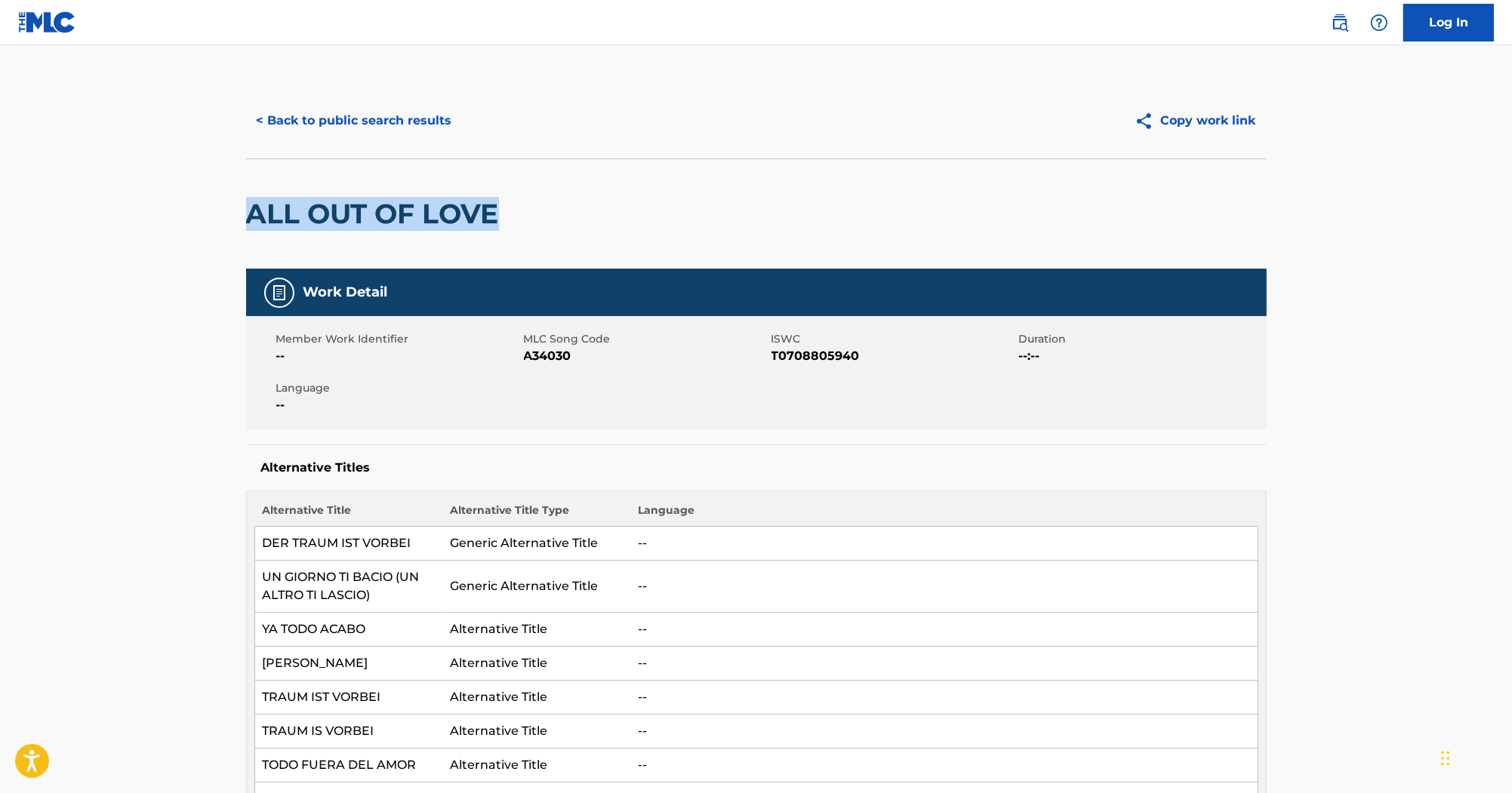
drag, startPoint x: 250, startPoint y: 219, endPoint x: 497, endPoint y: 213, distance: 247.1
click at [497, 213] on h2 "ALL OUT OF LOVE" at bounding box center [376, 213] width 260 height 34
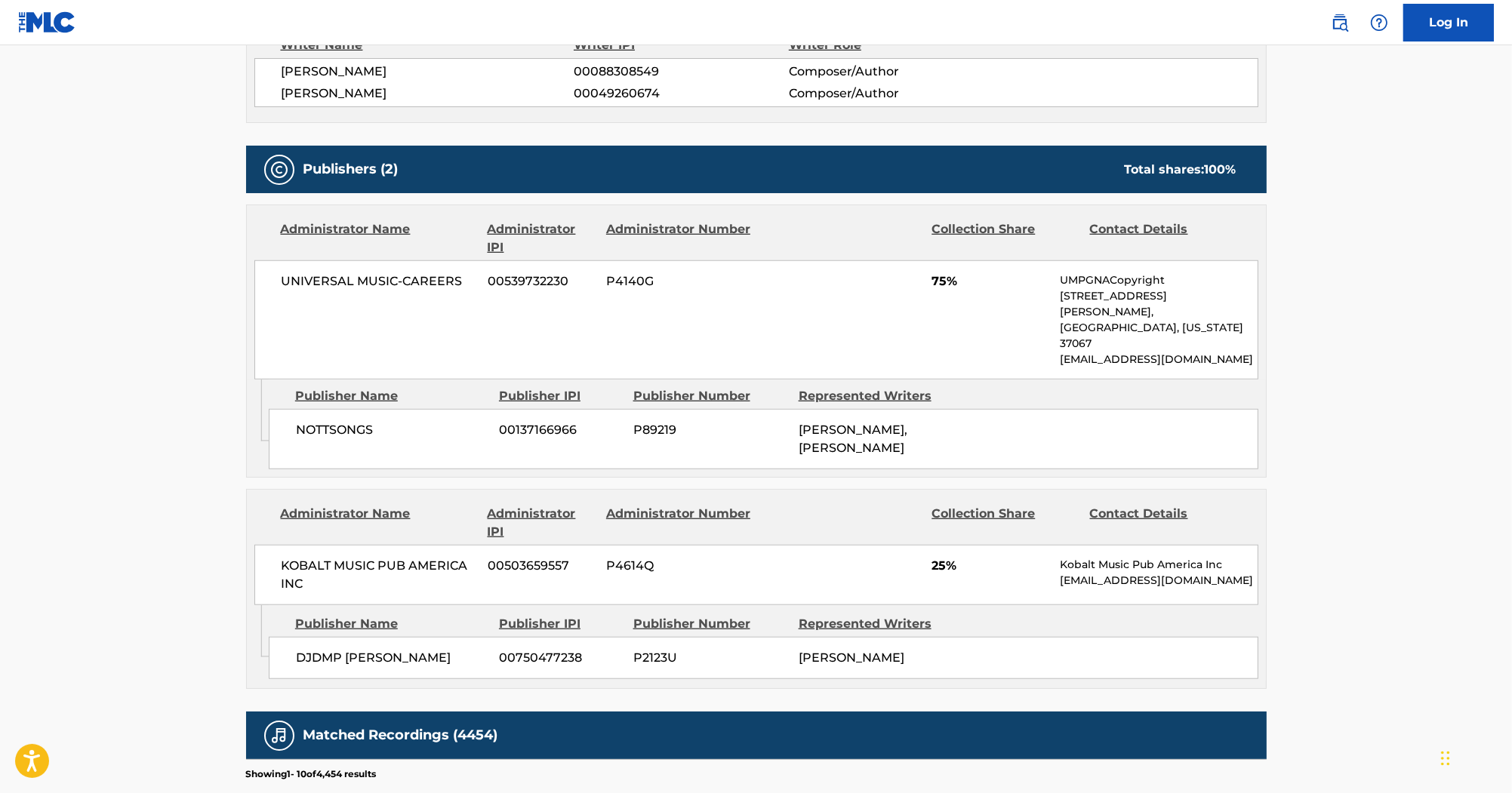
scroll to position [1752, 0]
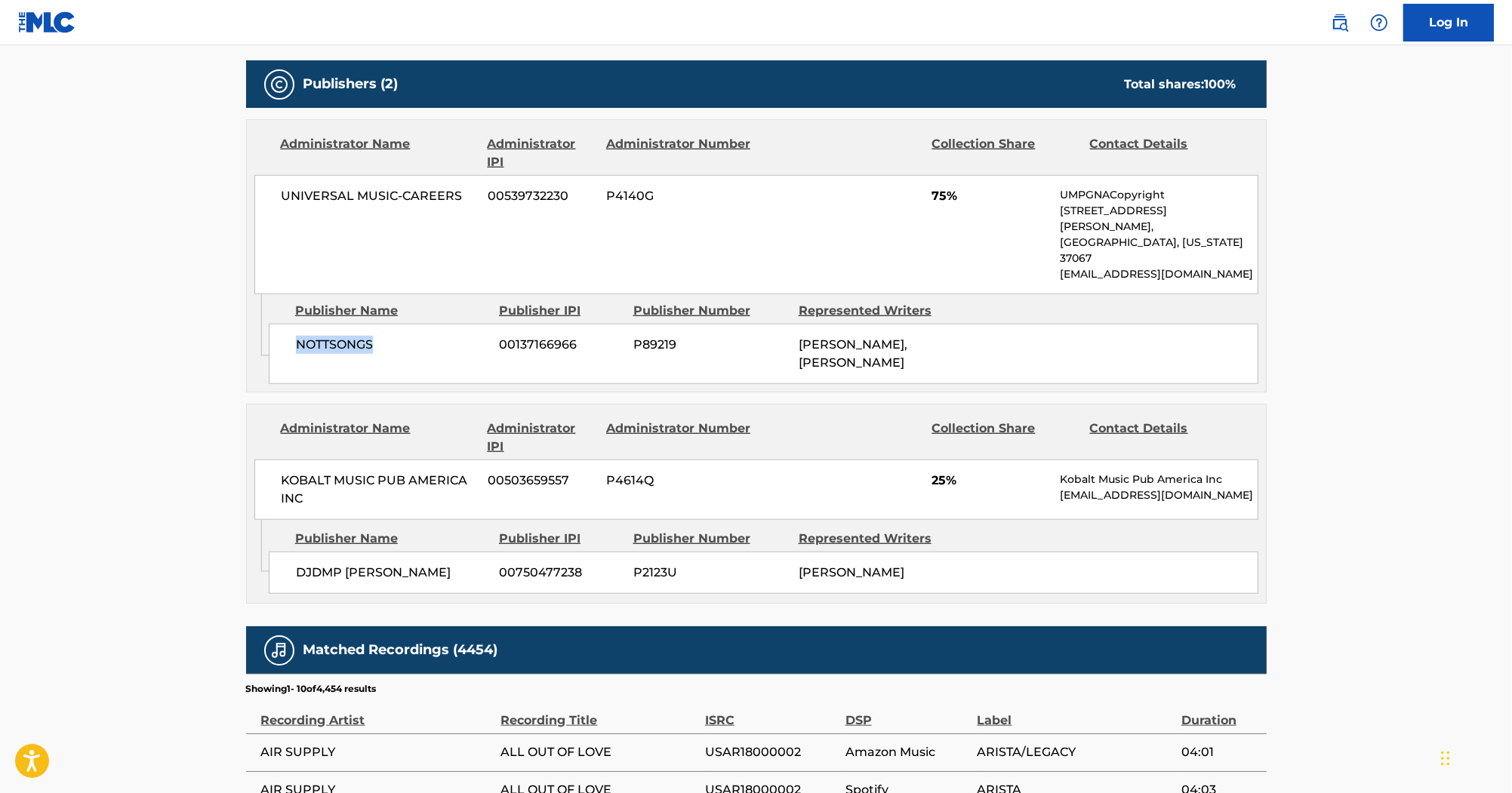
drag, startPoint x: 374, startPoint y: 256, endPoint x: 299, endPoint y: 263, distance: 75.3
click at [299, 323] on div "NOTTSONGS 00137166966 P89219 [PERSON_NAME], [PERSON_NAME]" at bounding box center [764, 354] width 990 height 60
drag, startPoint x: 304, startPoint y: 133, endPoint x: 355, endPoint y: 135, distance: 51.0
click at [355, 187] on span "UNIVERSAL MUSIC-CAREERS" at bounding box center [379, 196] width 196 height 19
drag, startPoint x: 355, startPoint y: 135, endPoint x: 281, endPoint y: 133, distance: 74.0
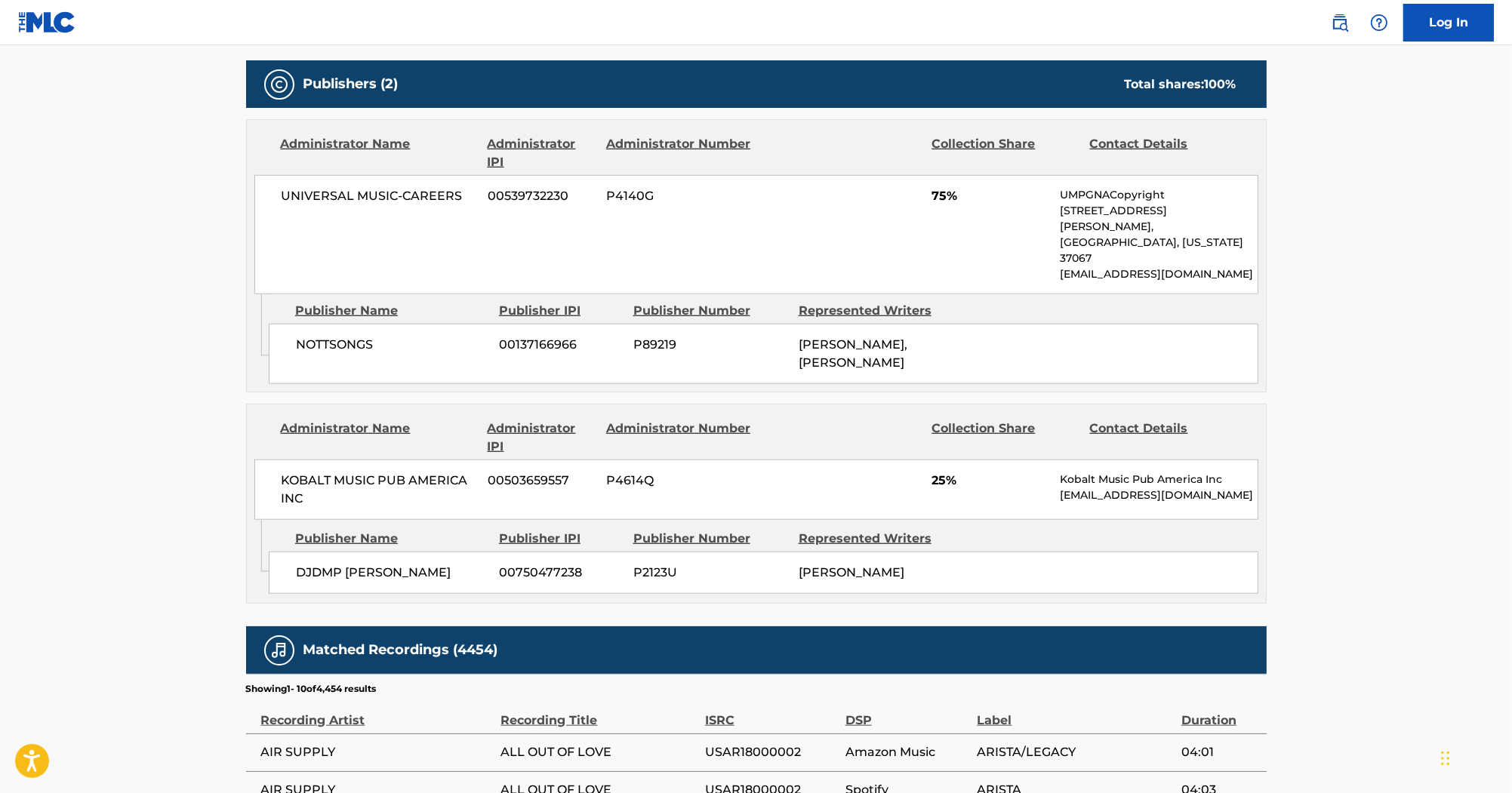
click at [281, 175] on div "UNIVERSAL MUSIC-CAREERS 00539732230 P4140G 75% UMPGNACopyright [STREET_ADDRESS]…" at bounding box center [756, 235] width 1004 height 119
drag, startPoint x: 281, startPoint y: 133, endPoint x: 395, endPoint y: 136, distance: 114.0
click at [395, 187] on span "UNIVERSAL MUSIC-CAREERS" at bounding box center [379, 196] width 196 height 19
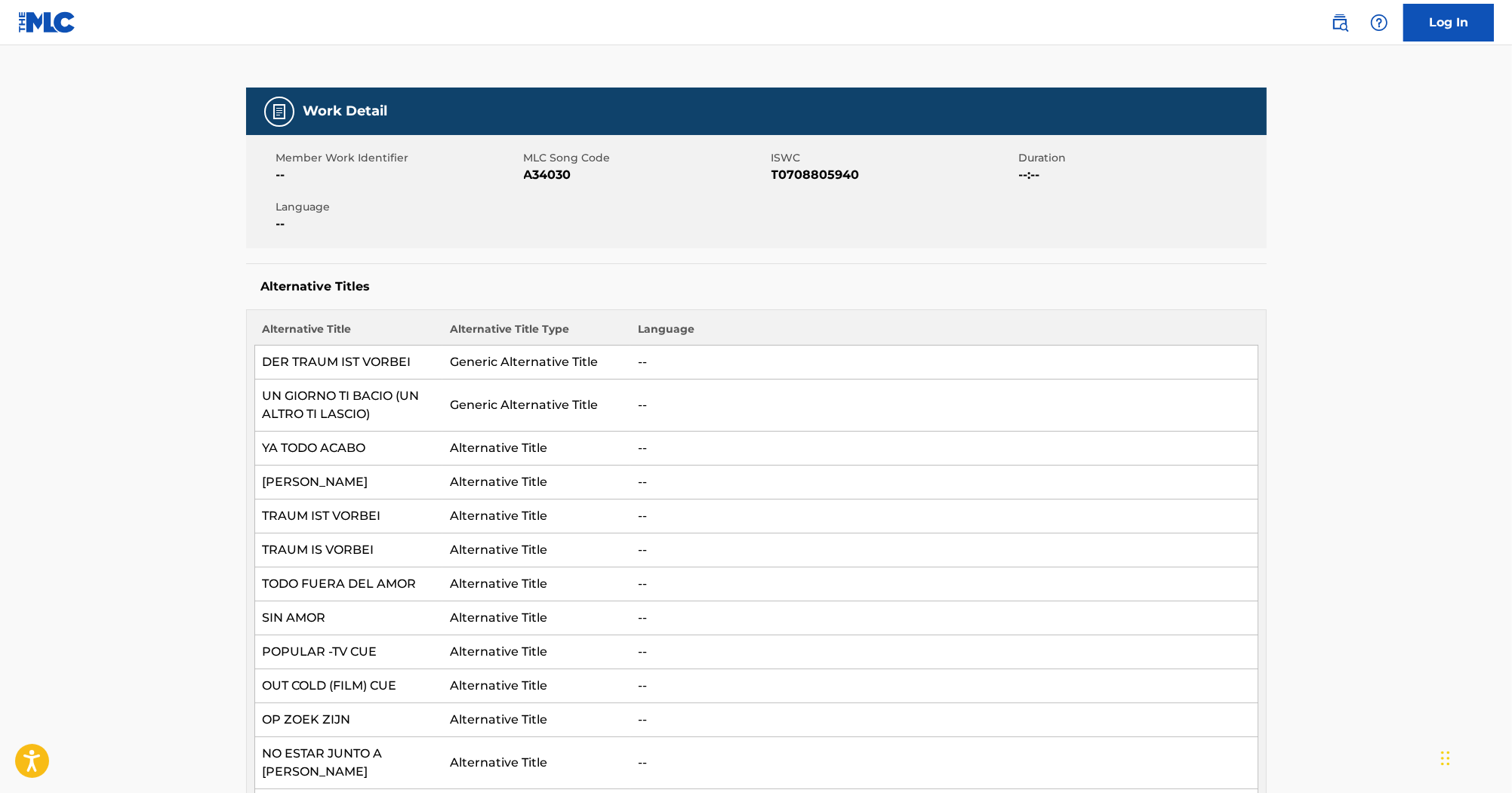
scroll to position [121, 0]
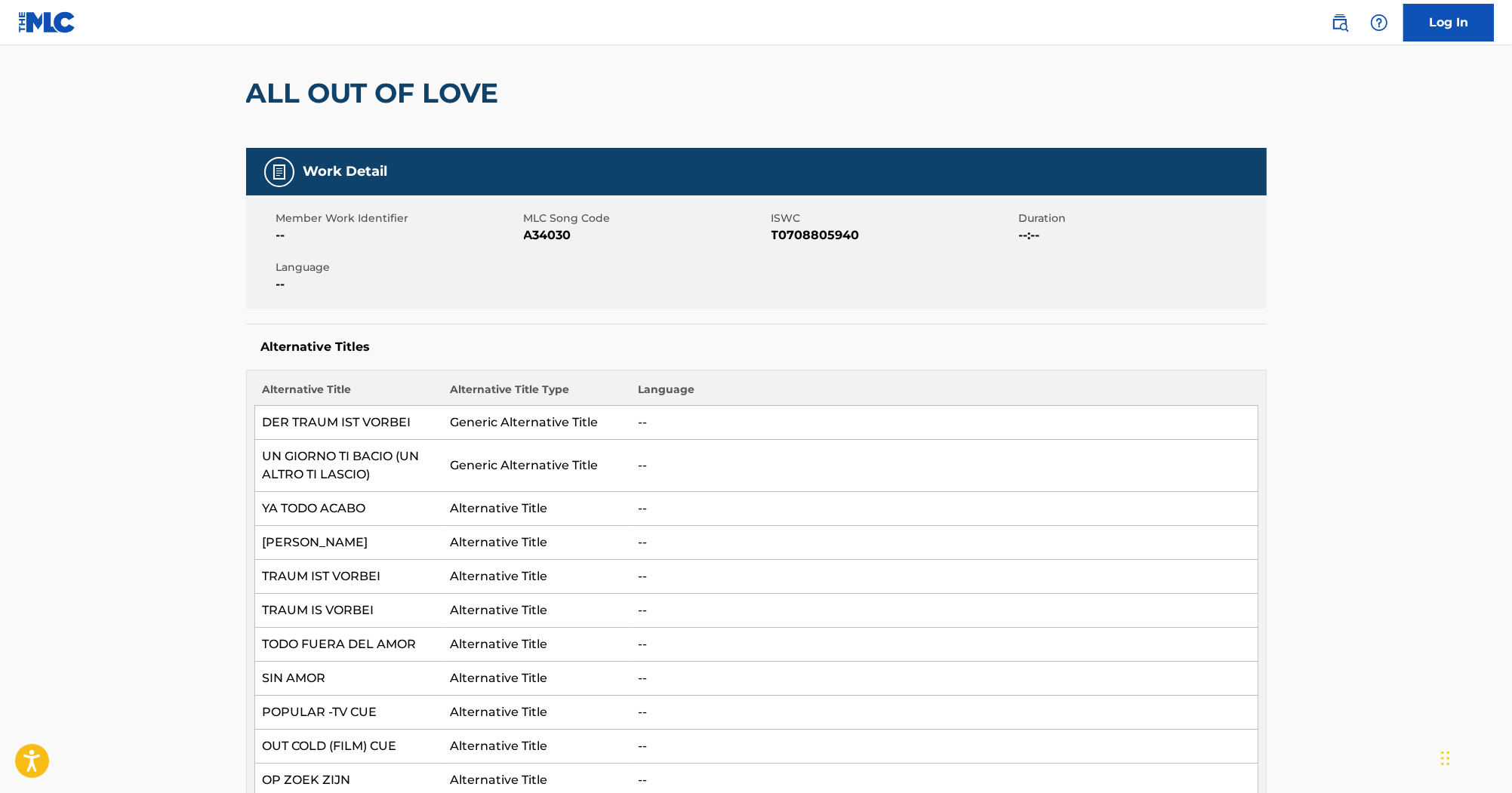
click at [554, 237] on span "A34030" at bounding box center [646, 235] width 244 height 19
click at [791, 233] on span "T0708805940" at bounding box center [893, 235] width 244 height 19
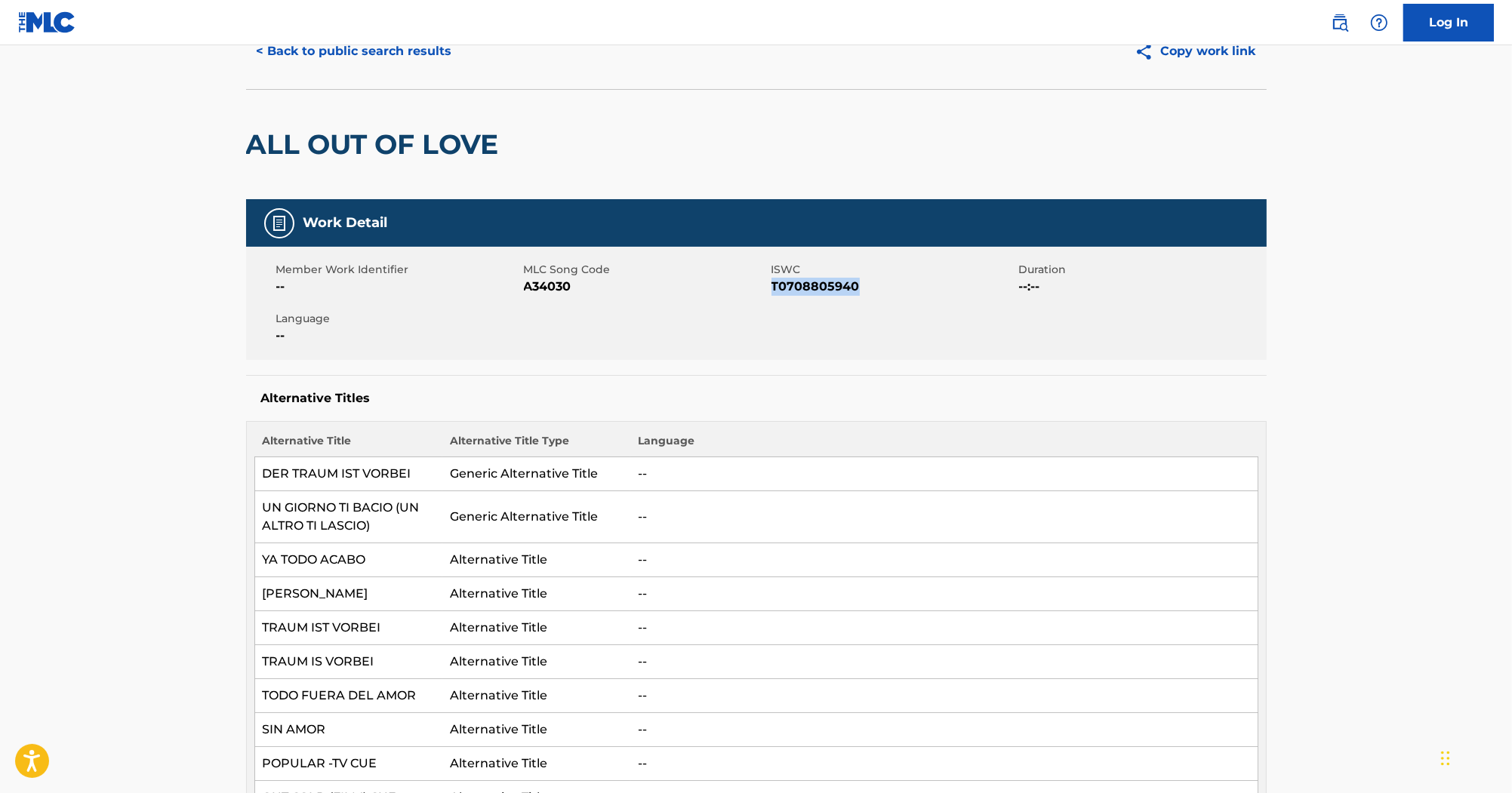
scroll to position [0, 0]
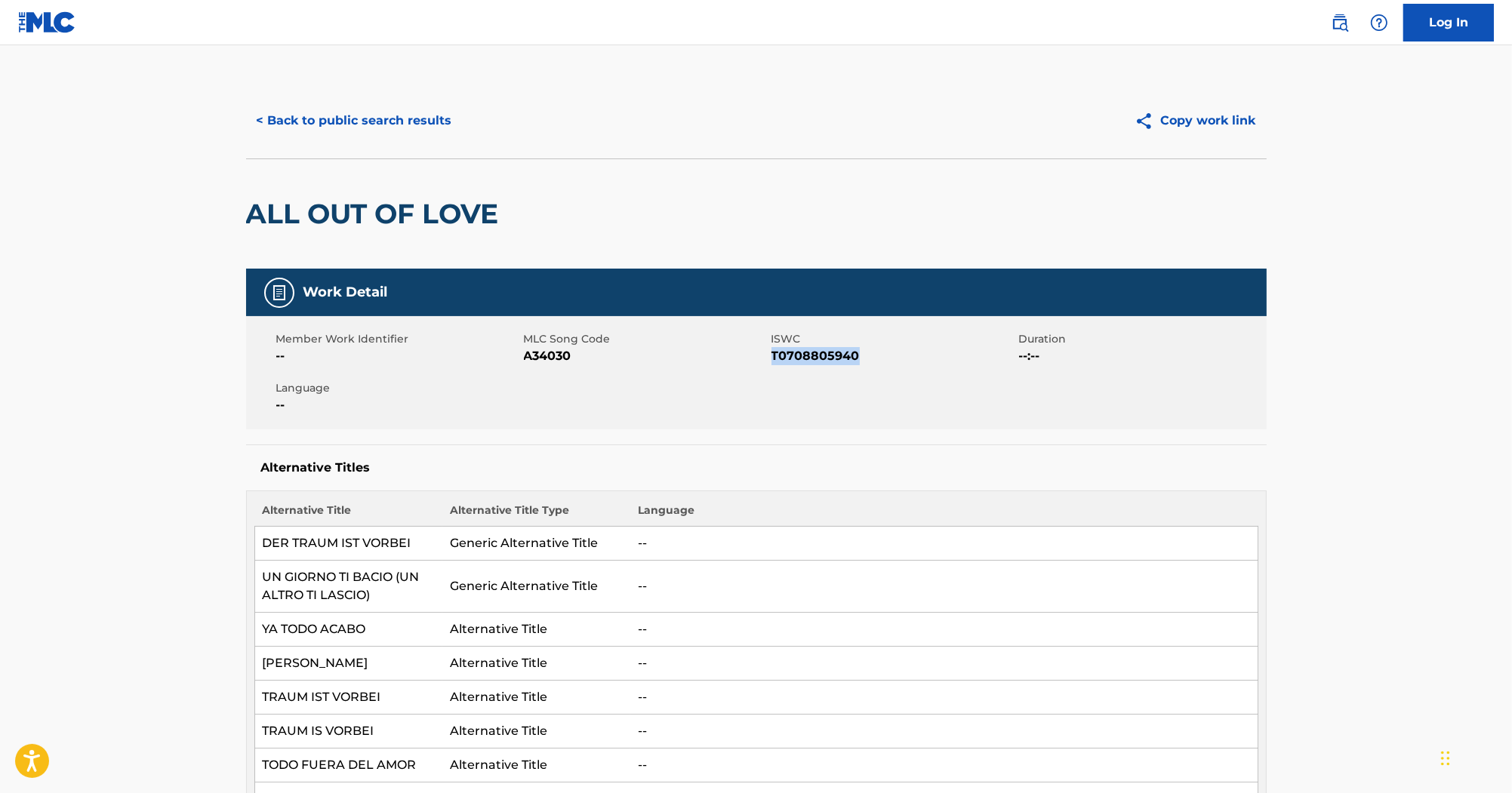
click at [293, 129] on button "< Back to public search results" at bounding box center [355, 121] width 216 height 38
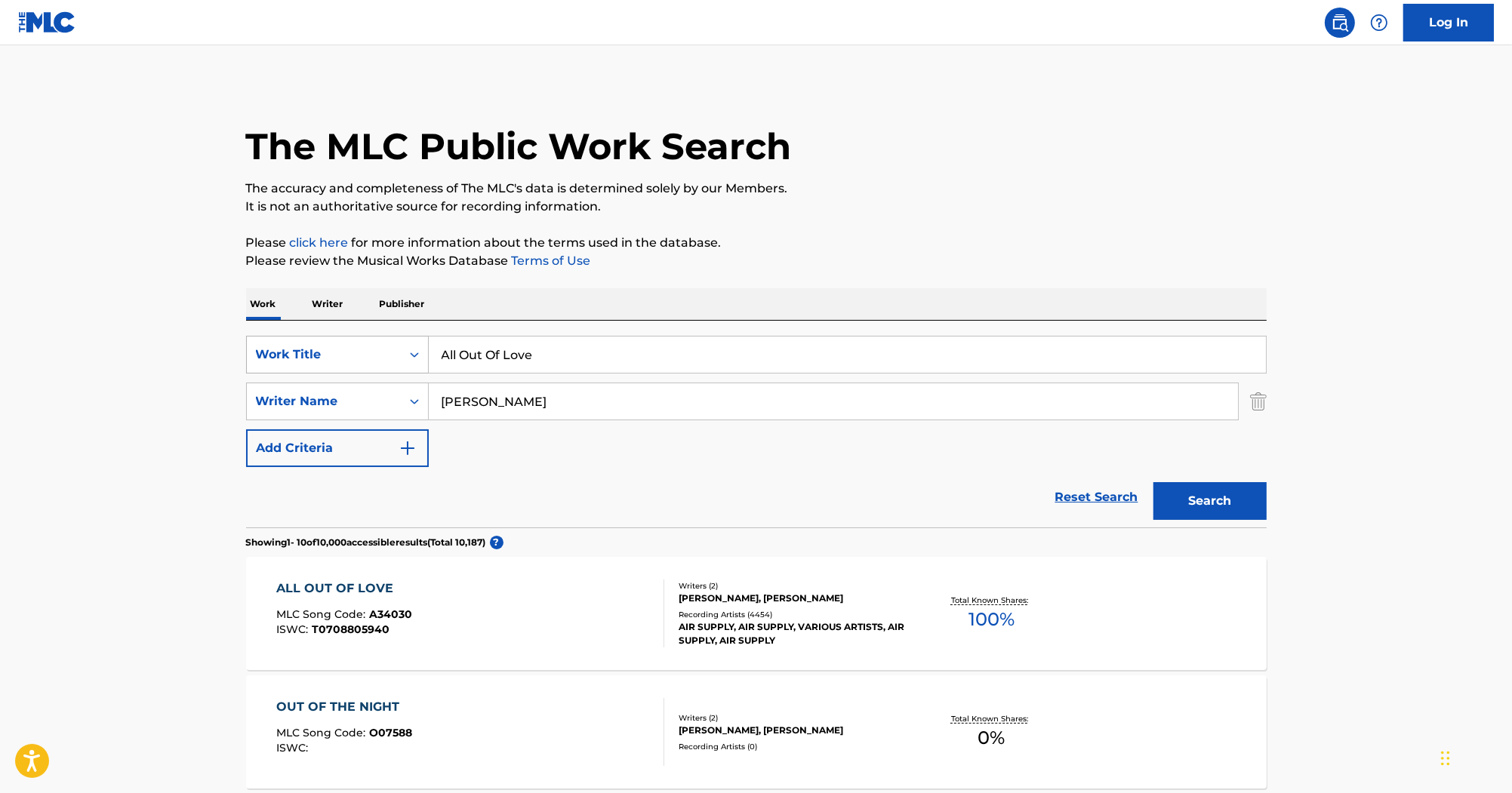
drag, startPoint x: 582, startPoint y: 367, endPoint x: 264, endPoint y: 358, distance: 318.1
click at [264, 358] on div "SearchWithCriteria80247811-60e0-4ad0-9adc-cc5c04fb7cd7 Work Title All Out Of Lo…" at bounding box center [757, 355] width 1021 height 38
paste input "It's Killing Me (In My MInd)"
click at [445, 357] on input "It's Killing Me (In My MInd)" at bounding box center [847, 355] width 837 height 36
type input "It's Killing Me (In My MInd)"
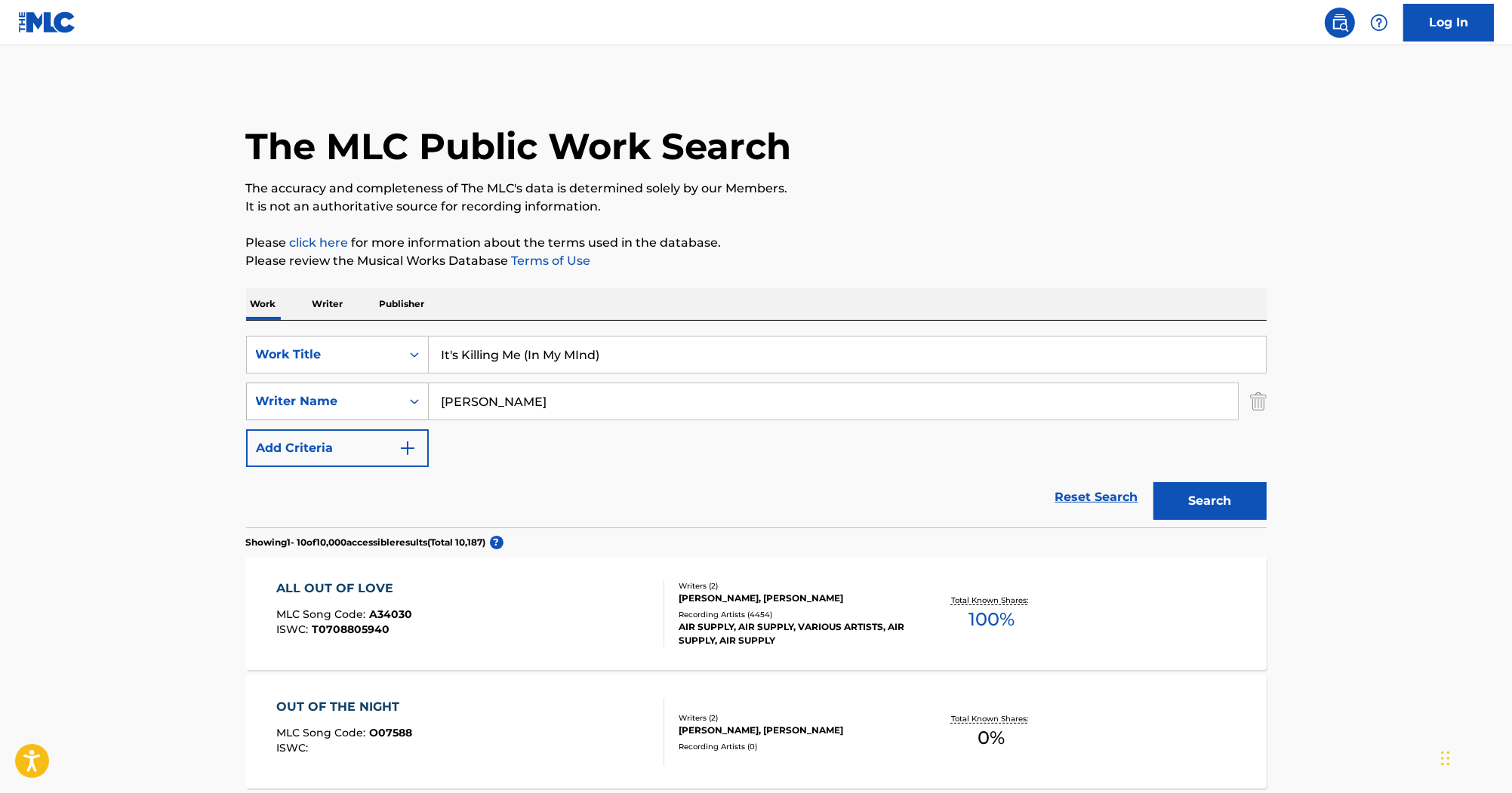
drag, startPoint x: 481, startPoint y: 392, endPoint x: 332, endPoint y: 388, distance: 149.1
click at [332, 388] on div "SearchWithCriteria8f890d7d-1d26-4f8e-8b55-32a6de25070a Writer Name [PERSON_NAME]" at bounding box center [757, 401] width 1021 height 38
paste input "[PERSON_NAME]"
click at [1214, 509] on button "Search" at bounding box center [1210, 501] width 113 height 38
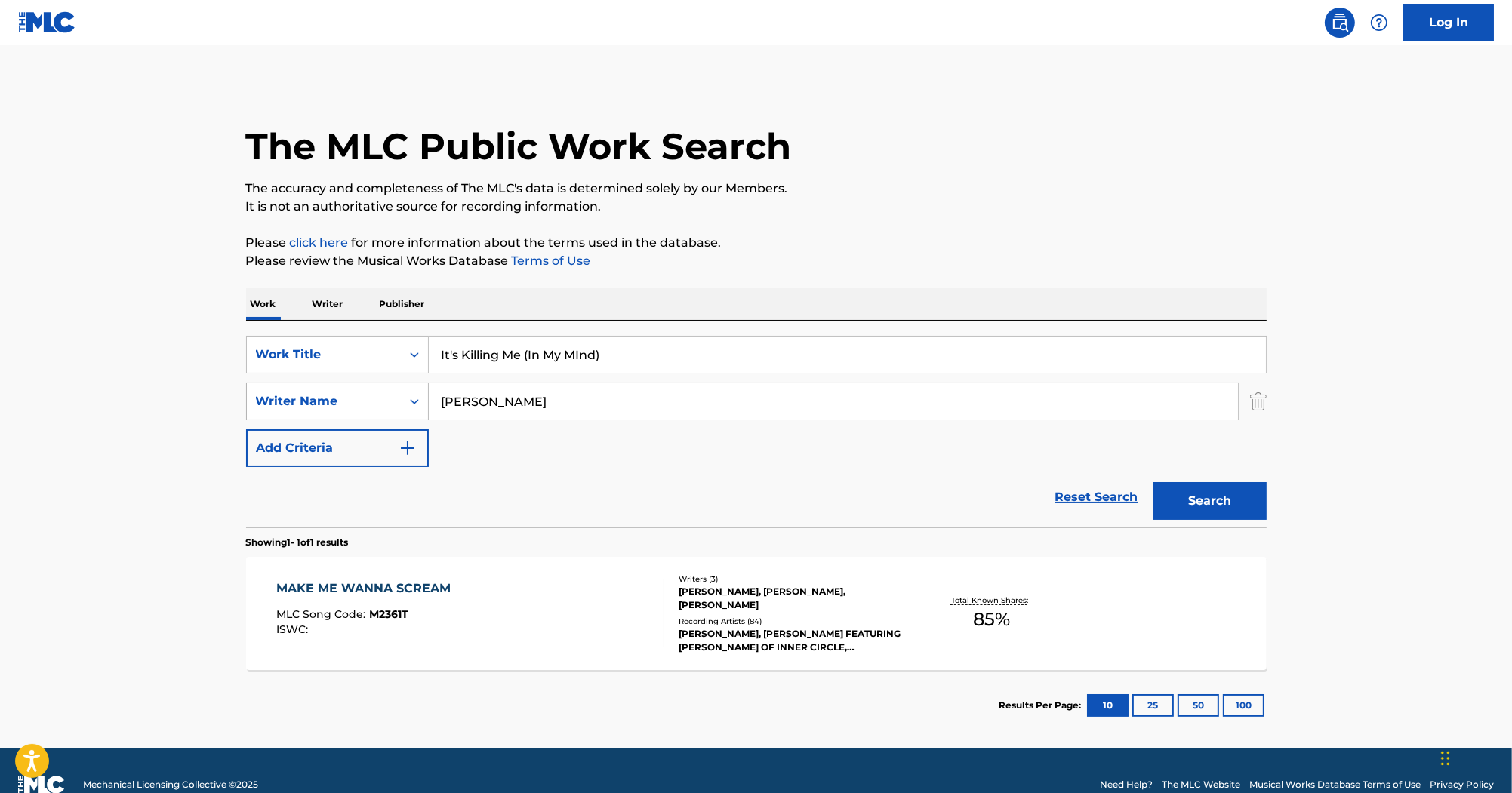
drag, startPoint x: 550, startPoint y: 405, endPoint x: 266, endPoint y: 404, distance: 284.0
click at [266, 404] on div "SearchWithCriteria8f890d7d-1d26-4f8e-8b55-32a6de25070a Writer Name [PERSON_NAME]" at bounding box center [757, 401] width 1021 height 38
paste input "[PERSON_NAME]"
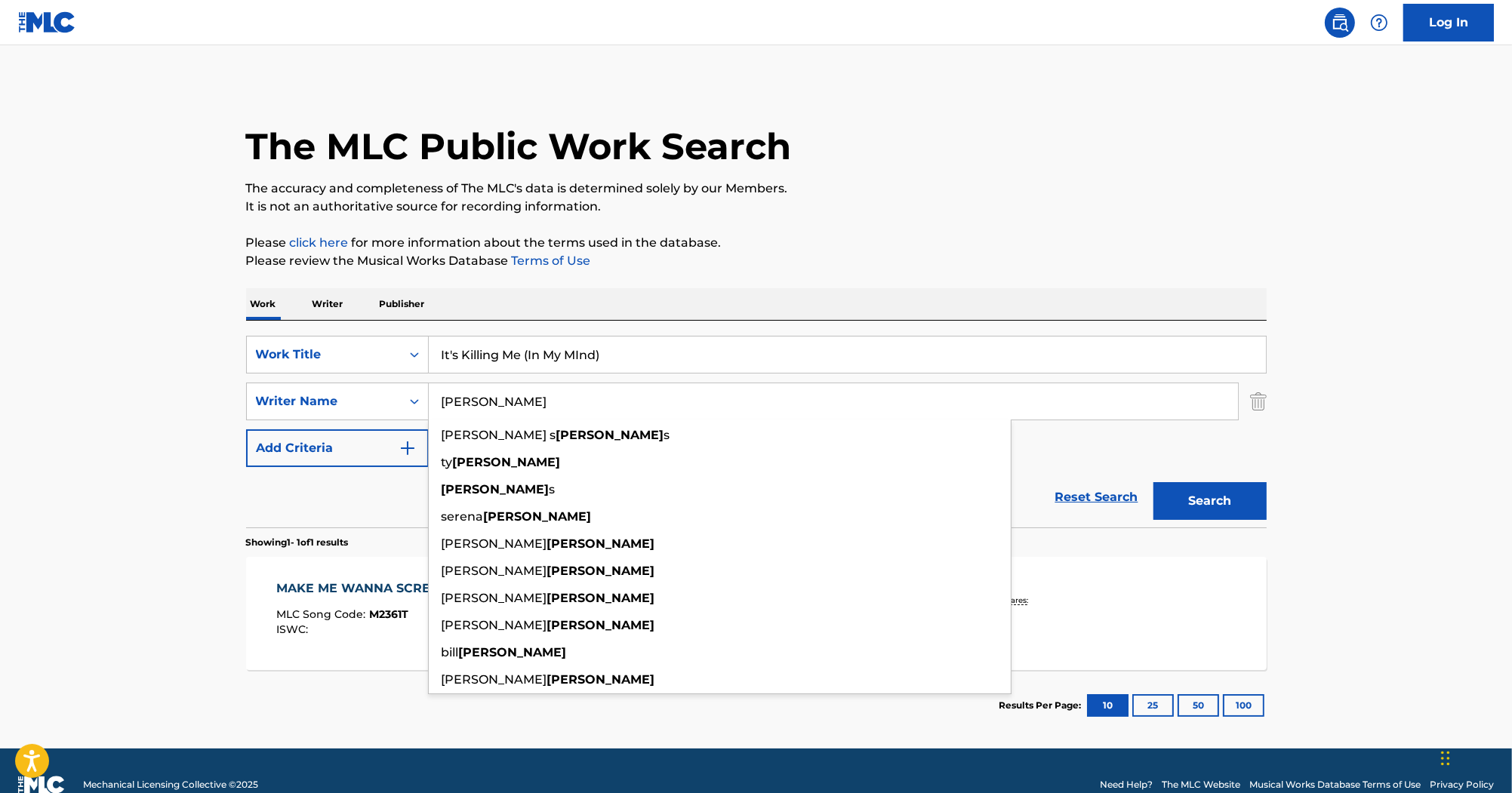
type input "[PERSON_NAME]"
click at [1199, 501] on button "Search" at bounding box center [1210, 501] width 113 height 38
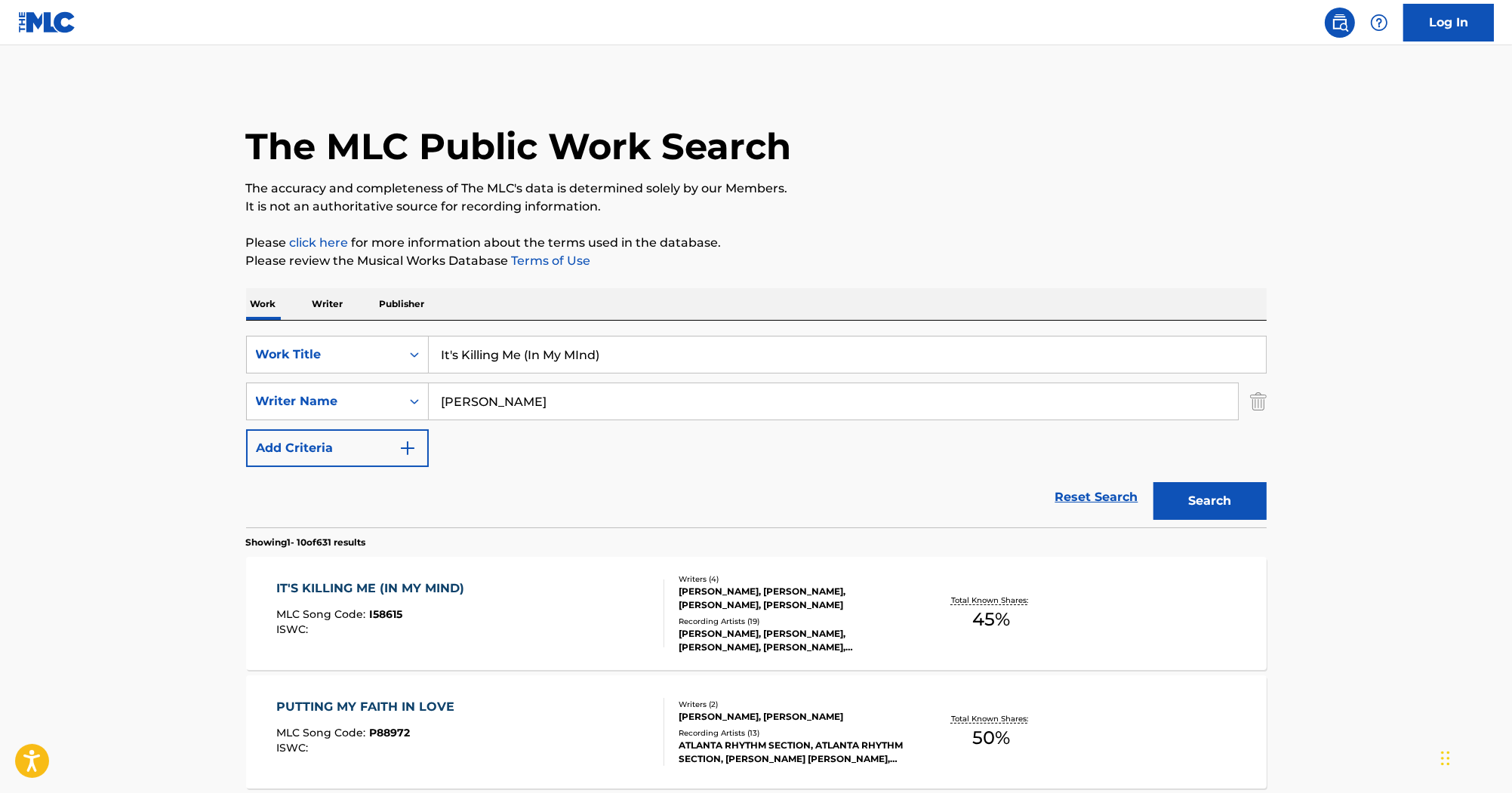
click at [349, 579] on div "IT'S KILLING ME (IN MY MIND) MLC Song Code : I58615 ISWC : Writers ( 4 ) [PERSO…" at bounding box center [757, 614] width 1021 height 113
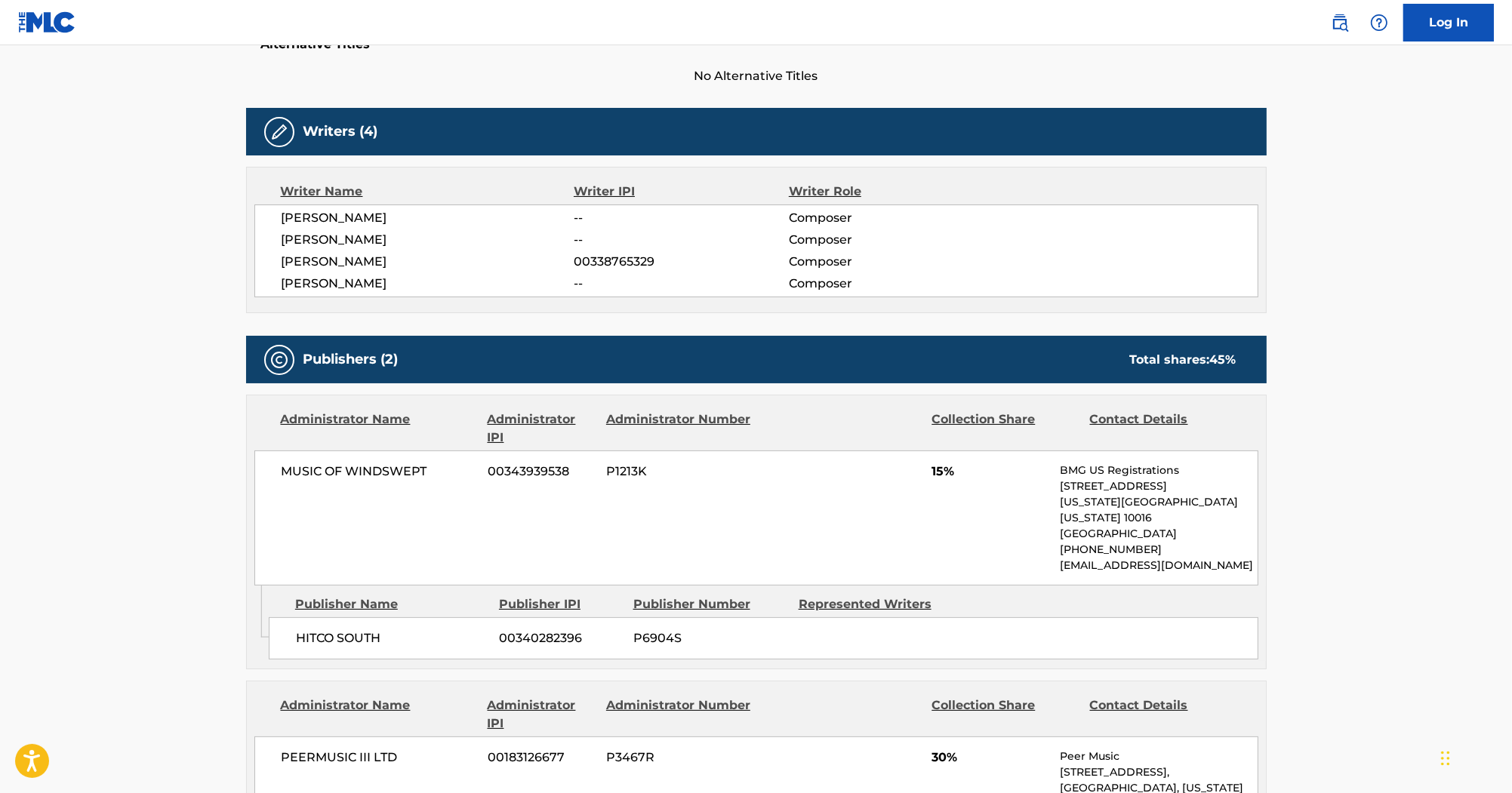
scroll to position [483, 0]
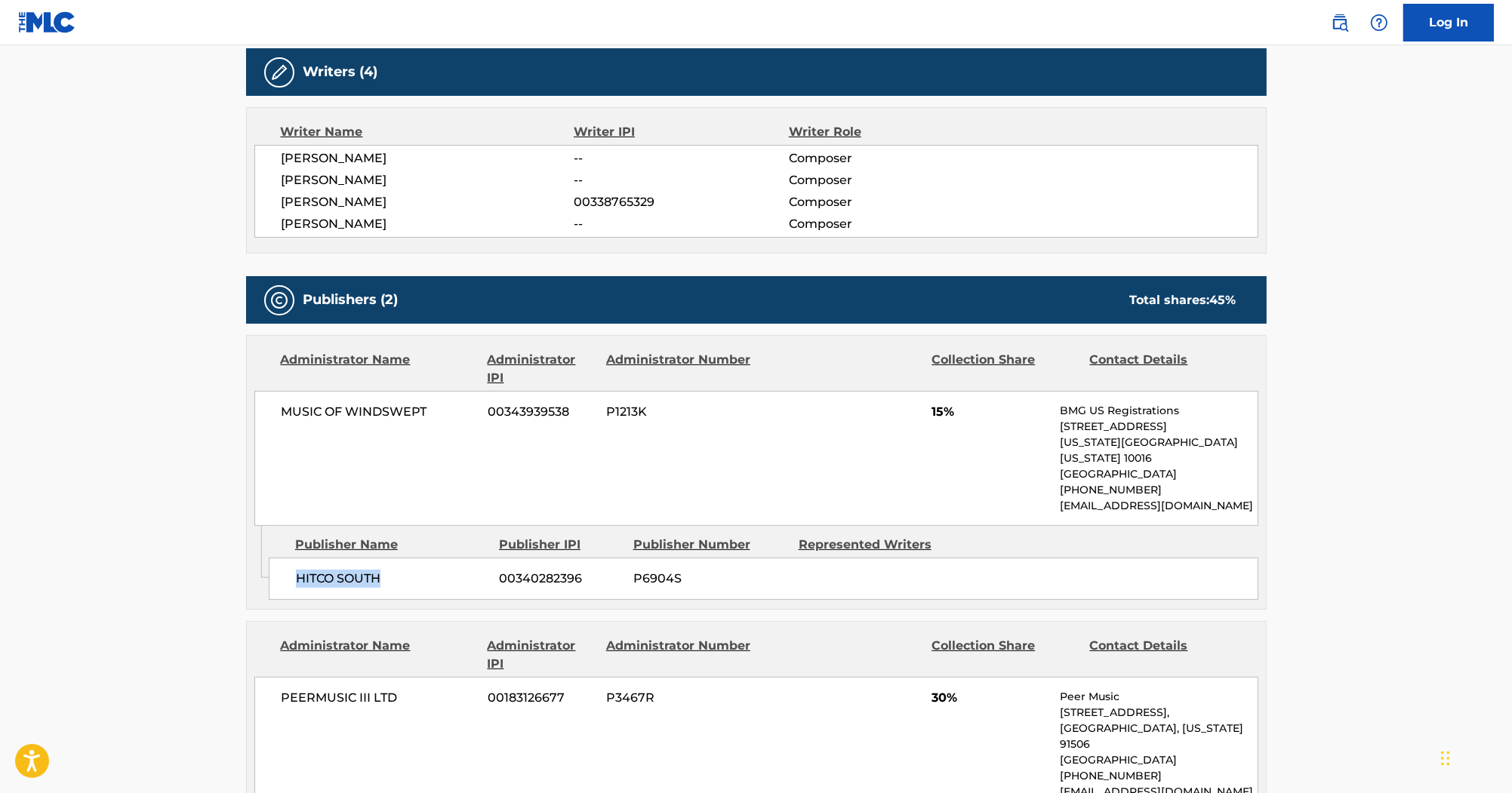
drag, startPoint x: 381, startPoint y: 562, endPoint x: 286, endPoint y: 561, distance: 95.0
click at [286, 561] on div "HITCO SOUTH 00340282396 P6904S" at bounding box center [764, 579] width 990 height 42
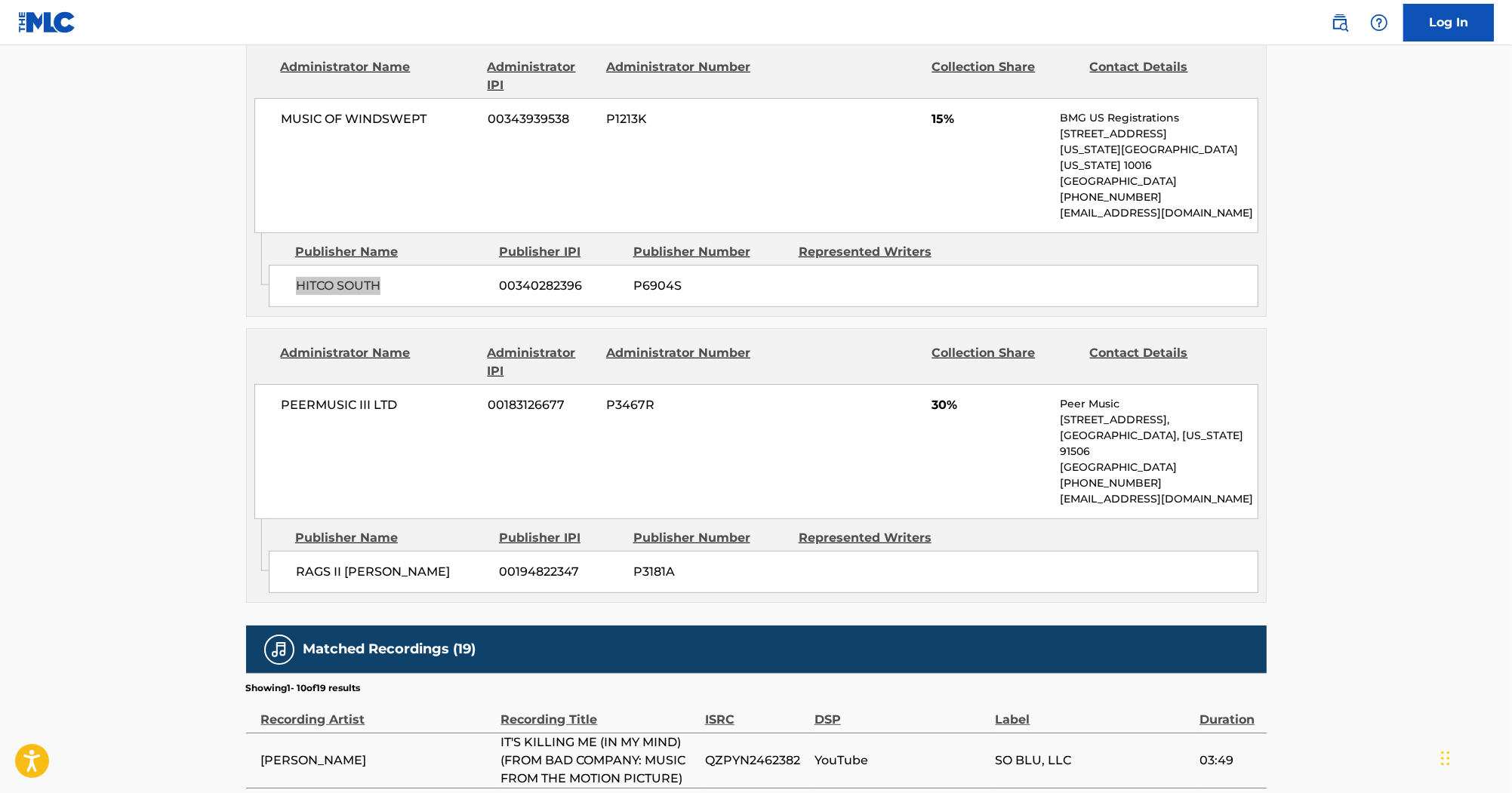
scroll to position [906, 0]
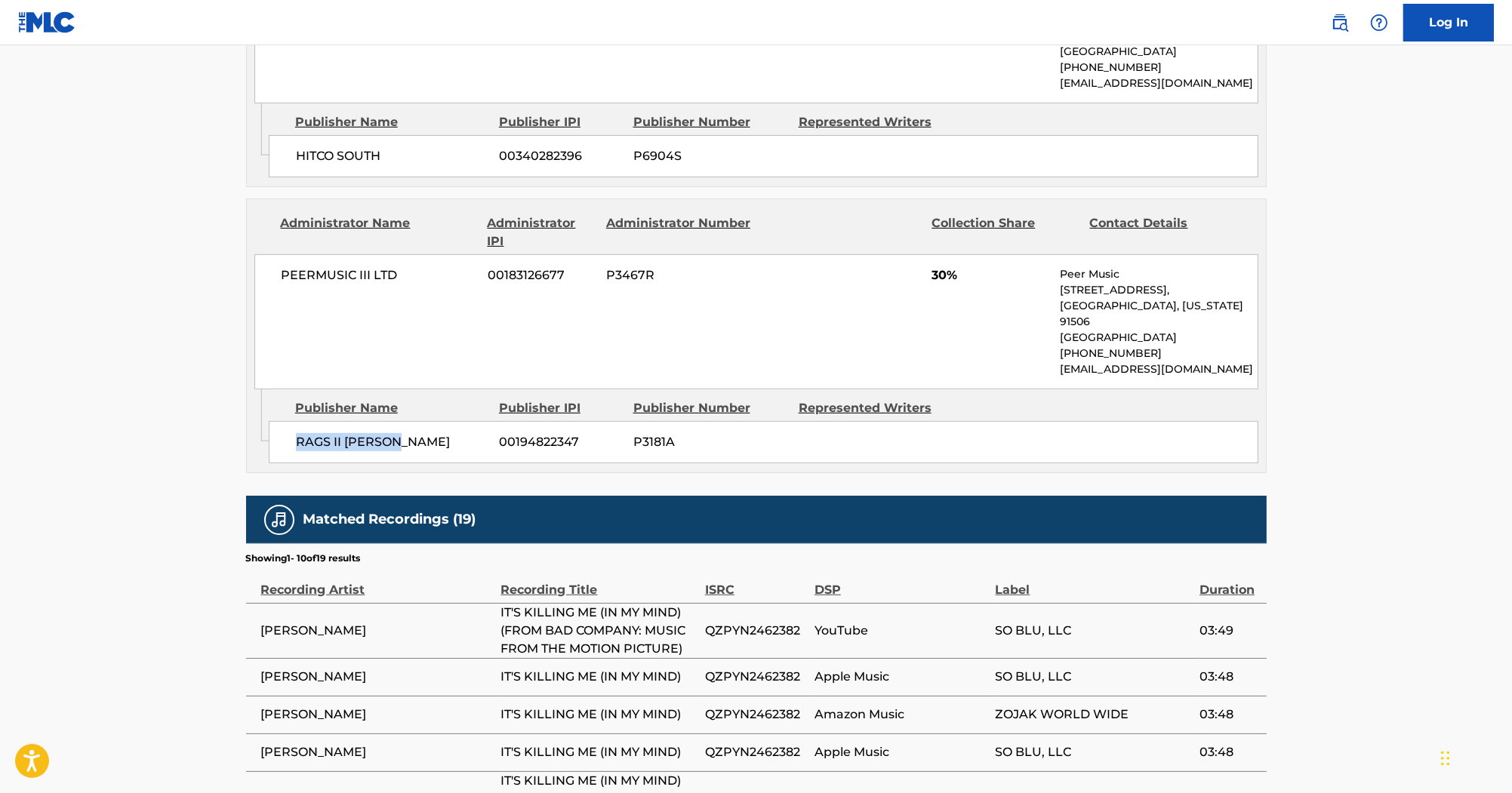
drag, startPoint x: 403, startPoint y: 433, endPoint x: 296, endPoint y: 434, distance: 107.0
click at [296, 434] on div "RAGS II [PERSON_NAME] 00194822347 P3181A" at bounding box center [764, 441] width 990 height 42
click at [358, 267] on span "PEERMUSIC III LTD" at bounding box center [379, 276] width 196 height 19
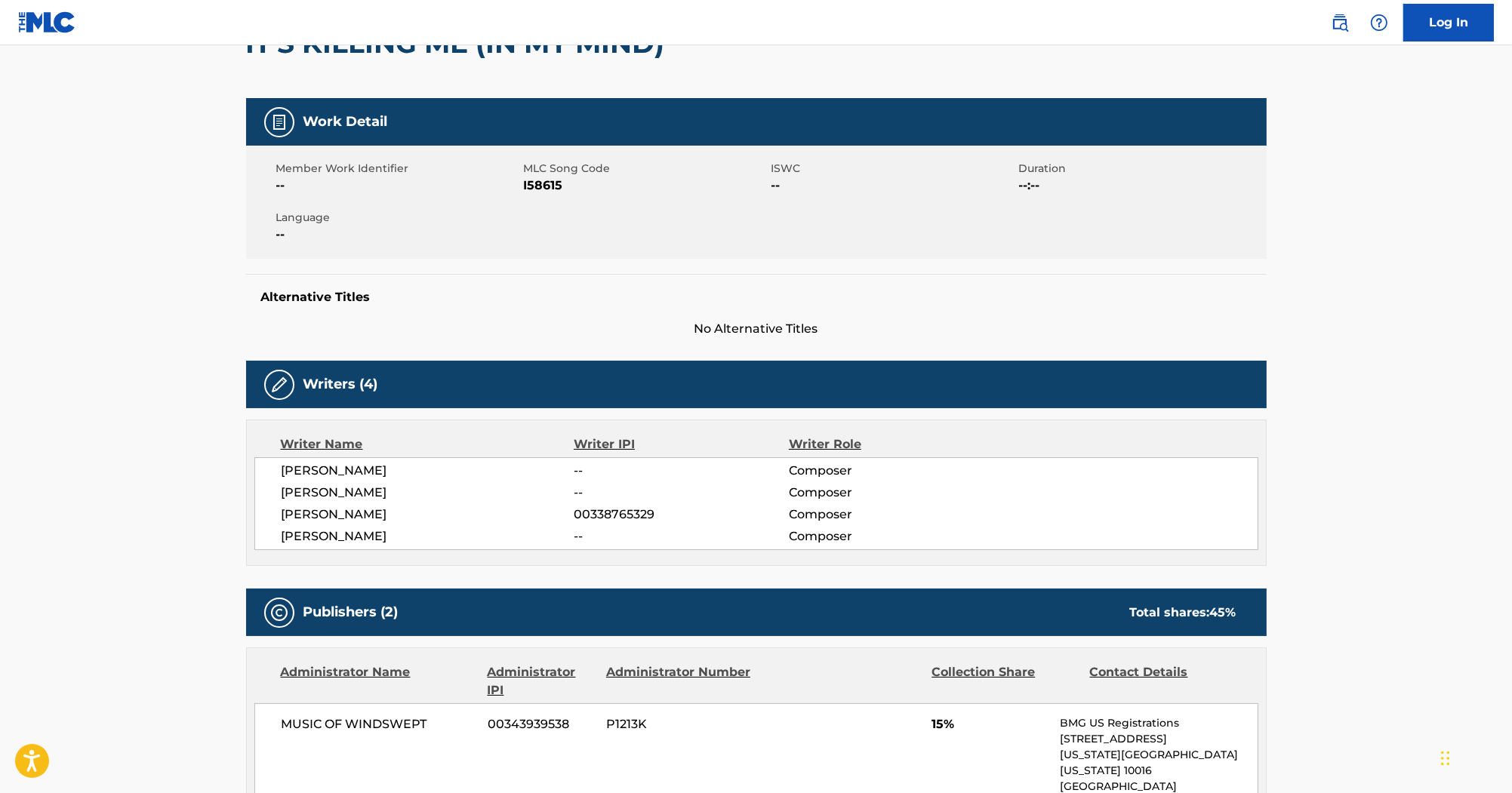
scroll to position [0, 0]
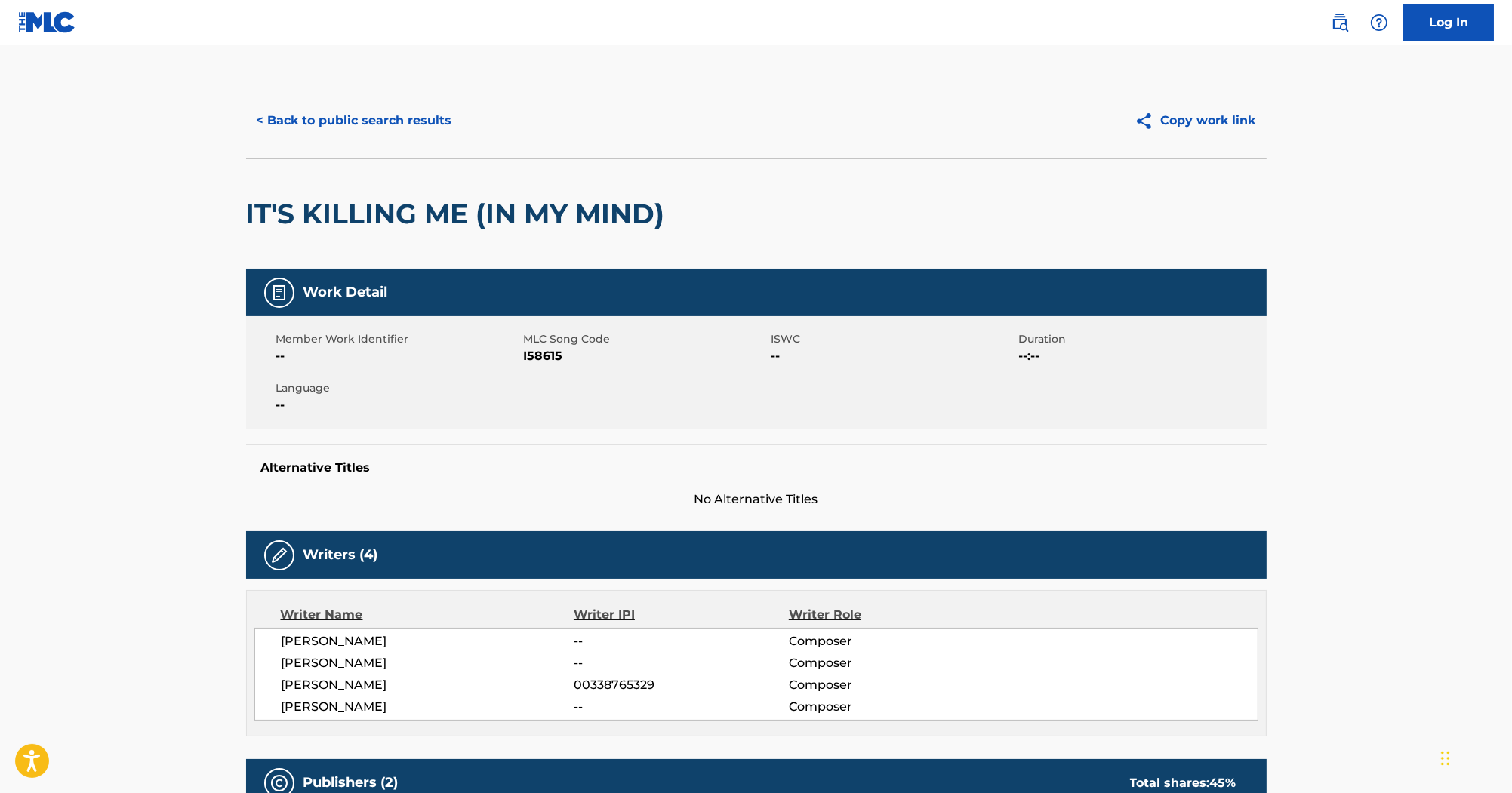
click at [553, 358] on span "I58615" at bounding box center [646, 356] width 244 height 19
click at [317, 118] on button "< Back to public search results" at bounding box center [355, 121] width 216 height 38
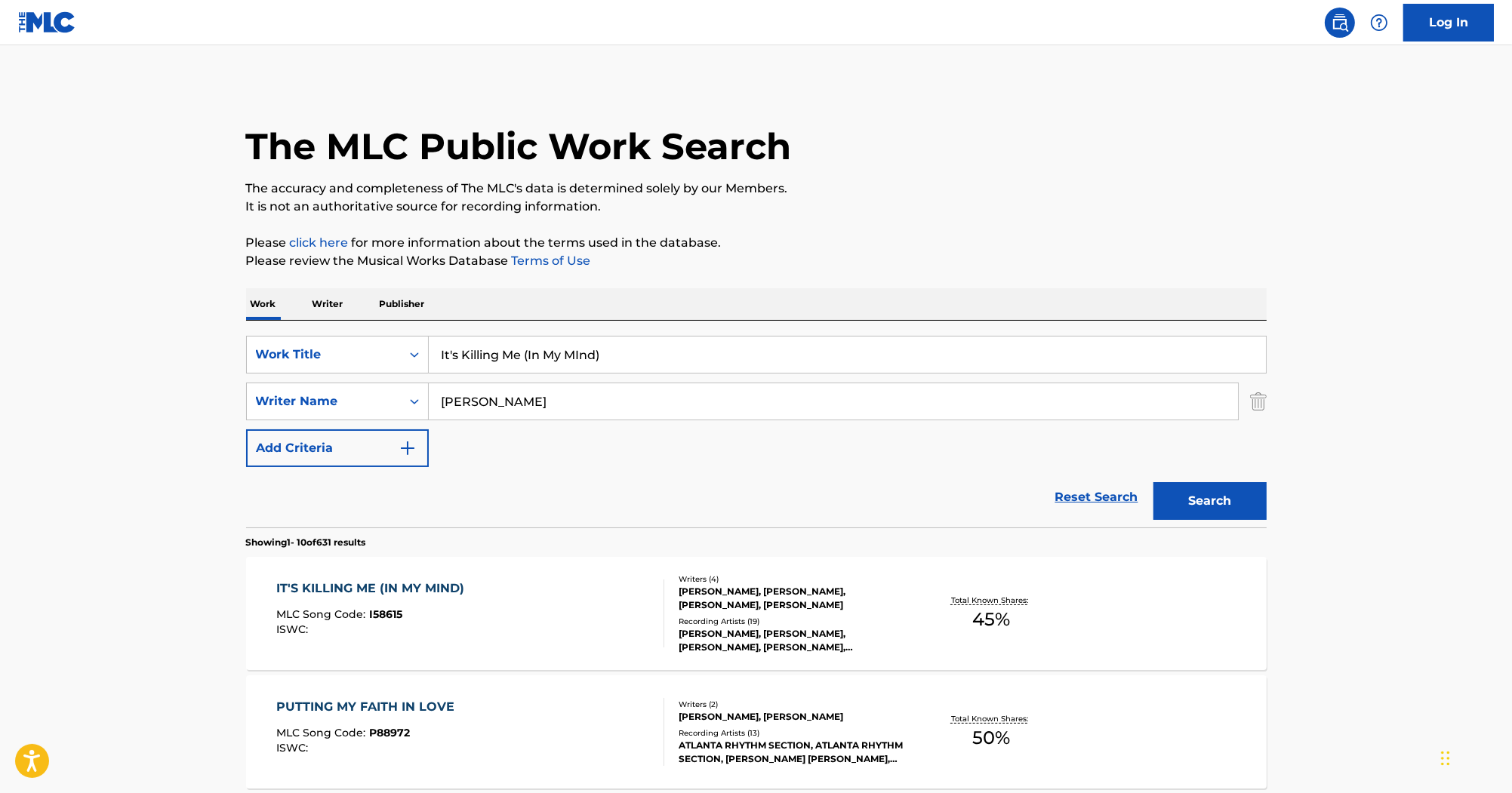
drag, startPoint x: 634, startPoint y: 354, endPoint x: 306, endPoint y: 329, distance: 329.0
click at [307, 330] on div "SearchWithCriteria80247811-60e0-4ad0-9adc-cc5c04fb7cd7 Work Title It's Killing …" at bounding box center [757, 424] width 1021 height 207
paste input "Dont' Touch"
type input "Dont' Touch"
click at [625, 267] on p "Please review the Musical Works Database Terms of Use" at bounding box center [757, 261] width 1021 height 19
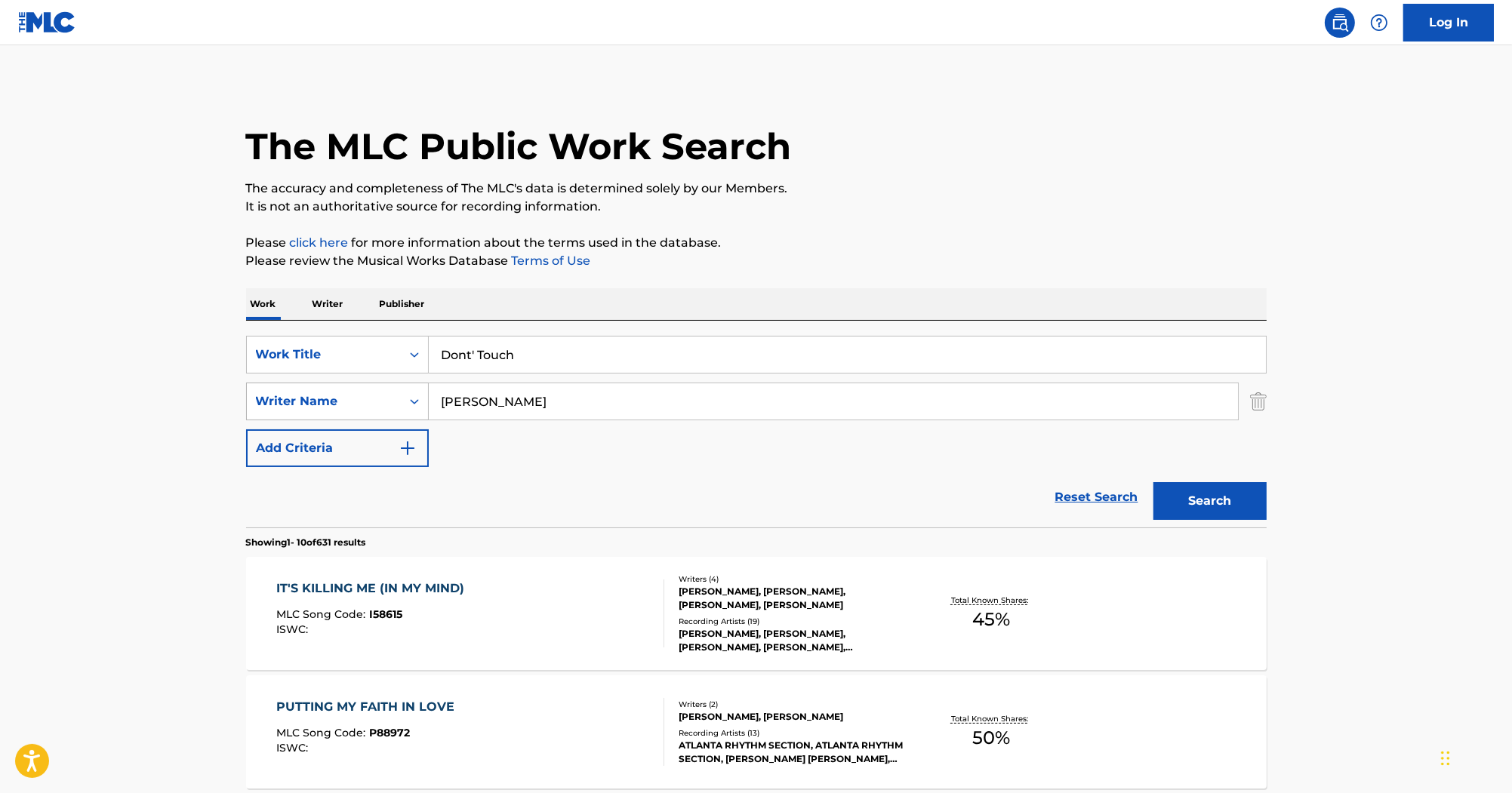
drag, startPoint x: 517, startPoint y: 395, endPoint x: 407, endPoint y: 389, distance: 110.2
click at [407, 389] on div "SearchWithCriteria8f890d7d-1d26-4f8e-8b55-32a6de25070a Writer Name [PERSON_NAME]" at bounding box center [757, 401] width 1021 height 38
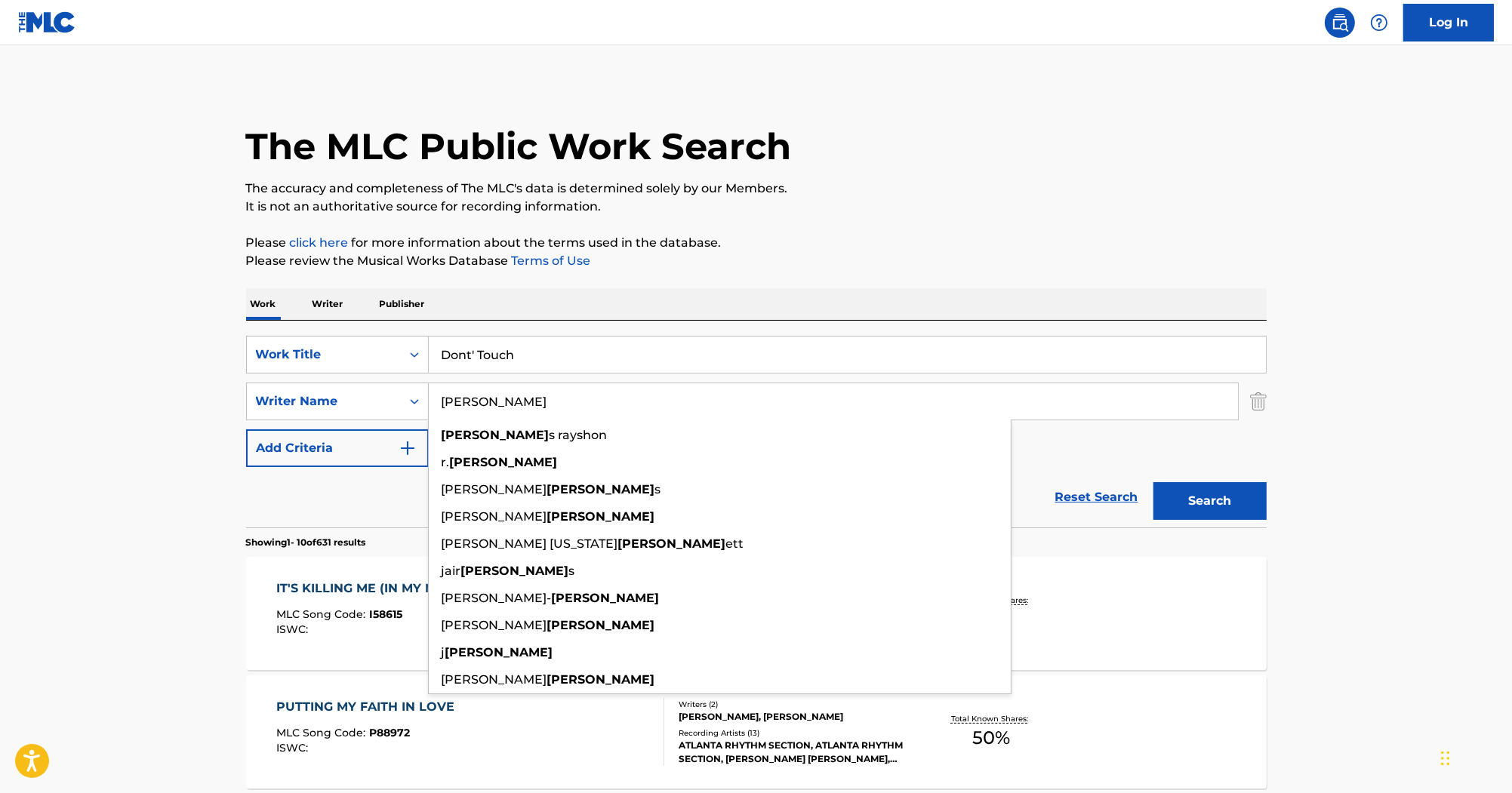
click at [762, 245] on p "Please click here for more information about the terms used in the database." at bounding box center [757, 243] width 1021 height 19
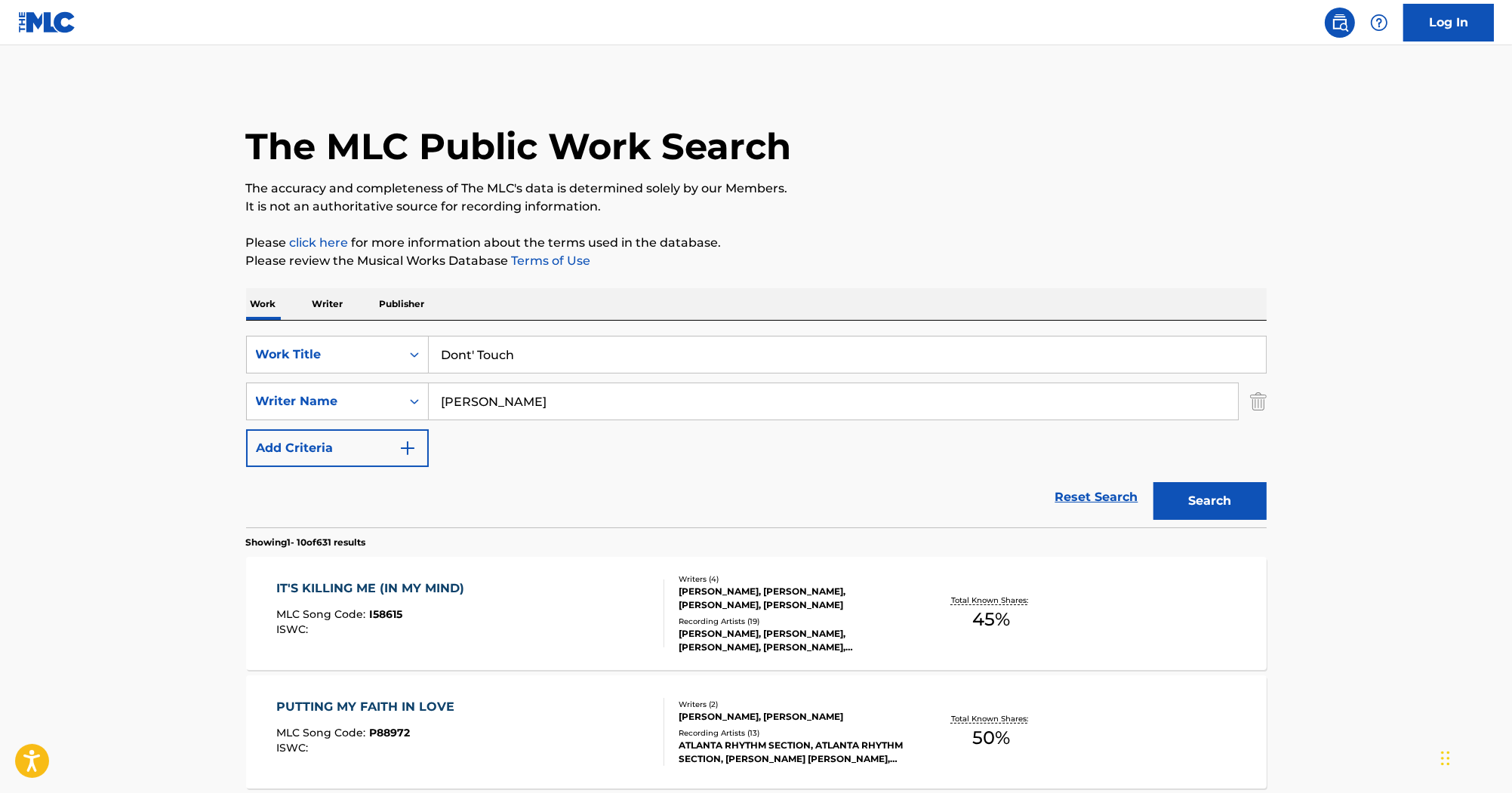
drag, startPoint x: 330, startPoint y: 378, endPoint x: 297, endPoint y: 377, distance: 33.0
click at [297, 377] on div "SearchWithCriteria80247811-60e0-4ad0-9adc-cc5c04fb7cd7 Work Title Dont' Touch S…" at bounding box center [757, 401] width 1021 height 132
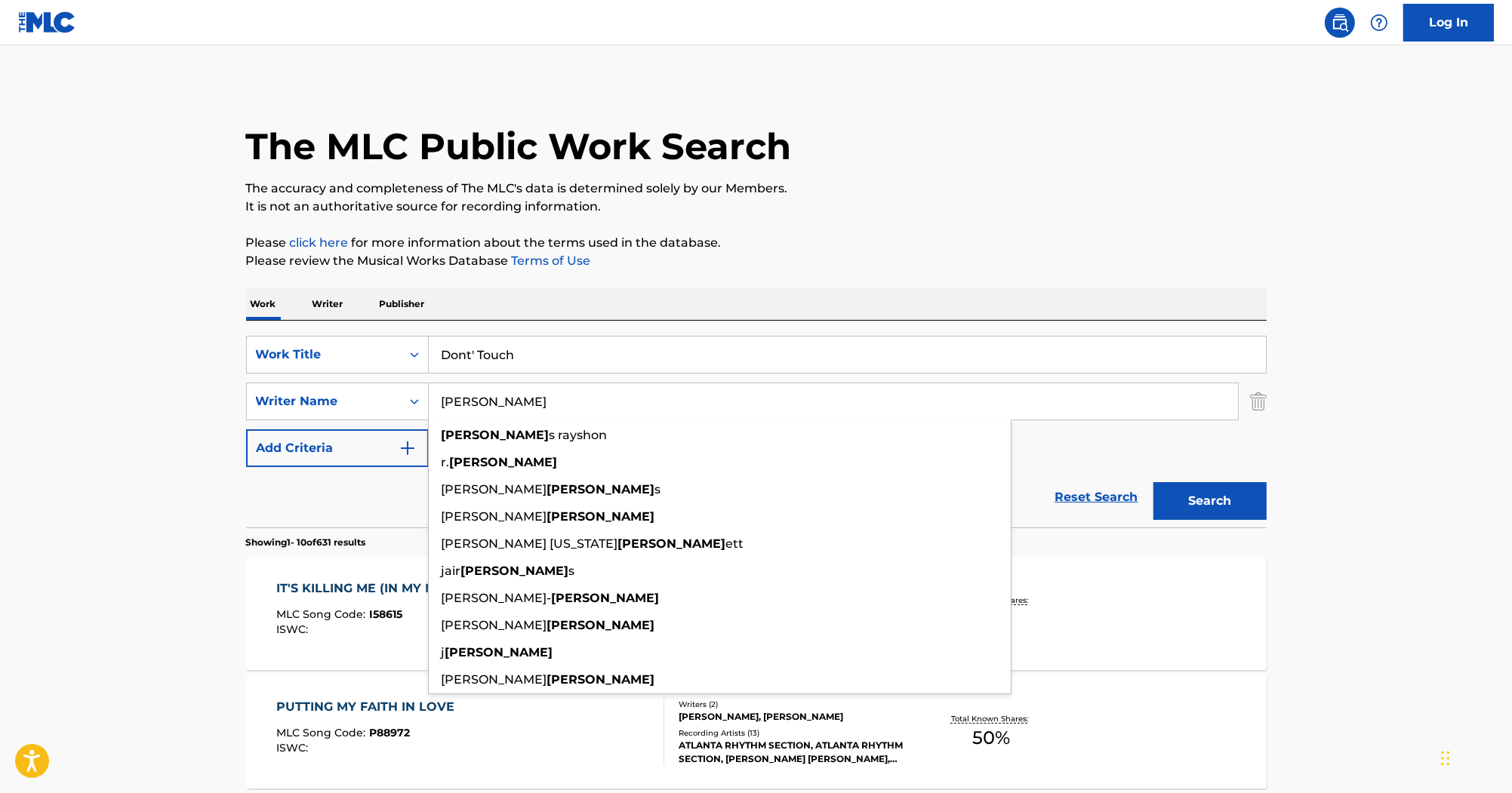
paste input "[PERSON_NAME]"
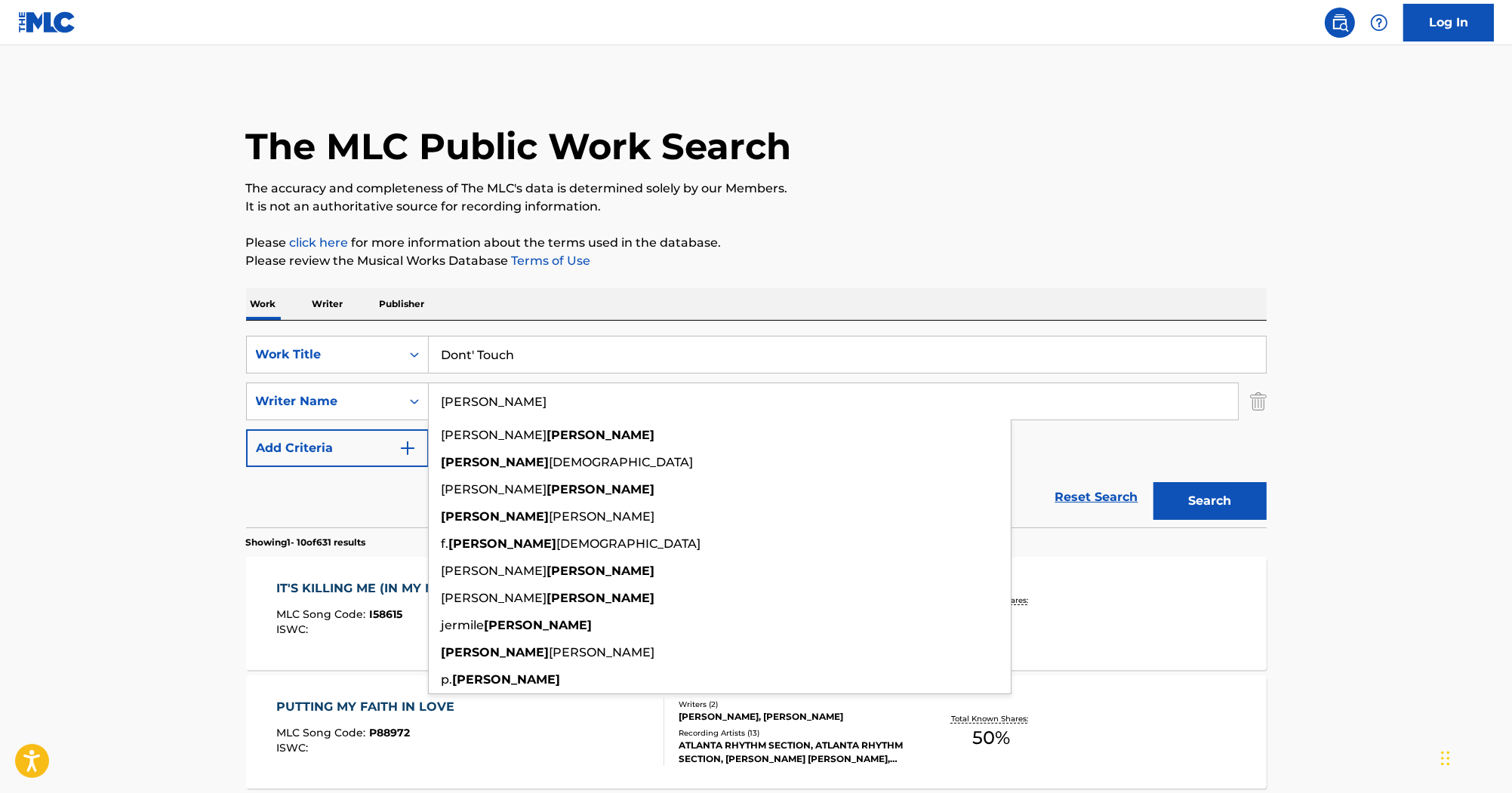
type input "[PERSON_NAME]"
click at [1226, 500] on button "Search" at bounding box center [1210, 501] width 113 height 38
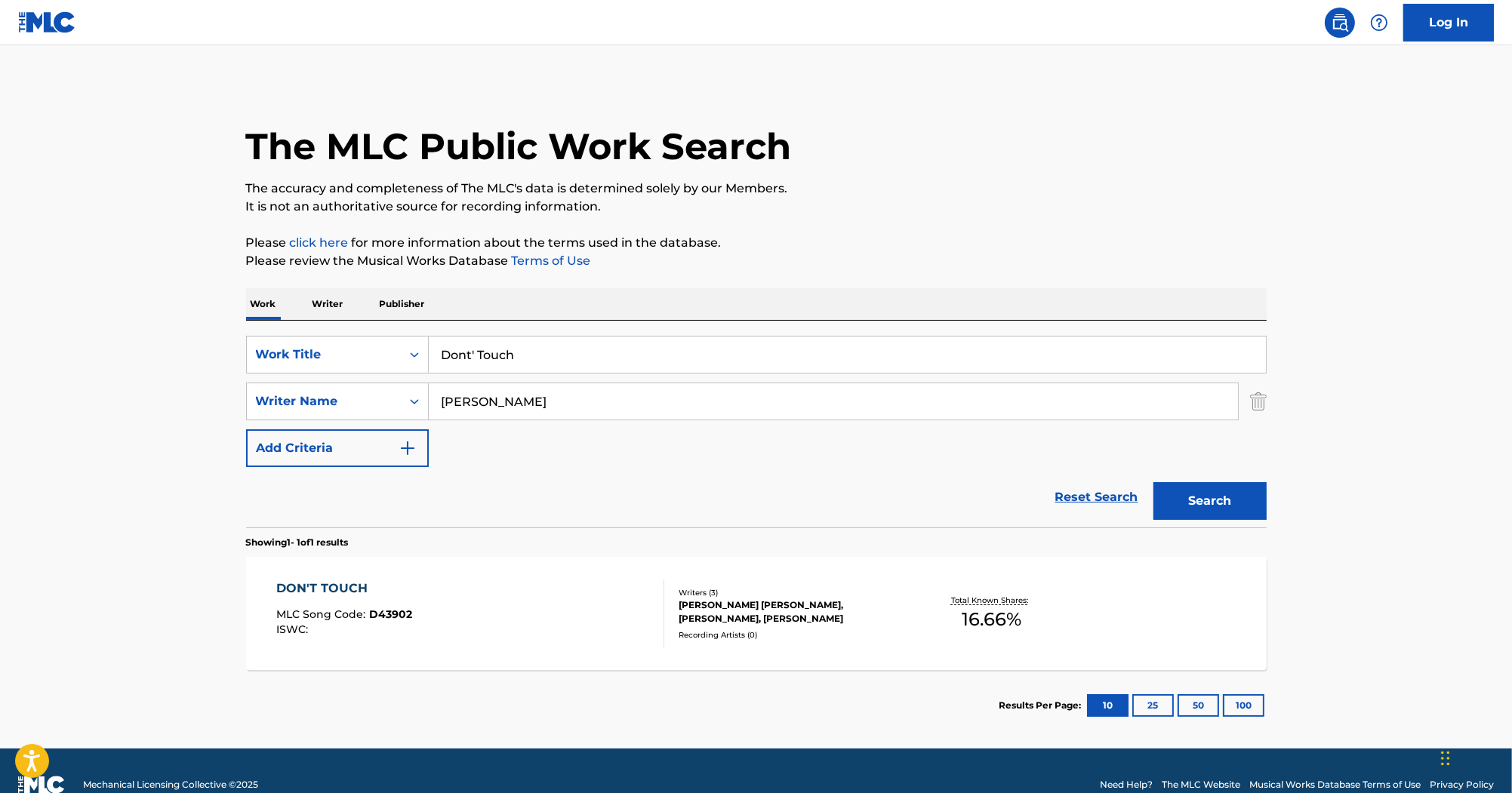
click at [344, 579] on div "DON'T TOUCH MLC Song Code : D43902 ISWC : Writers ( 3 ) [PERSON_NAME] [PERSON_N…" at bounding box center [757, 614] width 1021 height 113
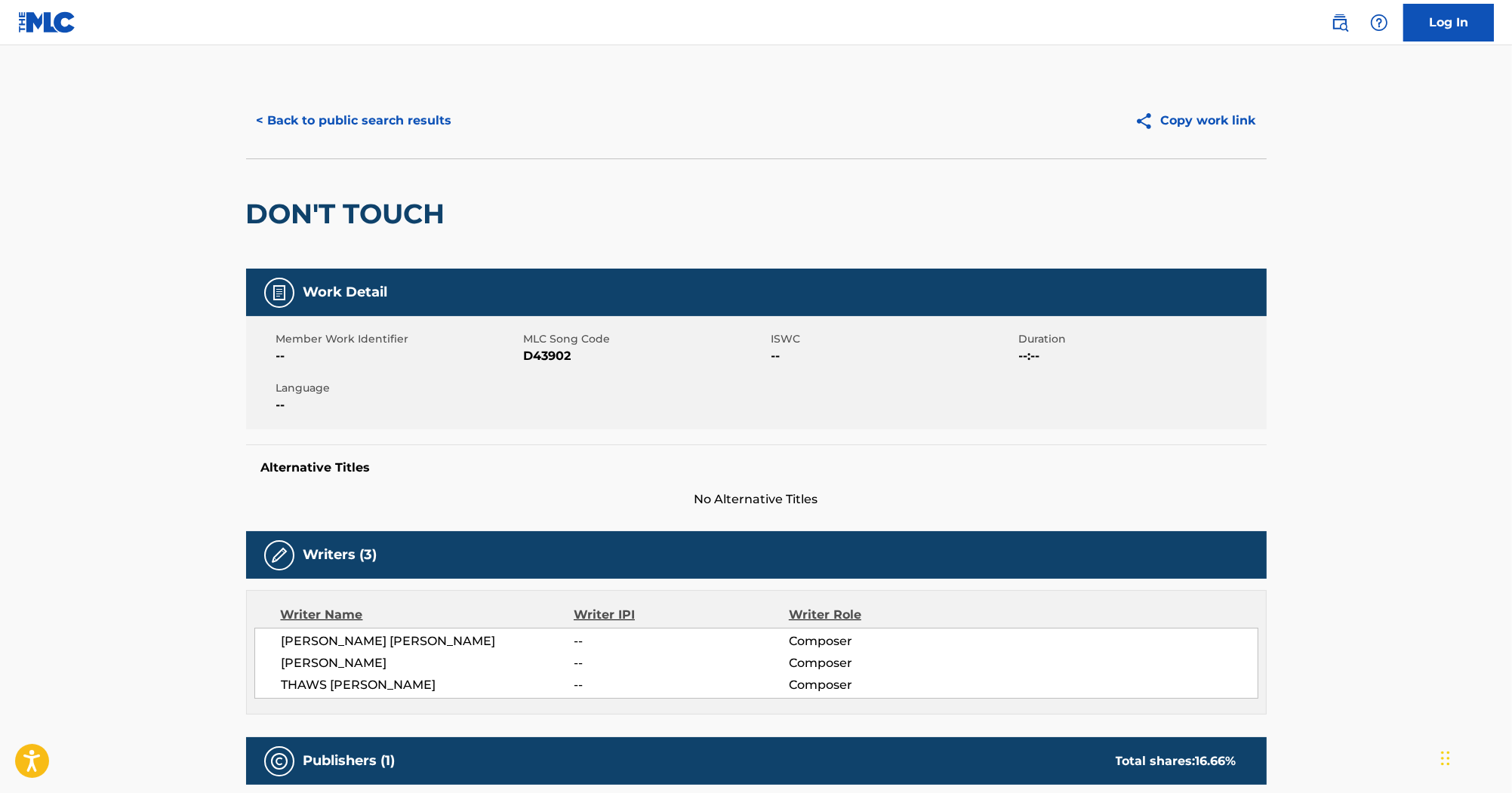
click at [398, 127] on button "< Back to public search results" at bounding box center [355, 121] width 216 height 38
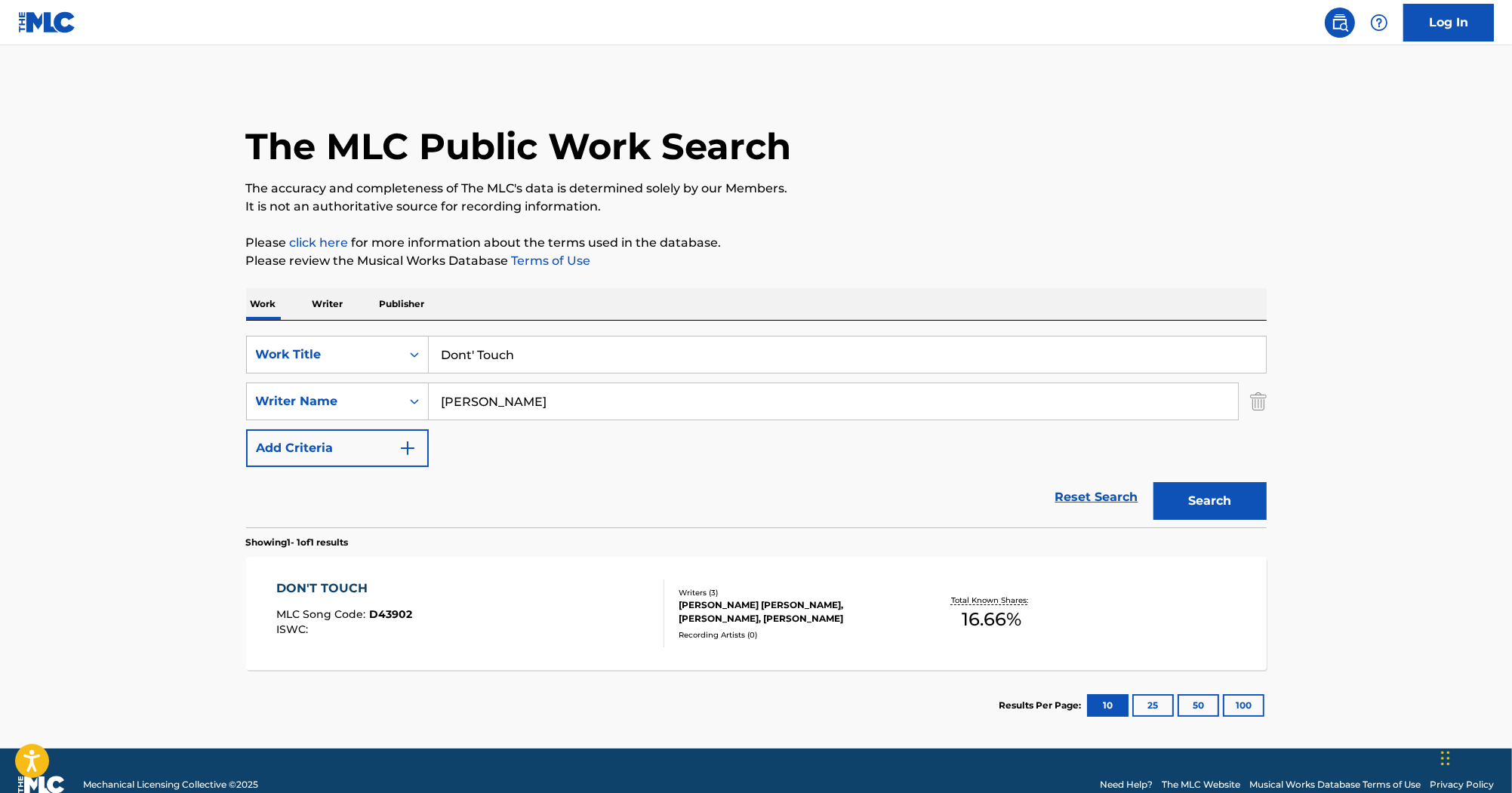
drag, startPoint x: 554, startPoint y: 352, endPoint x: 297, endPoint y: 302, distance: 261.8
click at [314, 307] on div "Work Writer Publisher SearchWithCriteria80247811-60e0-4ad0-9adc-cc5c04fb7cd7 Wo…" at bounding box center [757, 514] width 1021 height 453
paste input "My Crew (Part II)"
type input "My Crew (Part II)"
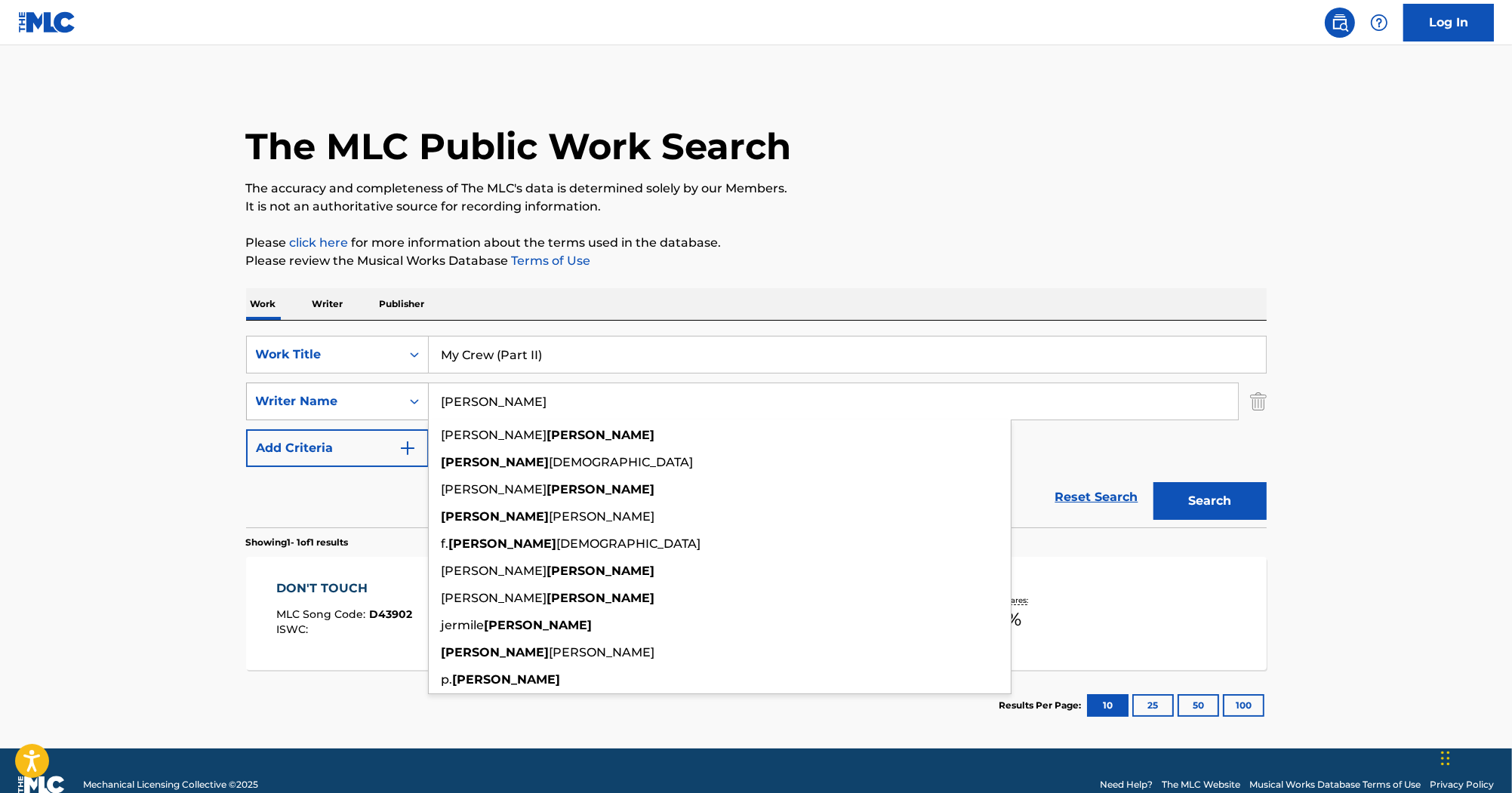
drag, startPoint x: 535, startPoint y: 404, endPoint x: 402, endPoint y: 382, distance: 134.8
click at [359, 383] on div "SearchWithCriteria8f890d7d-1d26-4f8e-8b55-32a6de25070a Writer Name [PERSON_NAME…" at bounding box center [757, 401] width 1021 height 38
paste input "[PERSON_NAME]"
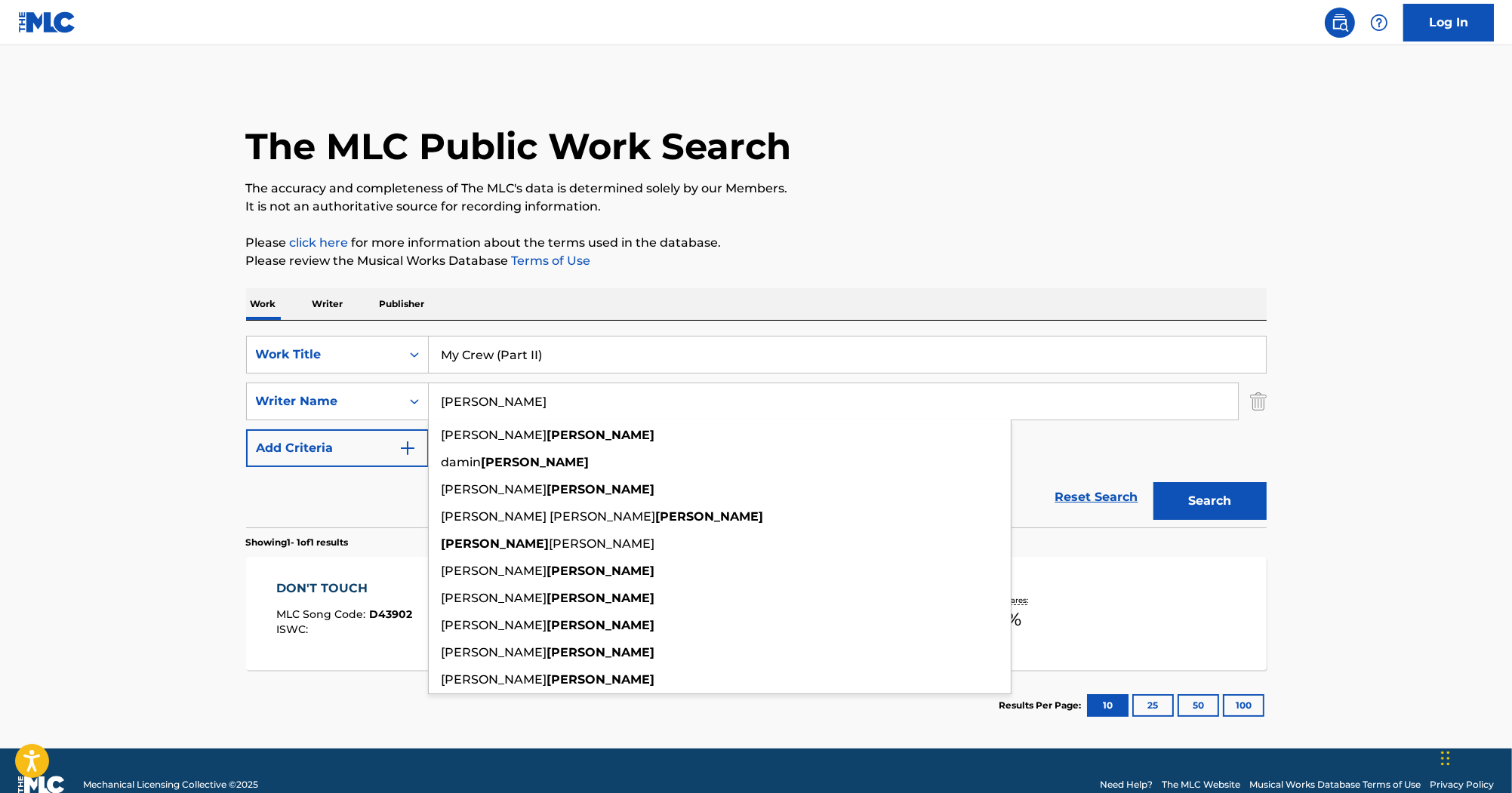
type input "[PERSON_NAME]"
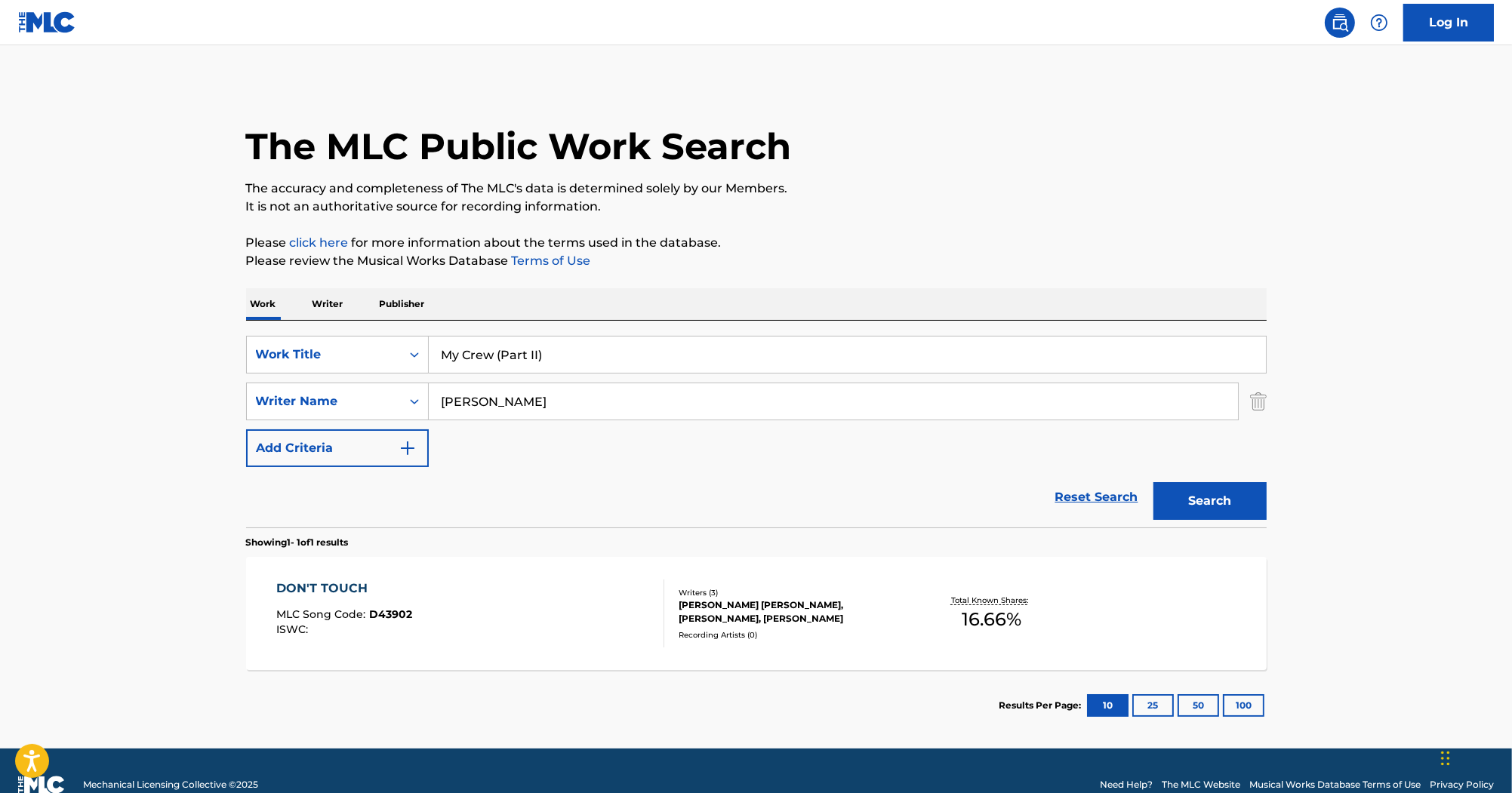
click at [1213, 501] on button "Search" at bounding box center [1210, 501] width 113 height 38
click at [312, 587] on div "MY CREW, PT. 2" at bounding box center [341, 588] width 130 height 19
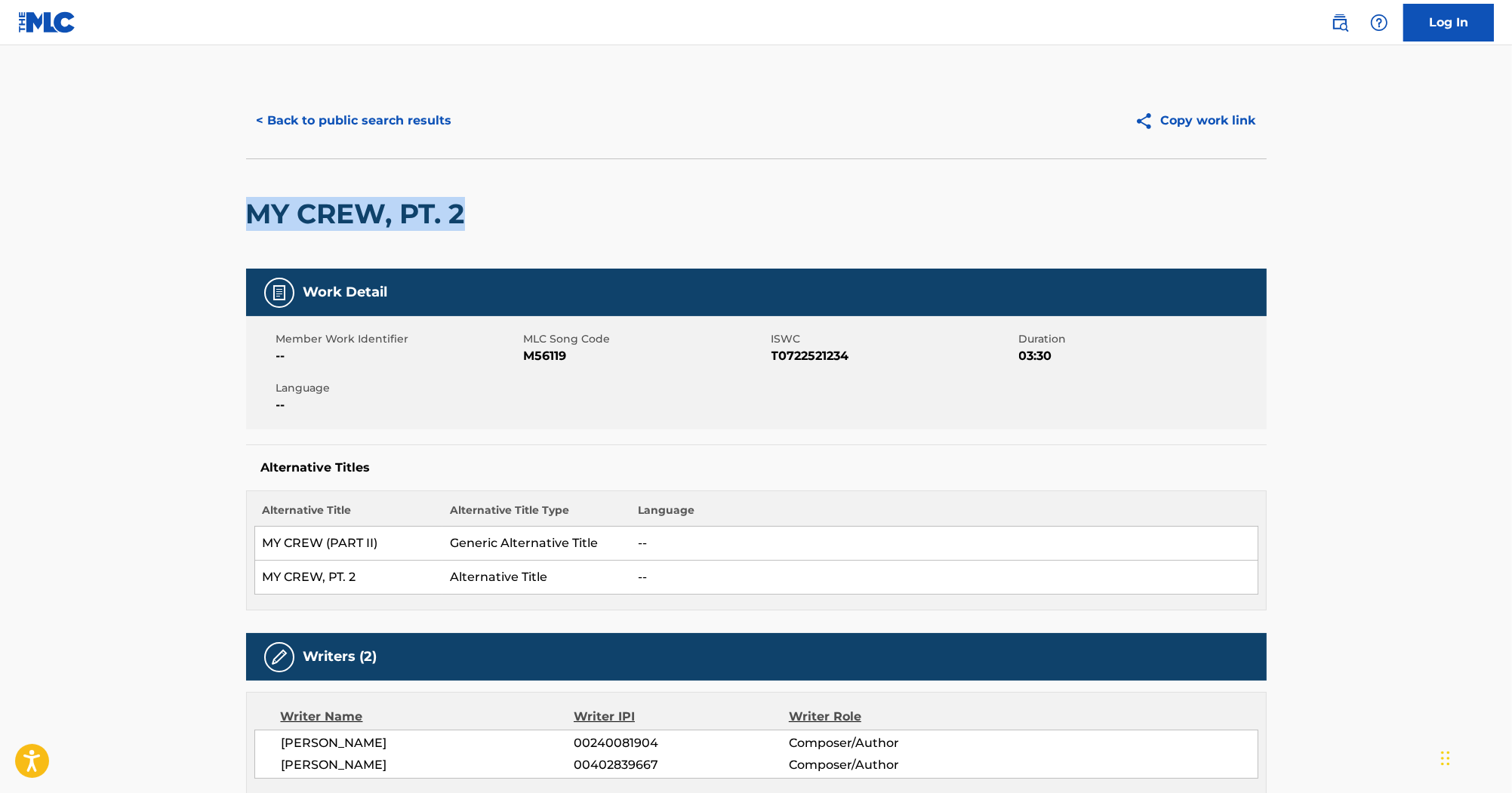
drag, startPoint x: 498, startPoint y: 220, endPoint x: 239, endPoint y: 195, distance: 260.2
click at [239, 195] on div "< Back to public search results Copy work link MY CREW, PT. 2 Work Detail Membe…" at bounding box center [756, 717] width 1057 height 1268
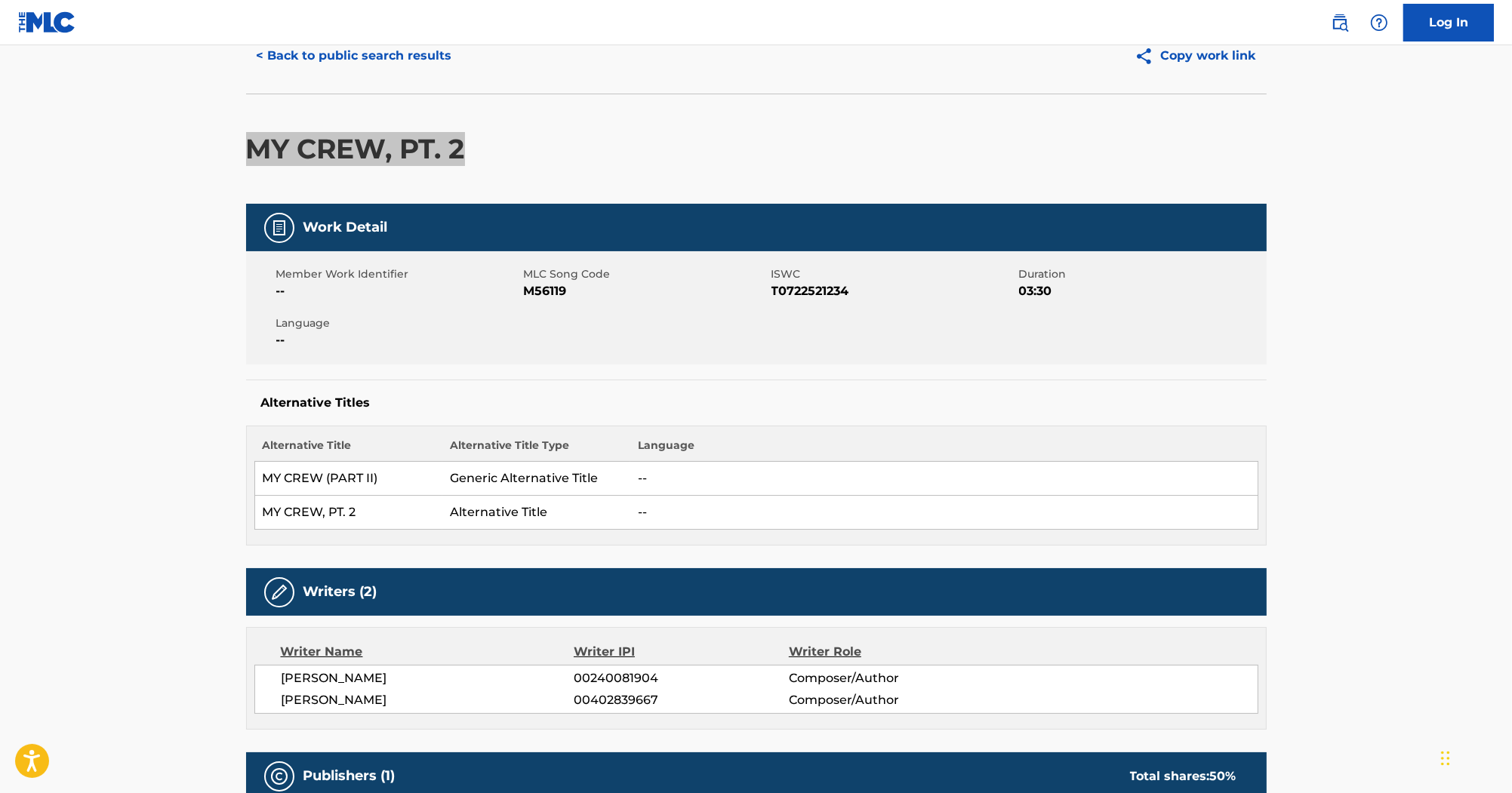
scroll to position [60, 0]
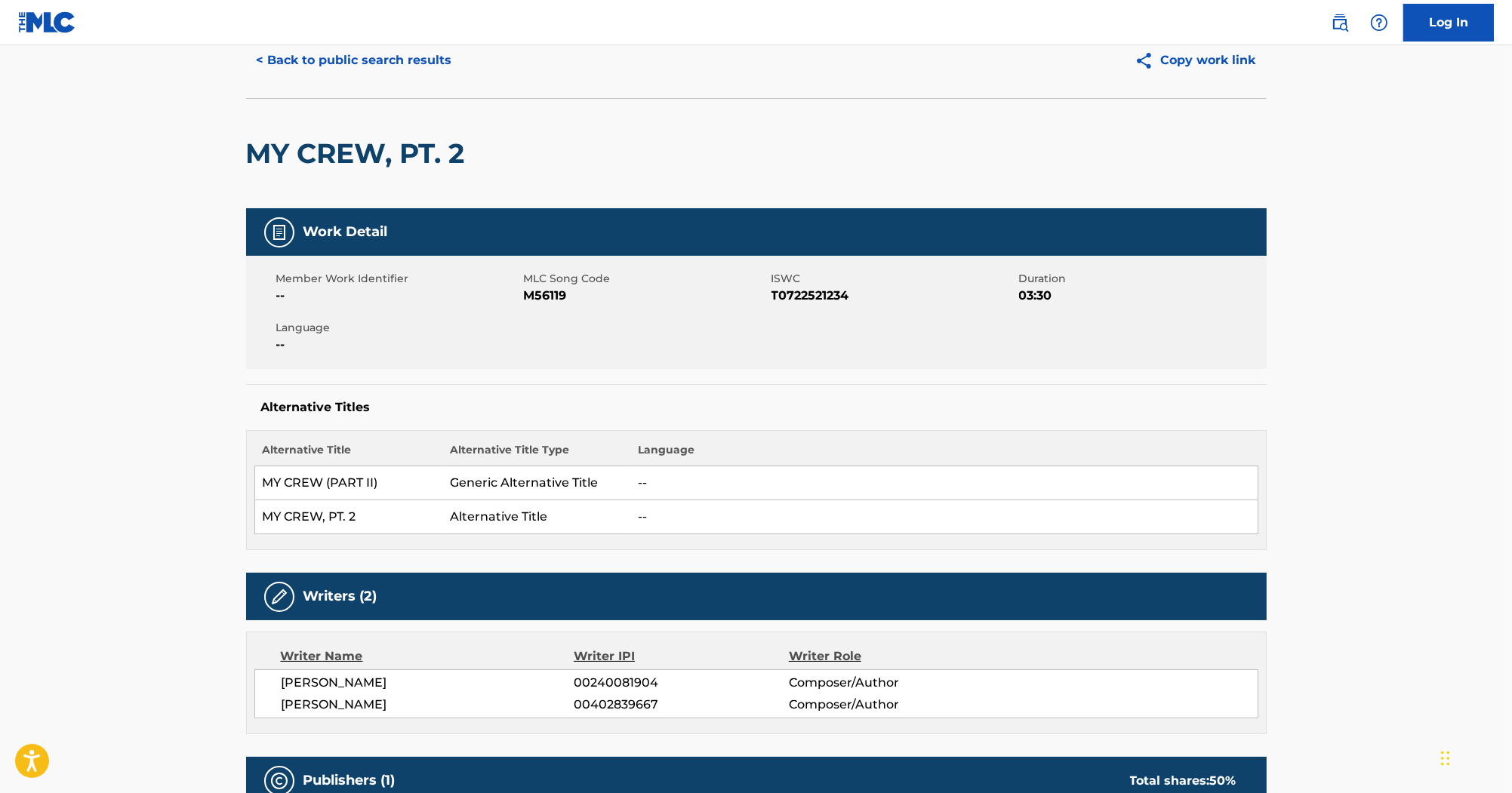
click at [548, 296] on span "M56119" at bounding box center [646, 295] width 244 height 19
click at [797, 295] on span "T0722521234" at bounding box center [893, 295] width 244 height 19
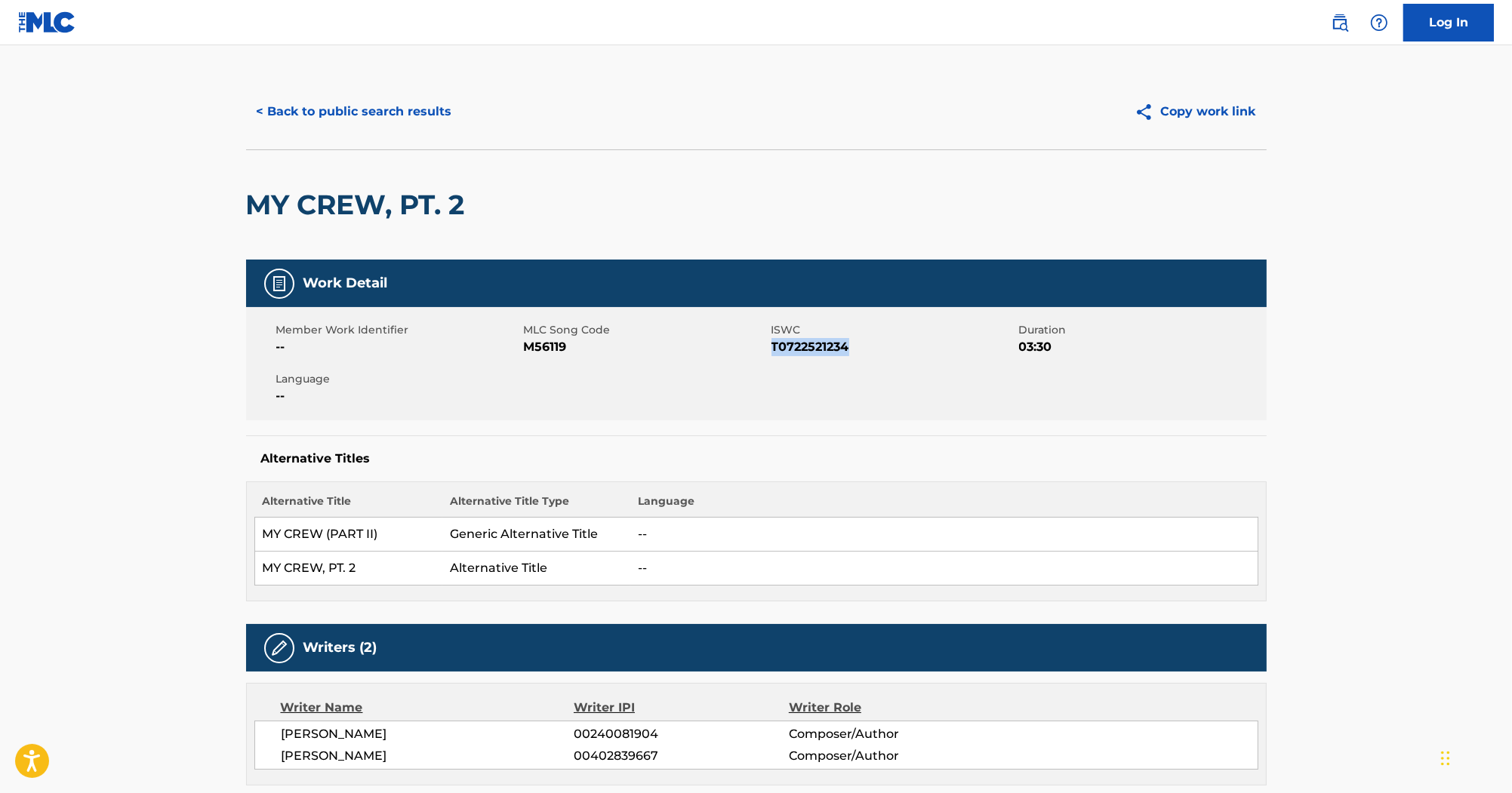
scroll to position [0, 0]
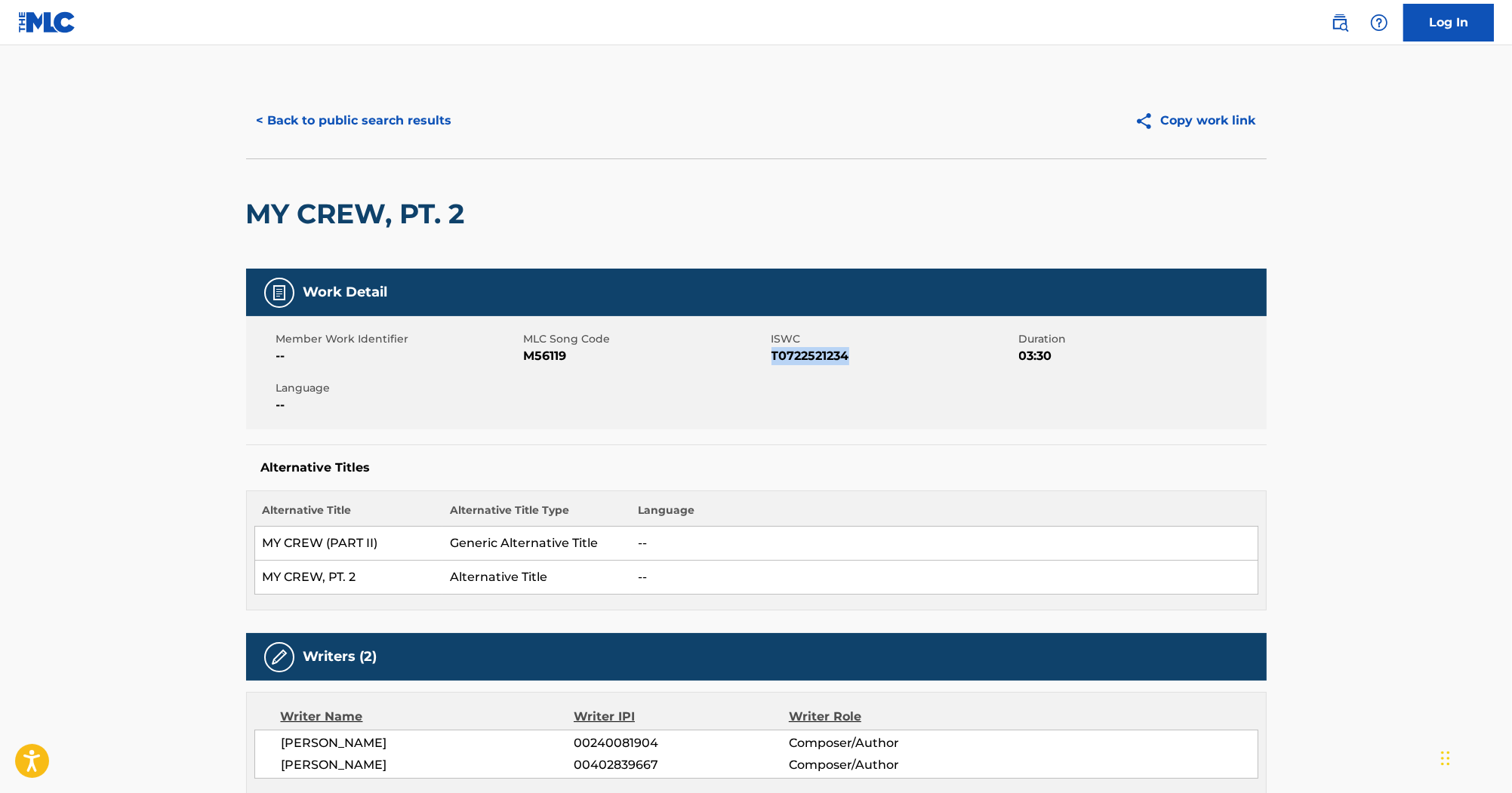
click at [415, 109] on button "< Back to public search results" at bounding box center [355, 121] width 216 height 38
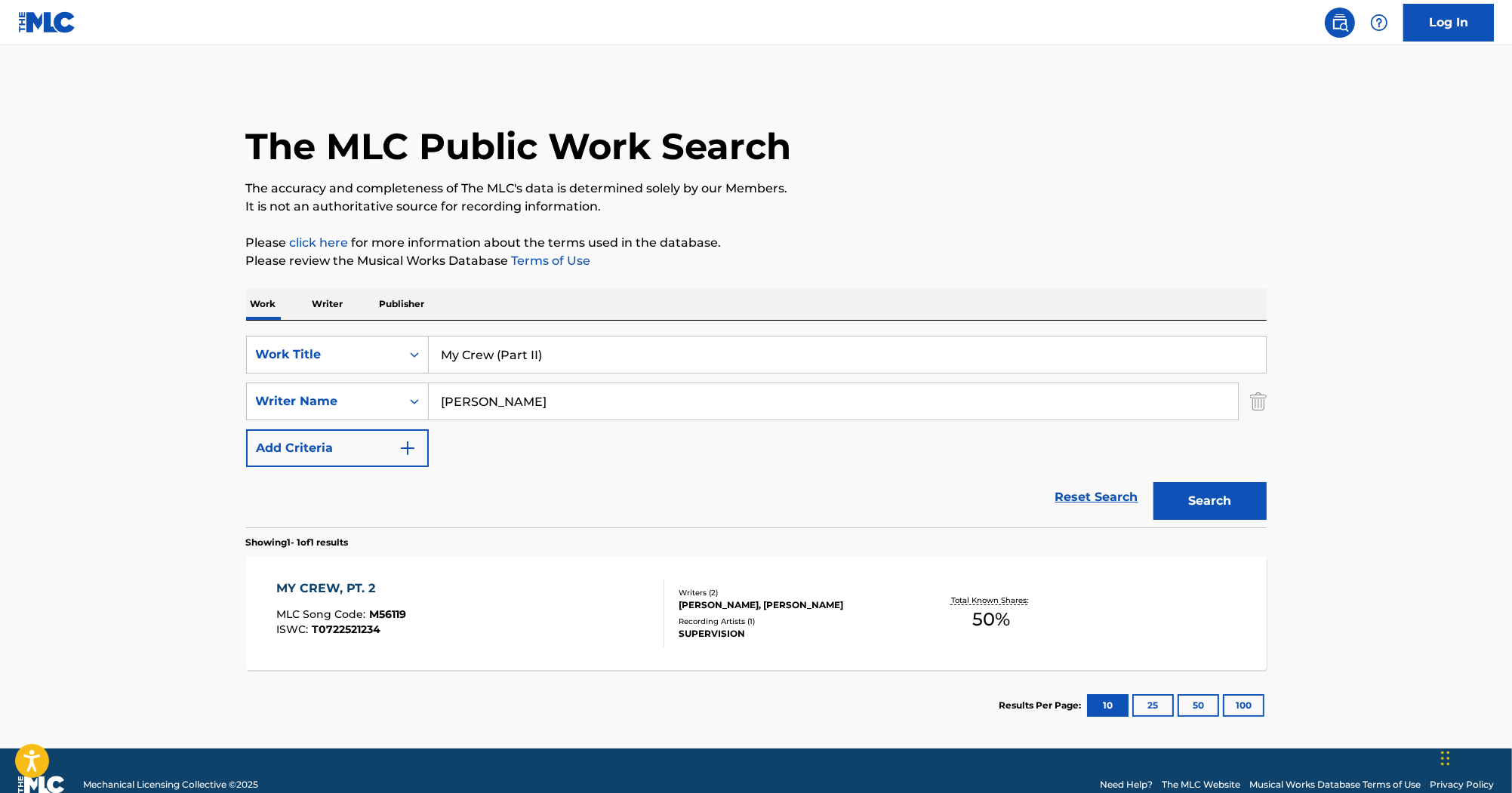
drag, startPoint x: 511, startPoint y: 390, endPoint x: 345, endPoint y: 322, distance: 179.4
click at [360, 329] on div "SearchWithCriteria80247811-60e0-4ad0-9adc-cc5c04fb7cd7 Work Title My Crew (Part…" at bounding box center [757, 424] width 1021 height 207
paste input "[PERSON_NAME]"
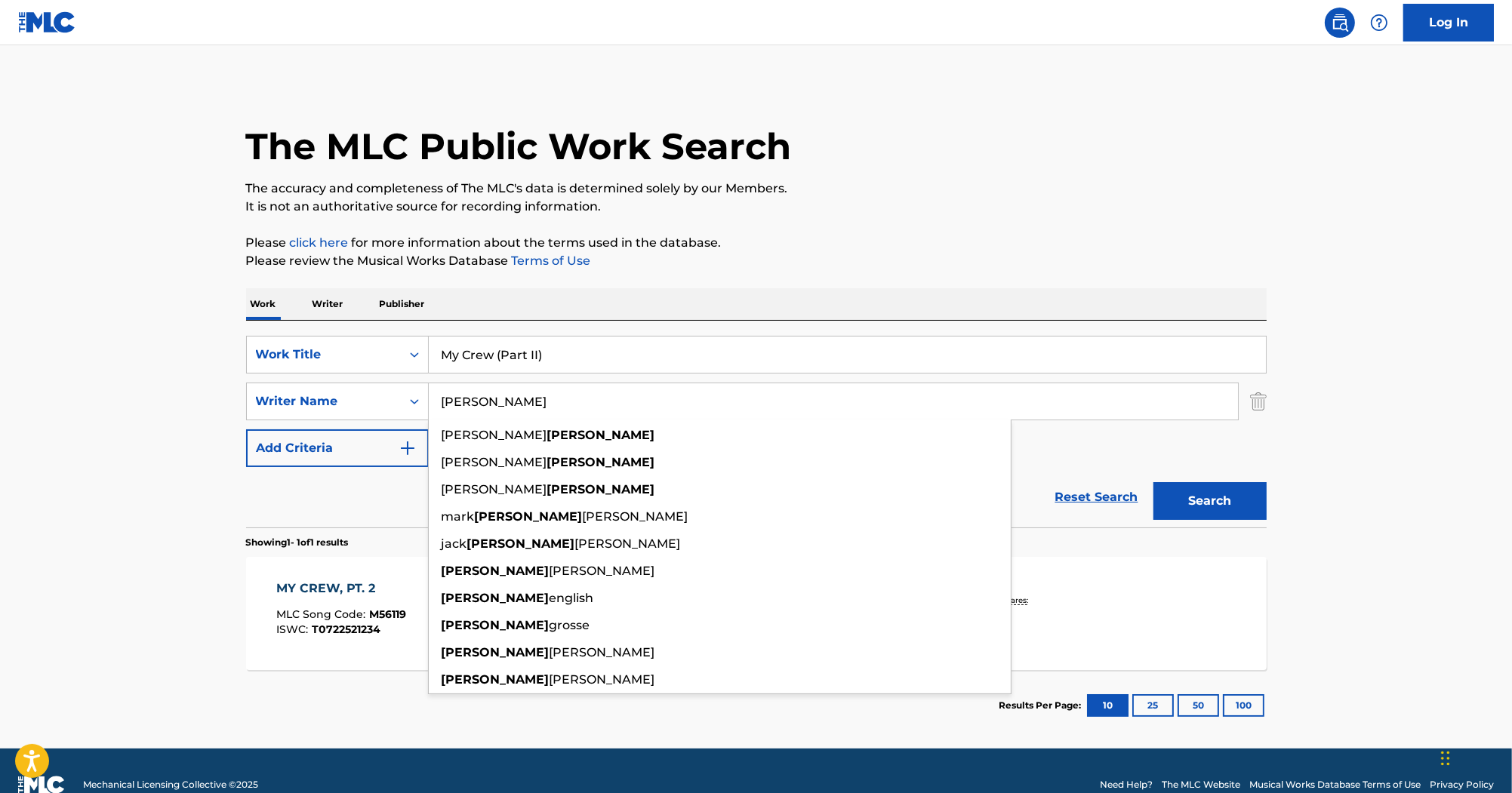
type input "[PERSON_NAME]"
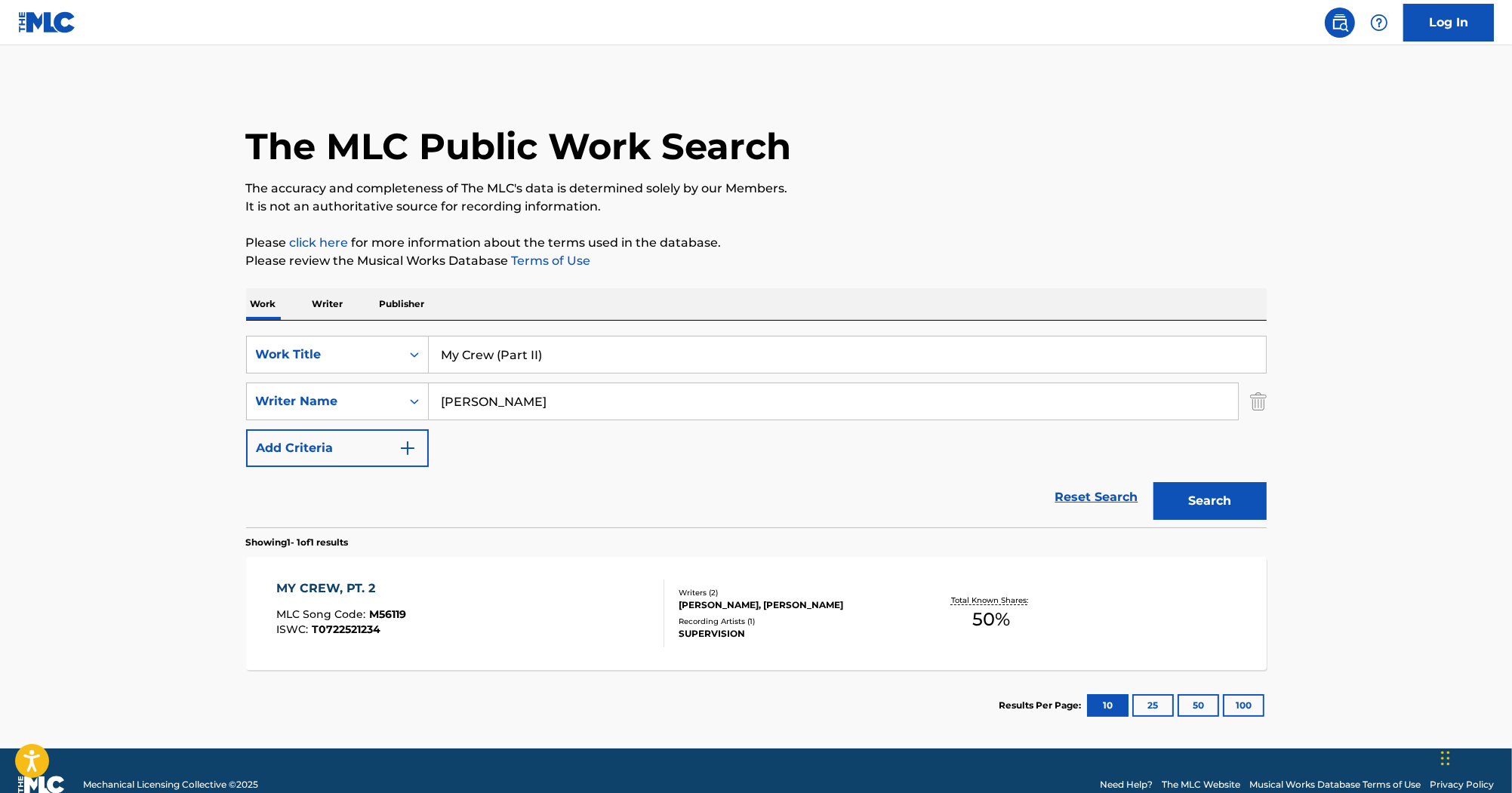
drag, startPoint x: 544, startPoint y: 353, endPoint x: 323, endPoint y: 303, distance: 226.6
click at [323, 303] on div "Work Writer Publisher SearchWithCriteria80247811-60e0-4ad0-9adc-cc5c04fb7cd7 Wo…" at bounding box center [757, 514] width 1021 height 453
paste input "Bad News"
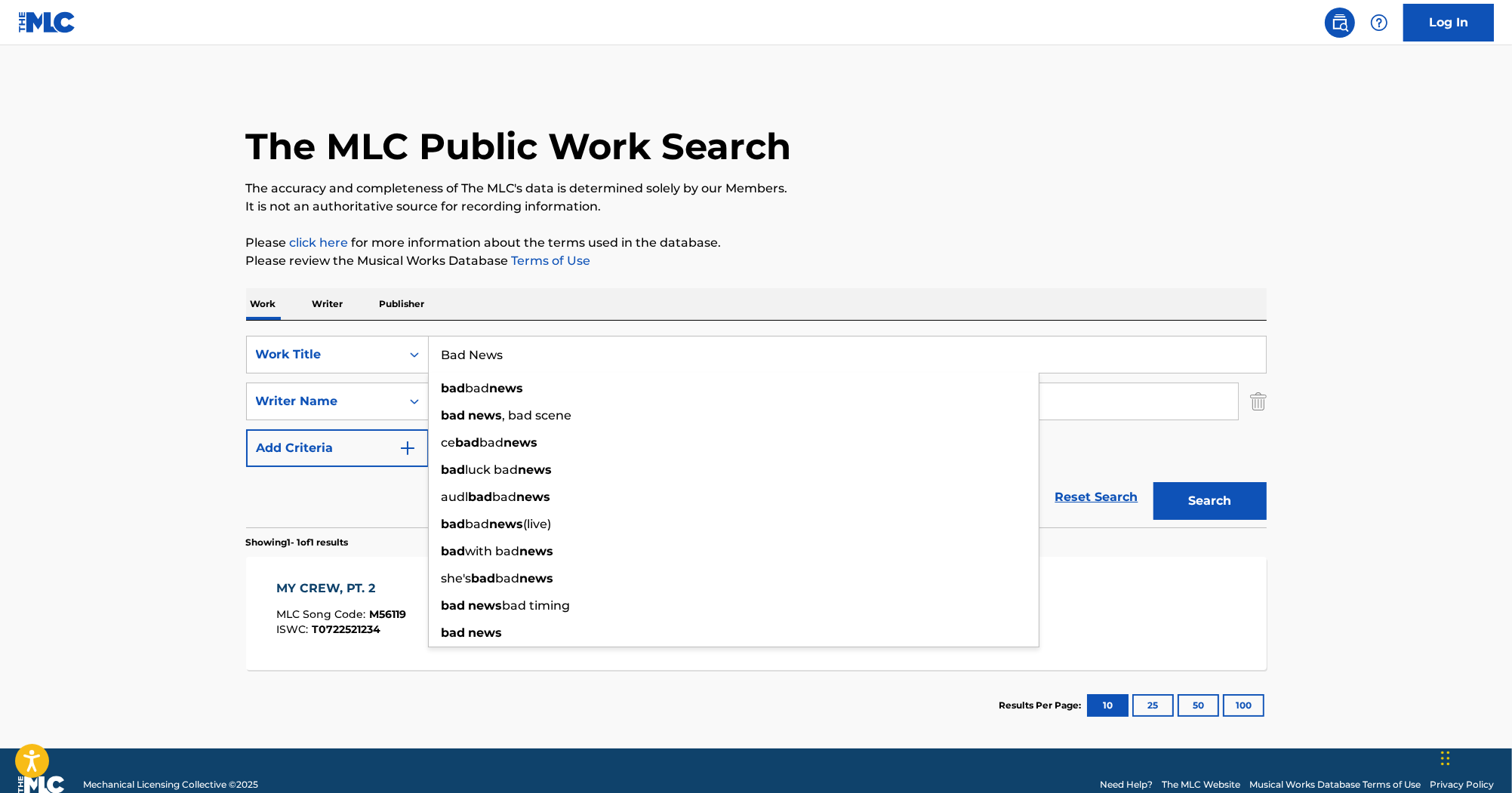
type input "Bad News"
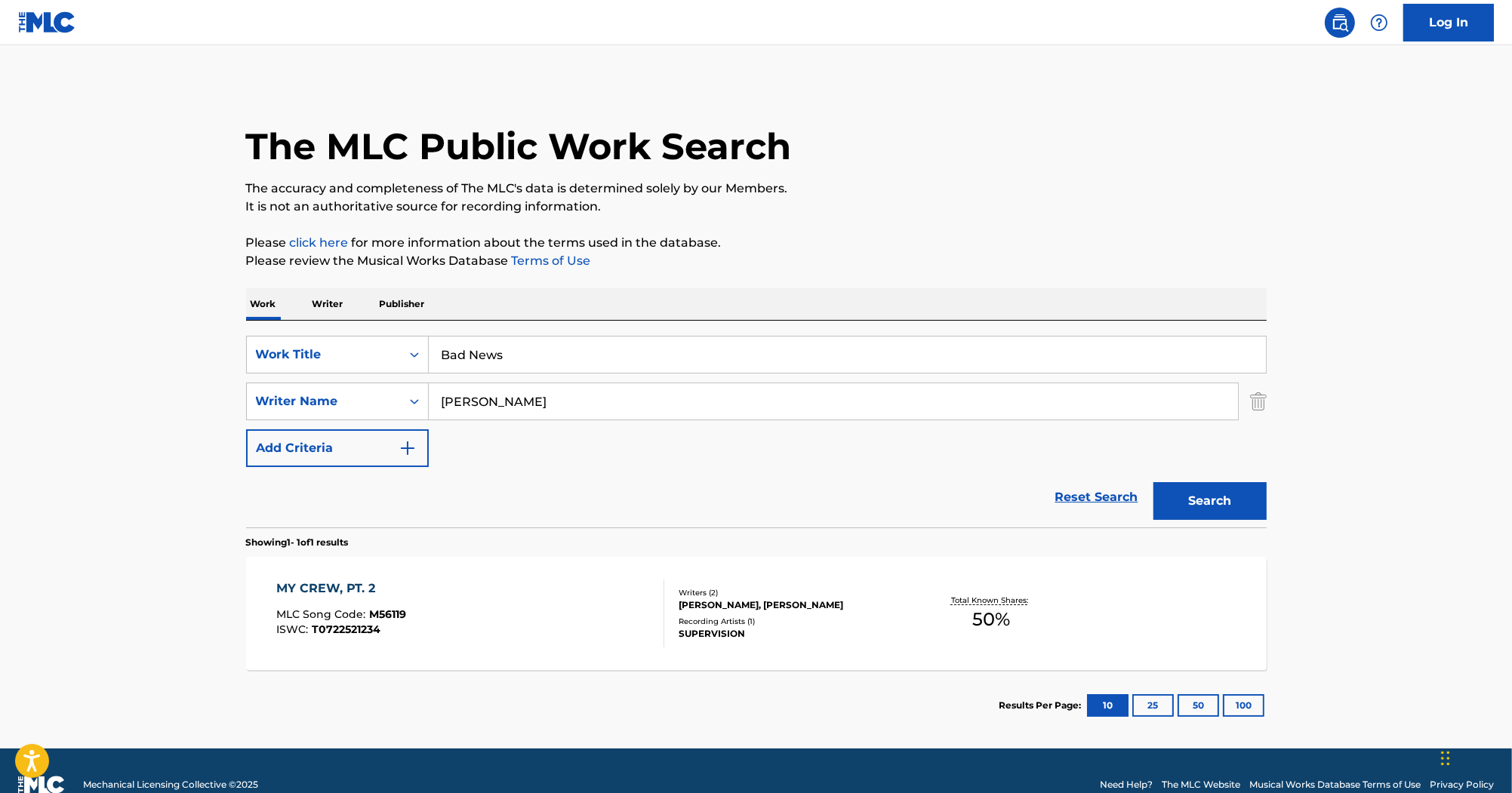
click at [1211, 508] on button "Search" at bounding box center [1210, 501] width 113 height 38
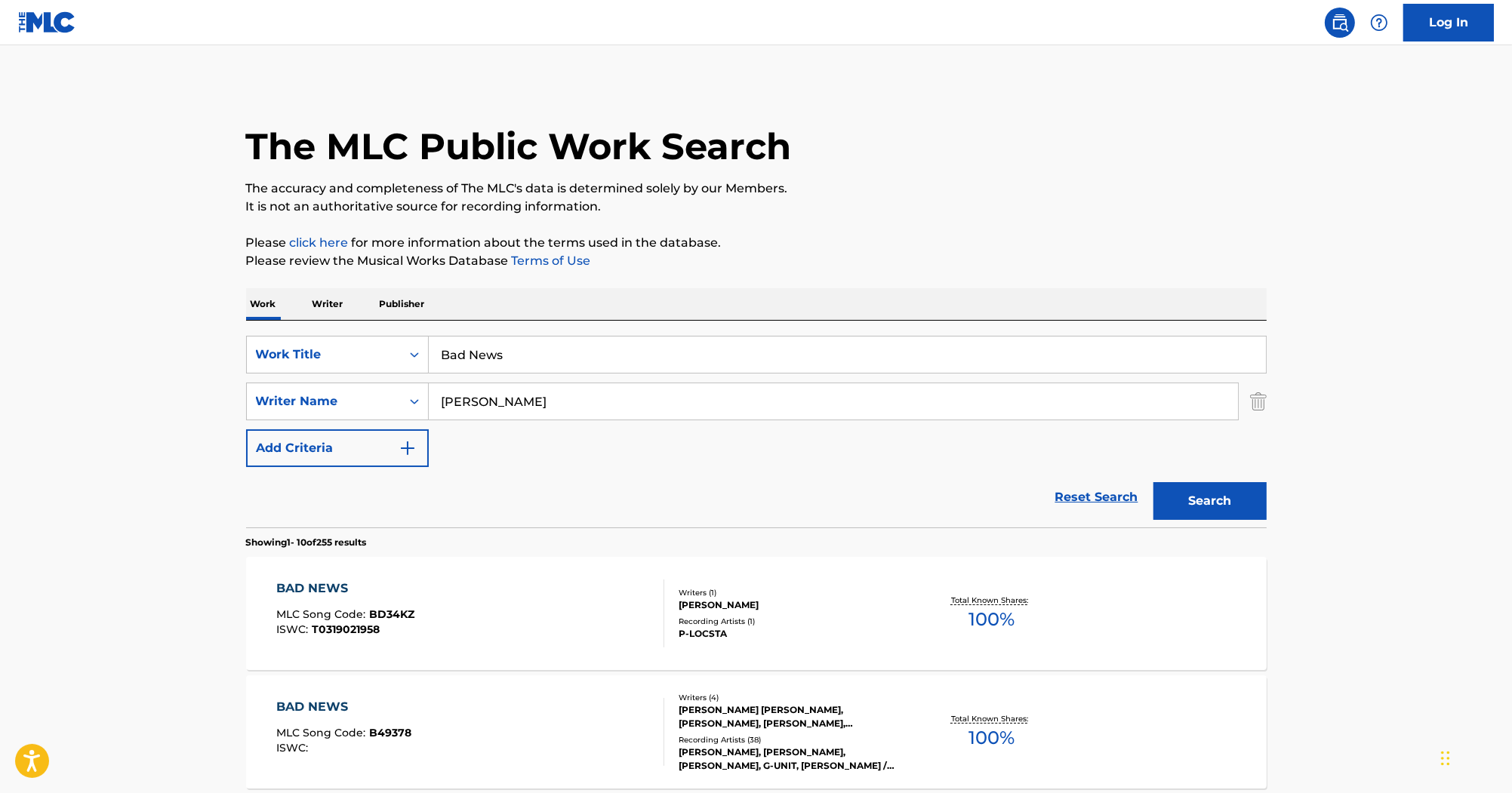
click at [706, 260] on p "Please review the Musical Works Database Terms of Use" at bounding box center [757, 261] width 1021 height 19
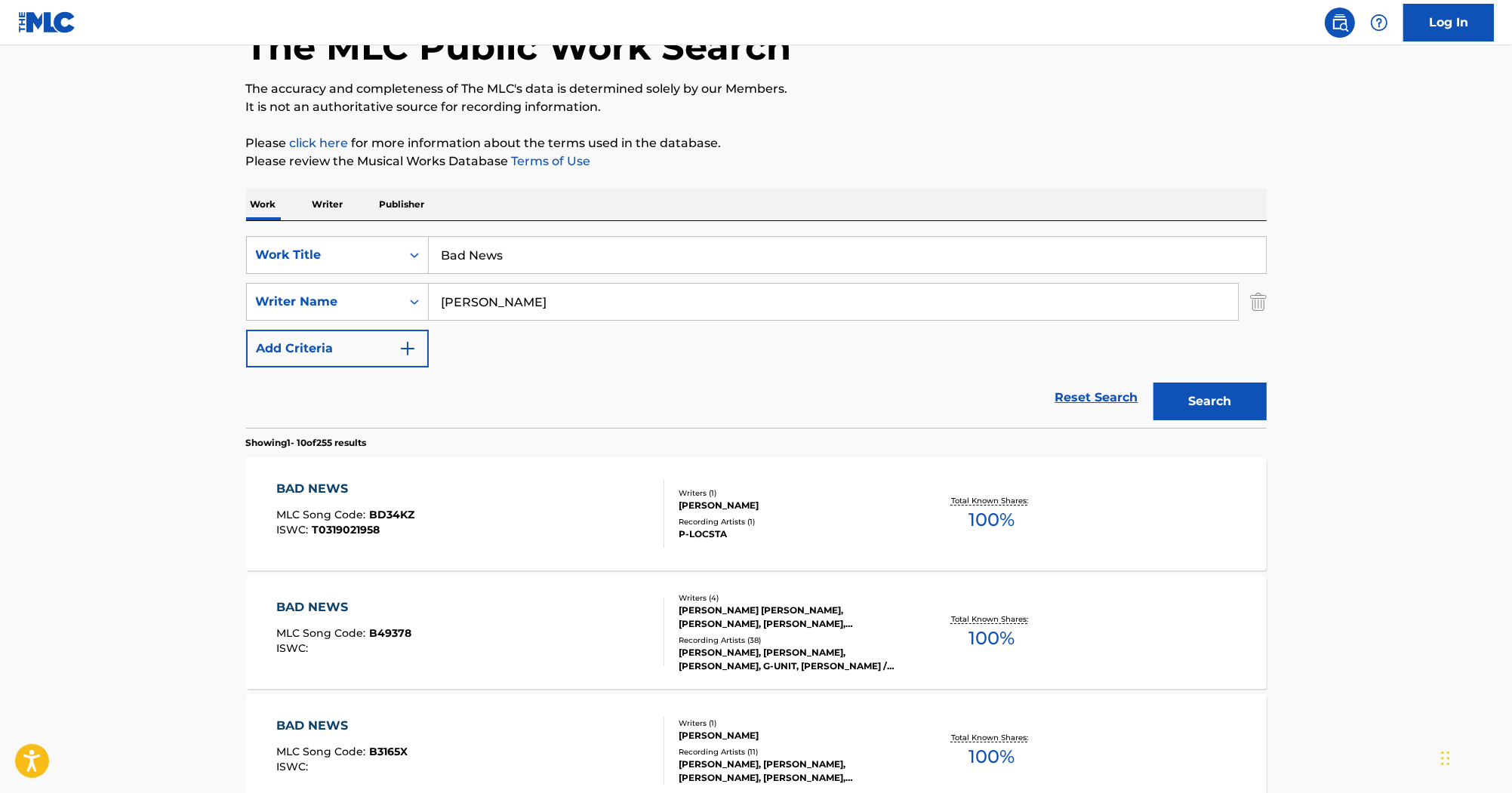
scroll to position [121, 0]
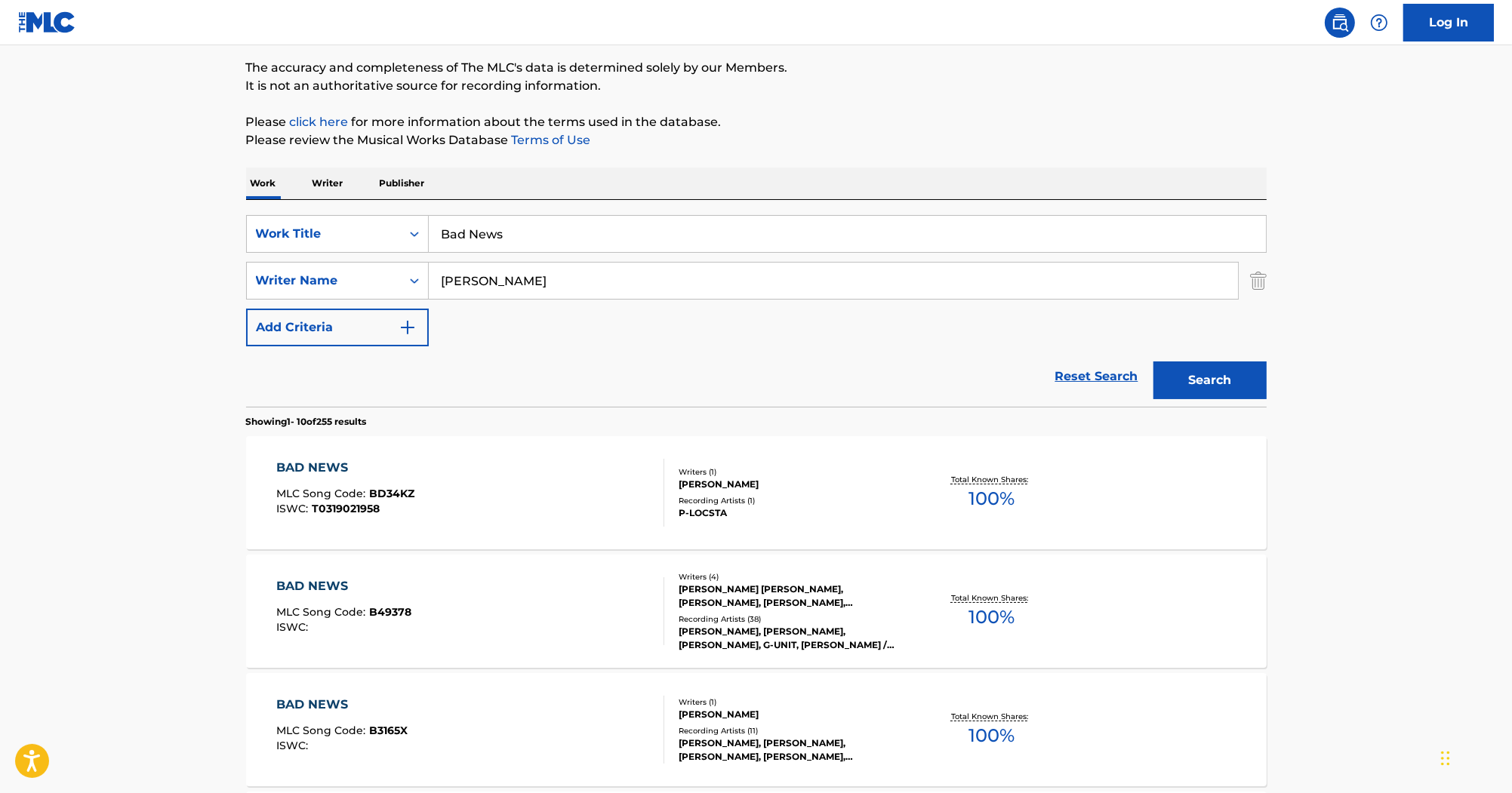
click at [341, 584] on div "BAD NEWS" at bounding box center [344, 586] width 135 height 19
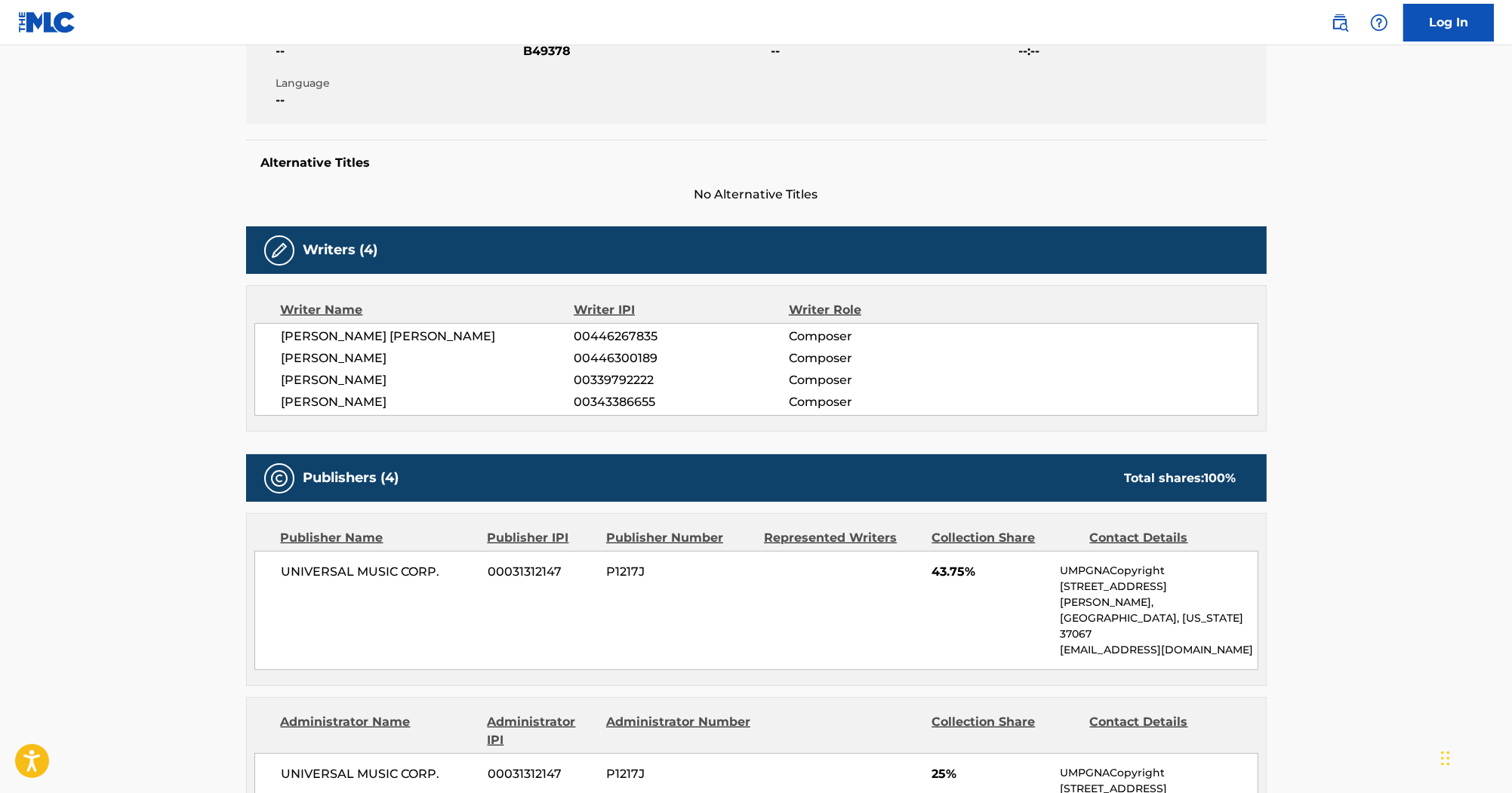
scroll to position [181, 0]
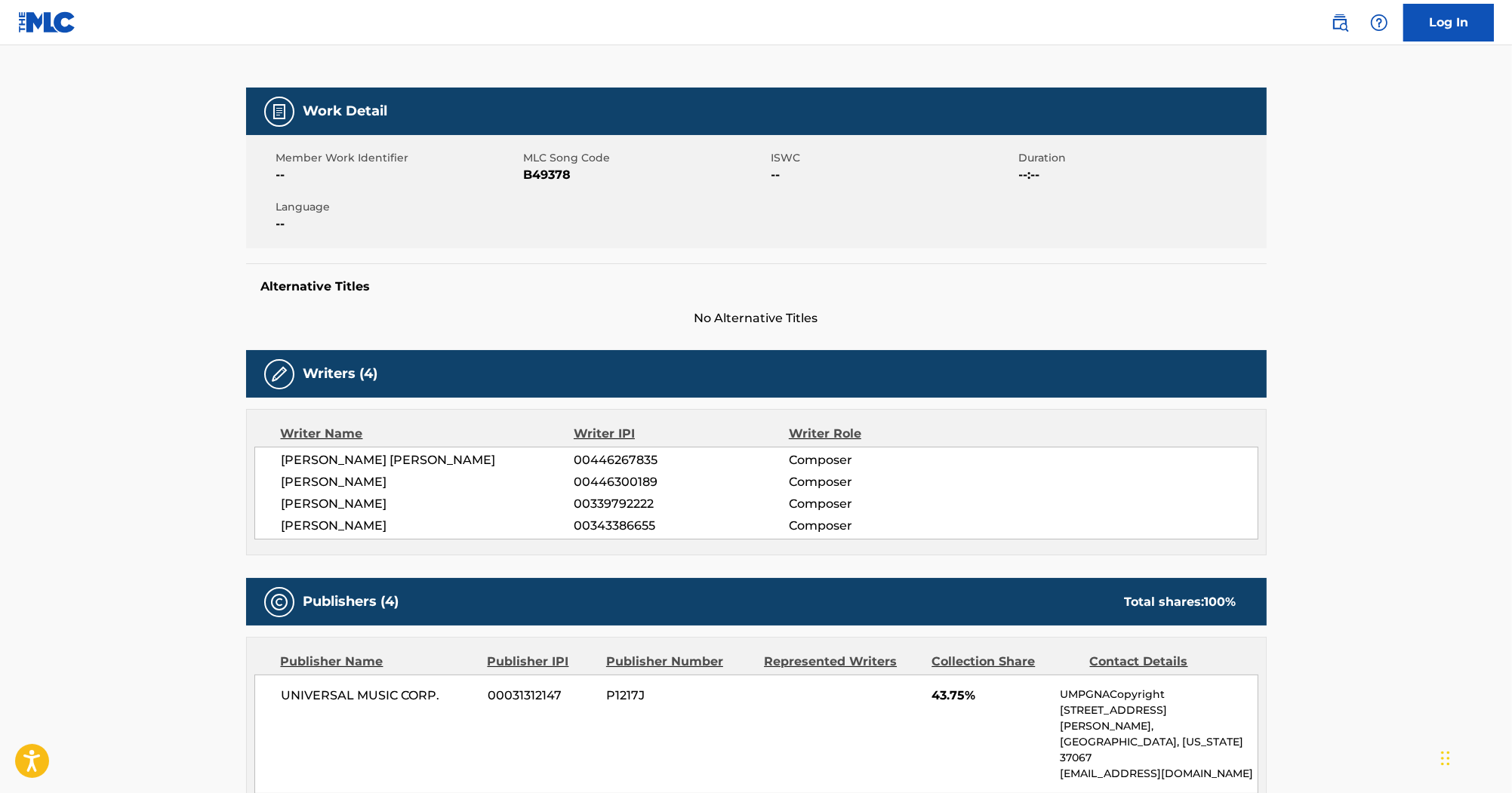
click at [549, 176] on span "B49378" at bounding box center [646, 174] width 244 height 19
